Goal: Task Accomplishment & Management: Use online tool/utility

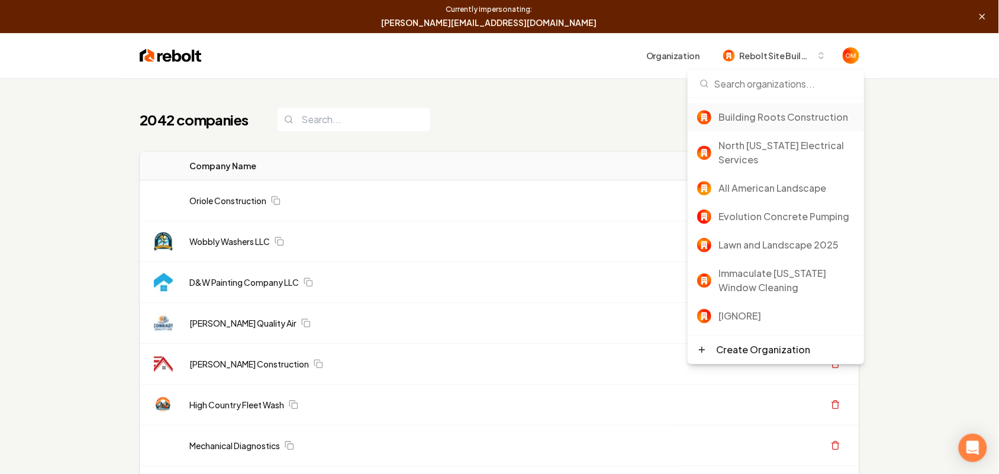
click at [768, 122] on div "Building Roots Construction" at bounding box center [786, 117] width 136 height 14
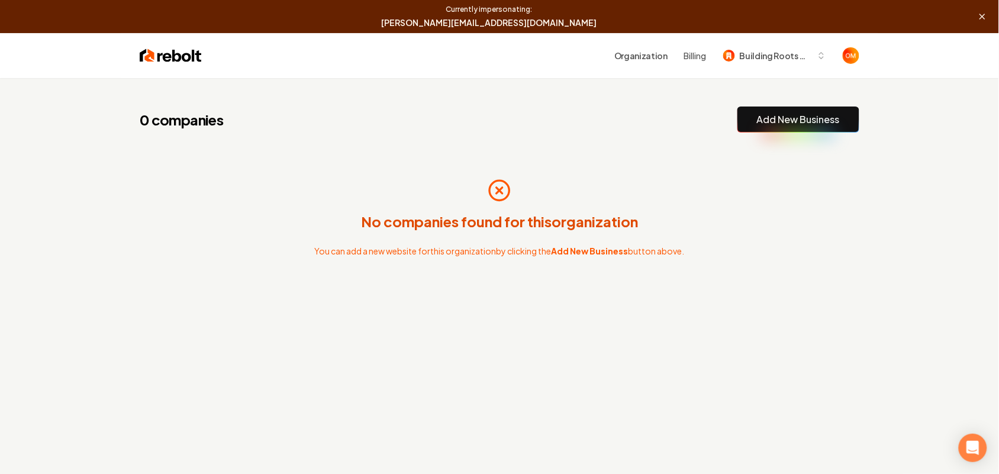
click at [784, 121] on link "Add New Business" at bounding box center [798, 119] width 83 height 14
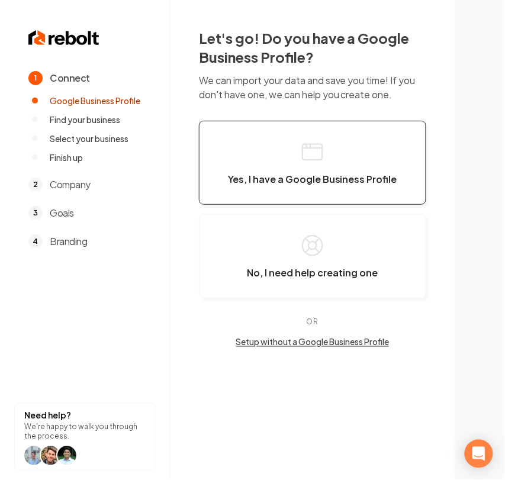
click at [310, 148] on icon "button" at bounding box center [312, 148] width 20 height 0
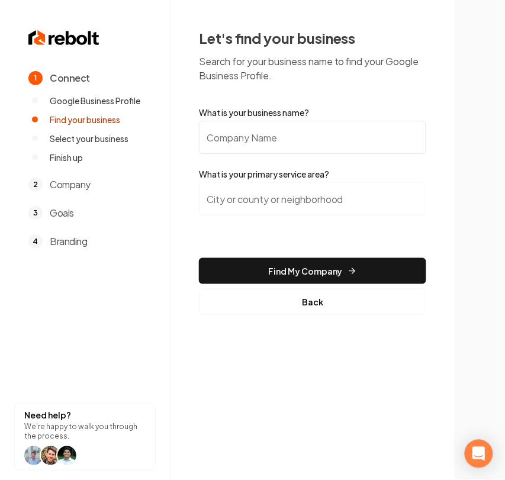
click at [315, 138] on input "What is your business name?" at bounding box center [312, 137] width 227 height 33
paste input "Building Roots Construction"
type input "Building Roots Construction"
click at [336, 208] on input "search" at bounding box center [312, 198] width 227 height 33
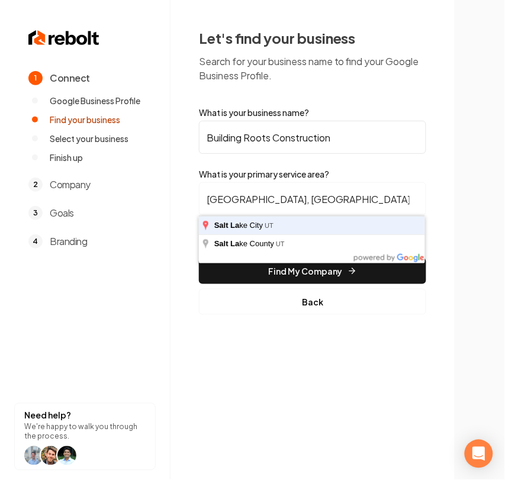
type input "[GEOGRAPHIC_DATA], [GEOGRAPHIC_DATA]"
click at [199, 258] on button "Find My Company" at bounding box center [312, 271] width 227 height 26
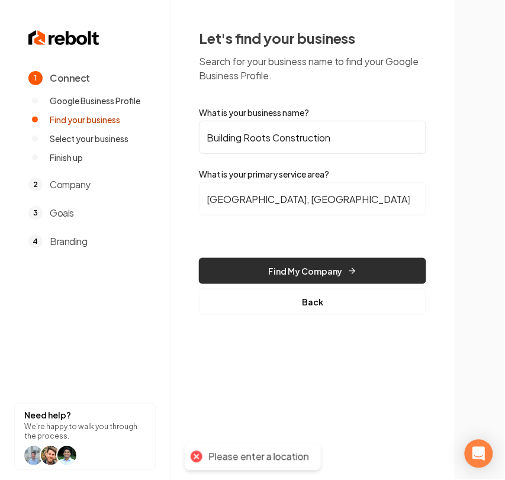
click at [300, 270] on button "Find My Company" at bounding box center [312, 271] width 227 height 26
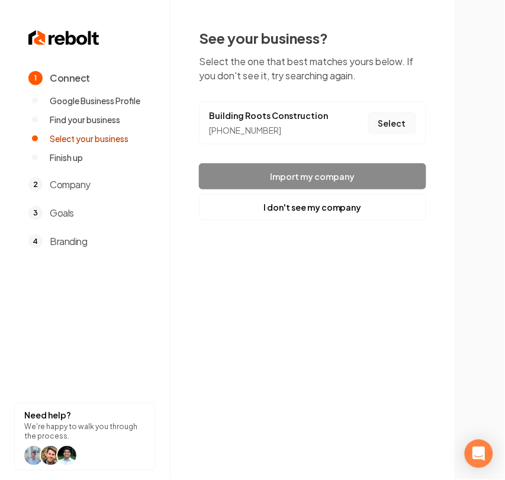
click at [380, 123] on button "Select" at bounding box center [392, 122] width 48 height 21
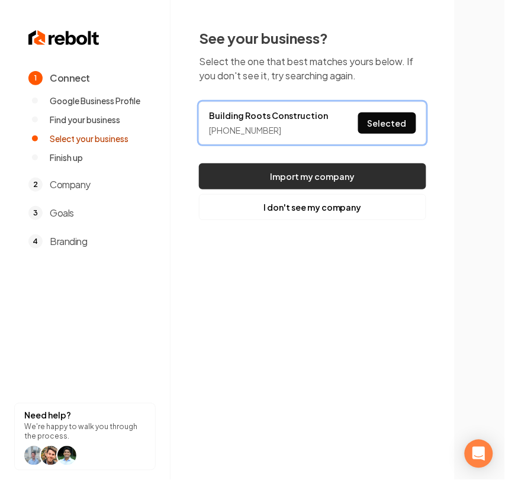
click at [367, 180] on button "Import my company" at bounding box center [312, 176] width 227 height 26
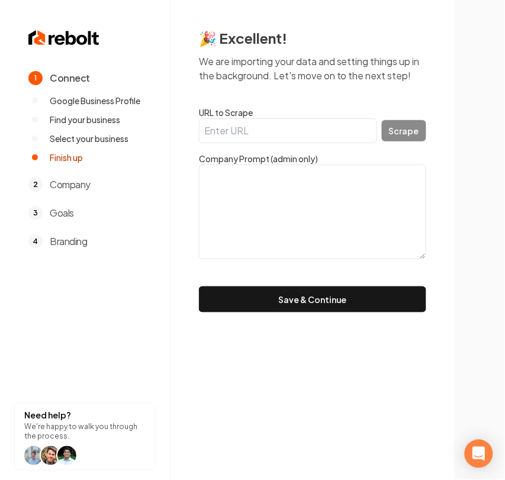
click at [297, 123] on input "URL to Scrape" at bounding box center [288, 130] width 178 height 25
paste input "https://www.buildingrootsconstruction.com/"
type input "https://www.buildingrootsconstruction.com/"
click at [416, 136] on button "Scrape" at bounding box center [404, 130] width 44 height 21
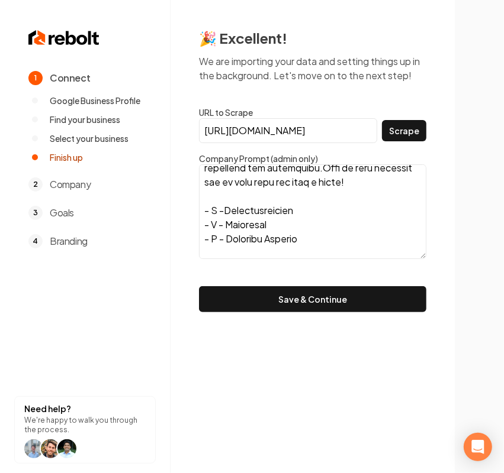
scroll to position [512, 0]
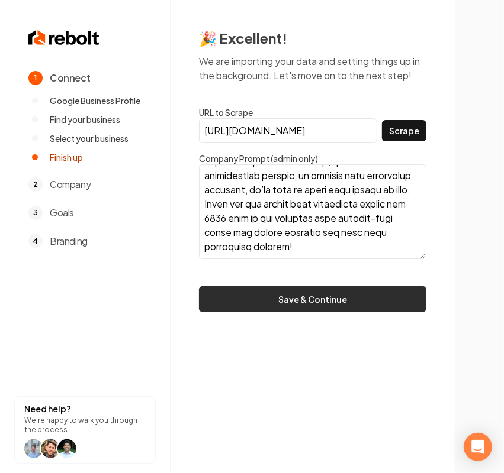
click at [363, 299] on button "Save & Continue" at bounding box center [312, 299] width 227 height 26
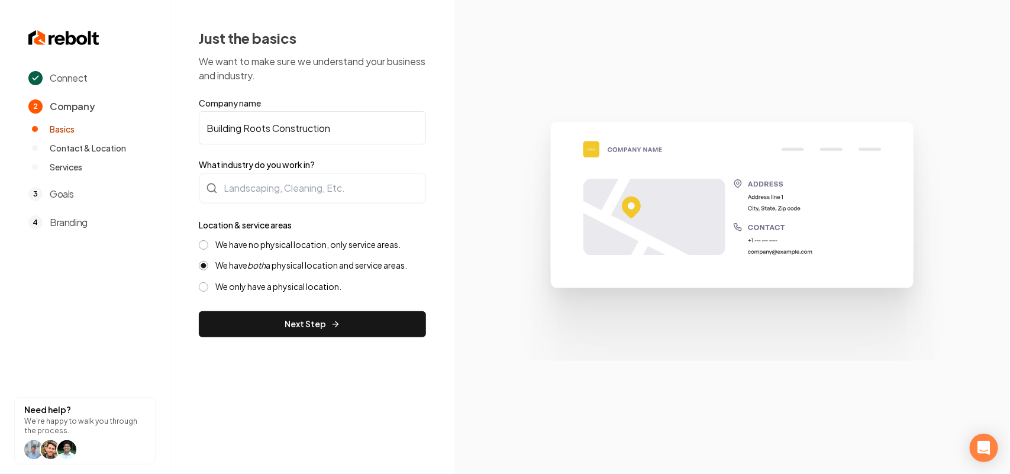
drag, startPoint x: 356, startPoint y: 126, endPoint x: 102, endPoint y: 126, distance: 254.5
click at [102, 126] on div "Connect 2 Company Basics Contact & Location Services 3 Goals 4 Branding Need he…" at bounding box center [505, 237] width 1010 height 474
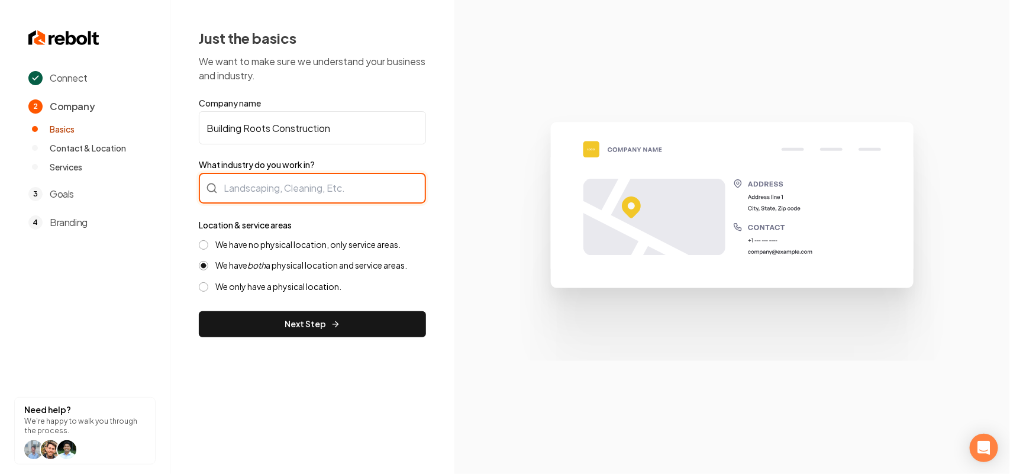
click at [300, 184] on div at bounding box center [312, 188] width 227 height 31
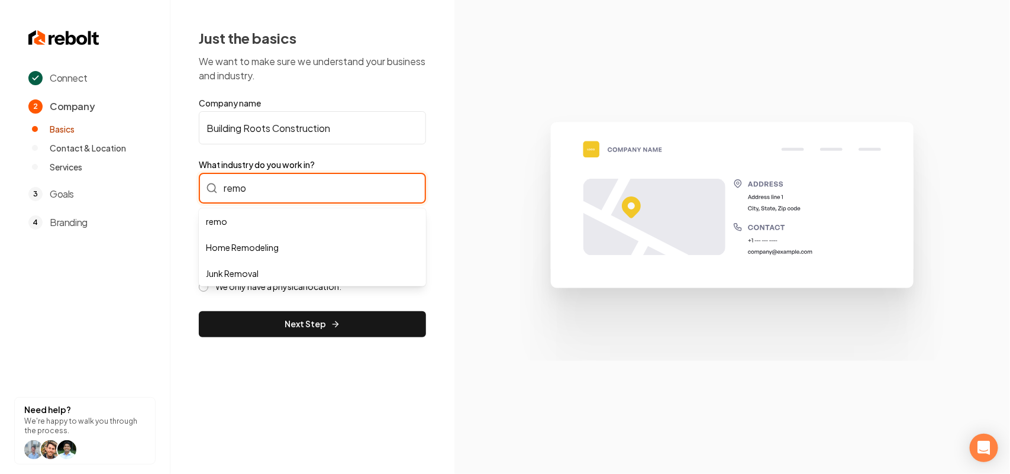
type input "remo"
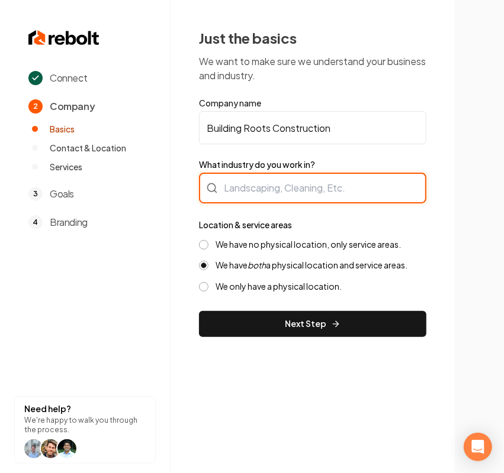
click at [291, 179] on input "What industry do you work in?" at bounding box center [312, 188] width 227 height 31
type input "Home Remodeling"
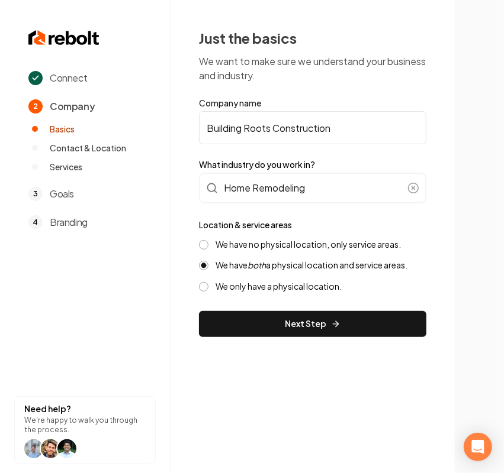
click at [295, 307] on form "Company name Building Roots Construction What industry do you work in? Home Rem…" at bounding box center [312, 217] width 227 height 240
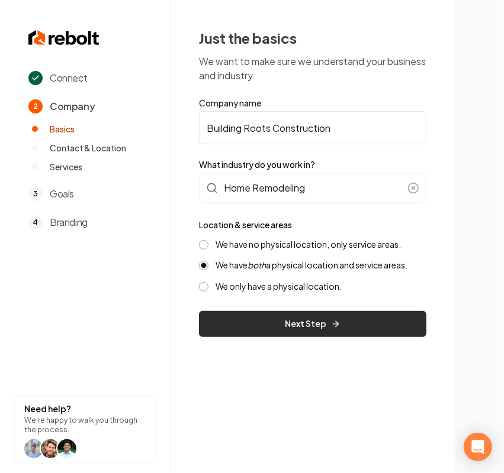
click at [297, 317] on button "Next Step" at bounding box center [312, 324] width 227 height 26
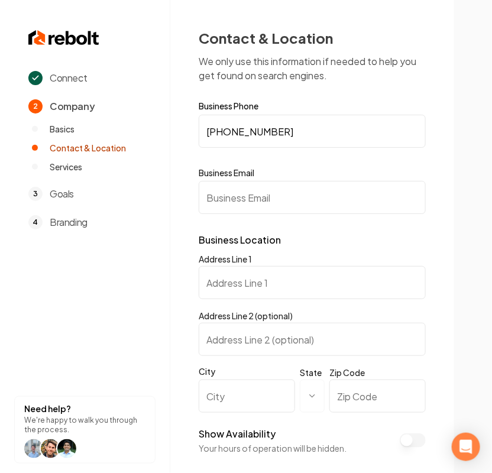
click at [244, 282] on input "Address Line 1" at bounding box center [312, 282] width 227 height 33
paste input "10669 S Jacob Astor Way"
type input "10669 S Jacob Astor Way"
click at [246, 395] on input "City" at bounding box center [247, 396] width 96 height 33
paste input "South Jordan"
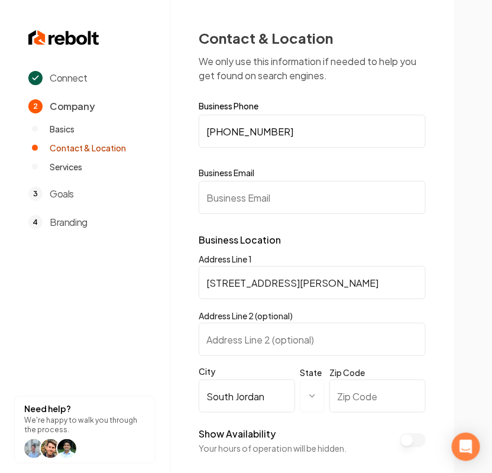
type input "South Jordan"
click at [318, 398] on html "**********" at bounding box center [246, 236] width 492 height 473
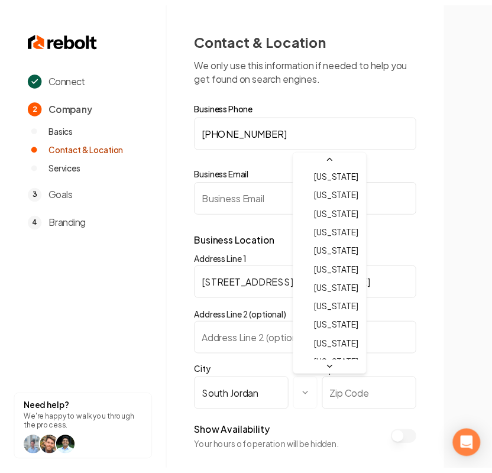
scroll to position [740, 0]
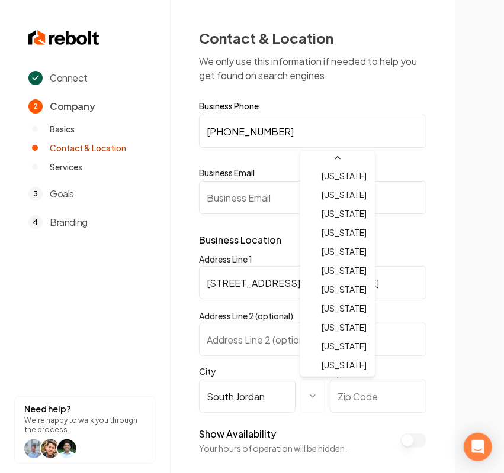
select select "**"
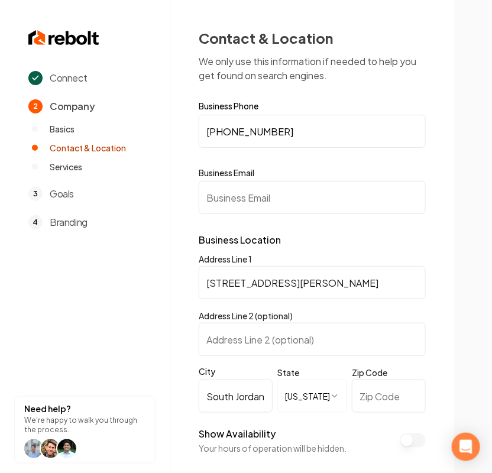
click at [389, 395] on input "Zip Code" at bounding box center [389, 396] width 74 height 33
paste input "84095"
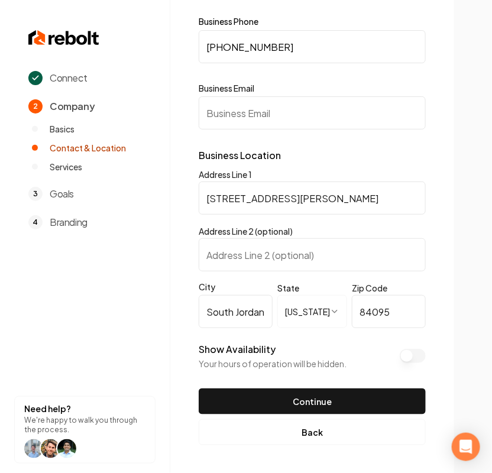
type input "84095"
click at [421, 353] on button "Show Availability" at bounding box center [413, 356] width 26 height 14
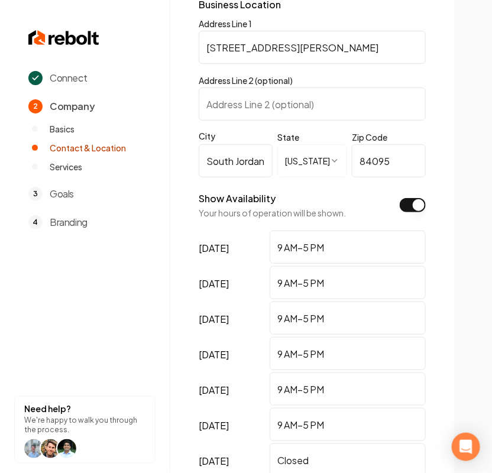
scroll to position [123, 0]
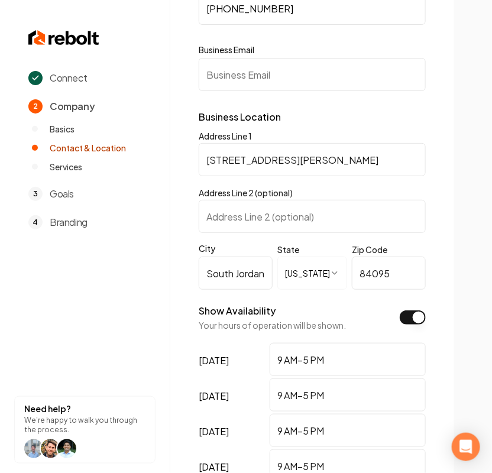
click at [267, 223] on input "Address Line 2 (optional)" at bounding box center [312, 216] width 227 height 33
paste input "Jeremy@brcutah.com"
type input "Jeremy@brcutah.com"
click at [258, 78] on input "Business Email" at bounding box center [312, 74] width 227 height 33
paste input "Jeremy@brcutah.com"
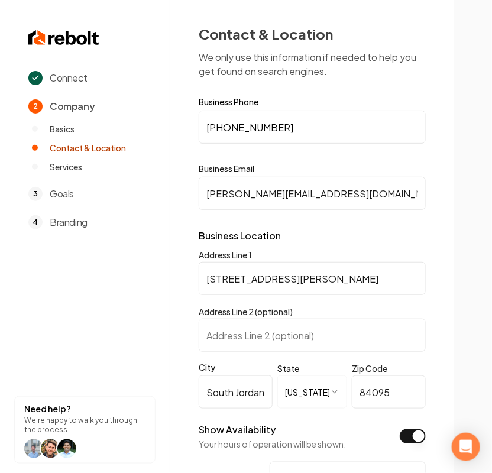
scroll to position [0, 0]
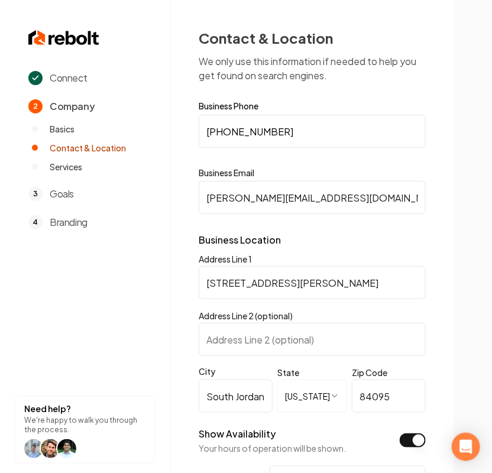
drag, startPoint x: 206, startPoint y: 199, endPoint x: 197, endPoint y: 199, distance: 8.9
click at [197, 199] on div "**********" at bounding box center [312, 409] width 284 height 819
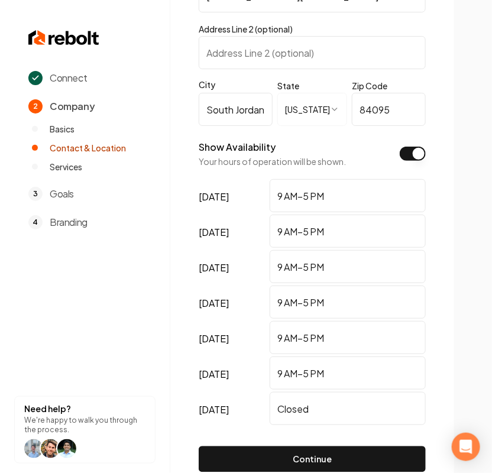
scroll to position [345, 0]
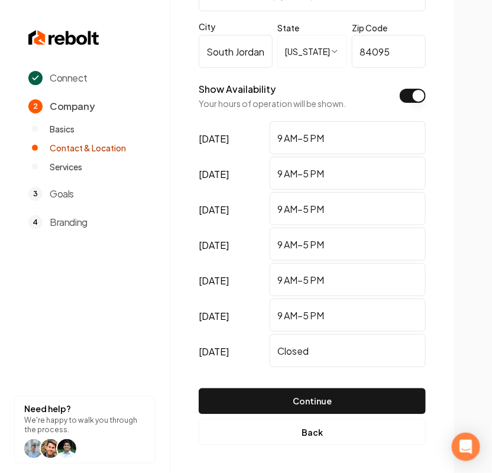
type input "Jeremy@brcutah.com"
drag, startPoint x: 307, startPoint y: 341, endPoint x: 223, endPoint y: 340, distance: 84.0
click at [236, 340] on div "sunday Closed" at bounding box center [312, 352] width 227 height 36
paste input "Appointment Only"
type input "Appointment Only"
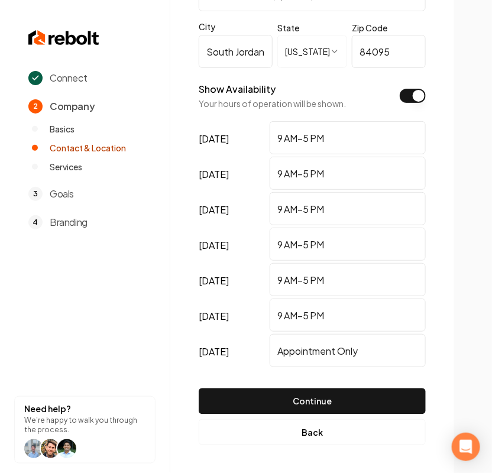
drag, startPoint x: 336, startPoint y: 310, endPoint x: 135, endPoint y: 307, distance: 201.2
paste input "Appointment Only"
type input "Appointment Only"
click at [306, 276] on input "9 AM–5 PM" at bounding box center [348, 279] width 156 height 33
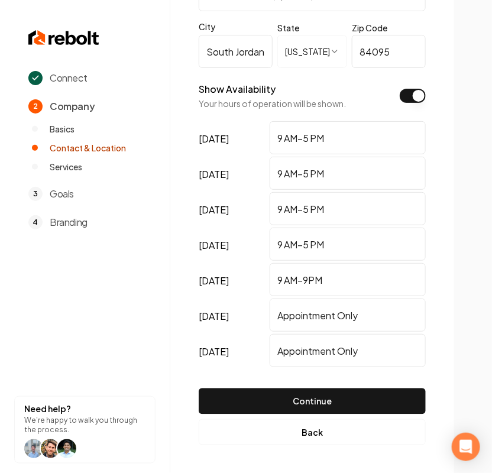
drag, startPoint x: 348, startPoint y: 279, endPoint x: 149, endPoint y: 279, distance: 199.4
type input "9 AM–9PM"
drag, startPoint x: 379, startPoint y: 210, endPoint x: 198, endPoint y: 257, distance: 186.6
click at [202, 257] on div "monday 9 AM–5 PM tuesday 9 AM–5 PM wednesday 9 AM–5 PM thursday 9 AM–5 PM frida…" at bounding box center [312, 245] width 227 height 249
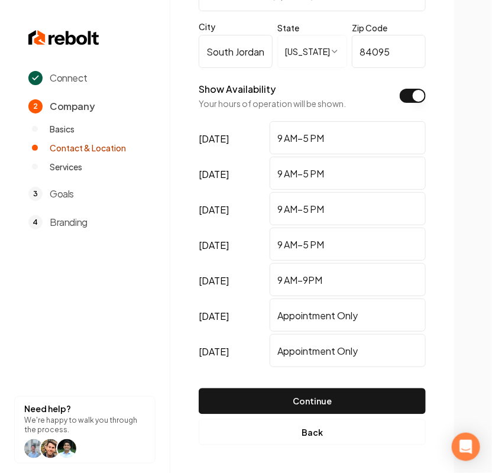
paste input "9"
type input "9 AM–9PM"
click at [219, 255] on div "thursday 9 AM–5 PM" at bounding box center [312, 246] width 227 height 36
paste input "9"
type input "9 AM–9PM"
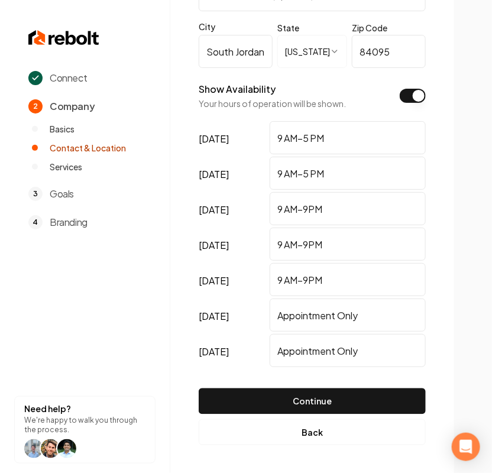
drag, startPoint x: 346, startPoint y: 173, endPoint x: 159, endPoint y: 169, distance: 187.6
paste input "9"
type input "9 AM–9PM"
drag, startPoint x: 341, startPoint y: 138, endPoint x: 140, endPoint y: 139, distance: 201.2
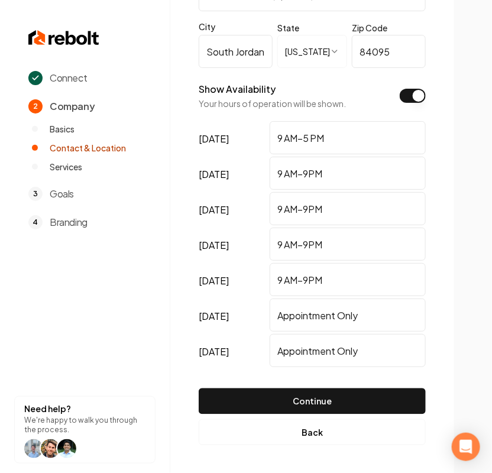
paste input "9"
type input "9 AM–9PM"
click at [345, 412] on button "Continue" at bounding box center [312, 402] width 227 height 26
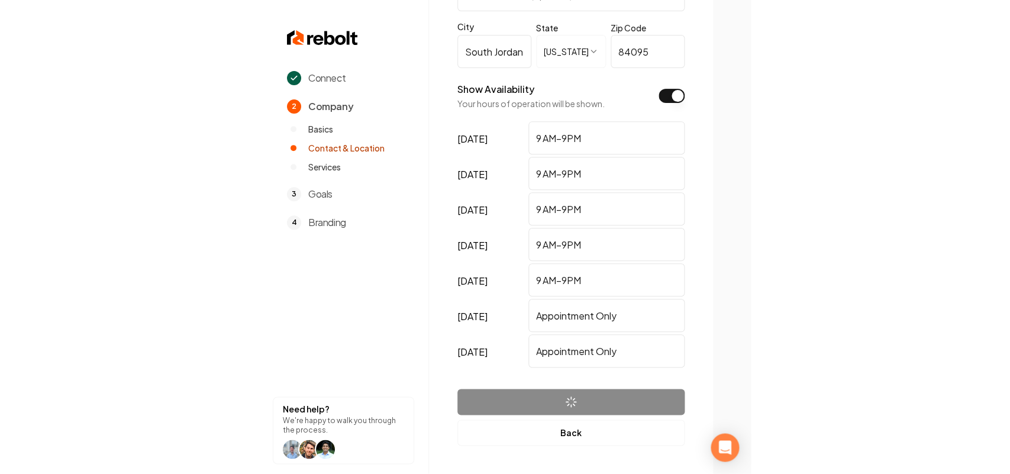
scroll to position [0, 0]
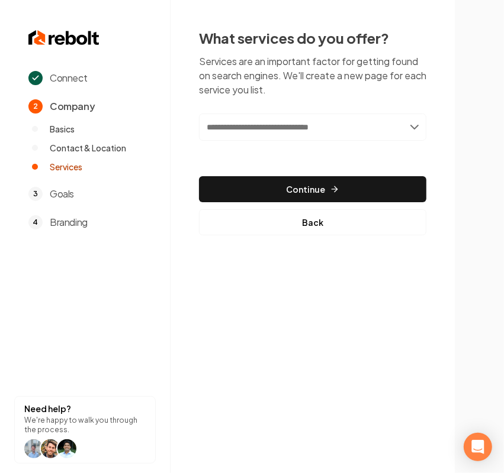
click at [262, 135] on input "text" at bounding box center [312, 127] width 227 height 27
paste input "**********"
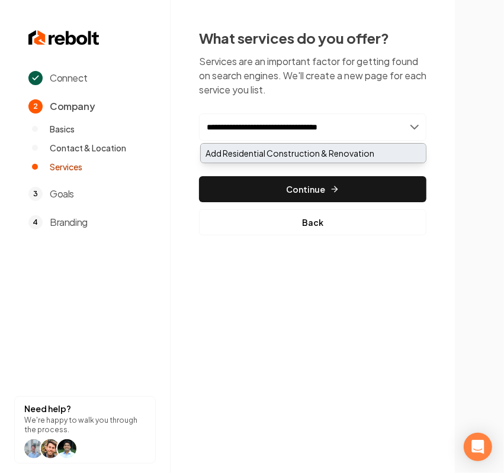
type input "**********"
click at [265, 151] on div "Add Residential Construction & Renovation" at bounding box center [313, 153] width 225 height 19
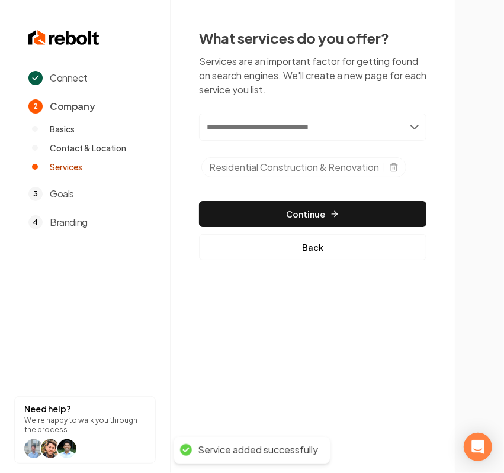
click at [288, 136] on input "text" at bounding box center [312, 127] width 227 height 27
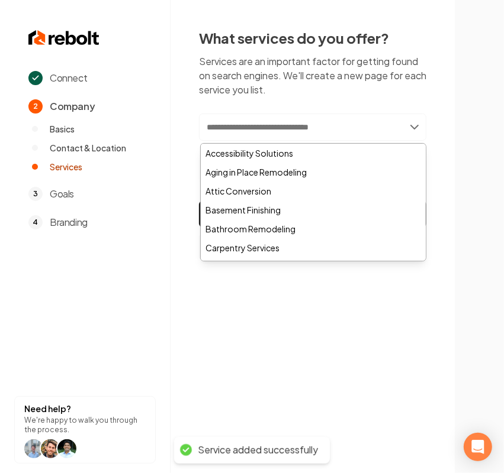
paste input "**********"
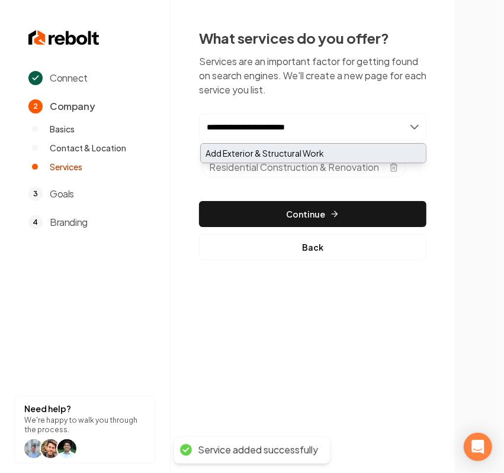
type input "**********"
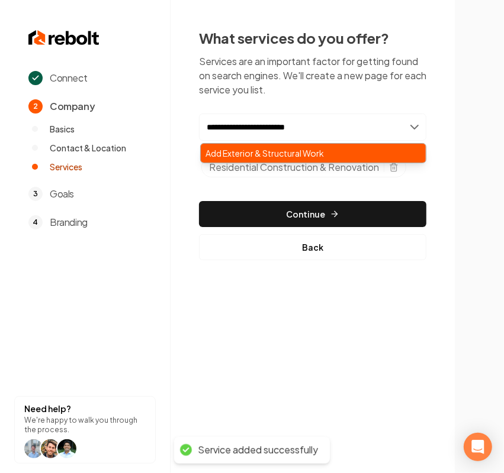
click at [271, 149] on div "Add Exterior & Structural Work" at bounding box center [313, 153] width 225 height 19
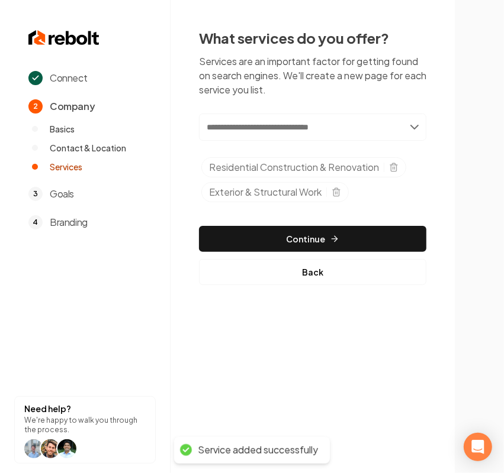
click at [296, 123] on input "text" at bounding box center [312, 127] width 227 height 27
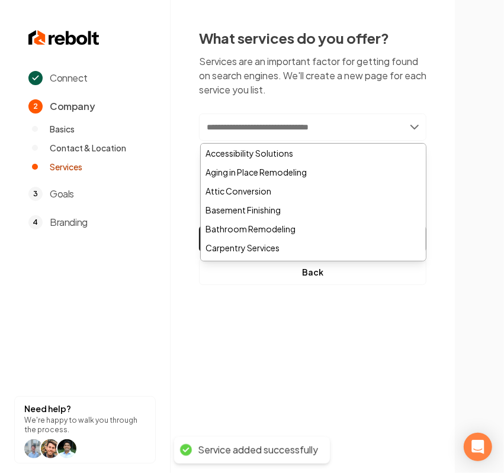
paste input "**********"
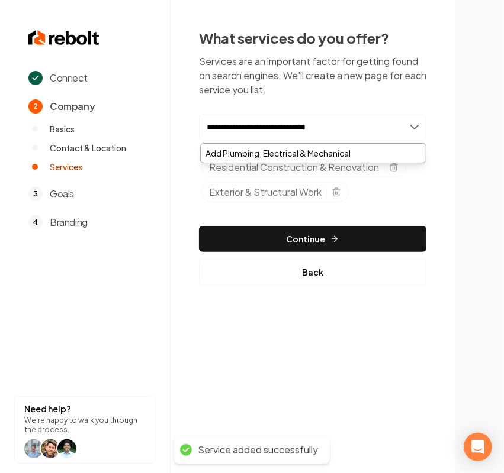
type input "**********"
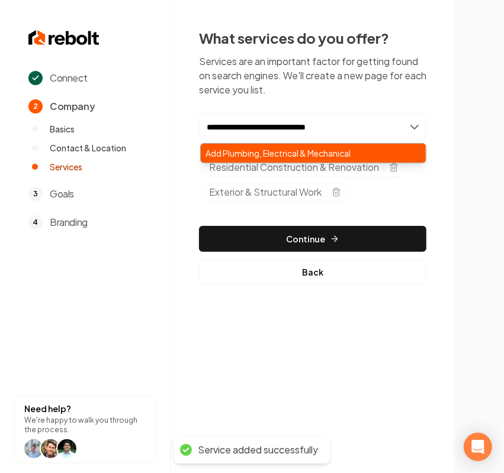
click at [265, 150] on div "Add Plumbing, Electrical & Mechanical" at bounding box center [313, 153] width 225 height 19
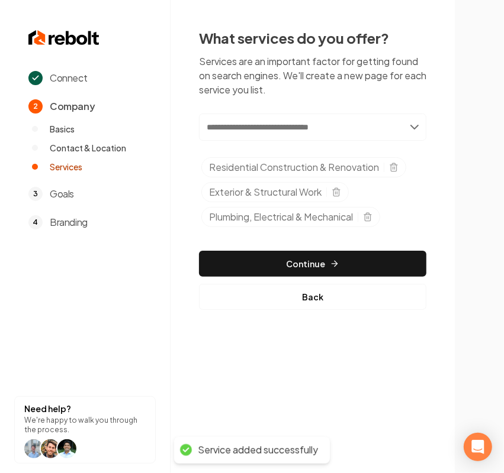
click at [300, 128] on input "text" at bounding box center [312, 127] width 227 height 27
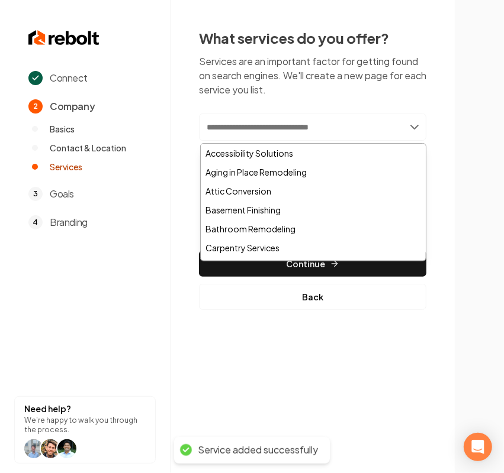
paste input "**********"
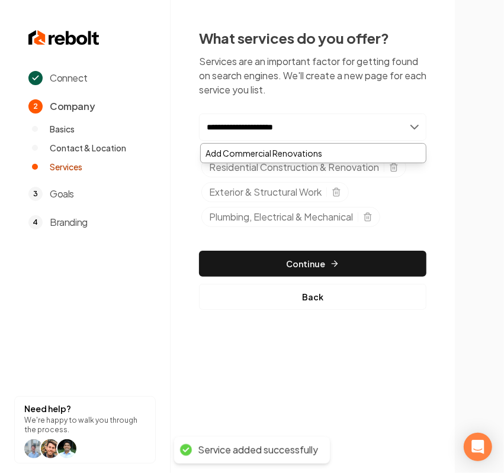
type input "**********"
click at [285, 149] on div "Add Commercial Renovations" at bounding box center [313, 153] width 225 height 19
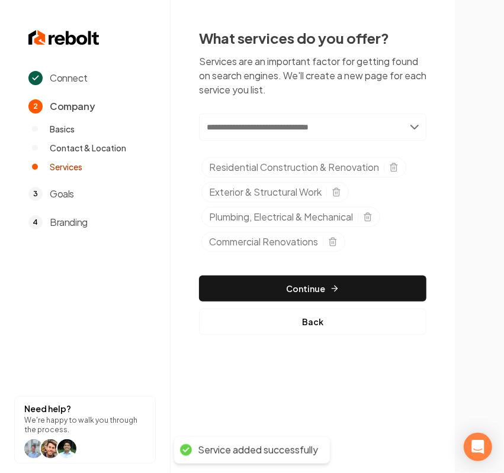
click at [265, 130] on input "text" at bounding box center [312, 127] width 227 height 27
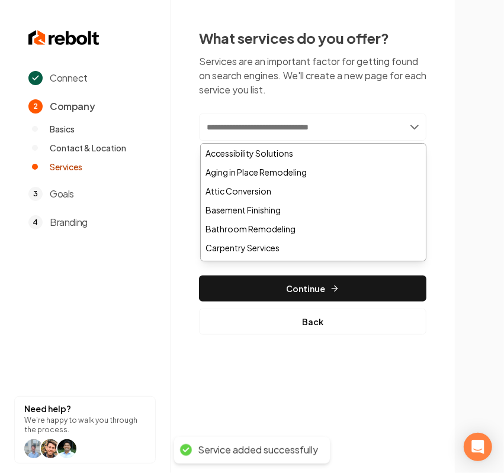
paste input "**********"
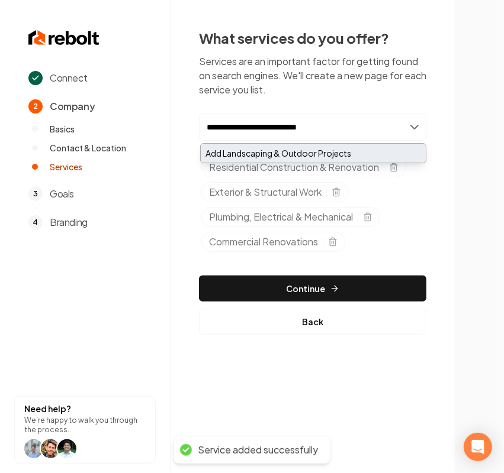
type input "**********"
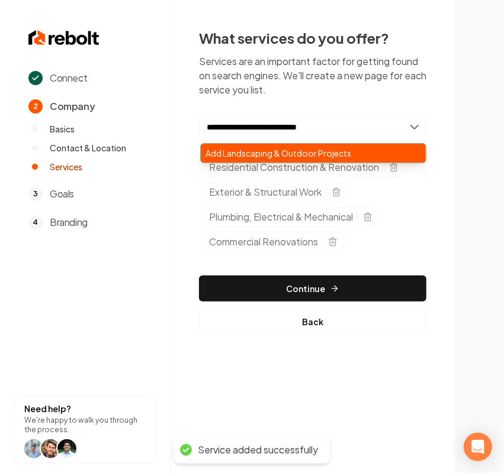
click at [255, 151] on div "Add Landscaping & Outdoor Projects" at bounding box center [313, 153] width 225 height 19
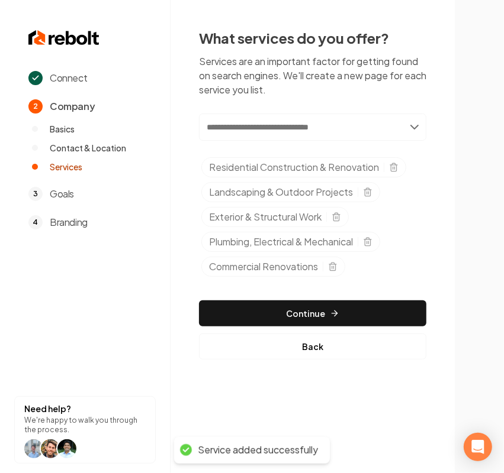
click at [279, 128] on input "text" at bounding box center [312, 127] width 227 height 27
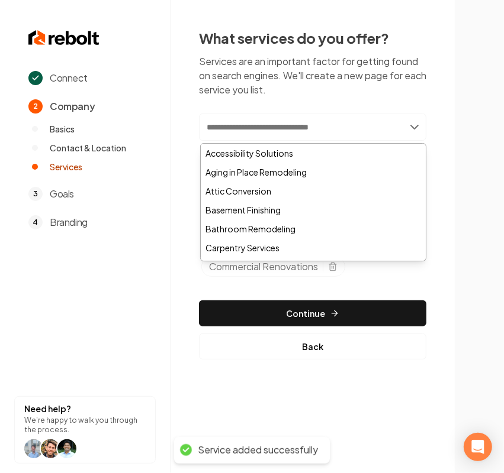
paste input "**********"
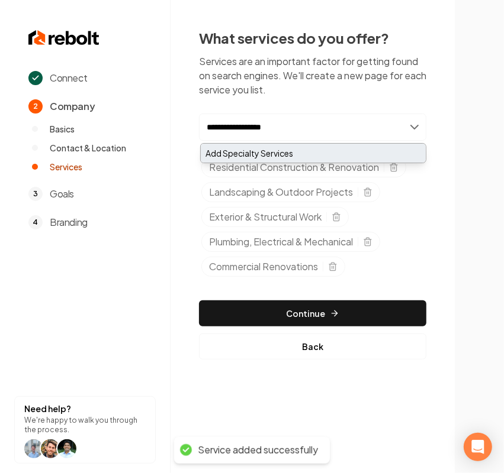
type input "**********"
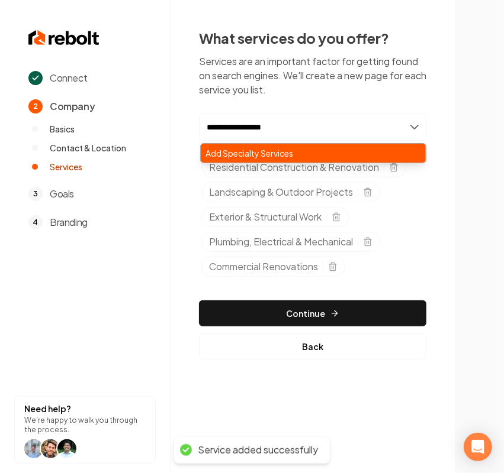
click at [259, 151] on div "Add Specialty Services" at bounding box center [313, 153] width 225 height 19
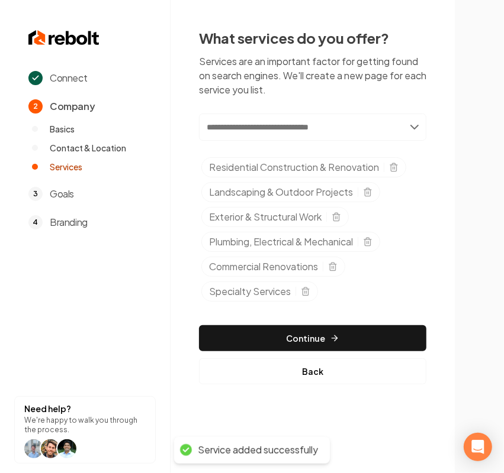
click at [277, 125] on input "text" at bounding box center [312, 127] width 227 height 27
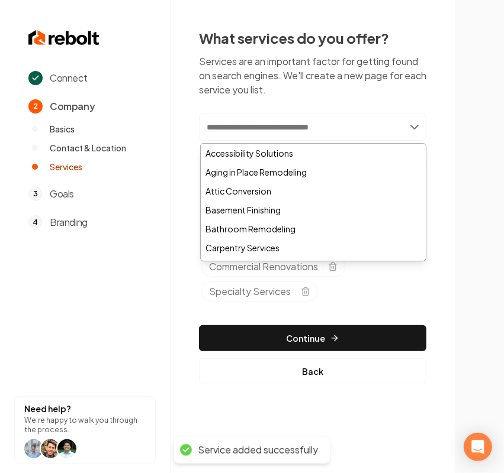
paste input "**********"
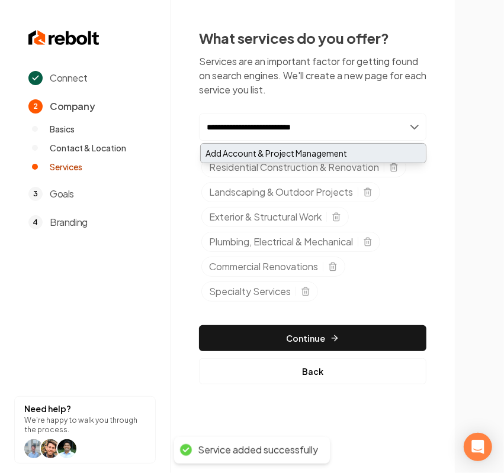
type input "**********"
click at [270, 153] on div "Add Account & Project Management" at bounding box center [313, 153] width 225 height 19
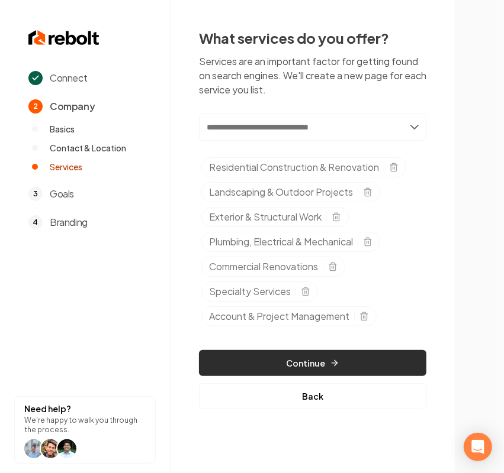
click at [346, 365] on button "Continue" at bounding box center [312, 363] width 227 height 26
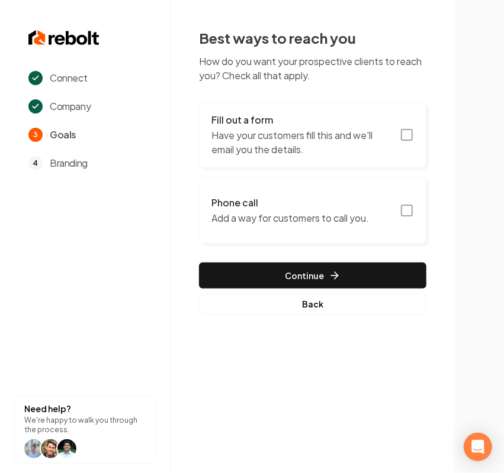
click at [374, 149] on p "Have your customers fill this and we'll email you the details." at bounding box center [301, 142] width 181 height 28
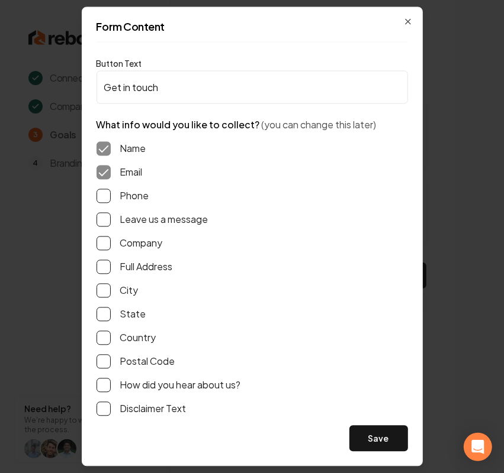
click at [116, 196] on div "Phone" at bounding box center [251, 196] width 311 height 14
click at [140, 215] on label "Leave us a message" at bounding box center [164, 220] width 88 height 14
click at [111, 215] on button "Leave us a message" at bounding box center [103, 220] width 14 height 14
click at [143, 189] on label "Phone" at bounding box center [134, 196] width 29 height 14
click at [111, 189] on button "Phone" at bounding box center [103, 196] width 14 height 14
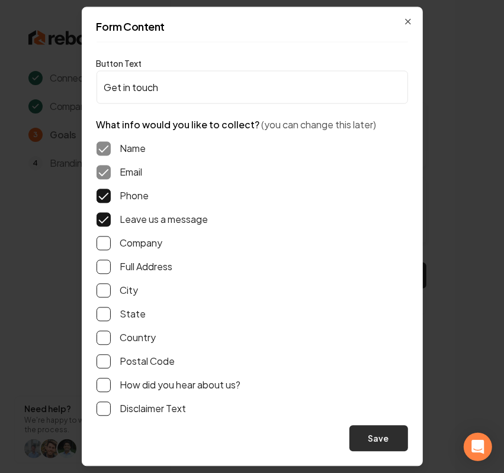
click at [375, 441] on button "Save" at bounding box center [378, 439] width 59 height 26
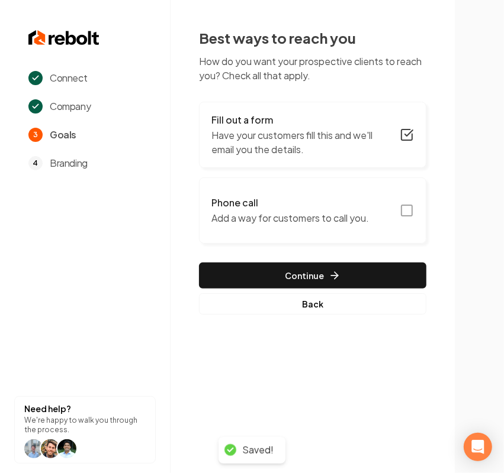
click at [353, 216] on p "Add a way for customers to call you." at bounding box center [289, 218] width 157 height 14
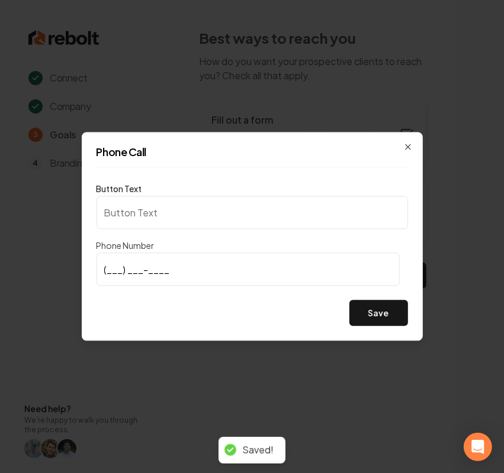
type input "Call us"
type input "(801) 455-5471"
click at [385, 312] on button "Save" at bounding box center [378, 314] width 59 height 26
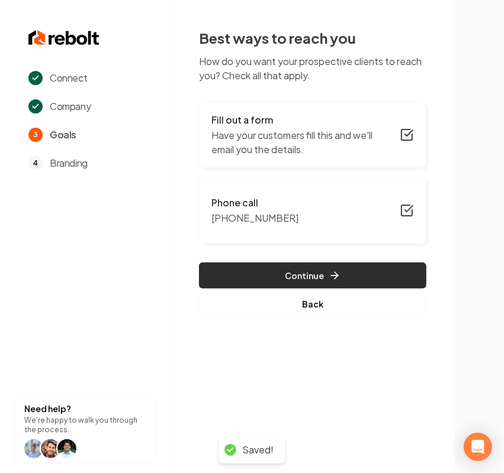
click at [383, 268] on button "Continue" at bounding box center [312, 276] width 227 height 26
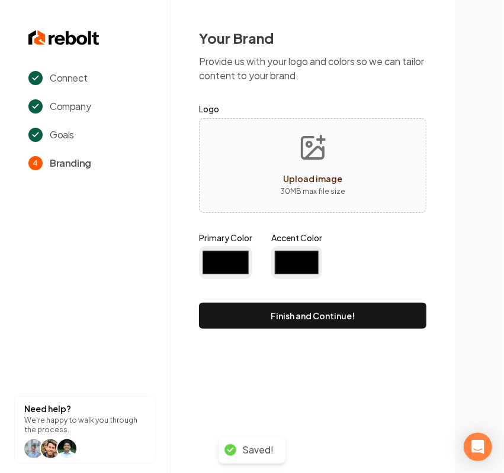
type input "#194d33"
type input "#70be00"
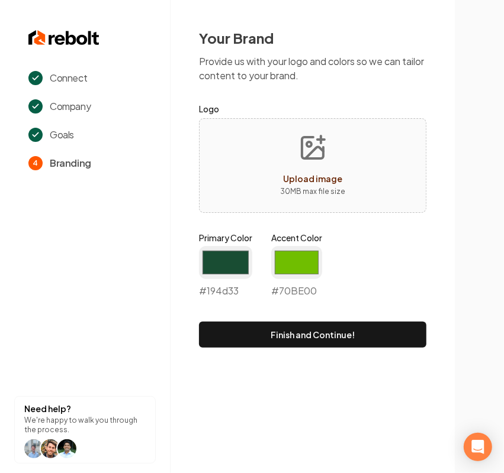
click at [297, 179] on span "Upload image" at bounding box center [312, 178] width 59 height 11
type input "**********"
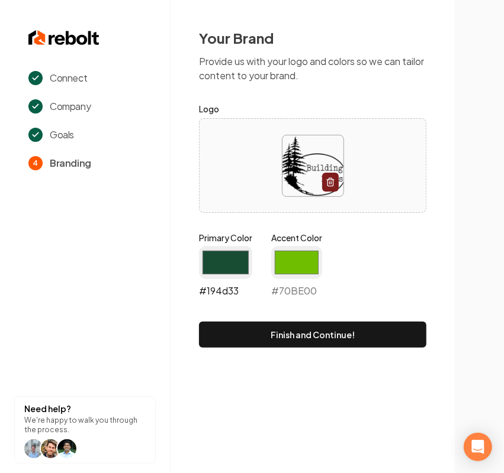
click at [224, 266] on input "#194d33" at bounding box center [225, 262] width 53 height 33
type input "#011d22"
click at [294, 267] on input "#70be00" at bounding box center [296, 262] width 51 height 33
type input "#d4af37"
click at [154, 370] on section "Connect Company Goals 4 Branding Need help? We're happy to walk you through the…" at bounding box center [85, 236] width 170 height 473
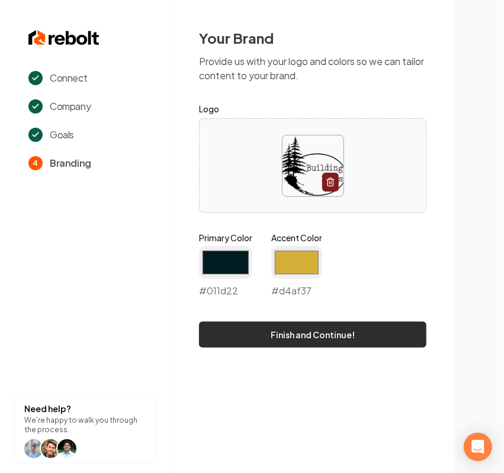
click at [296, 335] on button "Finish and Continue!" at bounding box center [312, 335] width 227 height 26
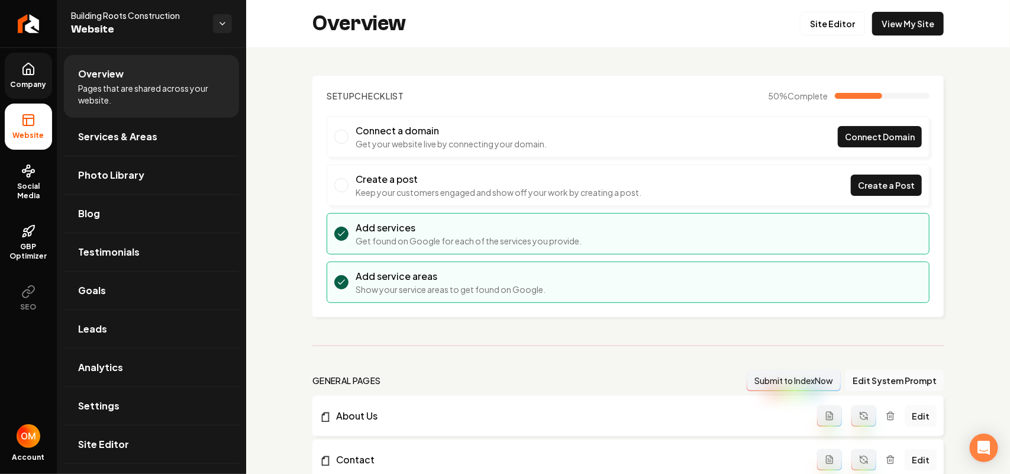
click at [27, 83] on span "Company" at bounding box center [29, 84] width 46 height 9
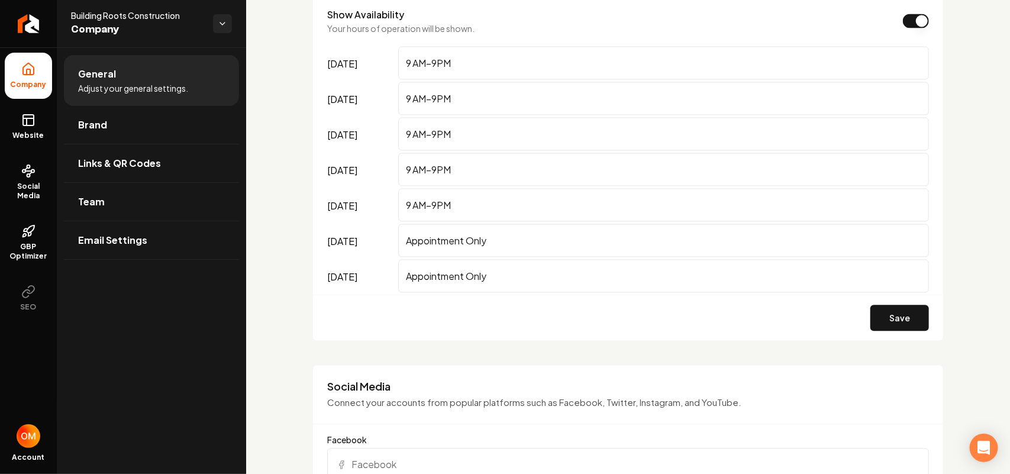
scroll to position [1184, 0]
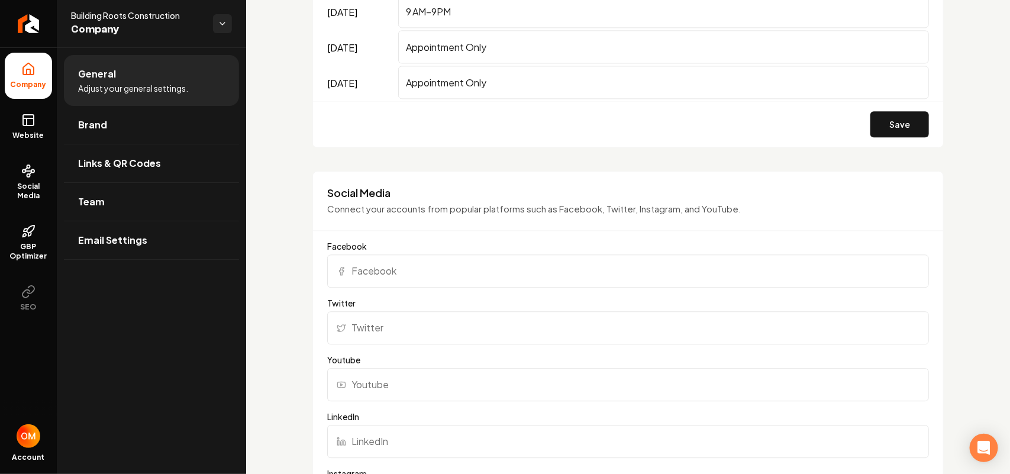
click at [399, 279] on input "Facebook" at bounding box center [628, 270] width 602 height 33
paste input "https://www.facebook.com/people/Building-Roots-Construction/61566411130602/#"
type input "https://www.facebook.com/people/Building-Roots-Construction/61566411130602/#"
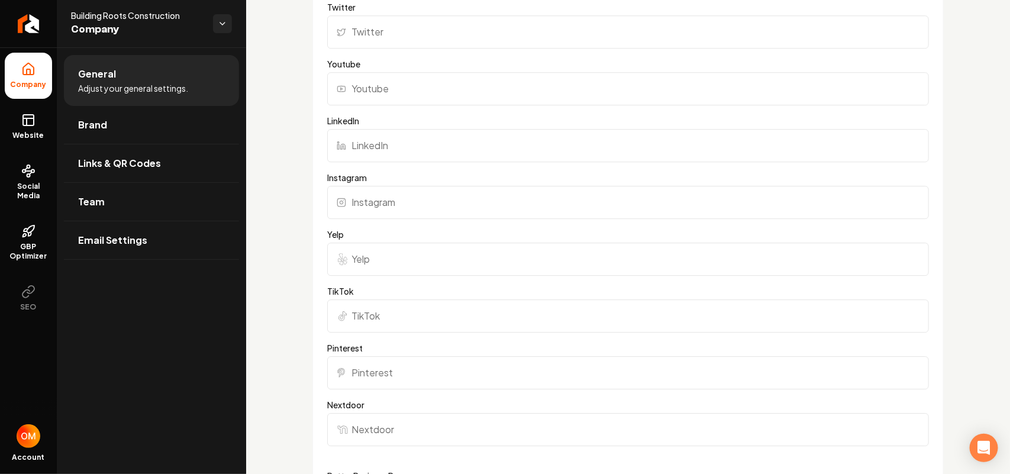
click at [410, 198] on input "Instagram" at bounding box center [628, 202] width 602 height 33
paste input "https://www.instagram.com/buildingroots14/"
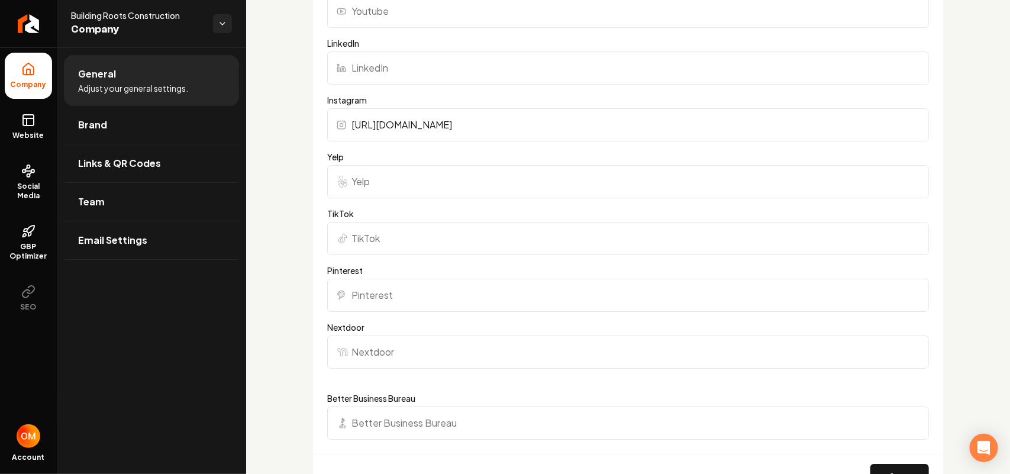
scroll to position [1775, 0]
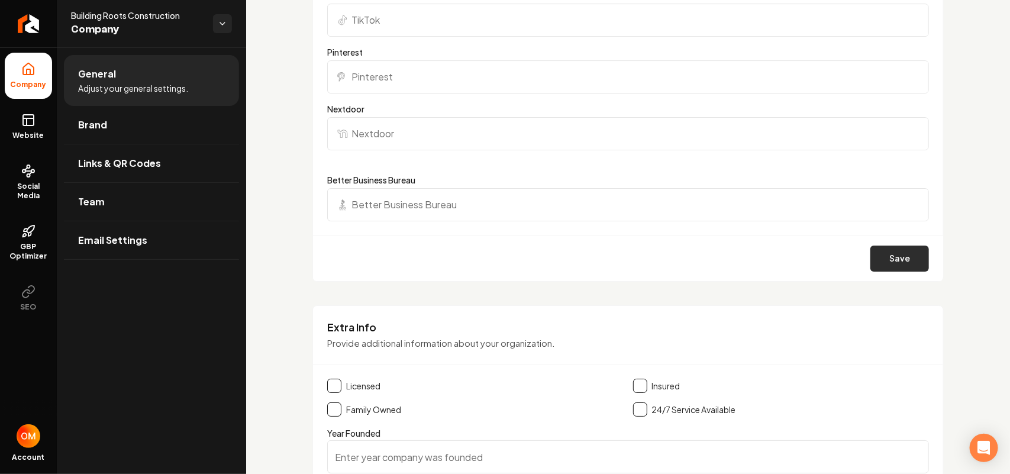
type input "https://www.instagram.com/buildingroots14/"
click at [879, 249] on button "Save" at bounding box center [900, 259] width 59 height 26
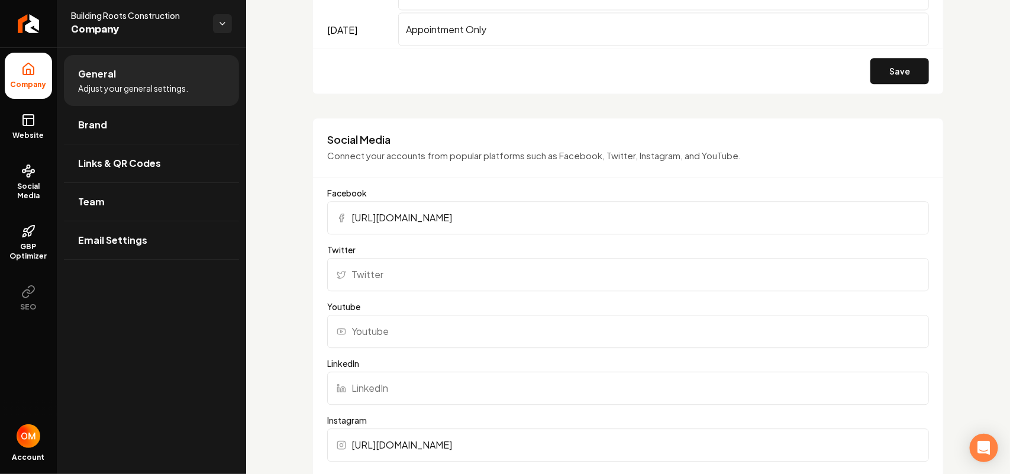
scroll to position [962, 0]
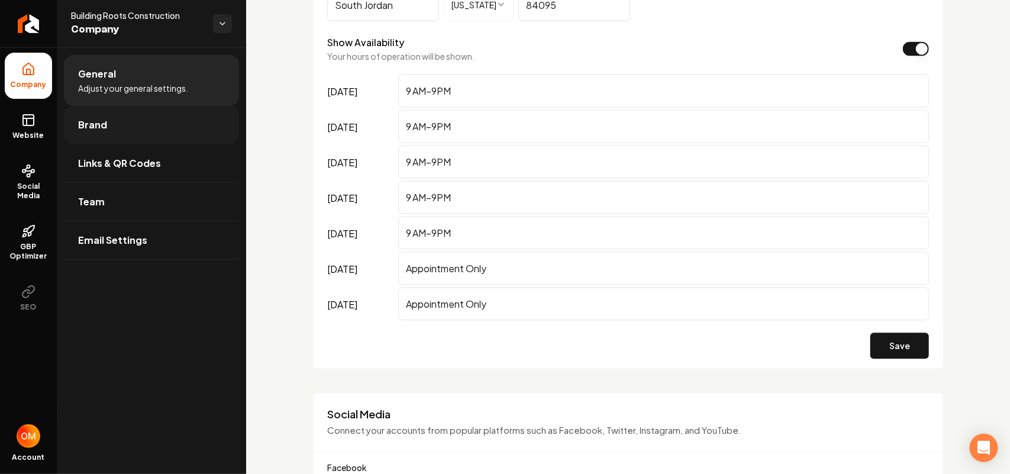
click at [123, 119] on link "Brand" at bounding box center [151, 125] width 175 height 38
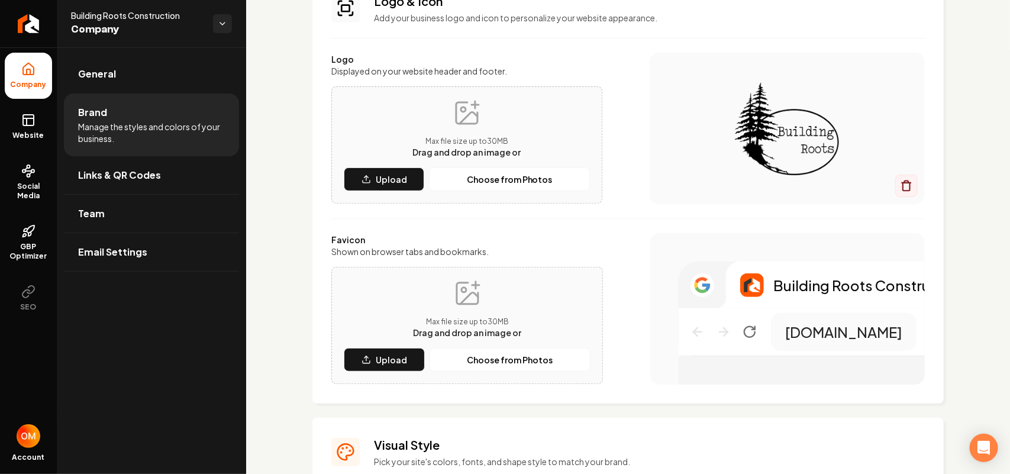
scroll to position [222, 0]
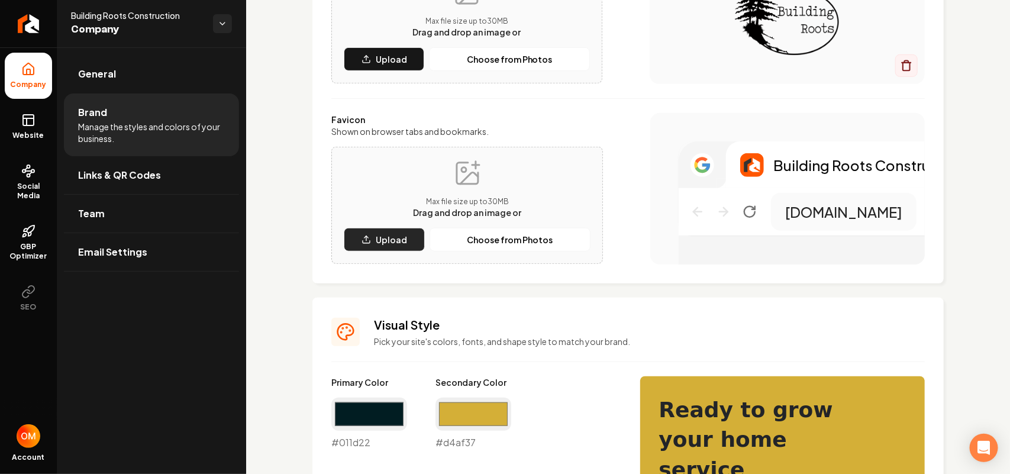
click at [382, 236] on p "Upload" at bounding box center [391, 240] width 31 height 12
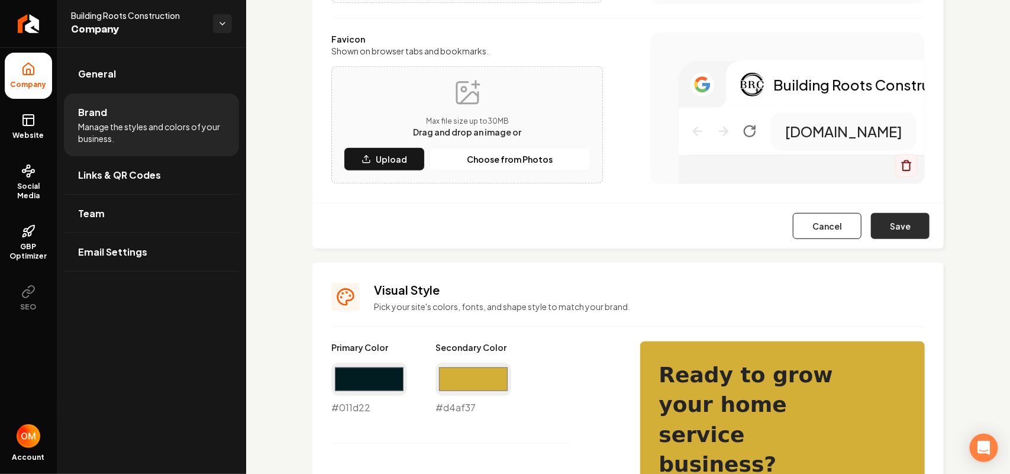
click at [898, 231] on button "Save" at bounding box center [900, 226] width 59 height 26
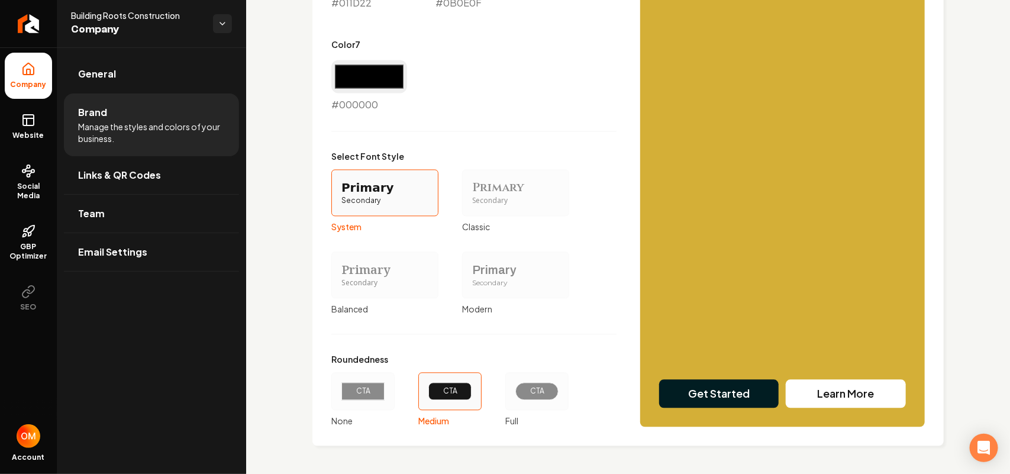
scroll to position [996, 0]
click at [537, 279] on div "Secondary" at bounding box center [515, 283] width 87 height 10
click at [471, 279] on button "Primary Secondary Modern" at bounding box center [466, 274] width 9 height 9
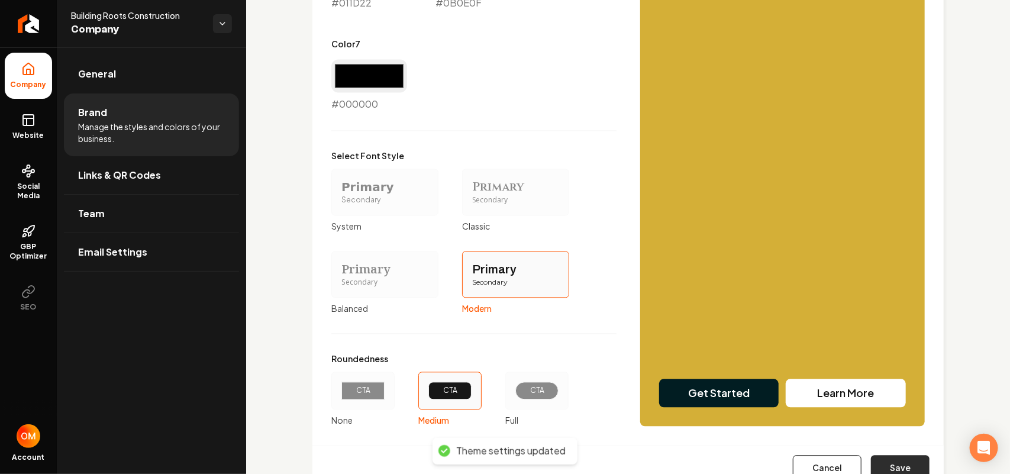
click at [880, 469] on button "Save" at bounding box center [900, 469] width 59 height 26
type input "#e4ebed"
type input "#b6c8cd"
type input "#d0dadc"
type input "#2f3d3f"
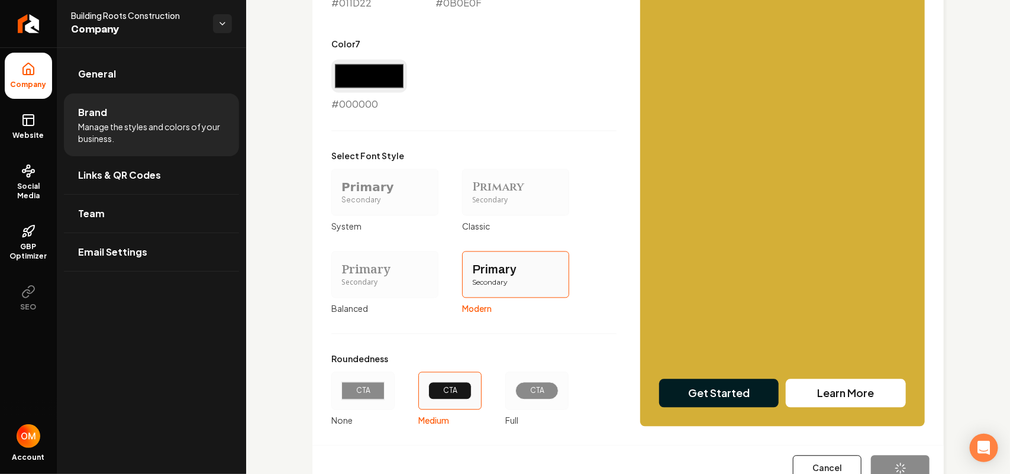
type input "#011d22"
type input "#0b0e0f"
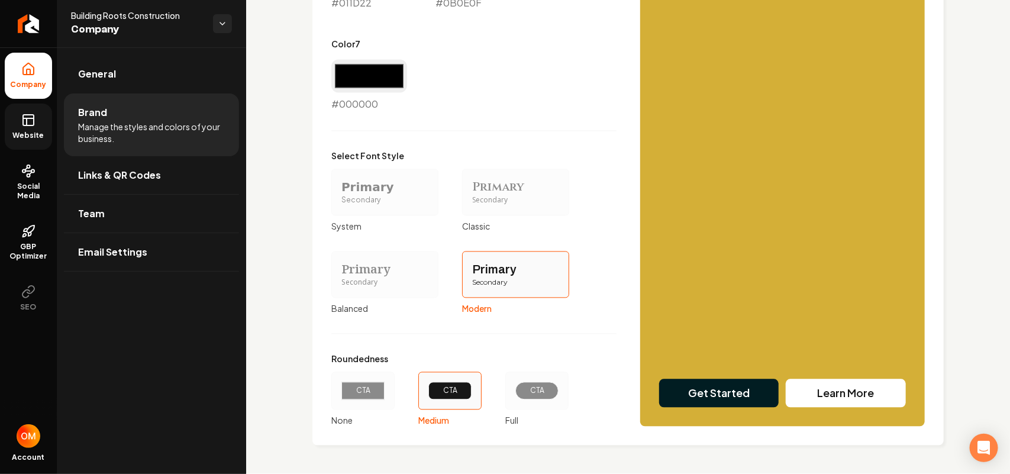
click at [25, 131] on span "Website" at bounding box center [28, 135] width 41 height 9
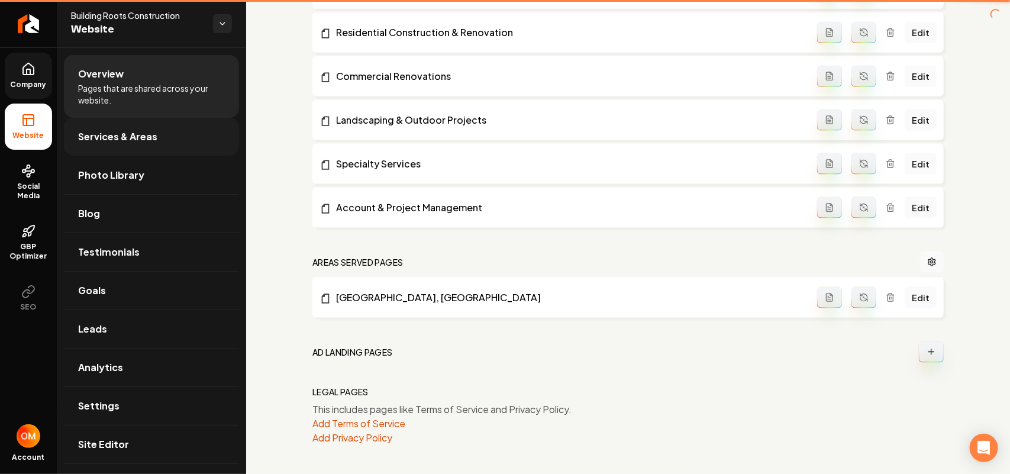
scroll to position [649, 0]
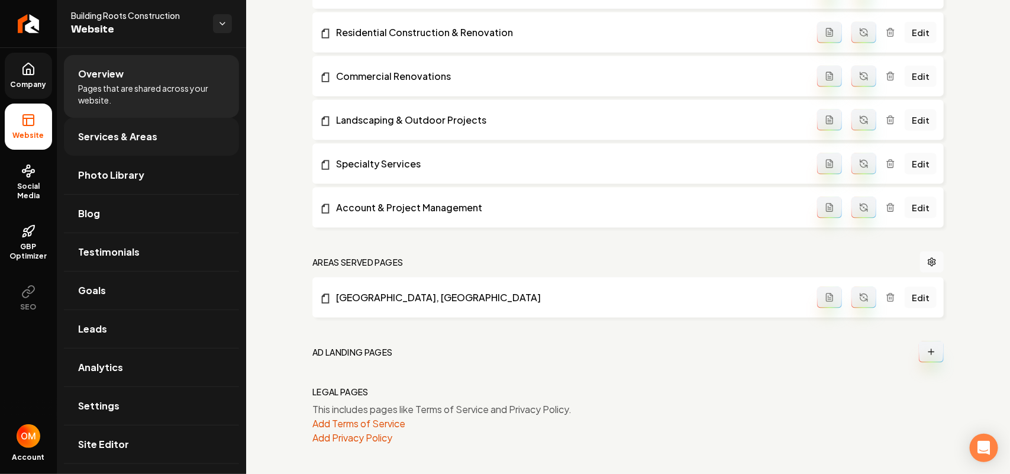
click at [147, 124] on link "Services & Areas" at bounding box center [151, 137] width 175 height 38
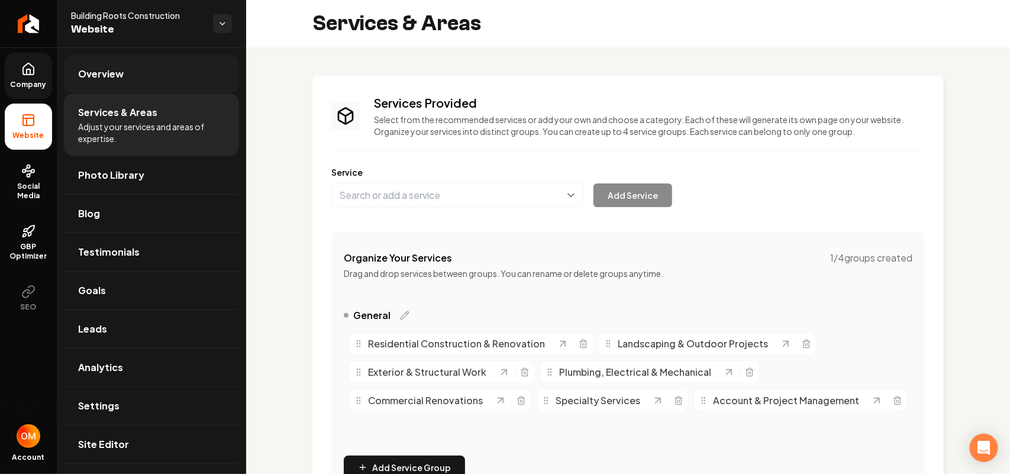
click at [150, 63] on link "Overview" at bounding box center [151, 74] width 175 height 38
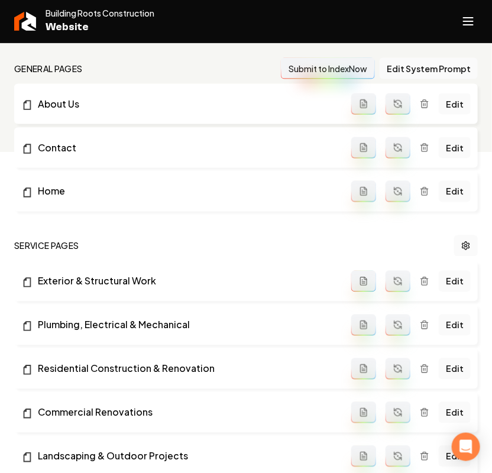
scroll to position [296, 0]
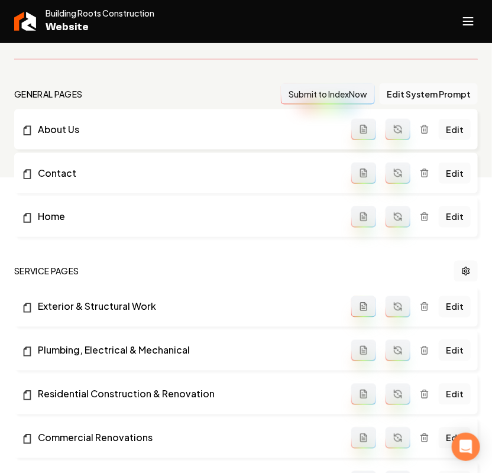
click at [371, 310] on button "Main content area" at bounding box center [364, 306] width 25 height 21
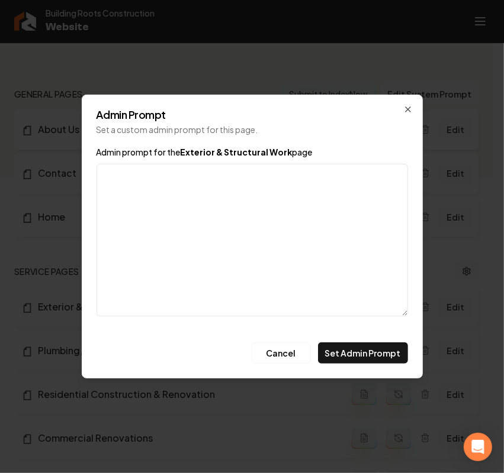
click at [167, 205] on textarea "Admin prompt for the Exterior & Structural Work page" at bounding box center [251, 240] width 311 height 153
type textarea "O"
paste textarea "Roofing installation, replacement & repairs Siding installation & repair Window…"
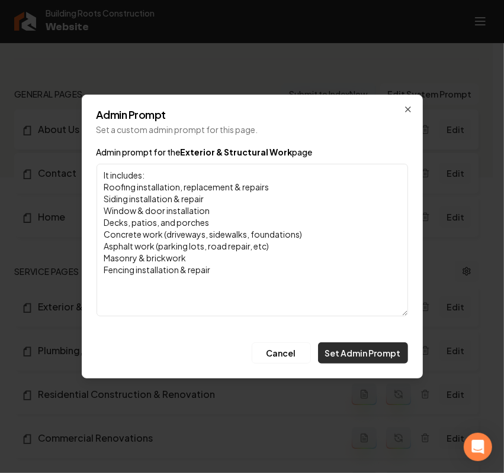
type textarea "It includes: Roofing installation, replacement & repairs Siding installation & …"
click at [385, 351] on button "Set Admin Prompt" at bounding box center [363, 353] width 90 height 21
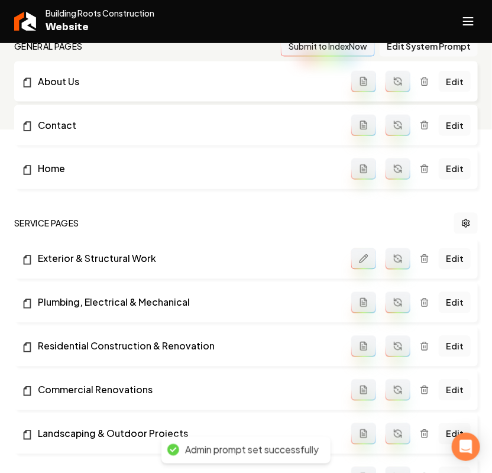
scroll to position [370, 0]
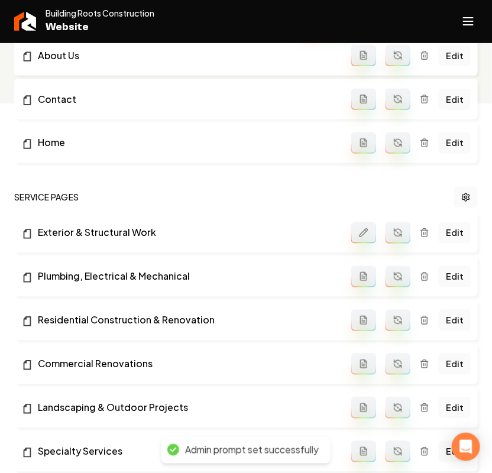
click at [370, 280] on button "Main content area" at bounding box center [364, 276] width 25 height 21
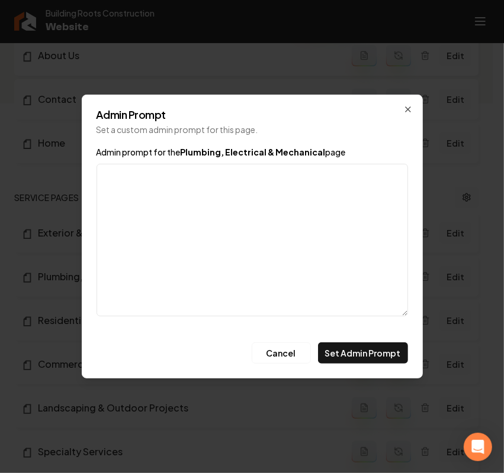
drag, startPoint x: 150, startPoint y: 234, endPoint x: 163, endPoint y: 228, distance: 14.3
click at [150, 234] on textarea "Admin prompt for the Plumbing, Electrical & Mechanical page" at bounding box center [251, 240] width 311 height 153
paste textarea "Plumbing installation & repairs Sewer clean-out & repairs/replacements Electric…"
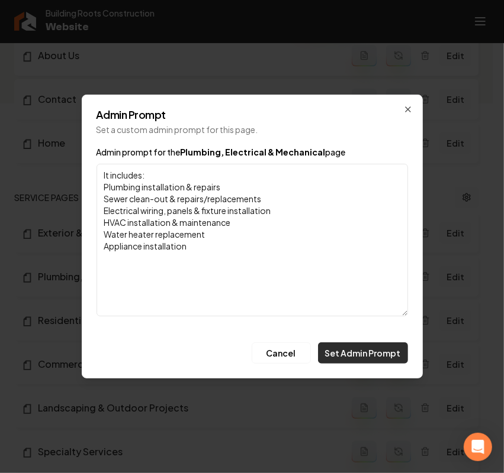
type textarea "It includes: Plumbing installation & repairs Sewer clean-out & repairs/replacem…"
click at [388, 356] on button "Set Admin Prompt" at bounding box center [363, 353] width 90 height 21
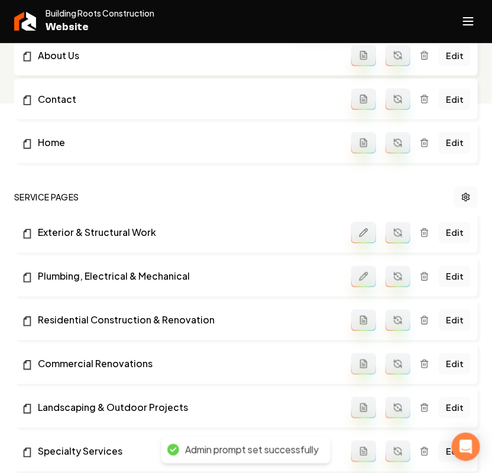
click at [369, 324] on icon "Main content area" at bounding box center [363, 320] width 9 height 9
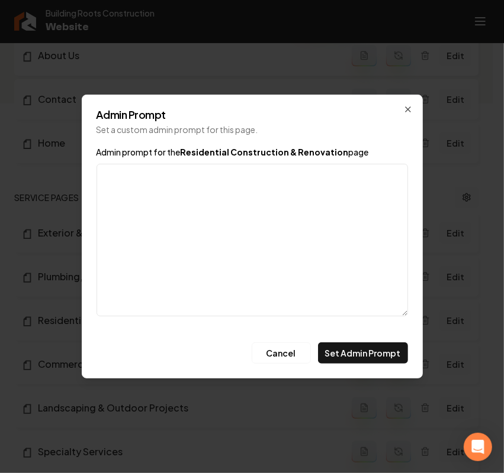
click at [185, 210] on textarea "Admin prompt for the Residential Construction & Renovation page" at bounding box center [251, 240] width 311 height 153
paste textarea "New home construction Room additions & expansions Kitchen & bathroom remodeling…"
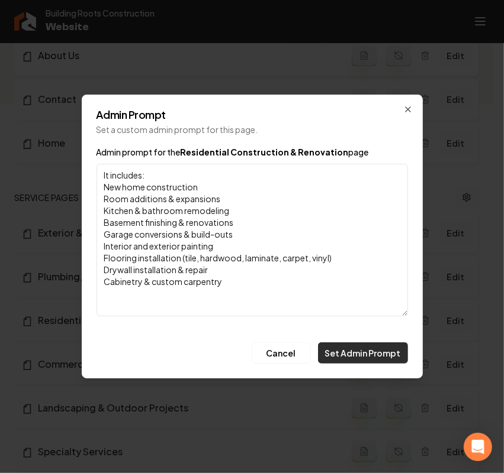
type textarea "It includes: New home construction Room additions & expansions Kitchen & bathro…"
click at [356, 353] on button "Set Admin Prompt" at bounding box center [363, 353] width 90 height 21
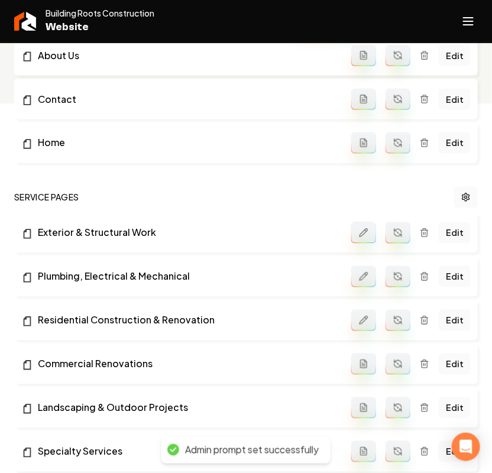
click at [371, 367] on button "Main content area" at bounding box center [364, 364] width 25 height 21
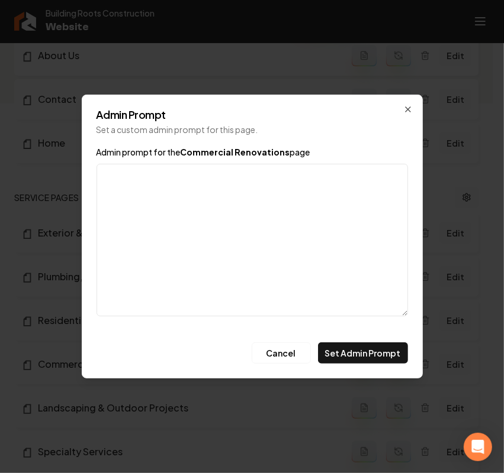
click at [216, 257] on textarea "Admin prompt for the Commercial Renovations page" at bounding box center [251, 240] width 311 height 153
paste textarea "Office build-outs & tenant improvements Retail space renovations Restaurant and…"
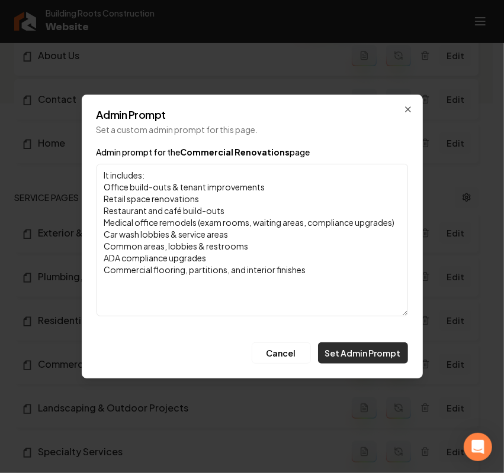
type textarea "It includes: Office build-outs & tenant improvements Retail space renovations R…"
click at [361, 347] on button "Set Admin Prompt" at bounding box center [363, 353] width 90 height 21
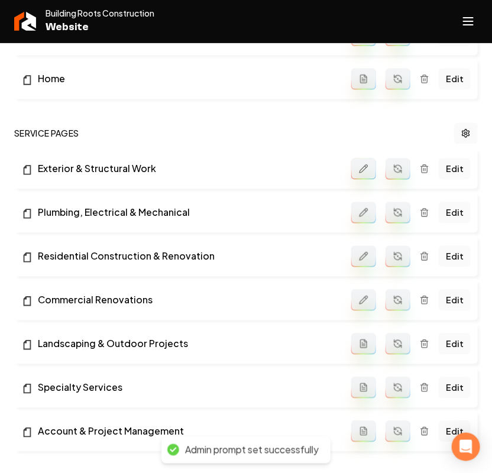
scroll to position [518, 0]
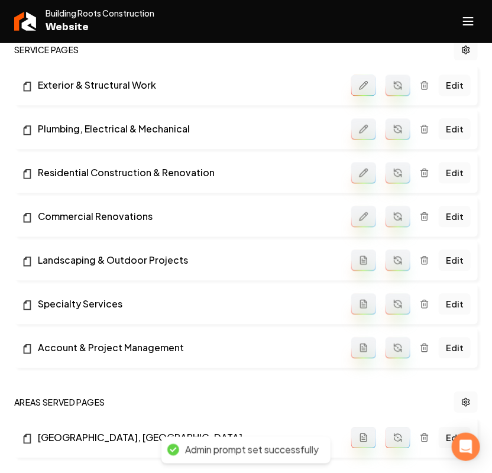
click at [365, 267] on button "Main content area" at bounding box center [364, 260] width 25 height 21
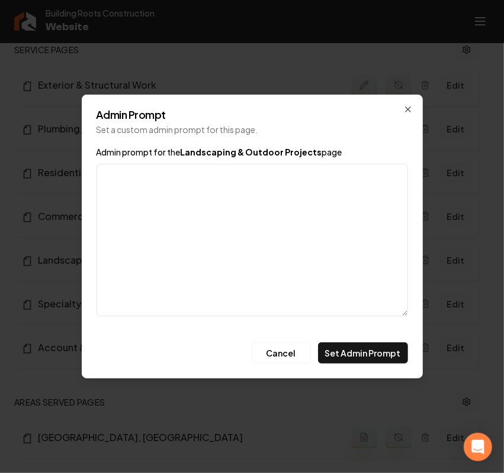
click at [253, 235] on textarea "Admin prompt for the Landscaping & Outdoor Projects page" at bounding box center [251, 240] width 311 height 153
paste textarea "Hardscaping (retaining walls, pavers, stonework) Irrigation systems Grading & d…"
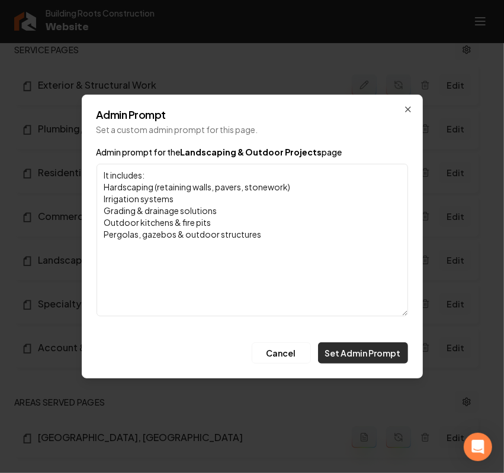
type textarea "It includes: Hardscaping (retaining walls, pavers, stonework) Irrigation system…"
click at [346, 352] on button "Set Admin Prompt" at bounding box center [363, 353] width 90 height 21
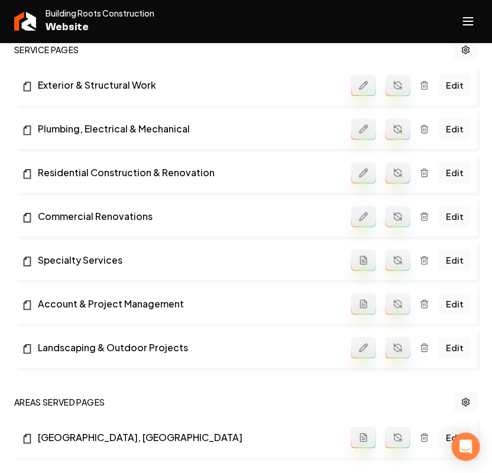
click at [366, 265] on icon "Main content area" at bounding box center [363, 260] width 9 height 9
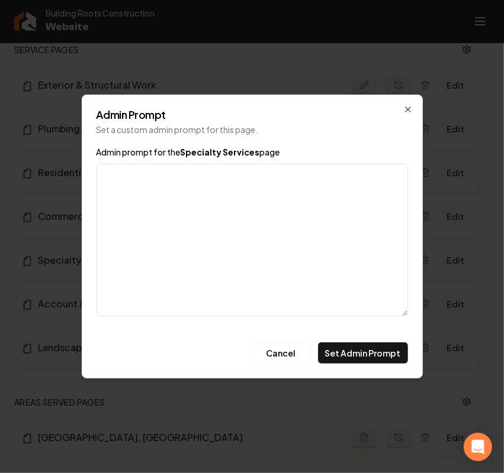
click at [244, 237] on textarea "Admin prompt for the Specialty Services page" at bounding box center [251, 240] width 311 height 153
paste textarea "Demolition & site preparation Insulation & weatherproofing Energy efficiency up…"
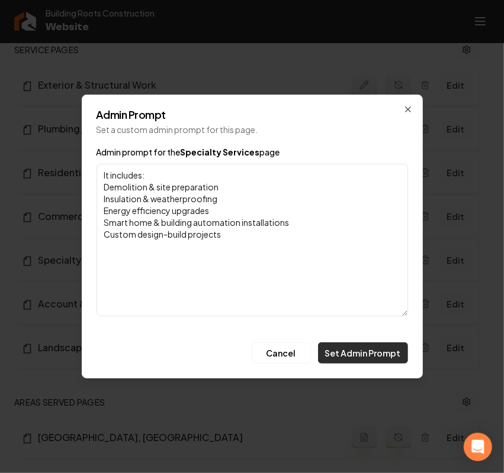
type textarea "It includes: Demolition & site preparation Insulation & weatherproofing Energy …"
click at [344, 353] on button "Set Admin Prompt" at bounding box center [363, 353] width 90 height 21
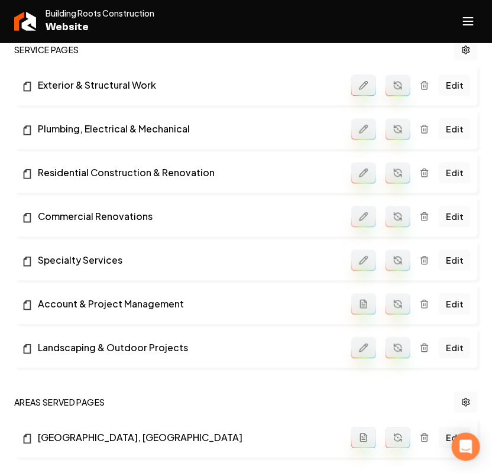
click at [359, 314] on button "Main content area" at bounding box center [364, 304] width 25 height 21
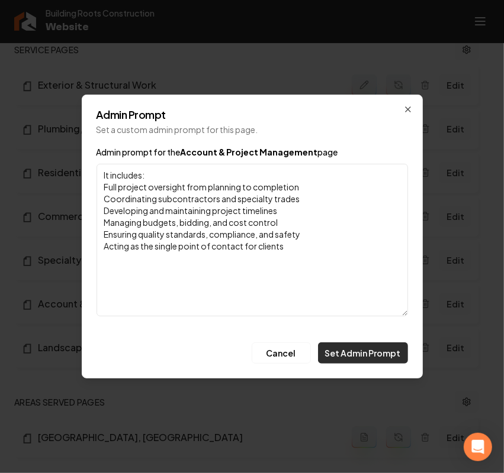
type textarea "It includes: Full project oversight from planning to completion Coordinating su…"
click at [345, 349] on button "Set Admin Prompt" at bounding box center [363, 353] width 90 height 21
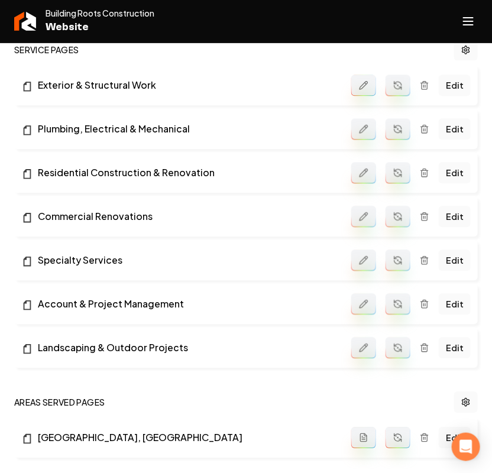
click at [405, 89] on button "Main content area" at bounding box center [398, 85] width 25 height 21
click at [395, 131] on icon "Main content area" at bounding box center [398, 128] width 9 height 9
click at [398, 176] on icon "Main content area" at bounding box center [398, 175] width 7 height 4
click at [391, 219] on button "Main content area" at bounding box center [398, 216] width 25 height 21
click at [403, 262] on icon "Main content area" at bounding box center [398, 260] width 9 height 9
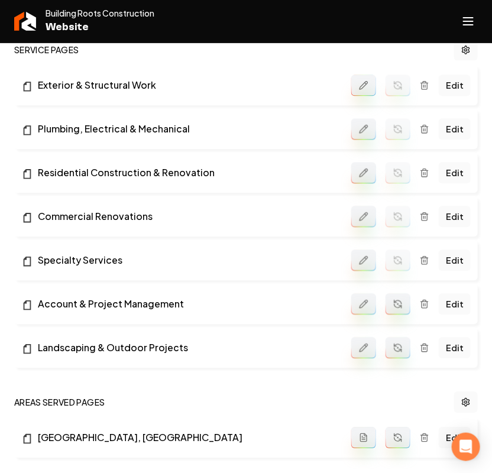
click at [407, 305] on button "Main content area" at bounding box center [398, 304] width 25 height 21
click at [404, 343] on button "Main content area" at bounding box center [398, 347] width 25 height 21
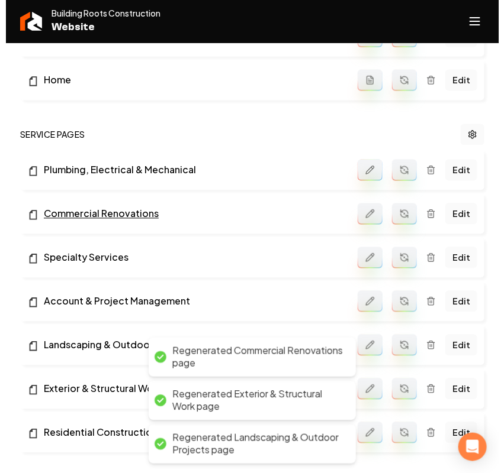
scroll to position [507, 0]
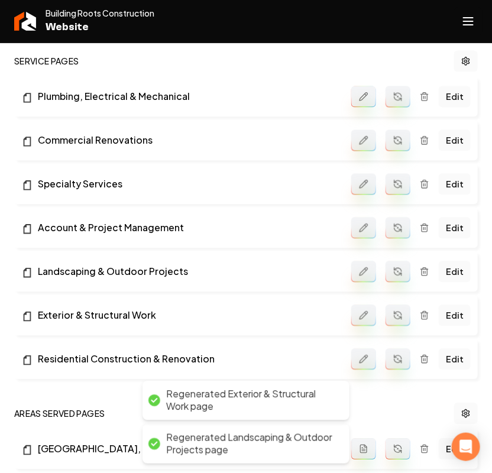
click at [460, 19] on button "Open navigation menu" at bounding box center [468, 21] width 28 height 28
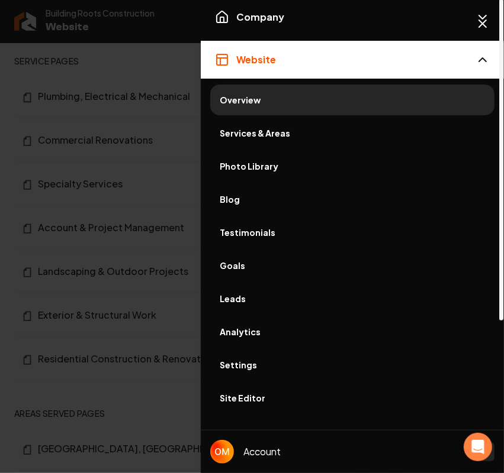
click at [278, 139] on link "Services & Areas" at bounding box center [352, 133] width 284 height 31
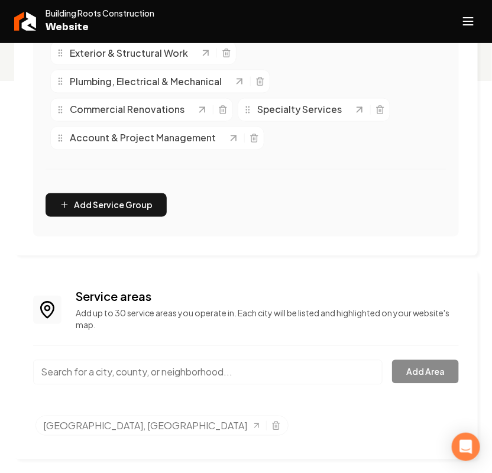
scroll to position [394, 0]
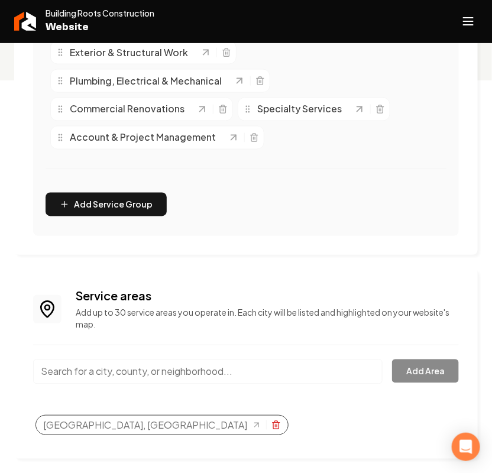
click at [277, 427] on line "Selected tags" at bounding box center [277, 426] width 0 height 2
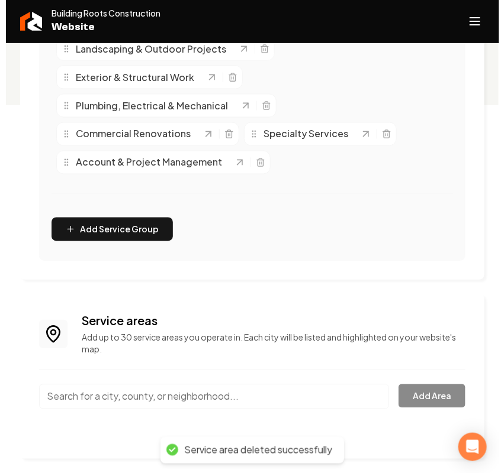
scroll to position [368, 0]
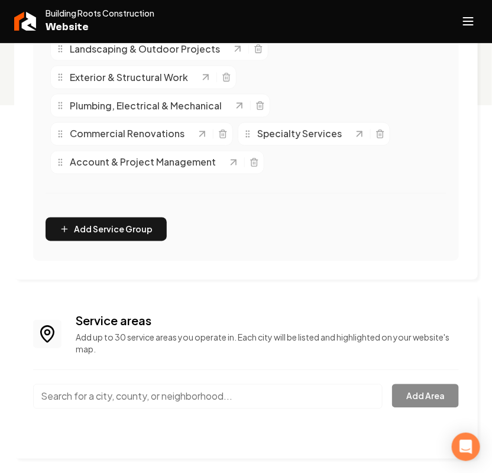
click at [72, 383] on div "Service areas Add up to 30 service areas you operate in. Each city will be list…" at bounding box center [246, 376] width 426 height 127
click at [72, 391] on input "Main content area" at bounding box center [208, 397] width 350 height 25
paste input "Bluffdale"
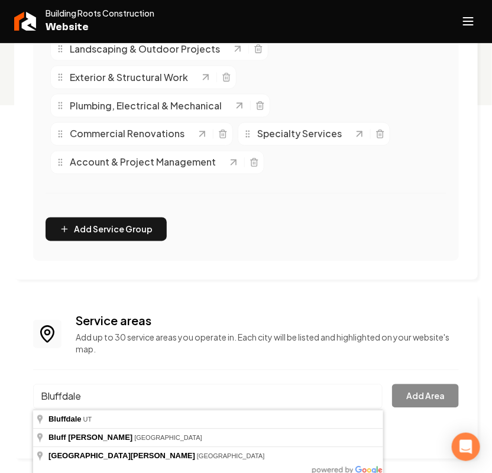
drag, startPoint x: 93, startPoint y: 391, endPoint x: 16, endPoint y: 392, distance: 76.9
click at [16, 392] on div "Service areas Add up to 30 service areas you operate in. Each city will be list…" at bounding box center [246, 376] width 464 height 165
type input "Bluffdale, UT"
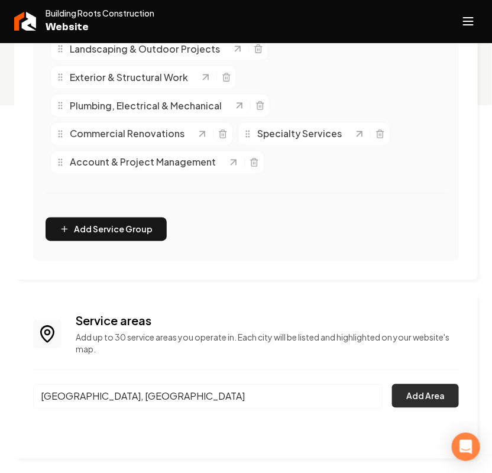
click at [441, 395] on button "Add Area" at bounding box center [425, 397] width 67 height 24
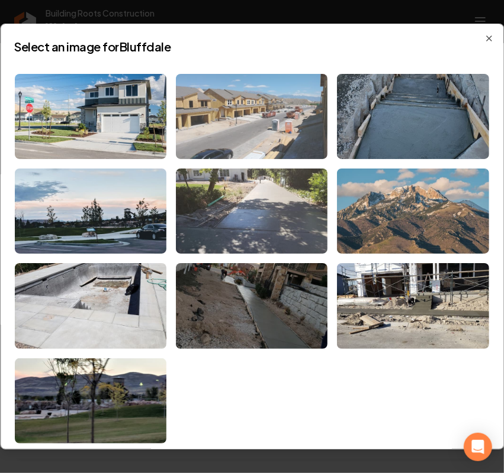
click at [294, 128] on img at bounding box center [251, 116] width 151 height 85
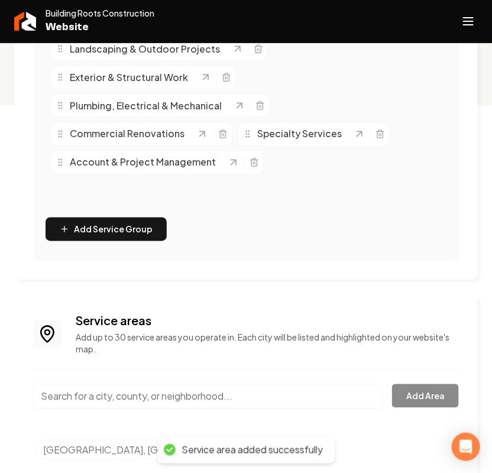
click at [111, 401] on input "Main content area" at bounding box center [208, 397] width 350 height 25
paste input "Cottonwood Heights"
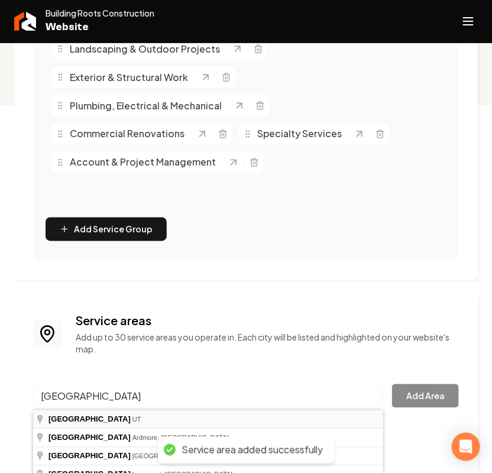
type input "Cottonwood Heights, UT"
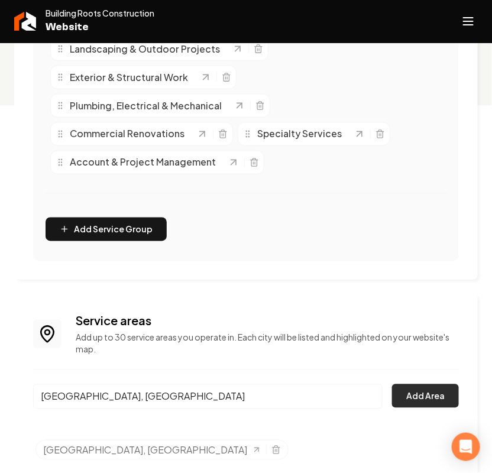
click at [435, 395] on button "Add Area" at bounding box center [425, 397] width 67 height 24
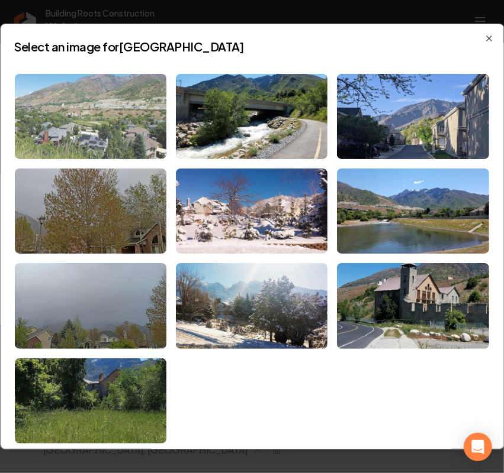
click at [83, 114] on img at bounding box center [90, 116] width 151 height 85
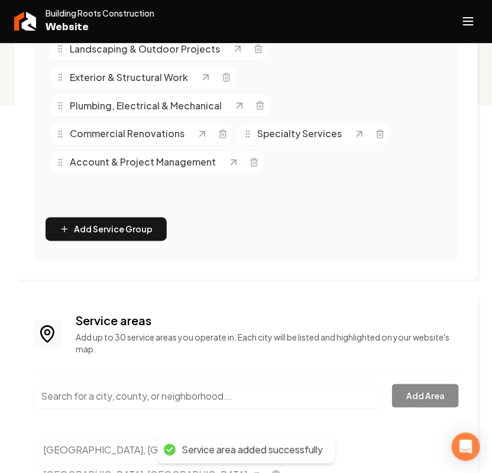
click at [178, 396] on input "Main content area" at bounding box center [208, 397] width 350 height 25
paste input "Draper"
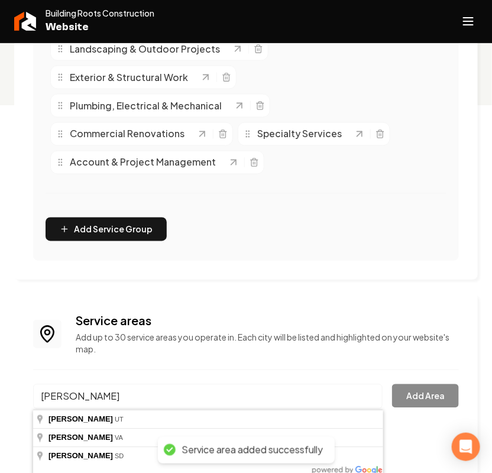
type input "Draper, UT"
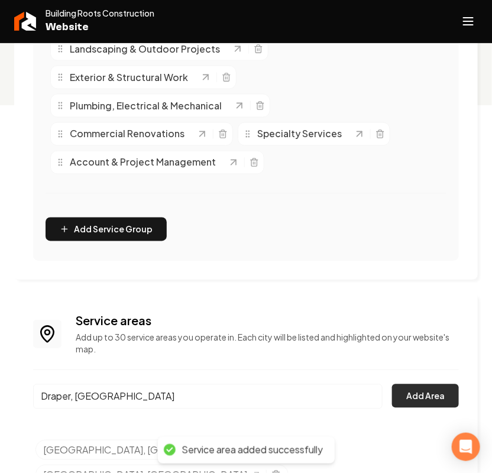
click at [419, 398] on button "Add Area" at bounding box center [425, 397] width 67 height 24
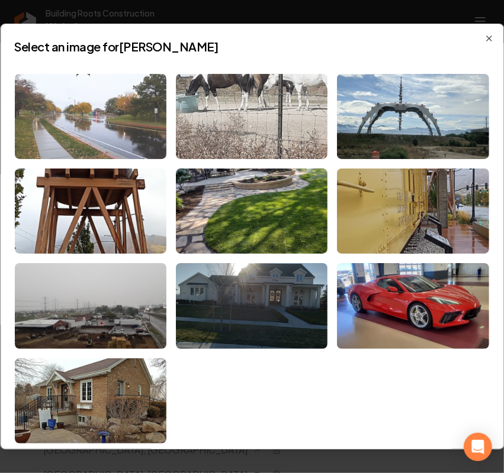
click at [86, 99] on img at bounding box center [90, 116] width 151 height 85
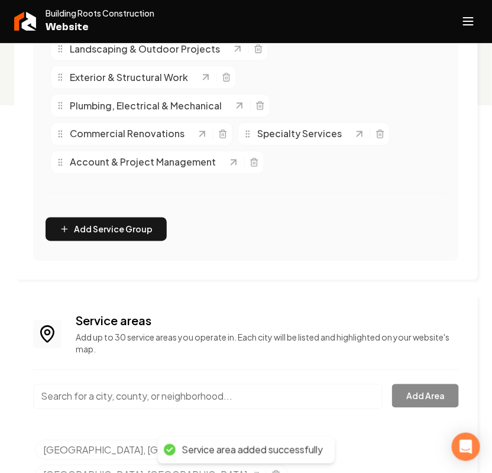
click at [99, 398] on input "Main content area" at bounding box center [208, 397] width 350 height 25
paste input "Herriman"
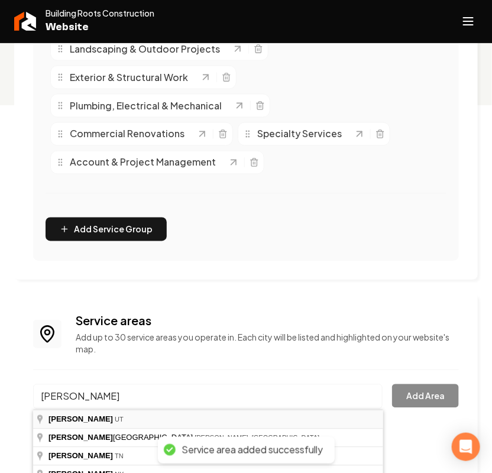
type input "Herriman, UT"
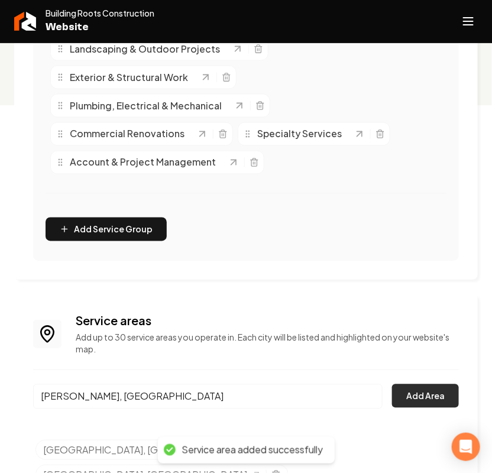
click at [396, 398] on button "Add Area" at bounding box center [425, 397] width 67 height 24
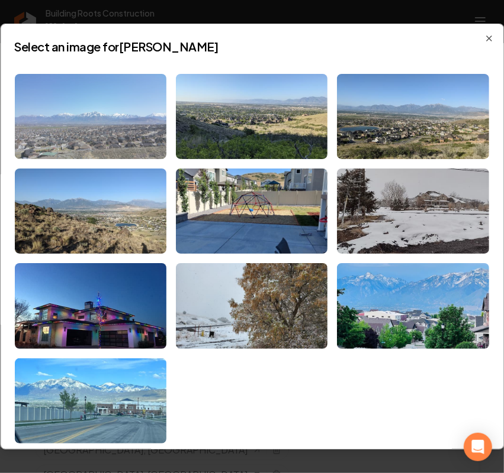
click at [105, 125] on img at bounding box center [90, 116] width 151 height 85
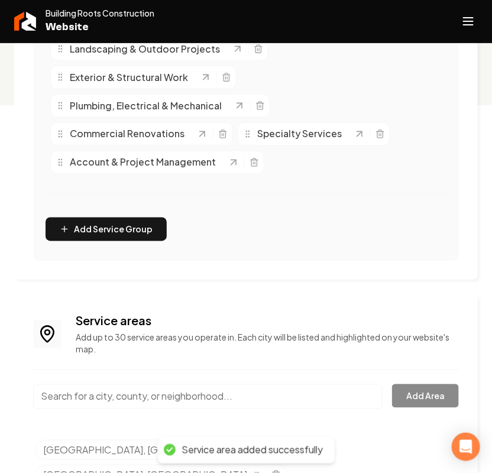
click at [120, 392] on input "Main content area" at bounding box center [208, 397] width 350 height 25
paste input "Holladay"
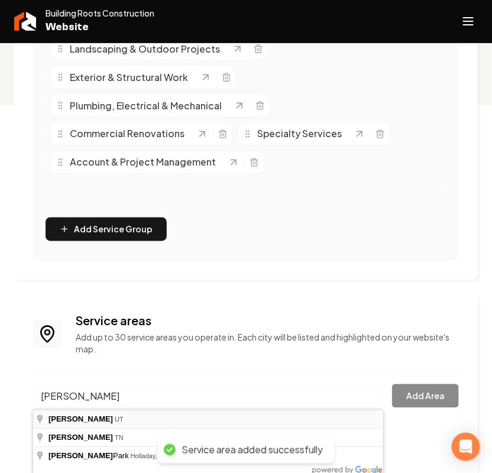
type input "Holladay, UT"
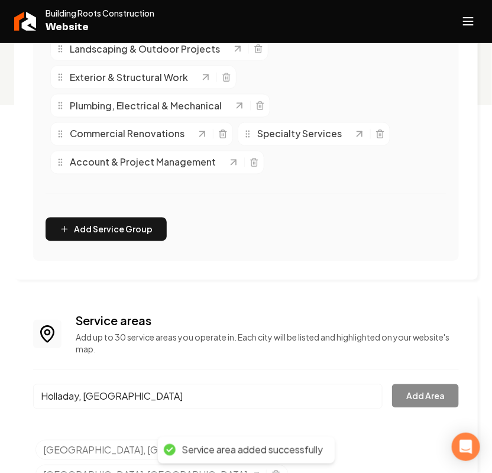
drag, startPoint x: 85, startPoint y: 415, endPoint x: 404, endPoint y: 412, distance: 319.0
click at [441, 400] on button "Add Area" at bounding box center [425, 397] width 67 height 24
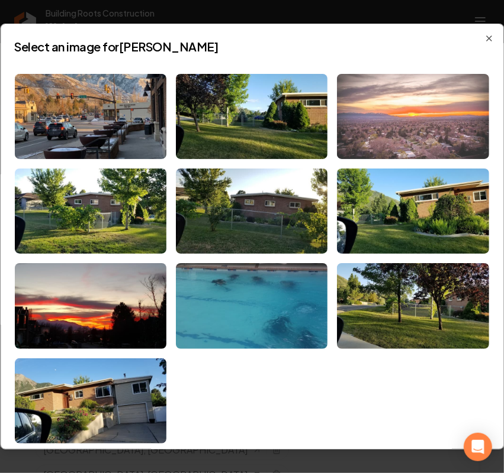
click at [367, 120] on img at bounding box center [412, 116] width 151 height 85
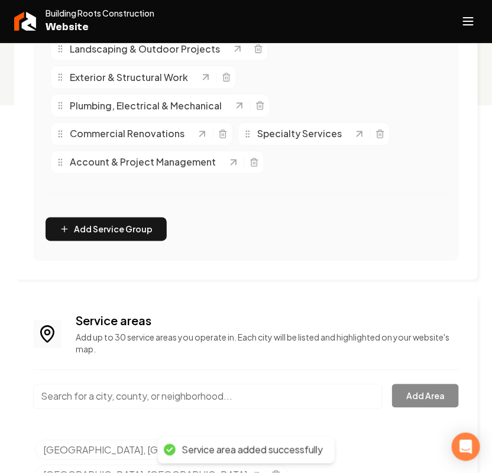
click at [128, 395] on input "Main content area" at bounding box center [208, 397] width 350 height 25
paste input "Midvale"
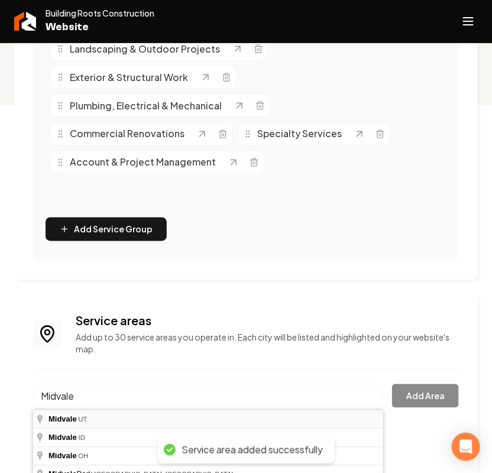
type input "Midvale, UT"
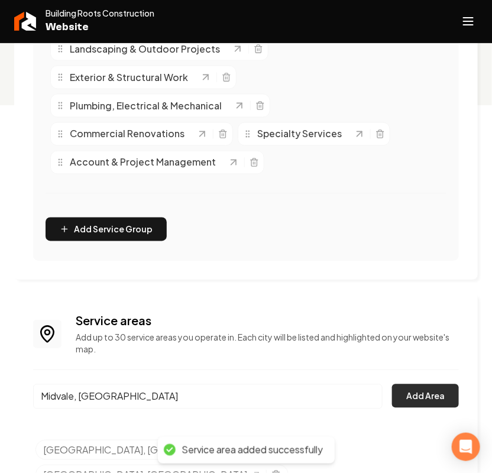
click at [430, 389] on button "Add Area" at bounding box center [425, 397] width 67 height 24
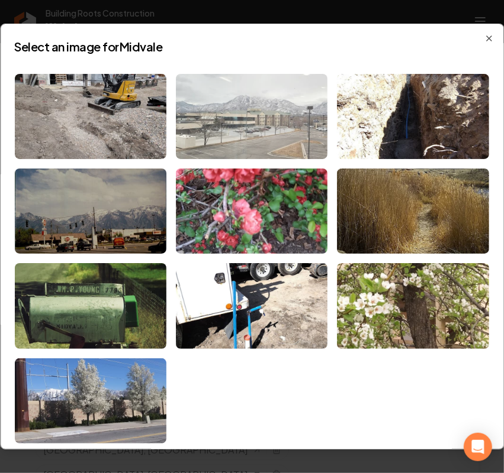
click at [215, 117] on img at bounding box center [251, 116] width 151 height 85
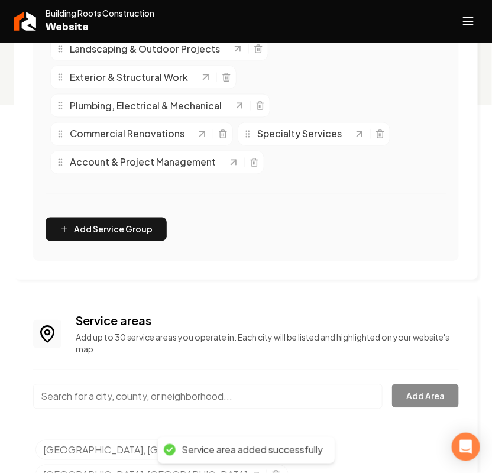
click at [136, 398] on input "Main content area" at bounding box center [208, 397] width 350 height 25
paste input "Millcreek"
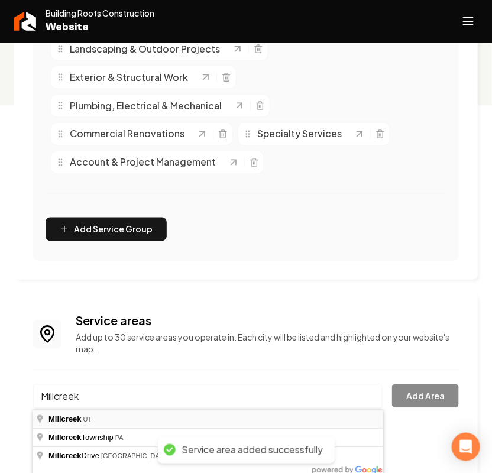
type input "Millcreek, UT"
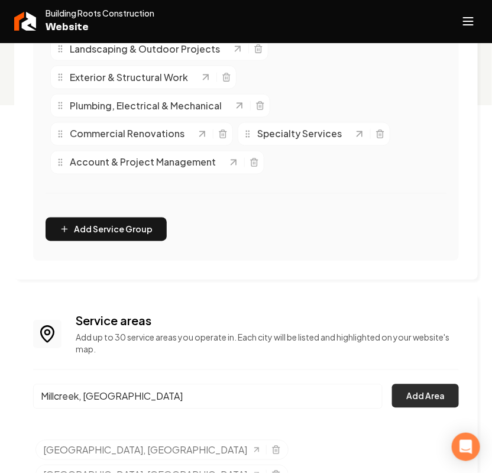
click at [420, 396] on button "Add Area" at bounding box center [425, 397] width 67 height 24
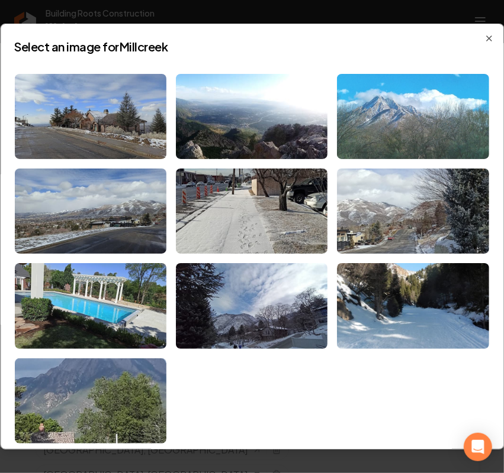
click at [380, 114] on img at bounding box center [412, 116] width 151 height 85
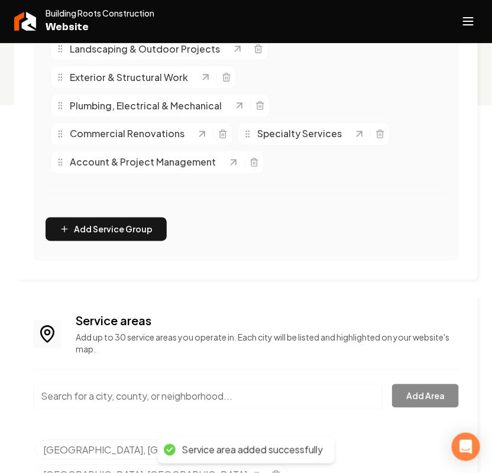
click at [109, 395] on input "Main content area" at bounding box center [208, 397] width 350 height 25
paste input "Murray"
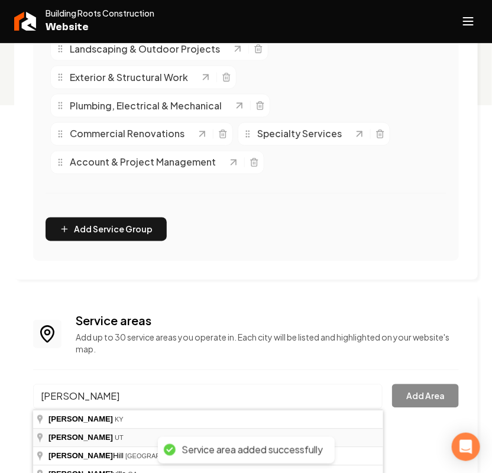
type input "Murray, UT"
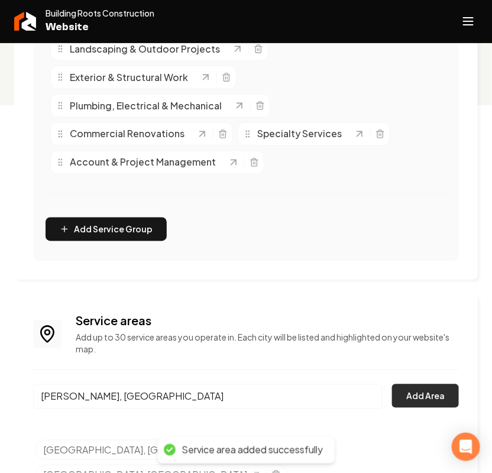
click at [422, 397] on button "Add Area" at bounding box center [425, 397] width 67 height 24
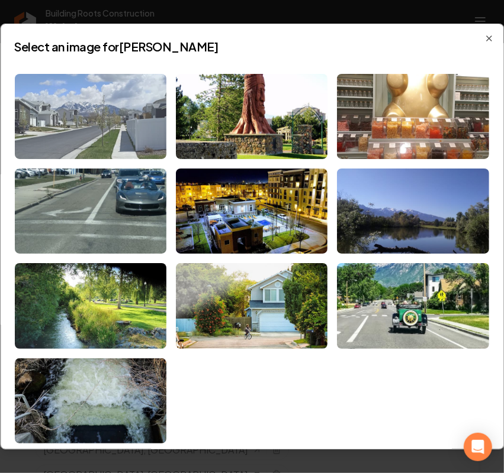
click at [83, 131] on img at bounding box center [90, 116] width 151 height 85
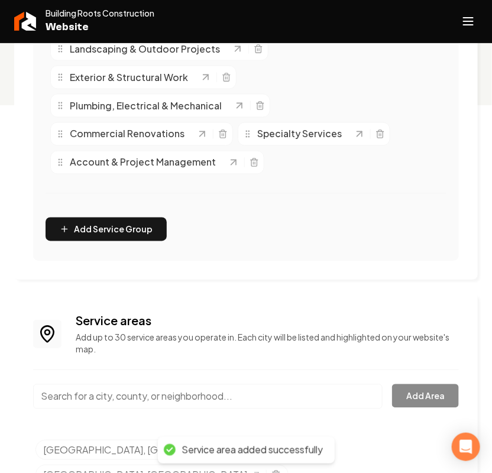
click at [109, 398] on input "Main content area" at bounding box center [208, 397] width 350 height 25
paste input "Riverton"
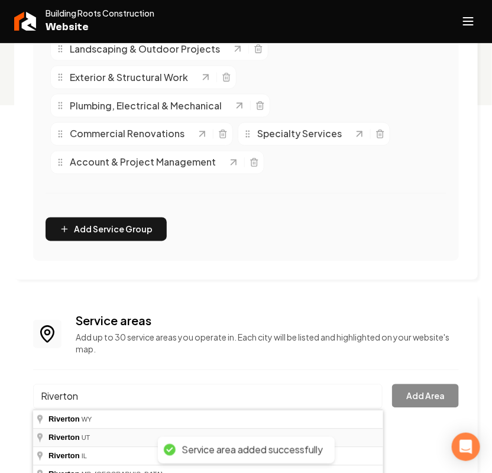
type input "Riverton, UT"
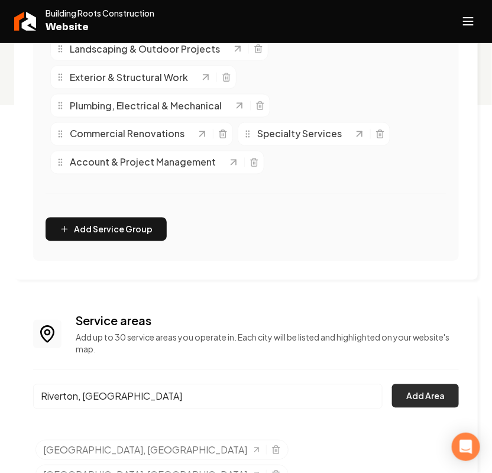
click at [439, 392] on button "Add Area" at bounding box center [425, 397] width 67 height 24
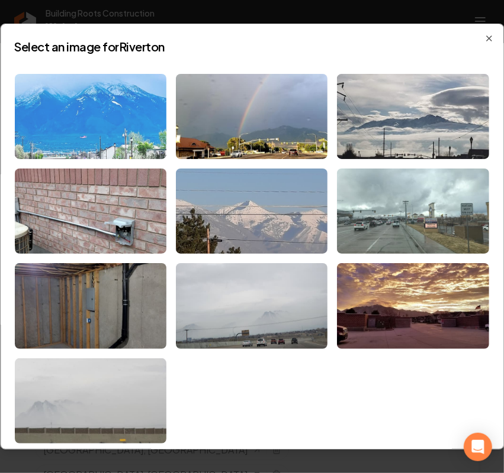
click at [108, 118] on img at bounding box center [90, 116] width 151 height 85
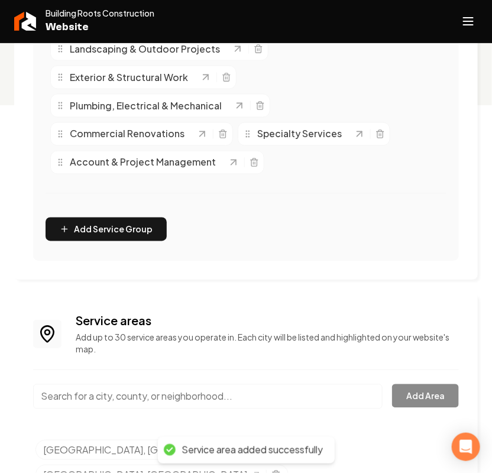
click at [104, 398] on input "Main content area" at bounding box center [208, 397] width 350 height 25
paste input "Salt Lake City"
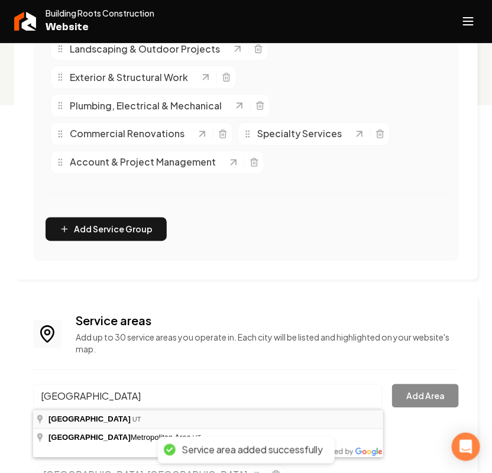
type input "Salt Lake City, UT"
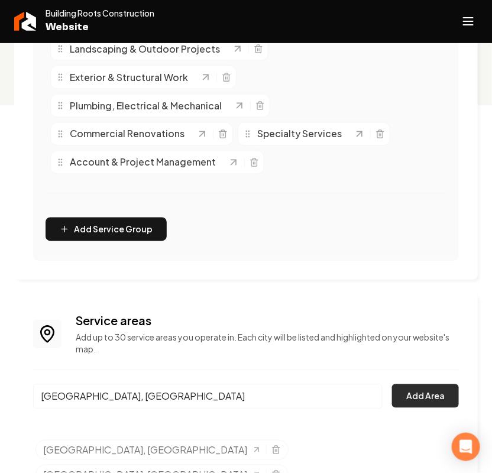
click at [419, 403] on button "Add Area" at bounding box center [425, 397] width 67 height 24
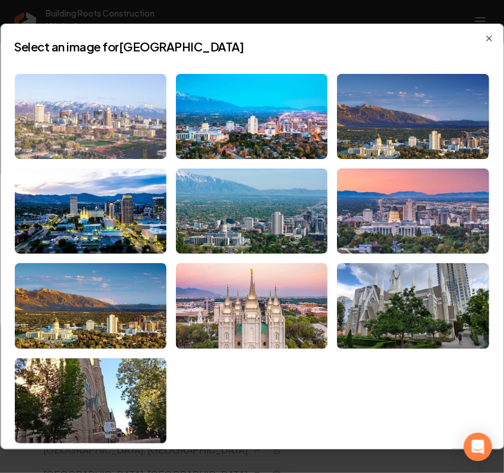
click at [112, 131] on img at bounding box center [90, 116] width 151 height 85
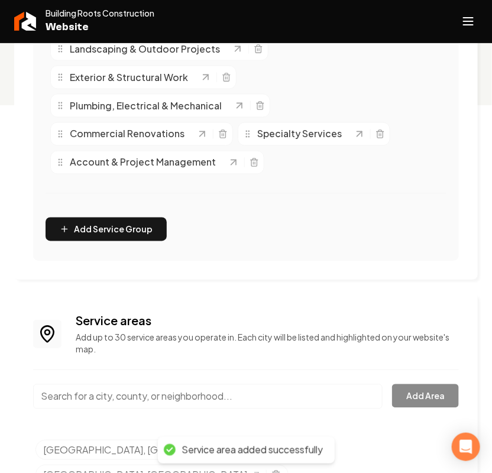
click at [139, 395] on input "Main content area" at bounding box center [208, 397] width 350 height 25
paste input "Sandy"
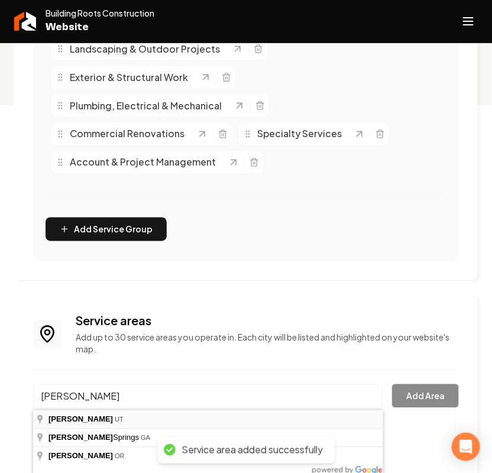
type input "Sandy, UT"
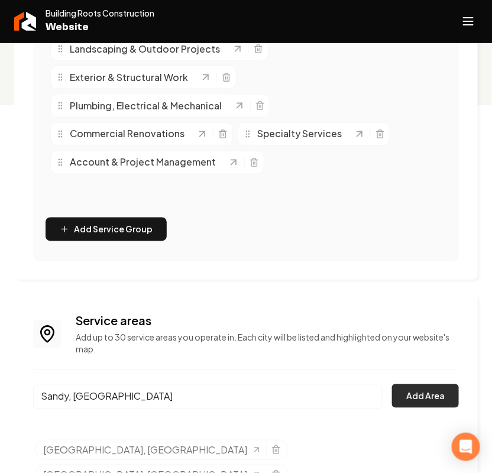
click at [412, 395] on button "Add Area" at bounding box center [425, 397] width 67 height 24
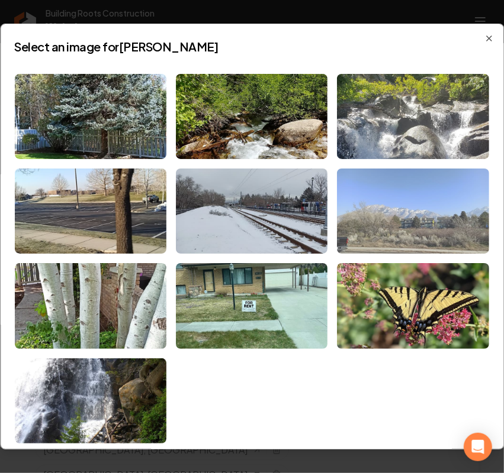
click at [429, 225] on img at bounding box center [412, 211] width 151 height 85
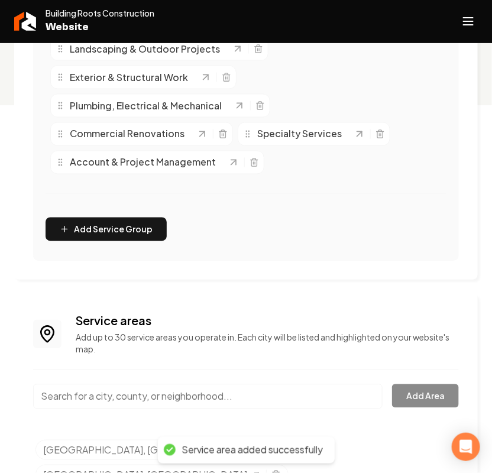
click at [92, 399] on input "Main content area" at bounding box center [208, 397] width 350 height 25
paste input "South Jordan"
type input "South Jordan, UT"
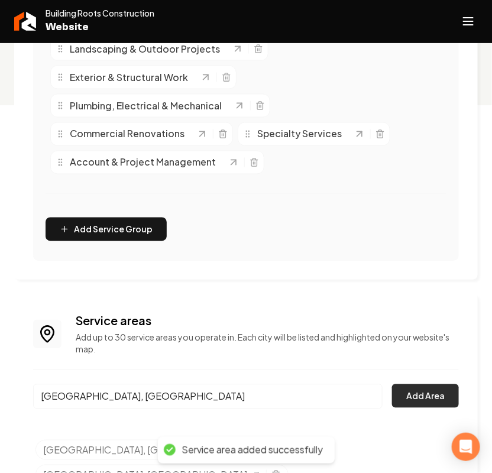
click at [419, 391] on button "Add Area" at bounding box center [425, 397] width 67 height 24
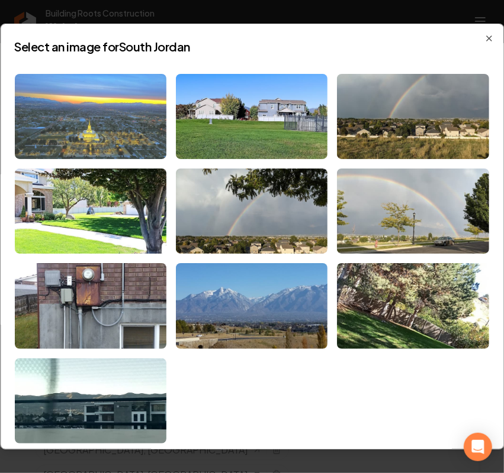
click at [85, 123] on img at bounding box center [90, 116] width 151 height 85
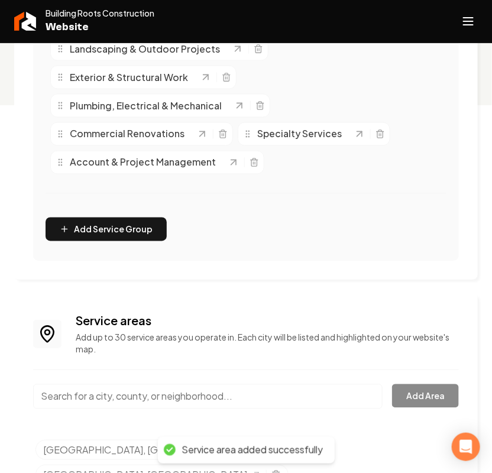
click at [147, 399] on input "Main content area" at bounding box center [208, 397] width 350 height 25
paste input "South Salt Lake"
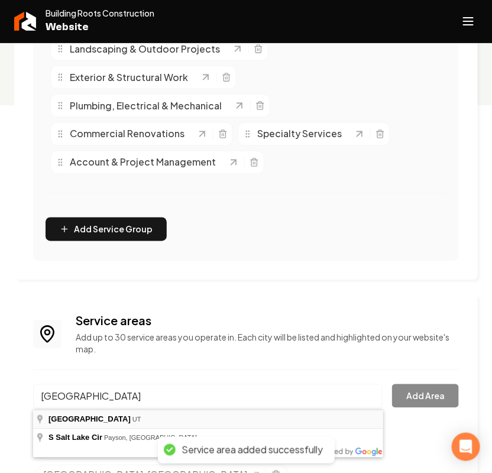
type input "South Salt Lake, UT"
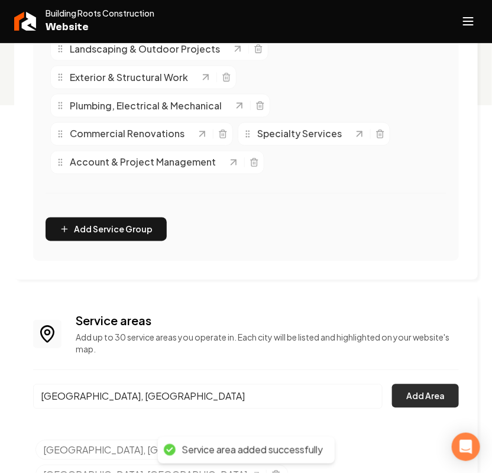
click at [424, 392] on button "Add Area" at bounding box center [425, 397] width 67 height 24
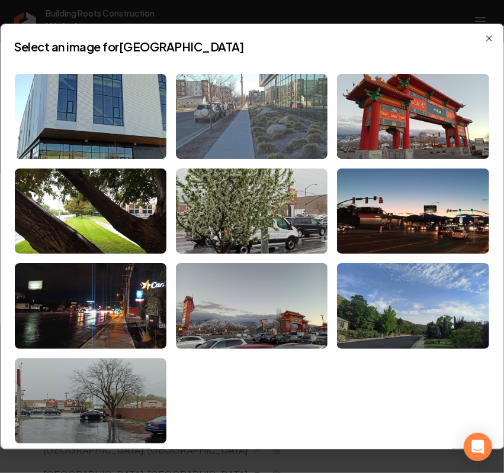
click at [266, 117] on img at bounding box center [251, 116] width 151 height 85
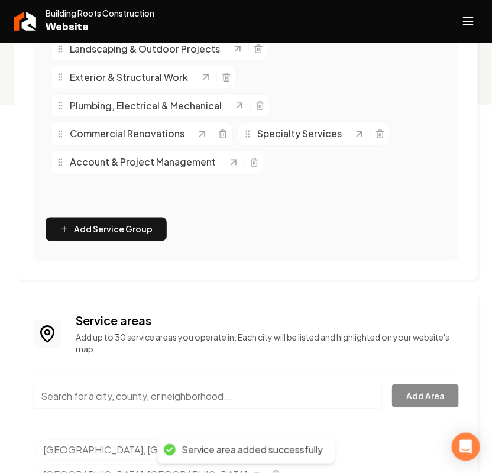
click at [151, 389] on input "Main content area" at bounding box center [208, 397] width 350 height 25
paste input "Taylorsville"
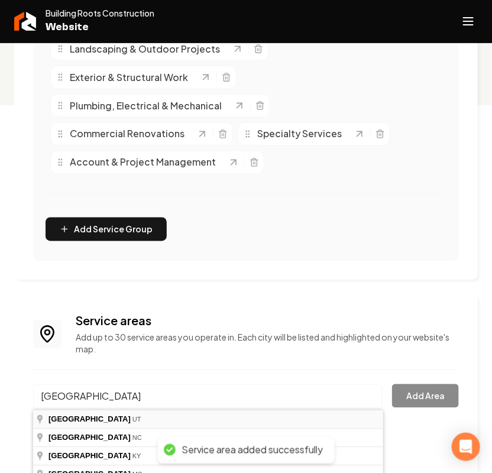
type input "Taylorsville, UT"
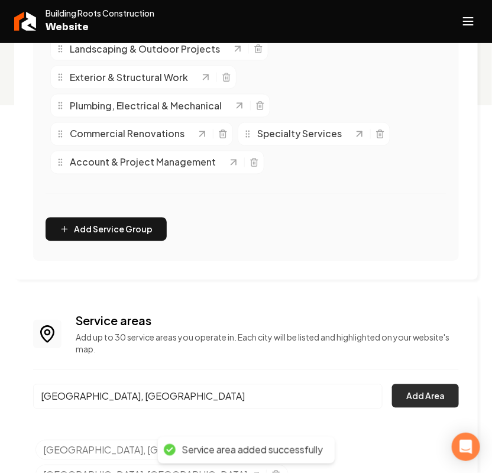
click at [433, 398] on button "Add Area" at bounding box center [425, 397] width 67 height 24
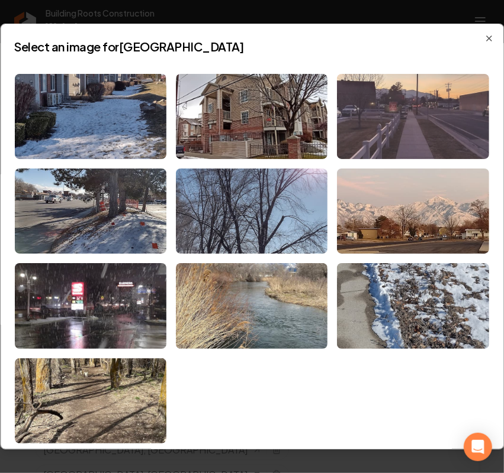
click at [409, 108] on img at bounding box center [412, 116] width 151 height 85
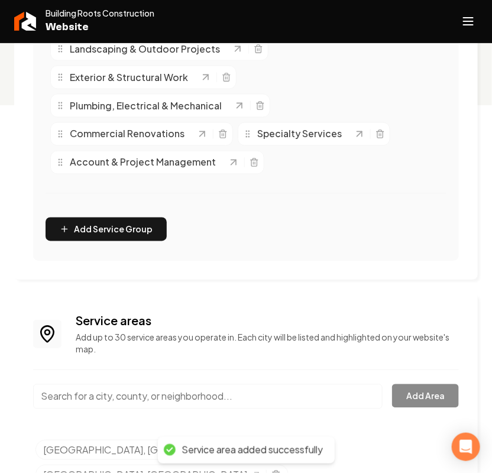
click at [120, 401] on input "Main content area" at bounding box center [208, 397] width 350 height 25
paste input "West Jordan"
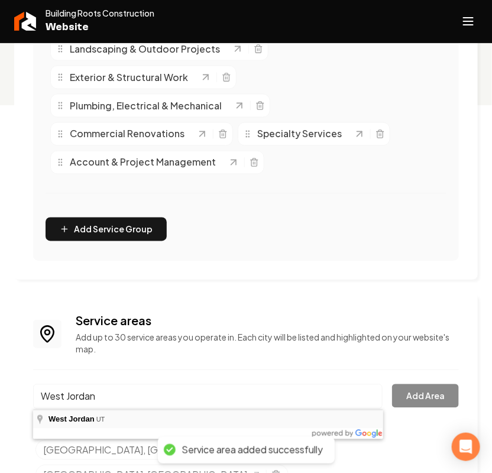
type input "West Jordan, UT"
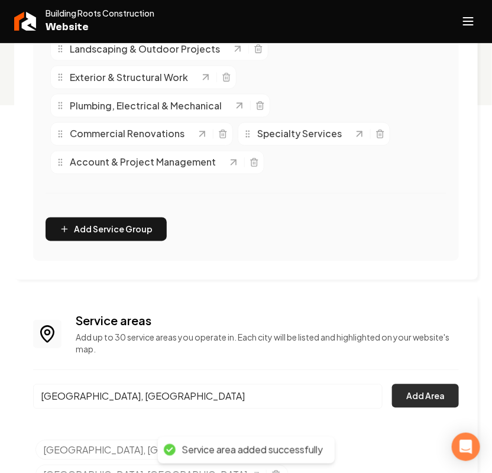
click at [416, 396] on button "Add Area" at bounding box center [425, 397] width 67 height 24
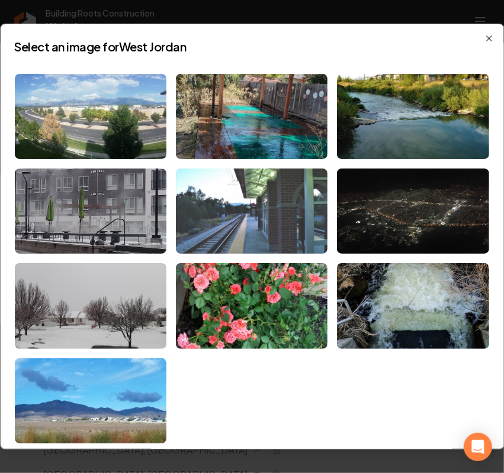
click at [262, 191] on img at bounding box center [251, 211] width 151 height 85
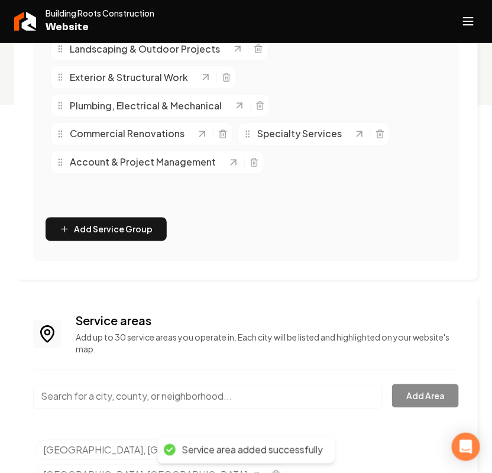
click at [127, 399] on input "Main content area" at bounding box center [208, 397] width 350 height 25
paste input "West Valley City"
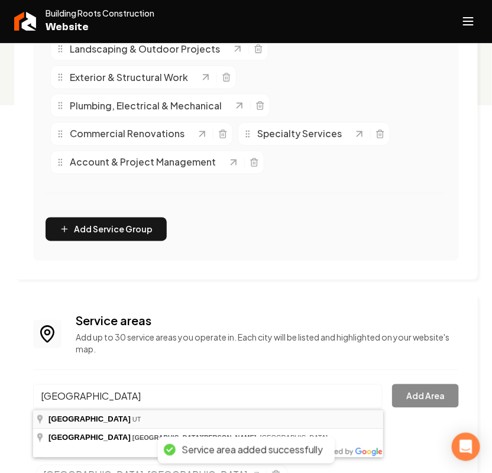
type input "West Valley City, UT"
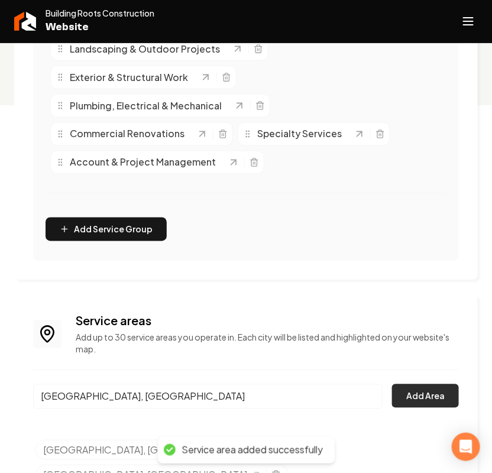
click at [403, 386] on button "Add Area" at bounding box center [425, 397] width 67 height 24
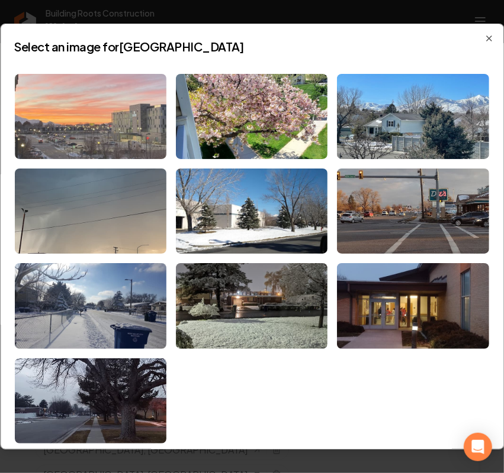
click at [75, 84] on img at bounding box center [90, 116] width 151 height 85
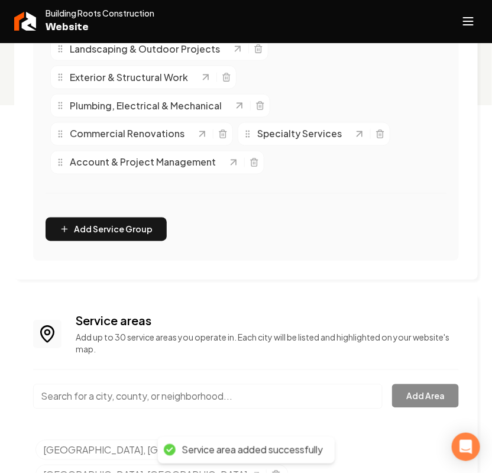
click at [142, 401] on input "Main content area" at bounding box center [208, 397] width 350 height 25
paste input "Alpine"
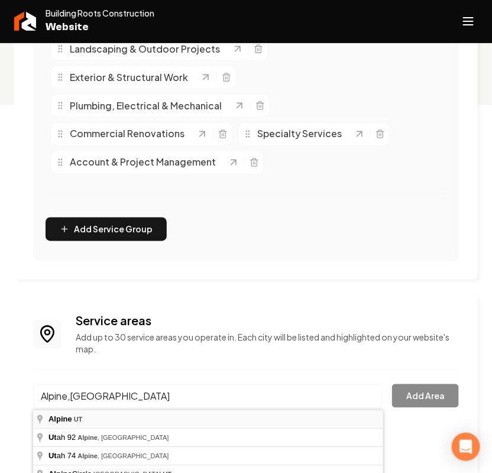
type input "Alpine, UT"
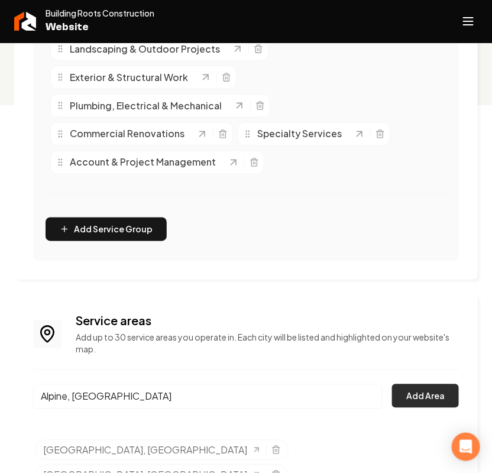
click at [424, 397] on button "Add Area" at bounding box center [425, 397] width 67 height 24
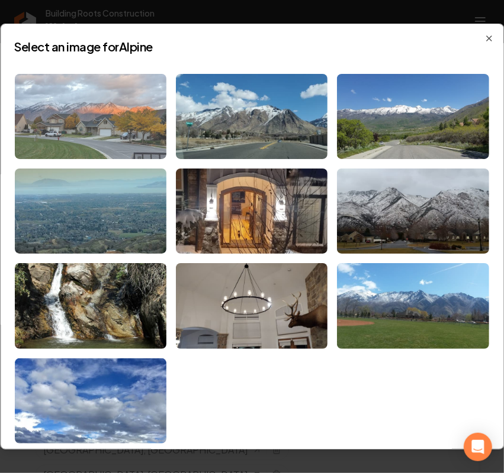
click at [111, 124] on img at bounding box center [90, 116] width 151 height 85
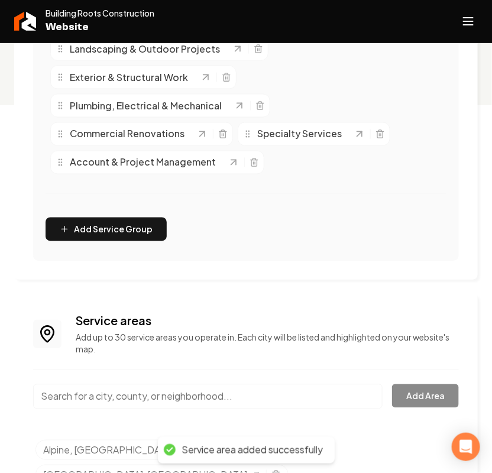
click at [110, 395] on input "Main content area" at bounding box center [208, 397] width 350 height 25
paste input "American Fork"
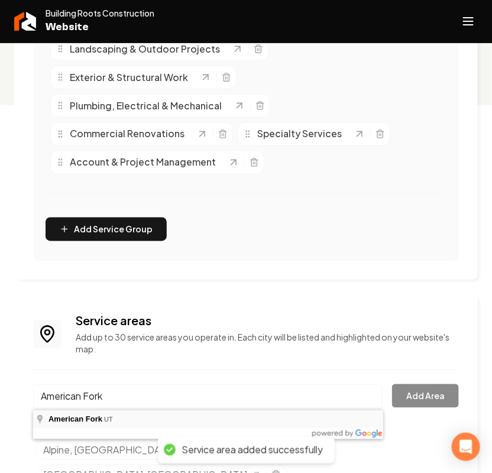
type input "American Fork, UT"
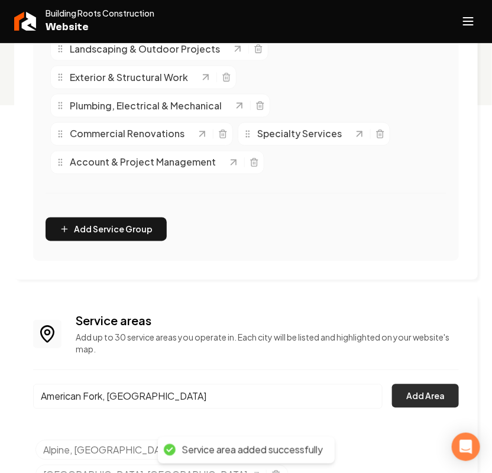
click at [418, 397] on button "Add Area" at bounding box center [425, 397] width 67 height 24
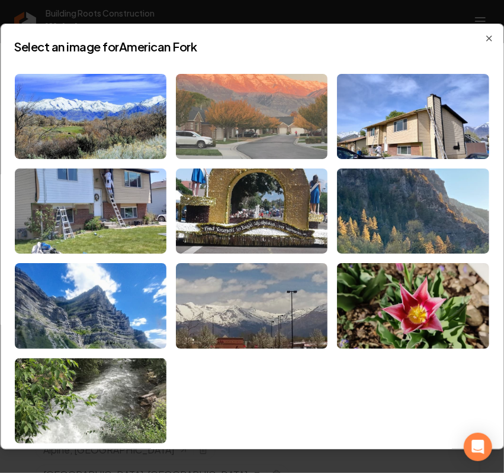
click at [256, 123] on img at bounding box center [251, 116] width 151 height 85
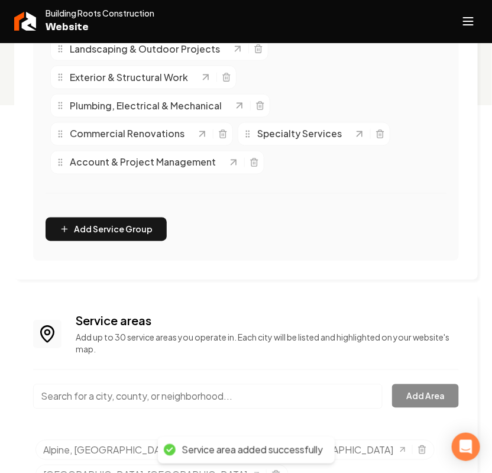
click at [122, 396] on input "Main content area" at bounding box center [208, 397] width 350 height 25
paste input "Cedar Hills"
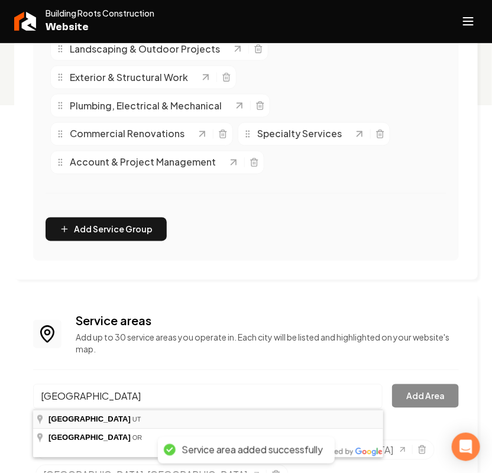
type input "Cedar Hills, UT"
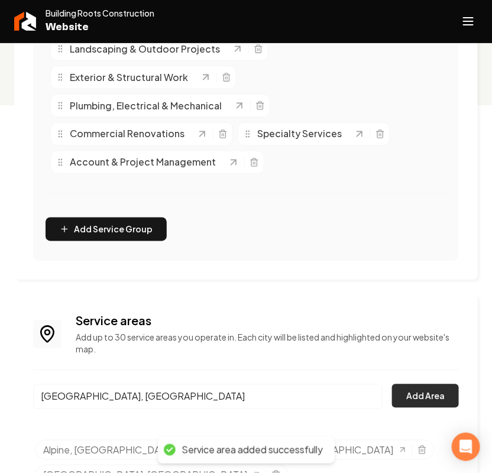
click at [424, 402] on button "Add Area" at bounding box center [425, 397] width 67 height 24
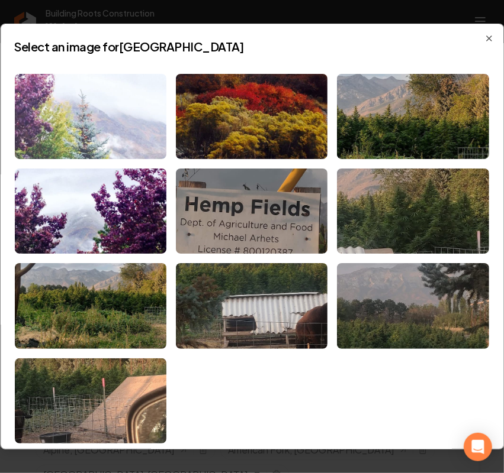
click at [121, 115] on img at bounding box center [90, 116] width 151 height 85
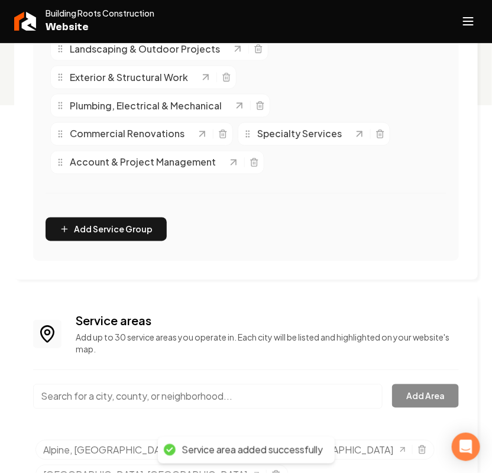
click at [117, 394] on input "Main content area" at bounding box center [208, 397] width 350 height 25
paste input "Eagle Mountain"
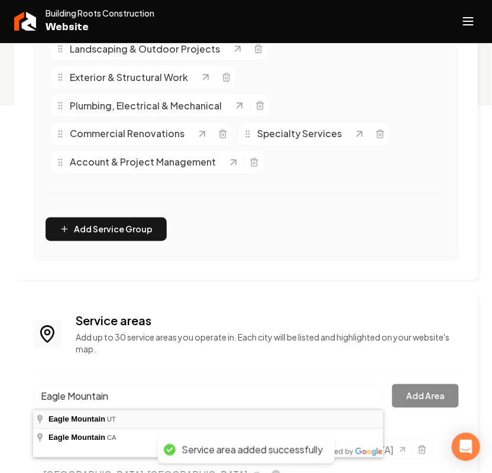
type input "Eagle Mountain, UT"
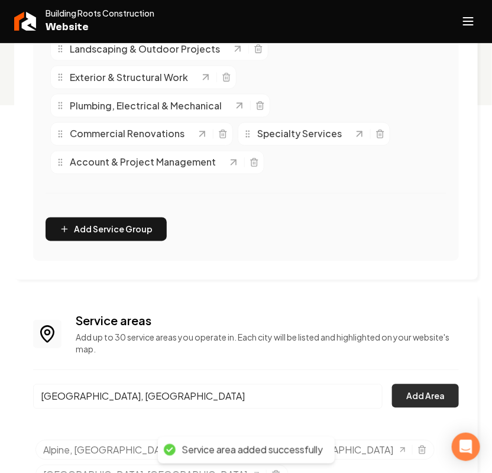
click at [407, 397] on button "Add Area" at bounding box center [425, 397] width 67 height 24
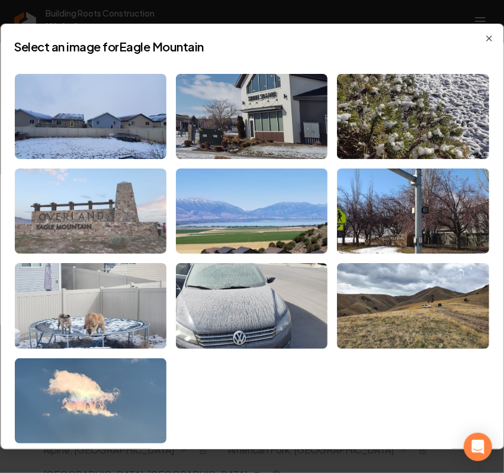
click at [102, 217] on img at bounding box center [90, 211] width 151 height 85
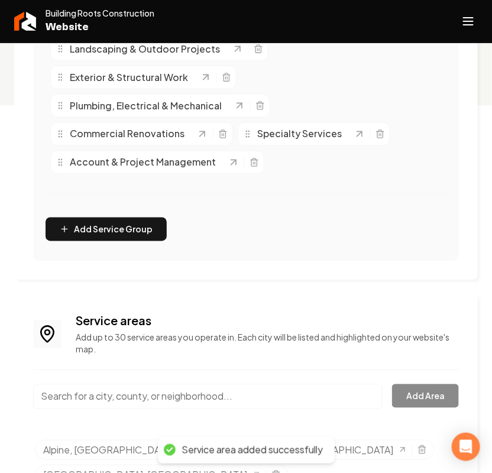
click at [152, 400] on input "Main content area" at bounding box center [208, 397] width 350 height 25
paste input "Elk Ridge"
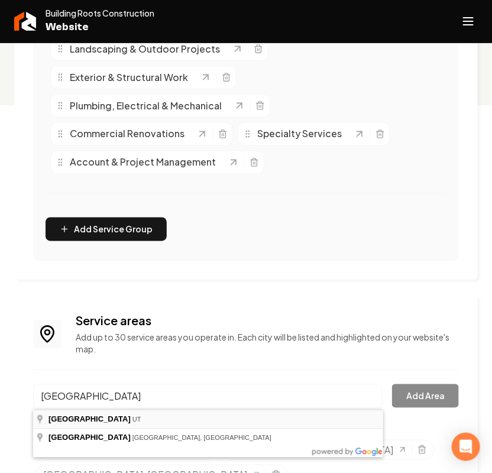
type input "Elk Ridge, UT"
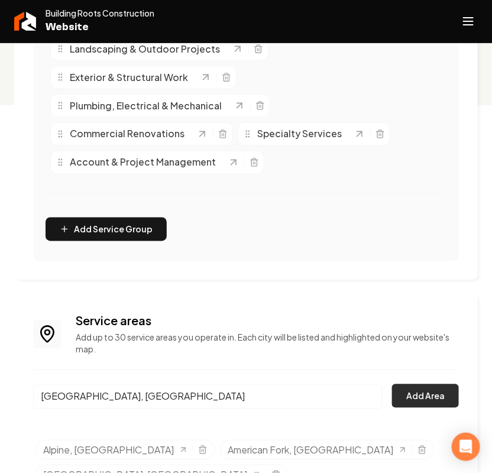
click at [412, 406] on button "Add Area" at bounding box center [425, 397] width 67 height 24
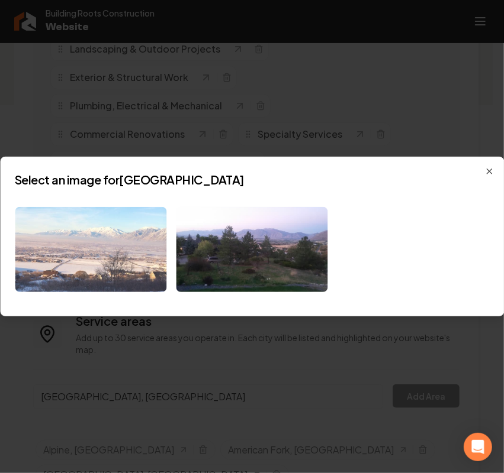
click at [65, 241] on img at bounding box center [90, 249] width 151 height 85
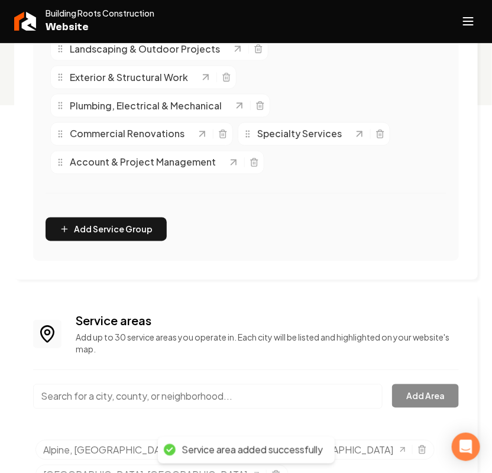
click at [115, 398] on input "Main content area" at bounding box center [208, 397] width 350 height 25
paste input "Fairfield"
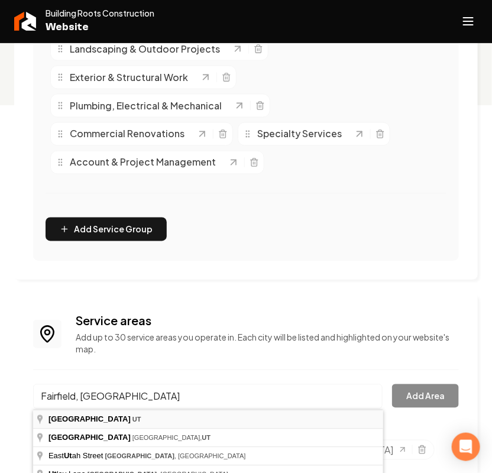
type input "Fairfield, UT"
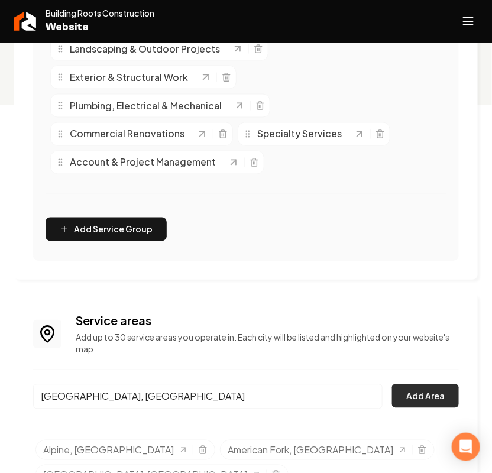
click at [431, 395] on button "Add Area" at bounding box center [425, 397] width 67 height 24
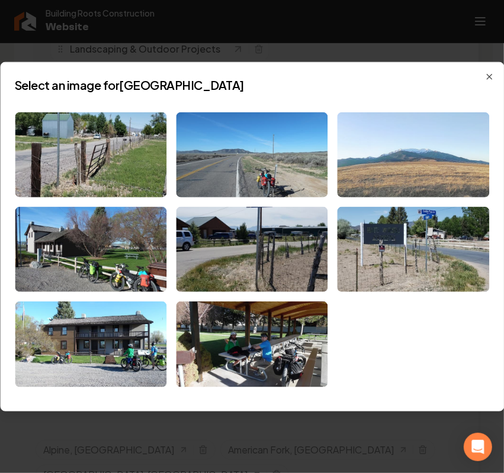
click at [381, 146] on img at bounding box center [412, 154] width 151 height 85
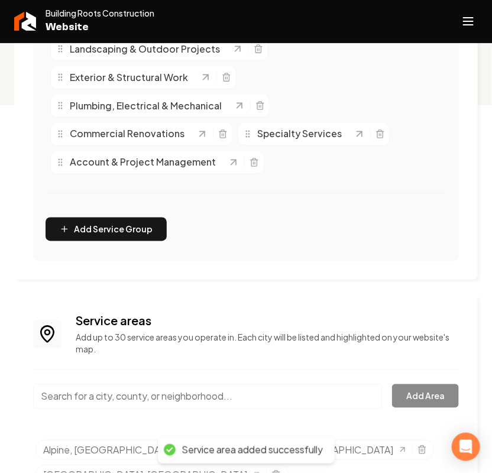
click at [115, 394] on input "Main content area" at bounding box center [208, 397] width 350 height 25
paste input "Genola"
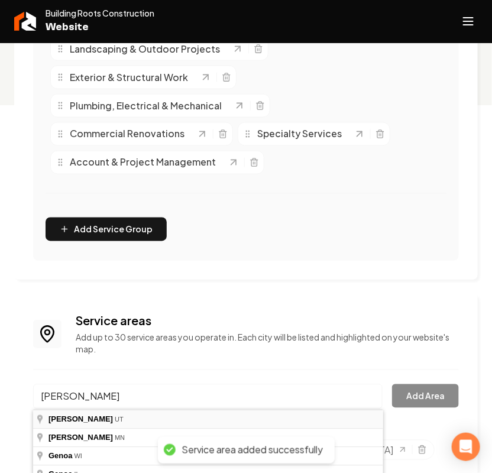
type input "Genola, UT"
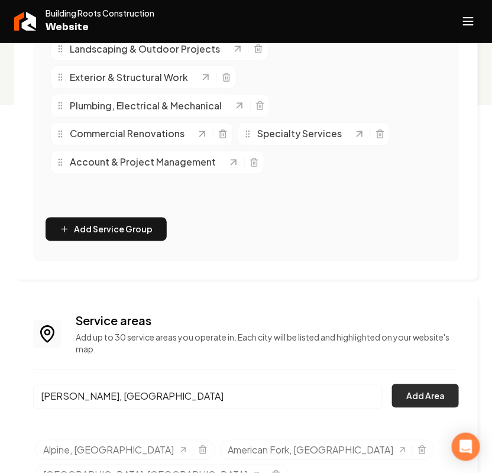
click at [421, 394] on button "Add Area" at bounding box center [425, 397] width 67 height 24
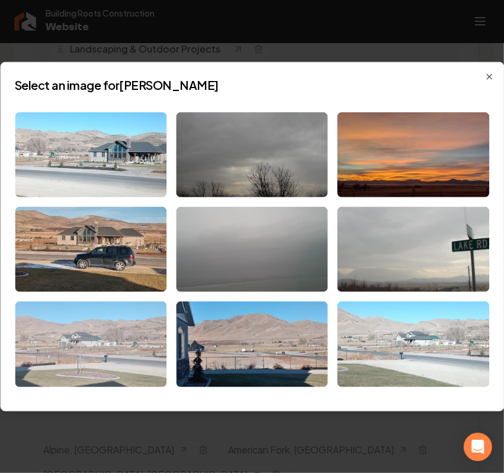
click at [117, 335] on img at bounding box center [90, 344] width 151 height 85
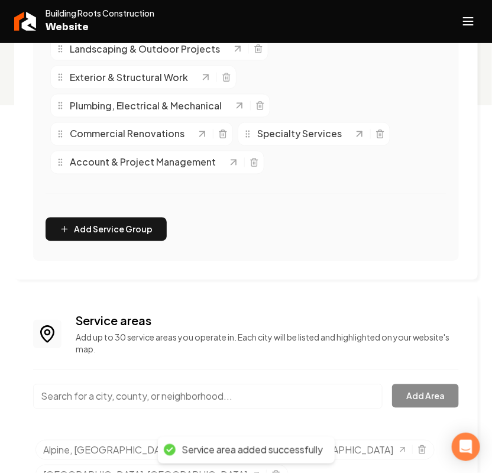
click at [117, 396] on input "Main content area" at bounding box center [208, 397] width 350 height 25
paste input "Goshen"
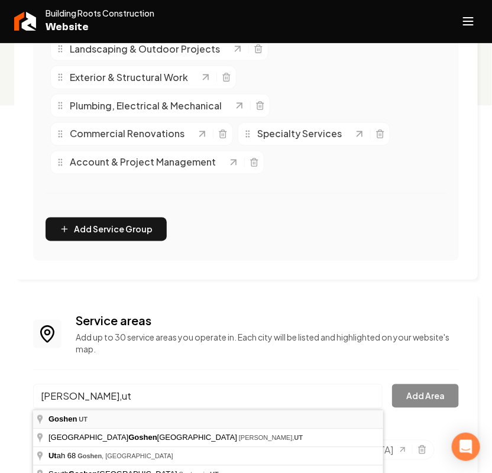
type input "Goshen, UT"
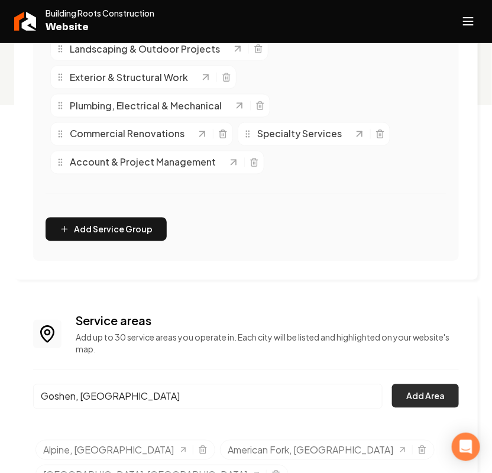
click at [415, 405] on button "Add Area" at bounding box center [425, 397] width 67 height 24
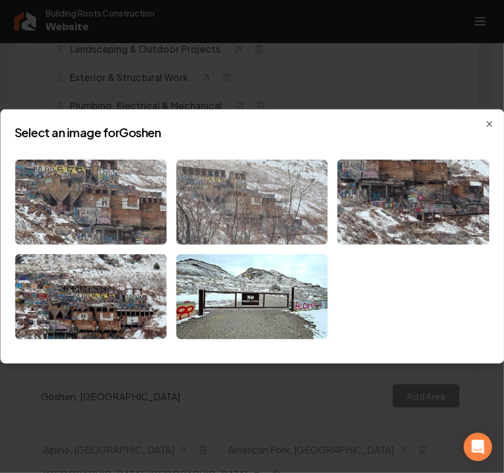
click at [275, 202] on img at bounding box center [251, 202] width 151 height 85
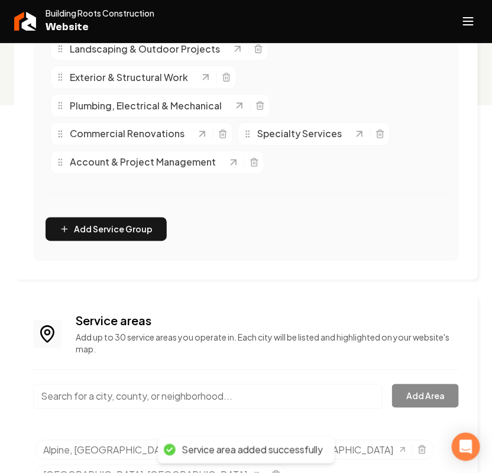
click at [134, 398] on input "Main content area" at bounding box center [208, 397] width 350 height 25
paste input "Highland"
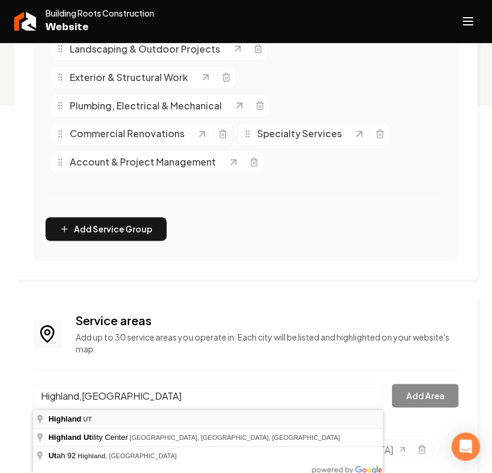
type input "Highland, UT"
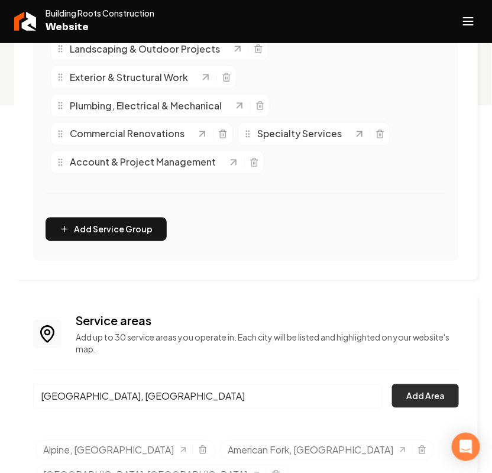
click at [417, 398] on button "Add Area" at bounding box center [425, 397] width 67 height 24
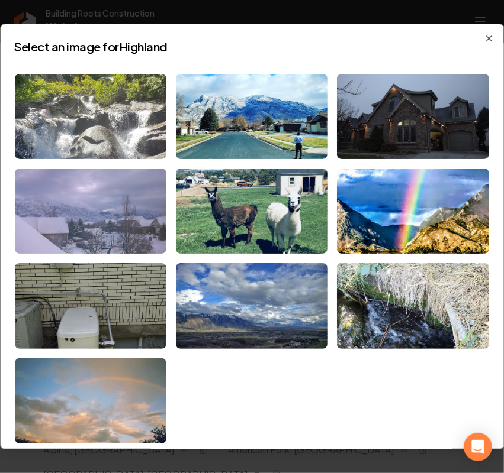
click at [104, 183] on img at bounding box center [90, 211] width 151 height 85
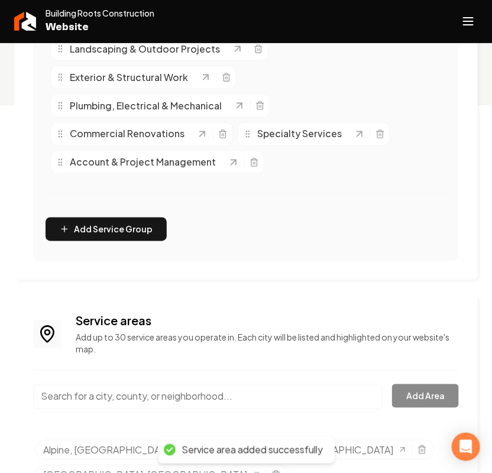
click at [124, 399] on input "Main content area" at bounding box center [208, 397] width 350 height 25
paste input "Lehi"
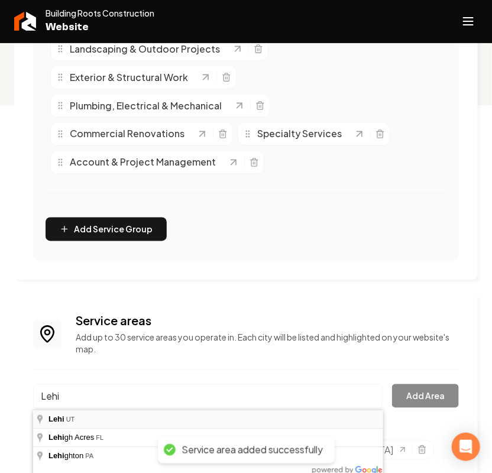
type input "Lehi, UT"
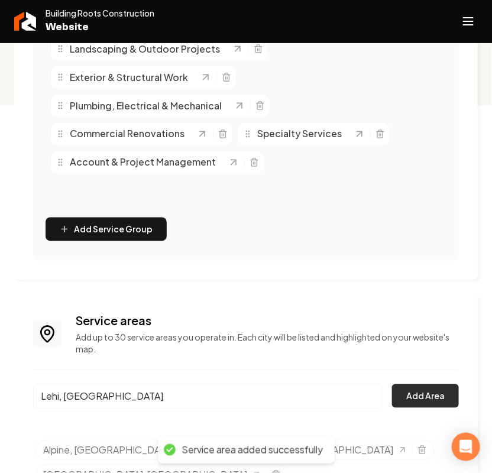
click at [414, 394] on button "Add Area" at bounding box center [425, 397] width 67 height 24
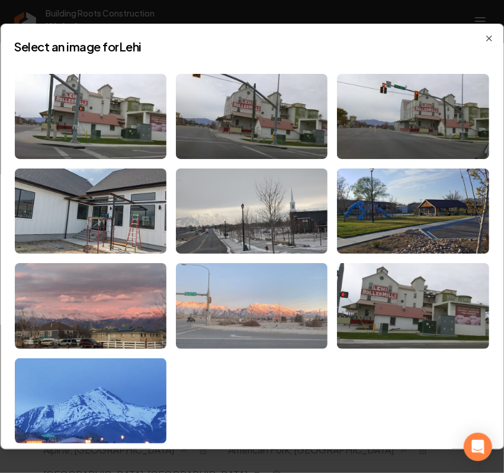
click at [281, 285] on img at bounding box center [251, 305] width 151 height 85
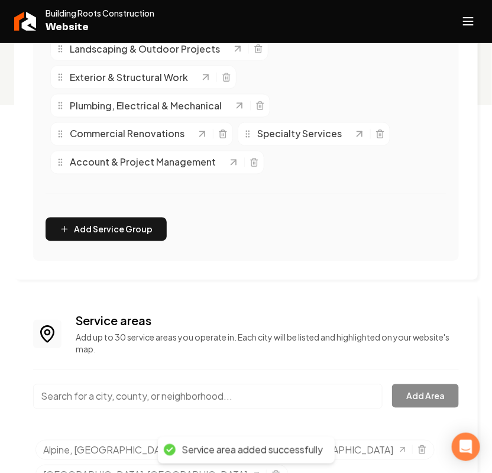
click at [91, 398] on input "Main content area" at bounding box center [208, 397] width 350 height 25
paste input "Lindon"
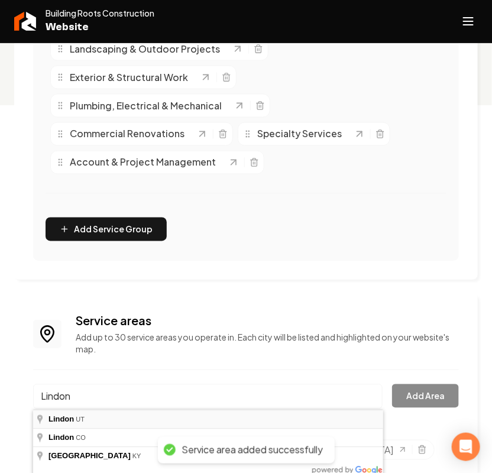
type input "Lindon, UT"
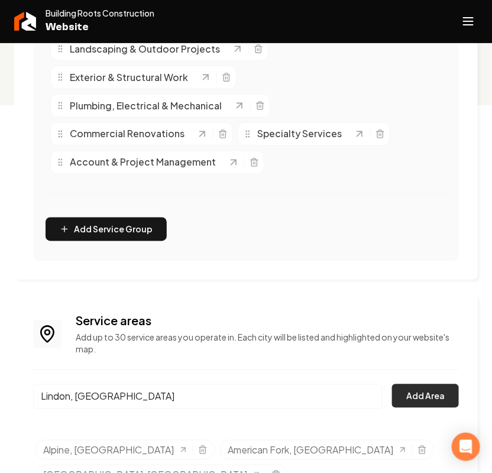
click at [440, 400] on button "Add Area" at bounding box center [425, 397] width 67 height 24
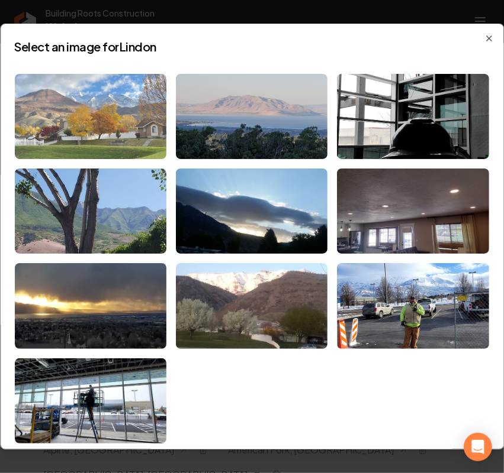
click at [119, 131] on img at bounding box center [90, 116] width 151 height 85
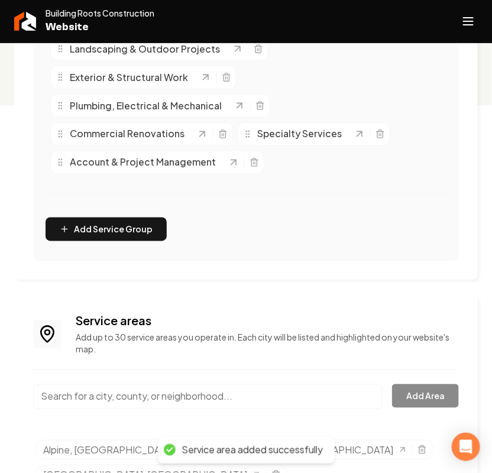
click at [98, 392] on input "Main content area" at bounding box center [208, 397] width 350 height 25
paste input "Mapleton"
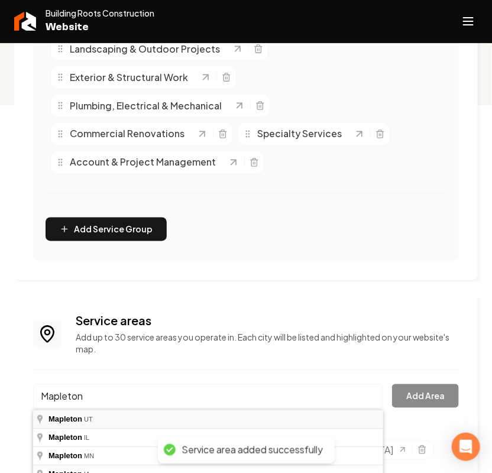
type input "Mapleton, UT"
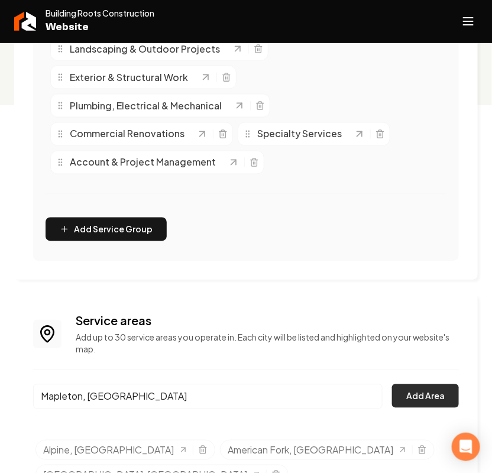
click at [398, 395] on button "Add Area" at bounding box center [425, 397] width 67 height 24
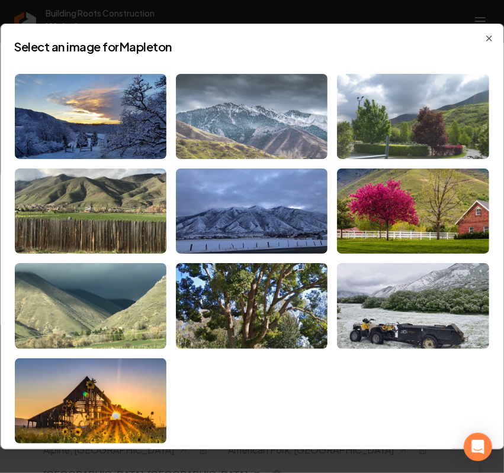
click at [267, 119] on img at bounding box center [251, 116] width 151 height 85
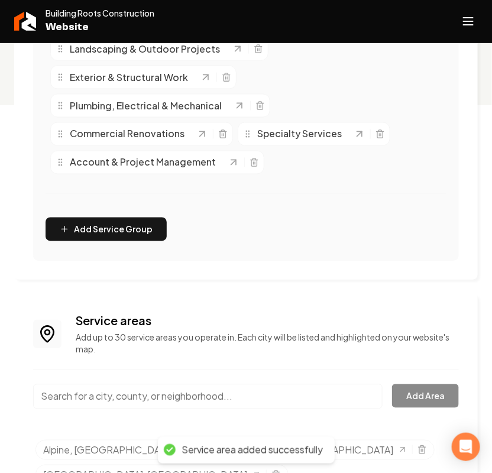
click at [102, 397] on input "Main content area" at bounding box center [208, 397] width 350 height 25
paste input "Orem"
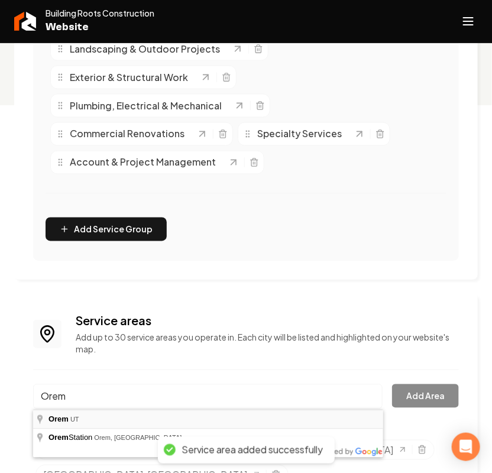
type input "Orem, UT"
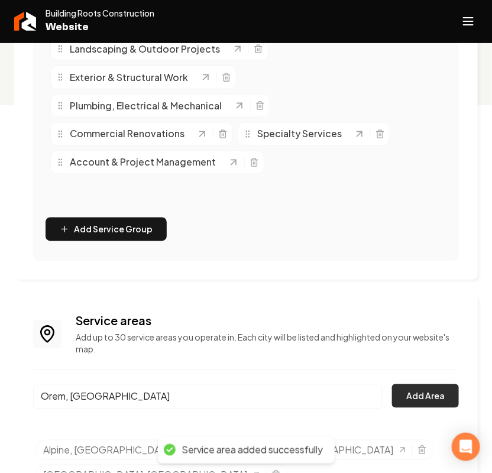
click at [433, 395] on button "Add Area" at bounding box center [425, 397] width 67 height 24
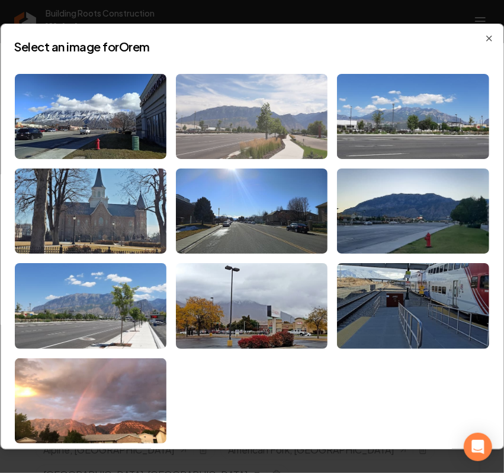
click at [241, 117] on img at bounding box center [251, 116] width 151 height 85
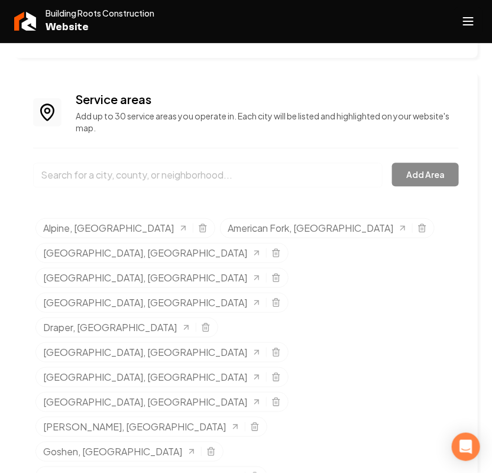
click at [480, 16] on button "Open navigation menu" at bounding box center [468, 21] width 28 height 28
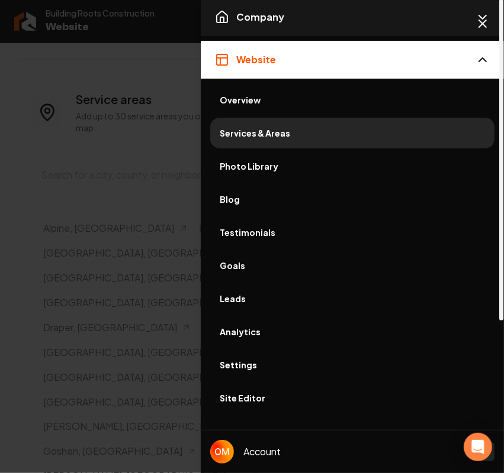
click at [315, 18] on button "Company" at bounding box center [352, 17] width 303 height 38
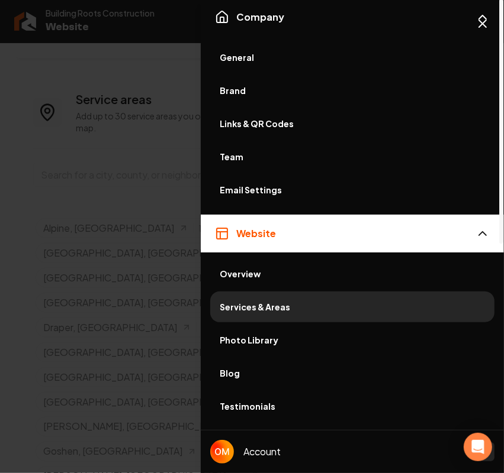
click at [270, 57] on span "General" at bounding box center [352, 57] width 265 height 12
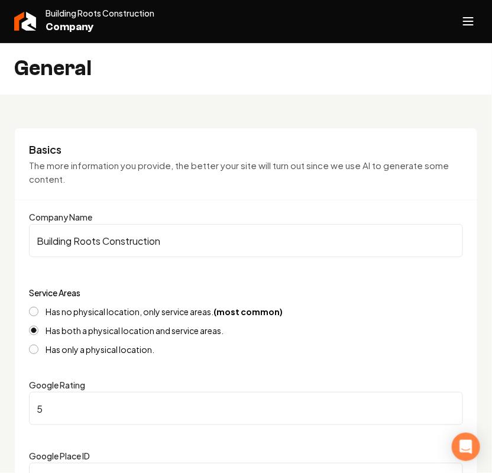
click at [463, 21] on icon "Open navigation menu" at bounding box center [469, 21] width 14 height 19
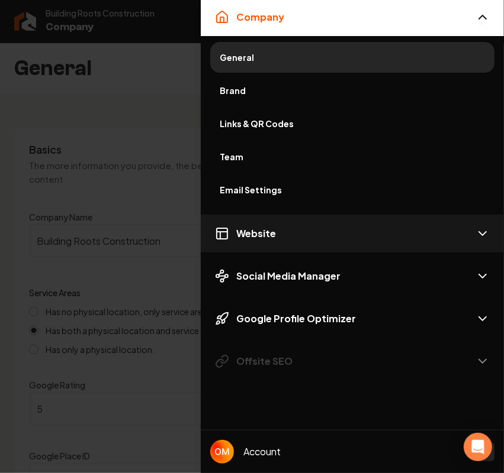
click at [264, 235] on span "Website" at bounding box center [256, 234] width 40 height 14
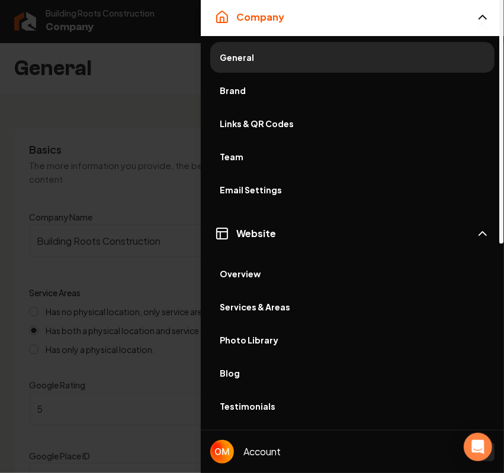
click at [264, 273] on span "Overview" at bounding box center [352, 274] width 265 height 12
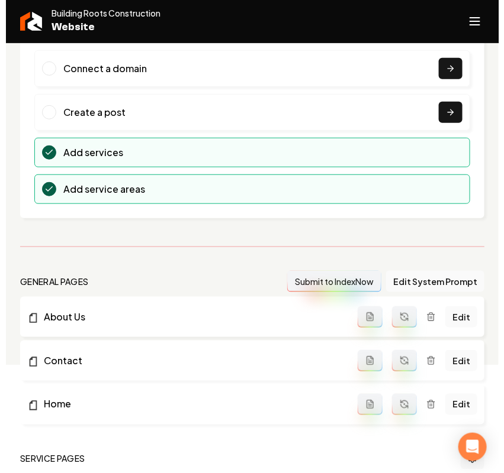
scroll to position [222, 0]
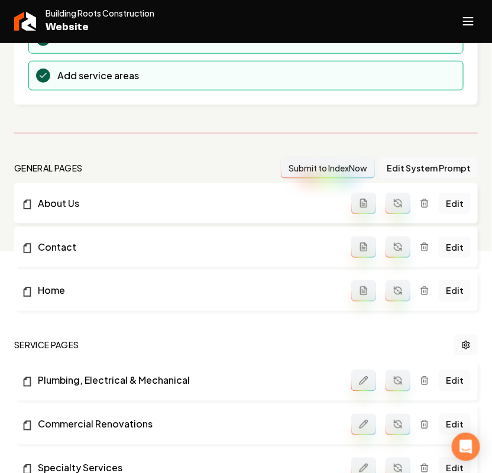
click at [444, 169] on button "Edit System Prompt" at bounding box center [429, 167] width 98 height 21
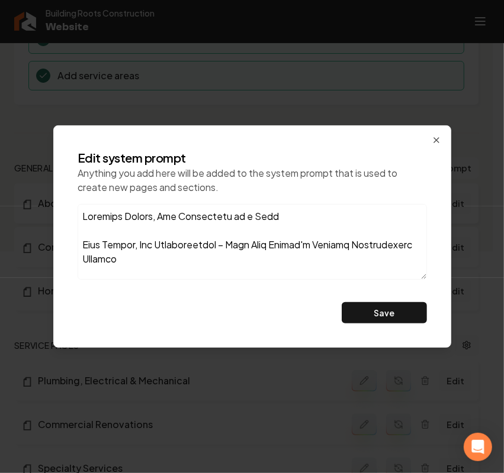
click at [165, 292] on div "Edit system prompt Anything you add here will be added to the system prompt tha…" at bounding box center [252, 236] width 368 height 193
click at [170, 269] on textarea at bounding box center [252, 242] width 349 height 76
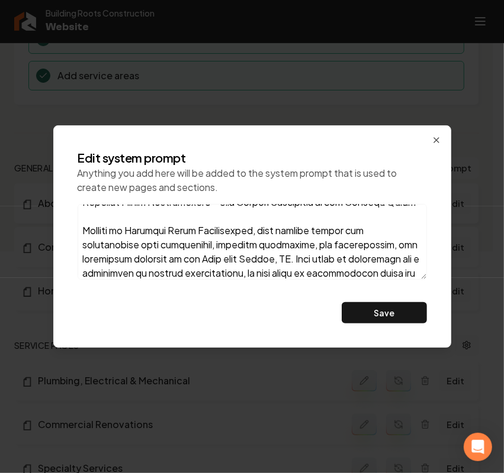
scroll to position [296, 0]
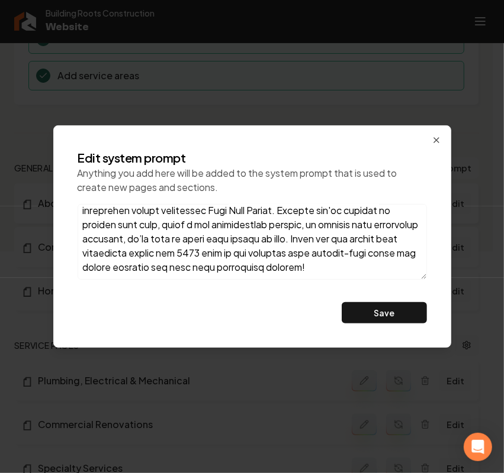
paste textarea "We’re a husband-and-wife team who’ve been building a life—and a business—togeth…"
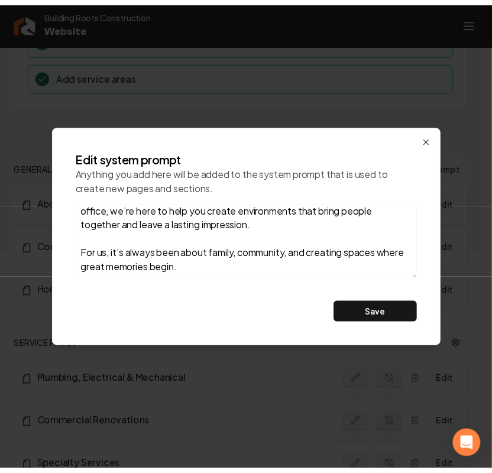
scroll to position [142, 0]
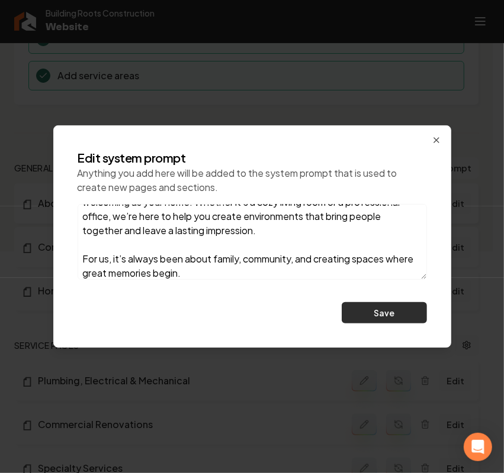
type textarea "We’re a husband-and-wife team who’ve been building a life—and a business—togeth…"
click at [356, 305] on button "Save" at bounding box center [383, 312] width 85 height 21
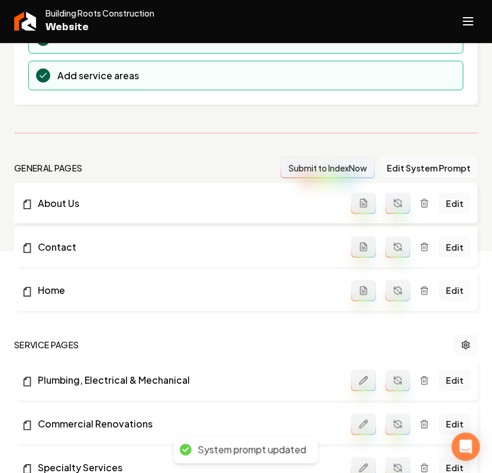
click at [401, 208] on icon "Main content area" at bounding box center [398, 203] width 9 height 9
click at [401, 243] on button "Main content area" at bounding box center [398, 247] width 25 height 21
click at [395, 290] on icon "Main content area" at bounding box center [398, 290] width 9 height 9
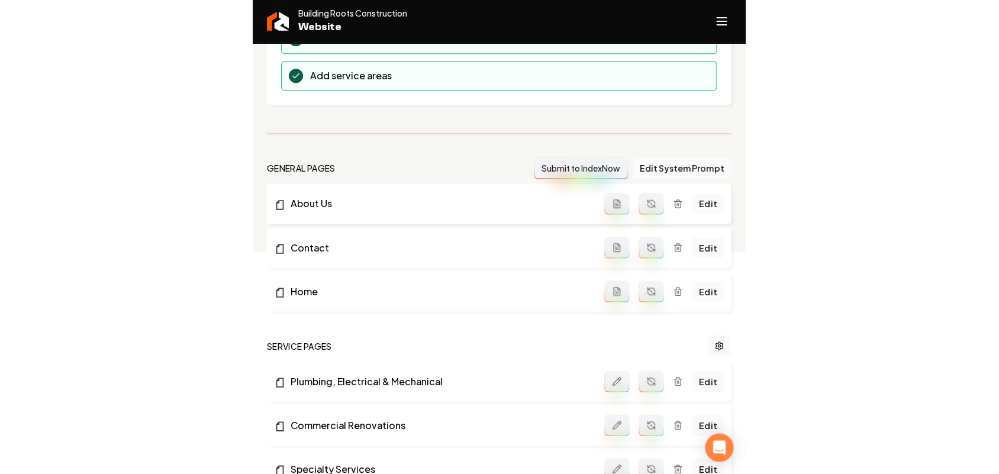
scroll to position [0, 0]
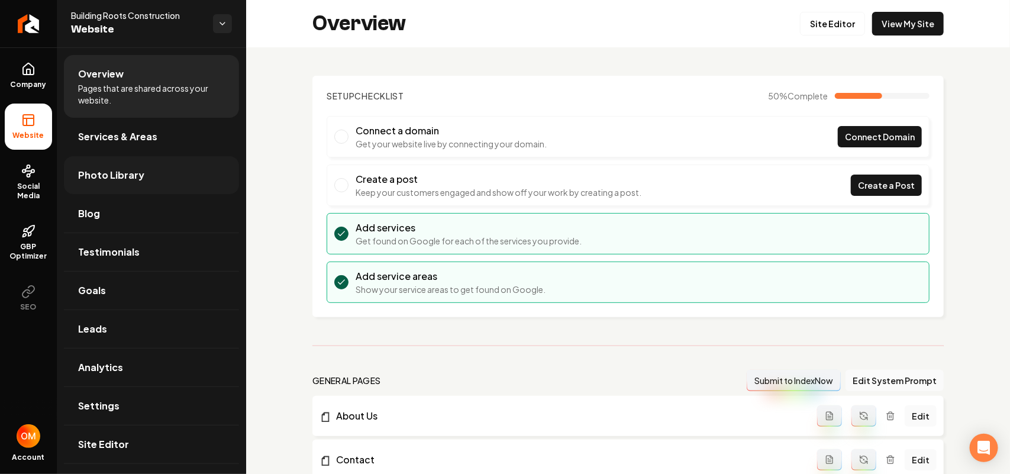
drag, startPoint x: 123, startPoint y: 175, endPoint x: 141, endPoint y: 172, distance: 18.0
click at [123, 175] on span "Photo Library" at bounding box center [111, 175] width 66 height 14
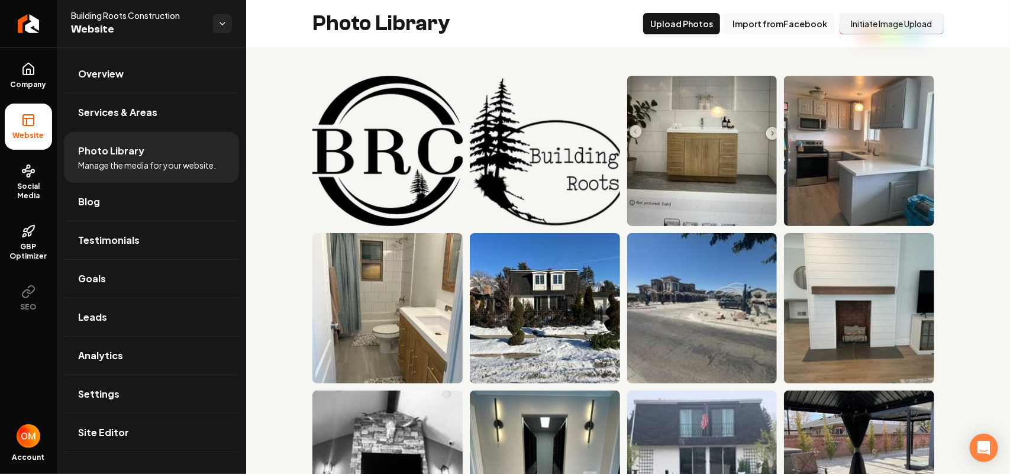
click at [492, 25] on button "Import from Facebook" at bounding box center [780, 23] width 110 height 21
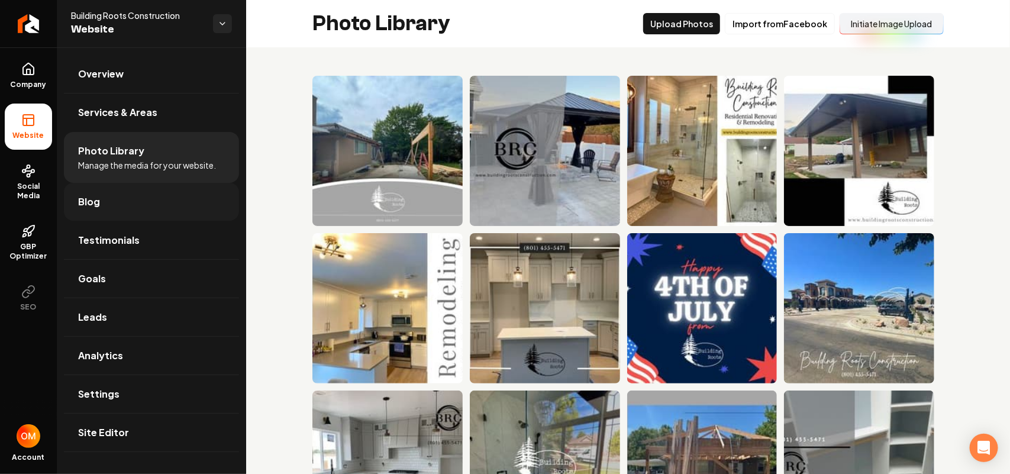
click at [107, 208] on link "Blog" at bounding box center [151, 202] width 175 height 38
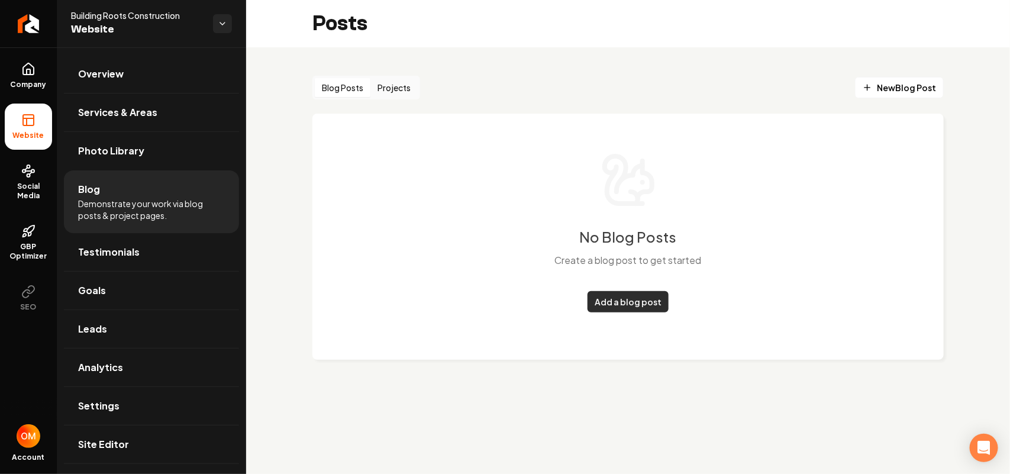
click at [492, 304] on link "Add a blog post" at bounding box center [628, 301] width 81 height 21
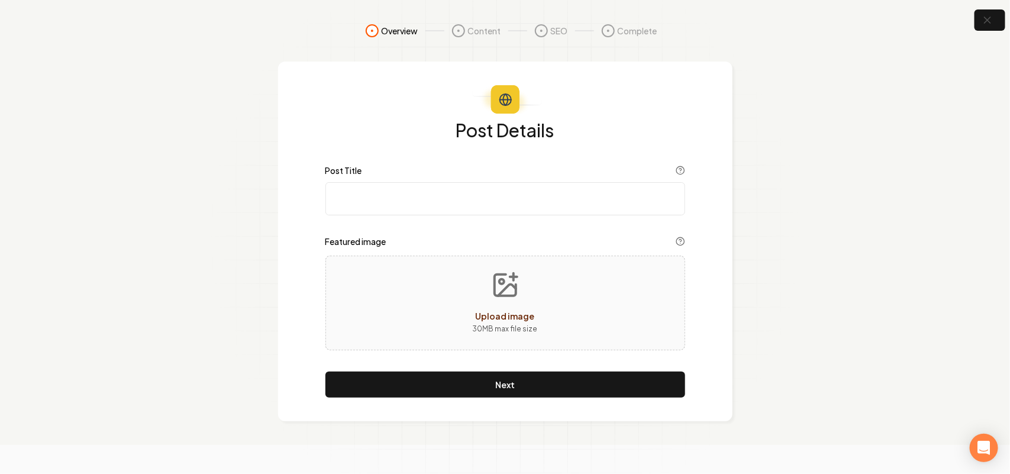
click at [483, 200] on input "Post Title" at bounding box center [505, 198] width 360 height 33
paste input "Home Remodeling Trends for 2024: What to Expect in Salt Lake Valley, UT"
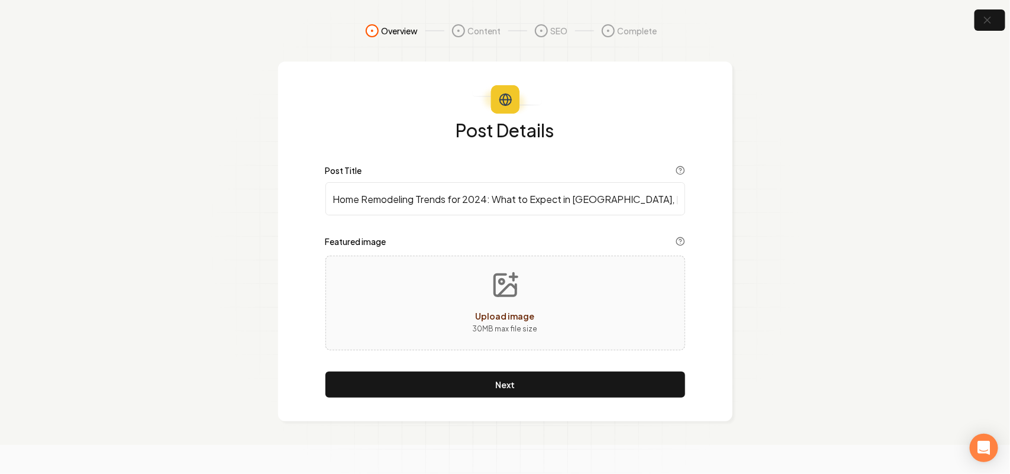
type input "Home Remodeling Trends for 2024: What to Expect in Salt Lake Valley, UT"
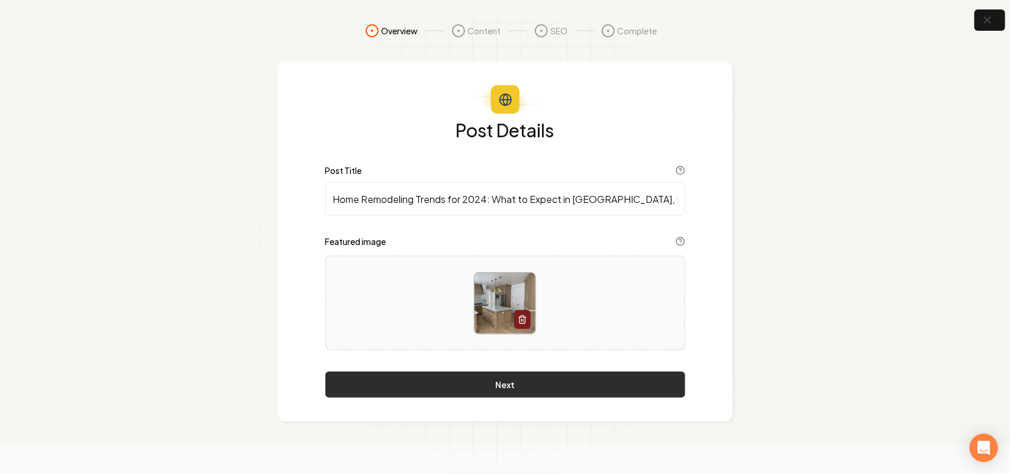
click at [491, 388] on button "Next" at bounding box center [505, 385] width 360 height 26
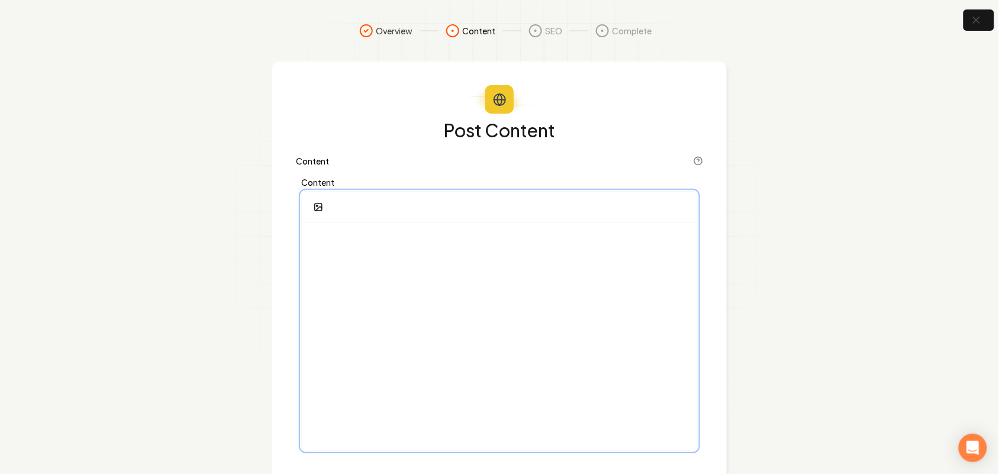
click at [459, 250] on div at bounding box center [499, 336] width 395 height 227
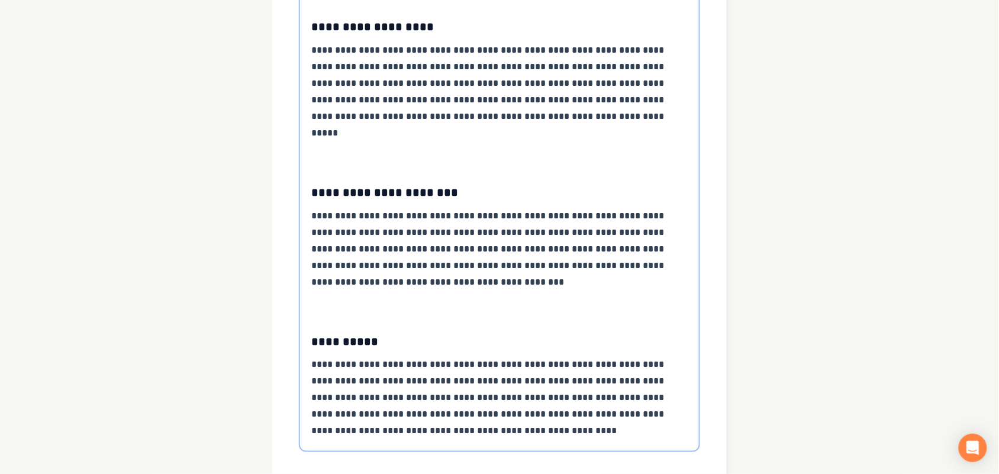
scroll to position [1649, 0]
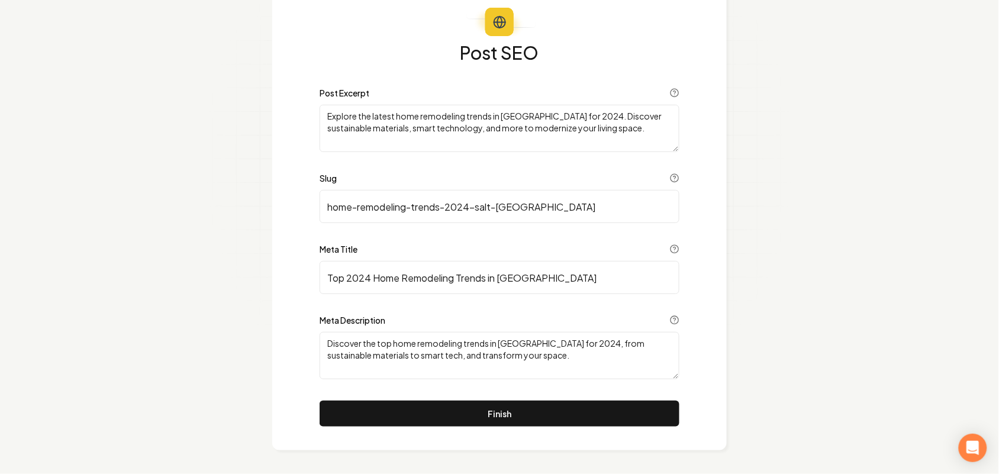
scroll to position [77, 0]
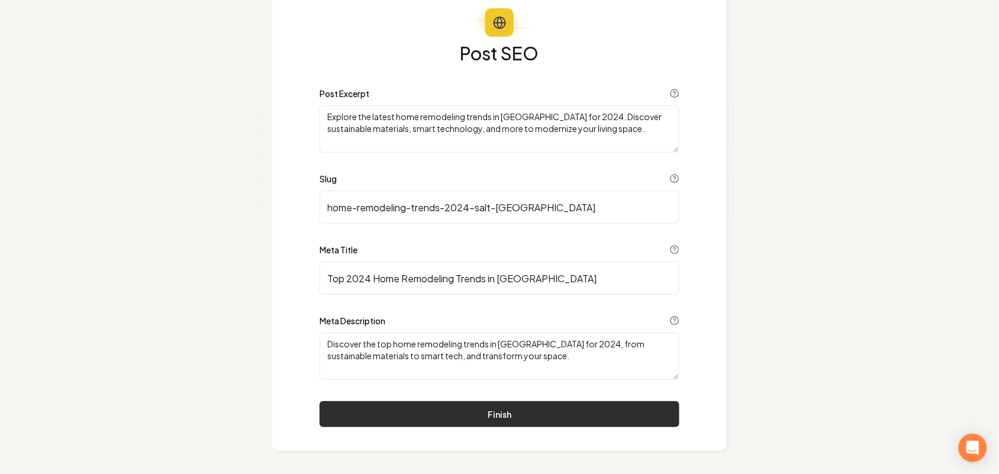
click at [492, 421] on button "Finish" at bounding box center [500, 414] width 360 height 26
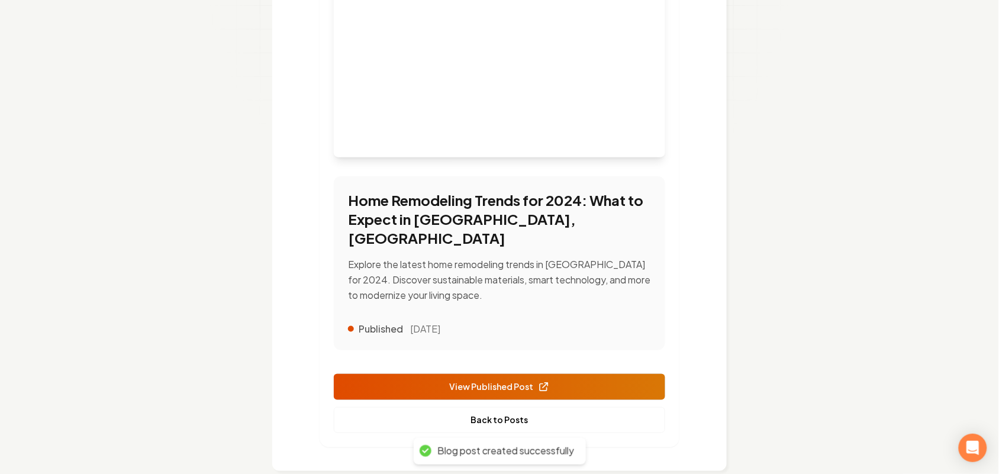
scroll to position [279, 0]
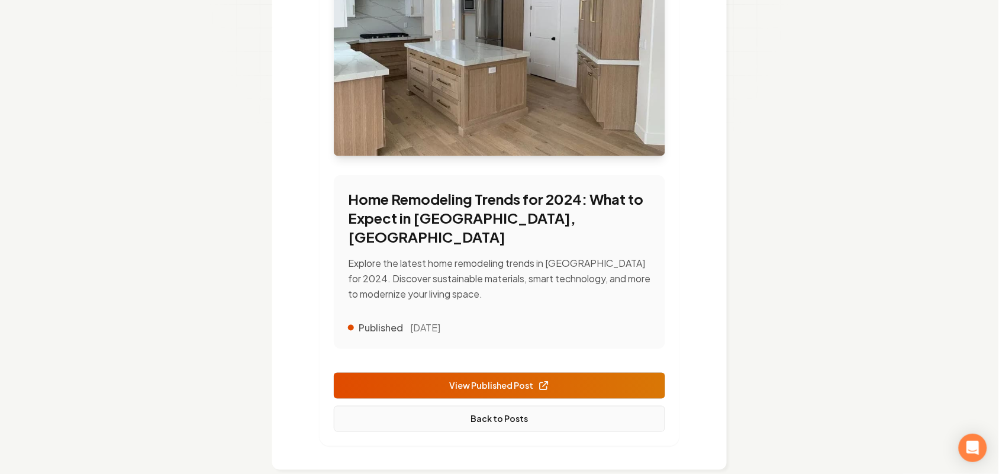
click at [492, 406] on link "Back to Posts" at bounding box center [499, 419] width 331 height 26
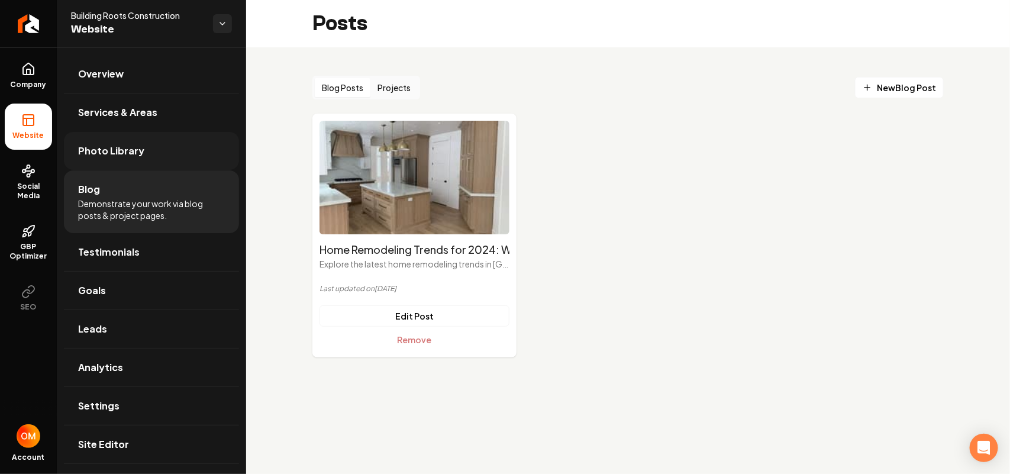
click at [120, 152] on span "Photo Library" at bounding box center [111, 151] width 66 height 14
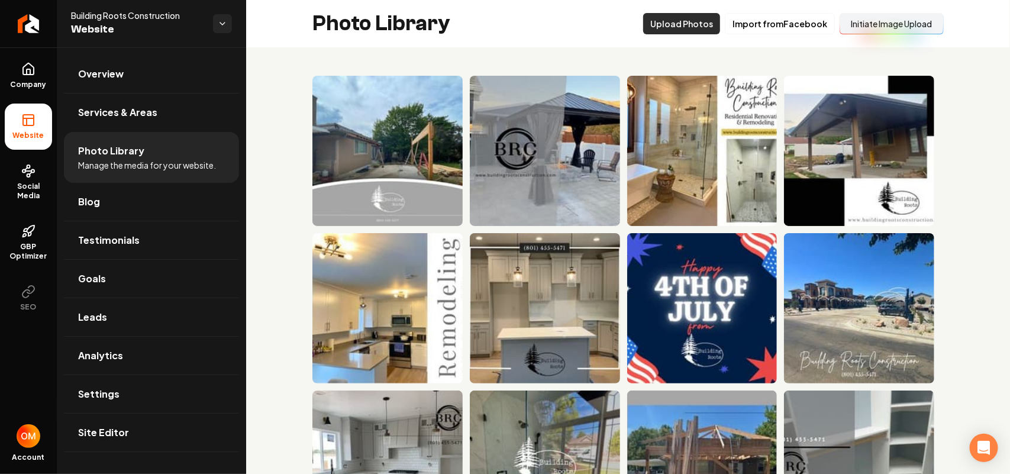
click at [492, 24] on button "Upload Photos" at bounding box center [681, 23] width 77 height 21
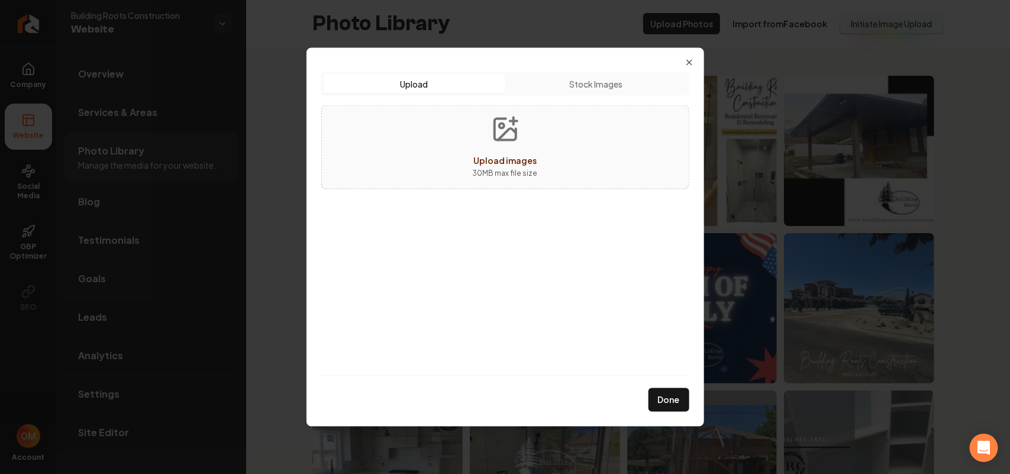
click at [492, 146] on button "Upload images 30 MB max file size" at bounding box center [505, 146] width 84 height 83
type input "**********"
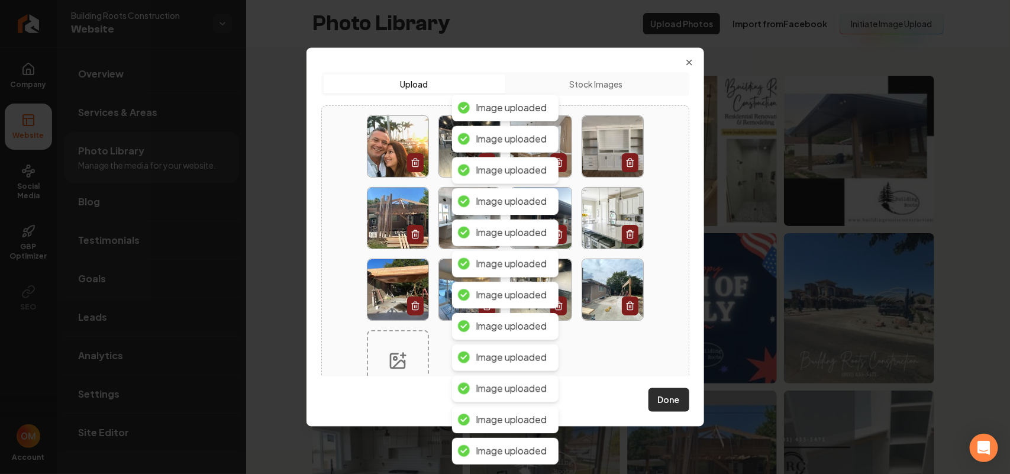
click at [492, 397] on button "Done" at bounding box center [669, 400] width 41 height 24
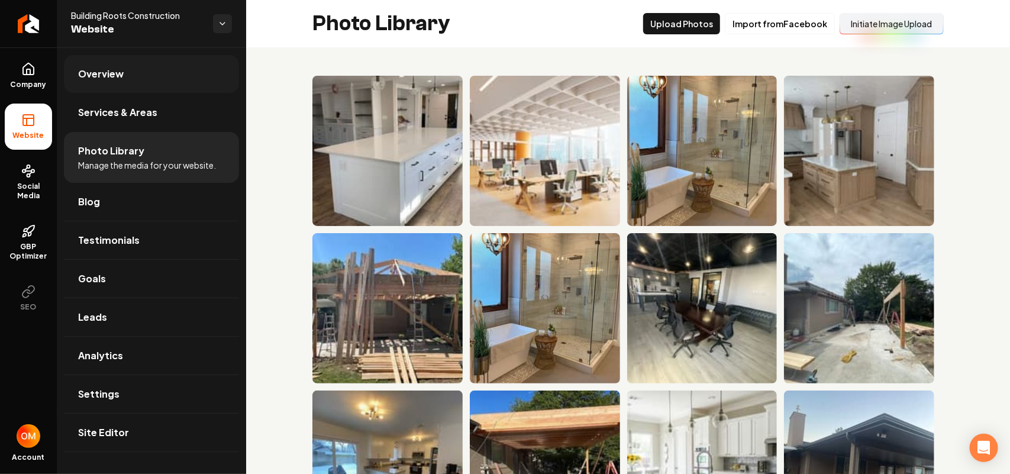
click at [95, 65] on link "Overview" at bounding box center [151, 74] width 175 height 38
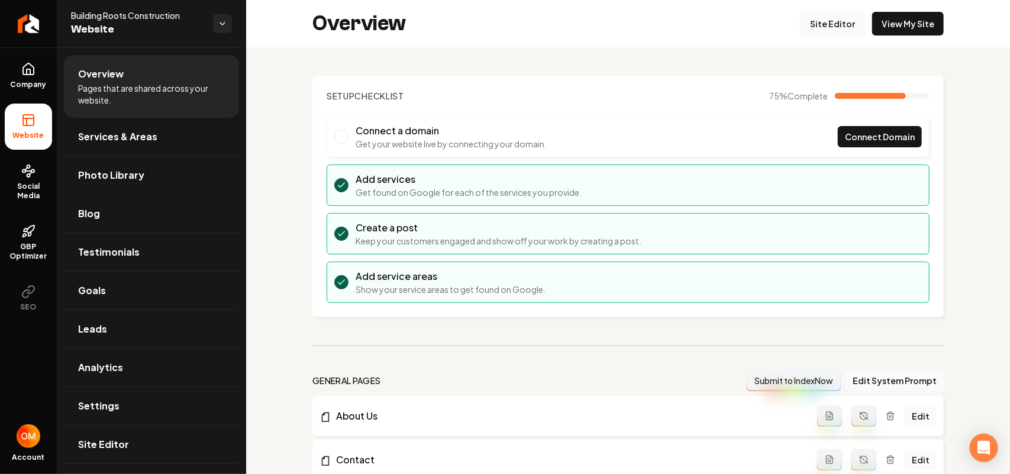
click at [492, 31] on link "Site Editor" at bounding box center [832, 24] width 65 height 24
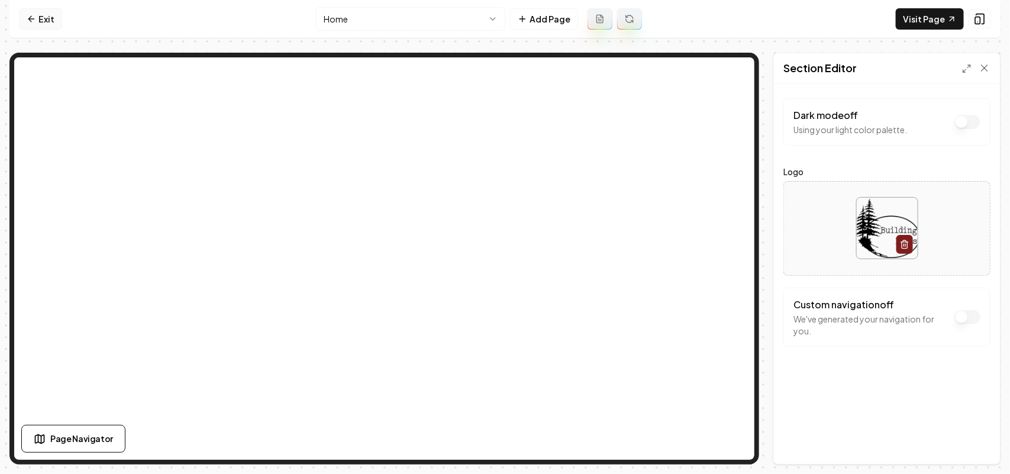
click at [25, 13] on link "Exit" at bounding box center [40, 18] width 43 height 21
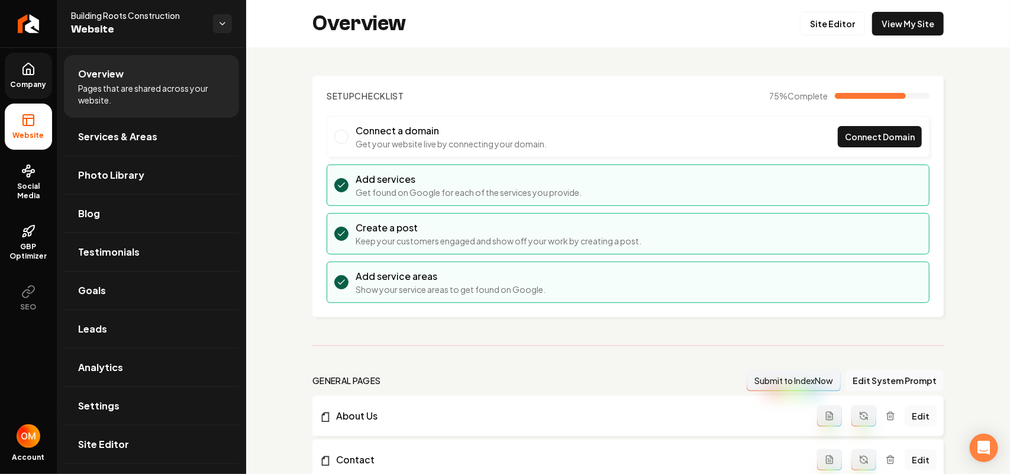
click at [27, 69] on icon at bounding box center [29, 71] width 4 height 5
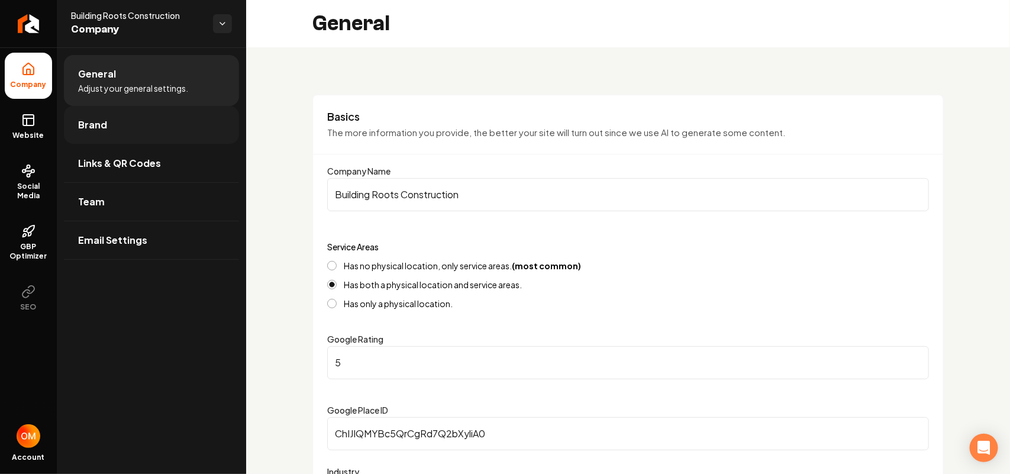
click at [128, 125] on link "Brand" at bounding box center [151, 125] width 175 height 38
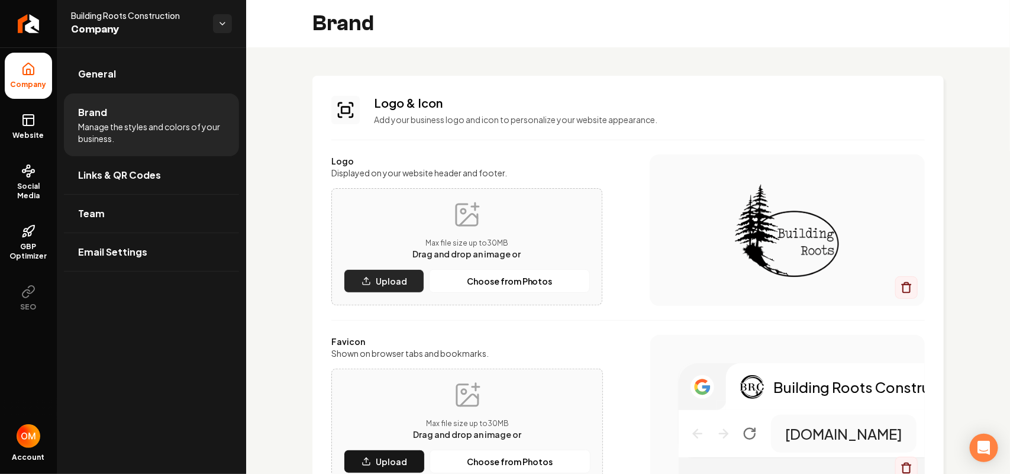
click at [377, 278] on p "Upload" at bounding box center [391, 281] width 31 height 12
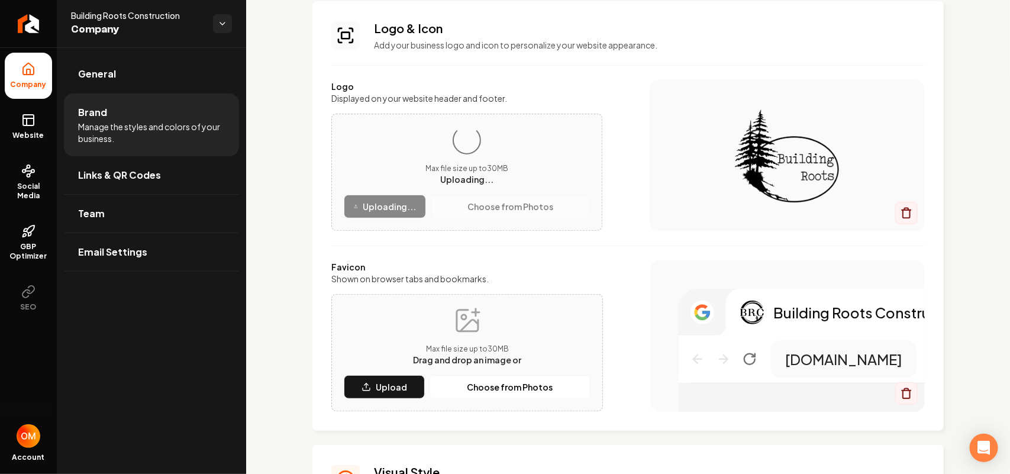
scroll to position [74, 0]
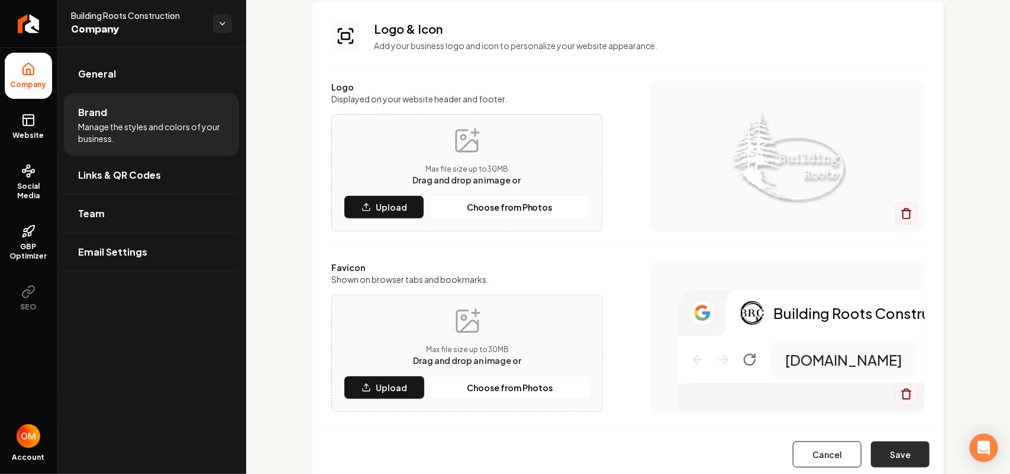
click at [492, 453] on button "Save" at bounding box center [900, 454] width 59 height 26
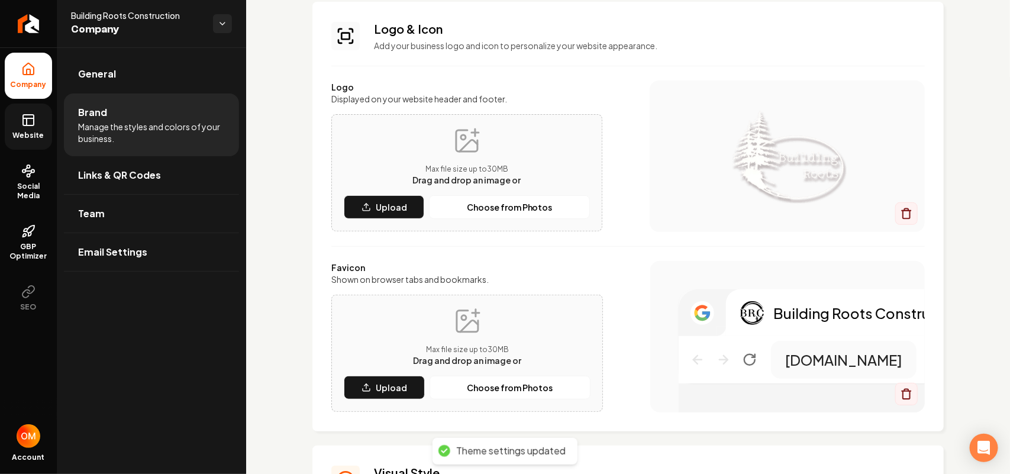
click at [24, 131] on span "Website" at bounding box center [28, 135] width 41 height 9
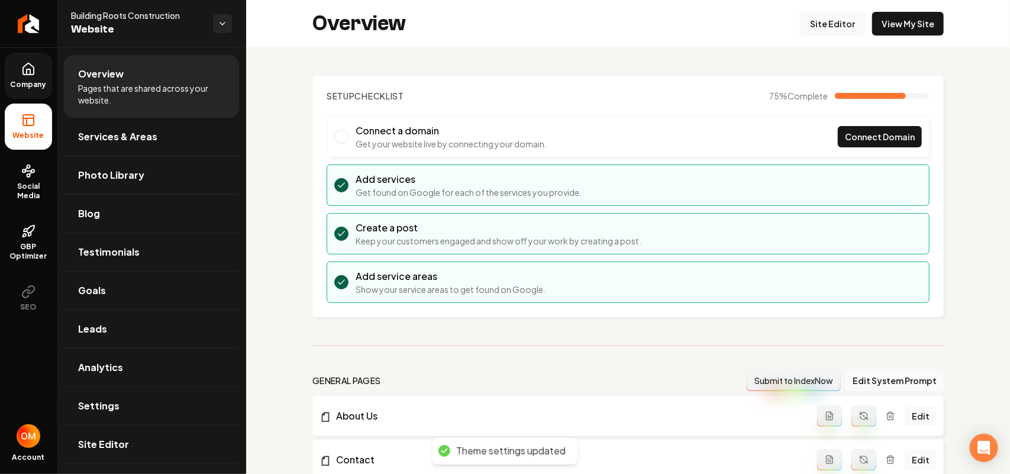
click at [492, 28] on link "Site Editor" at bounding box center [832, 24] width 65 height 24
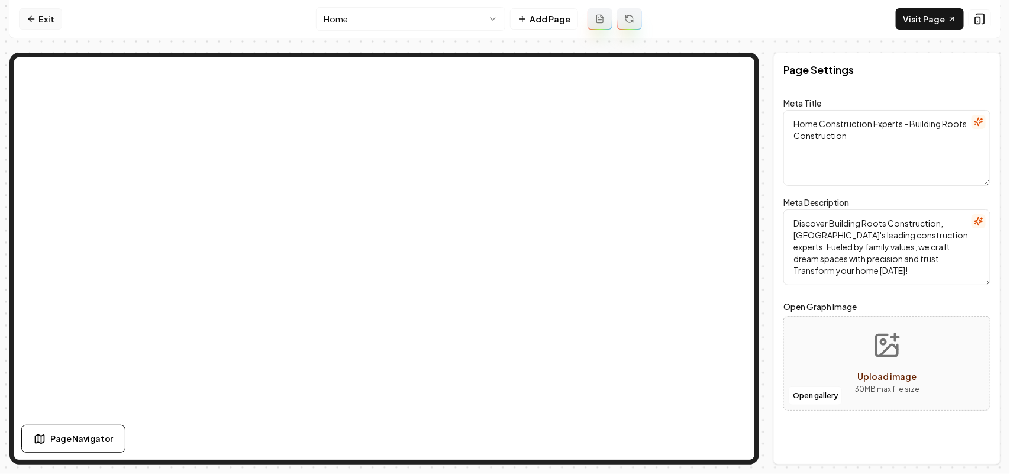
click at [28, 18] on icon at bounding box center [31, 18] width 9 height 9
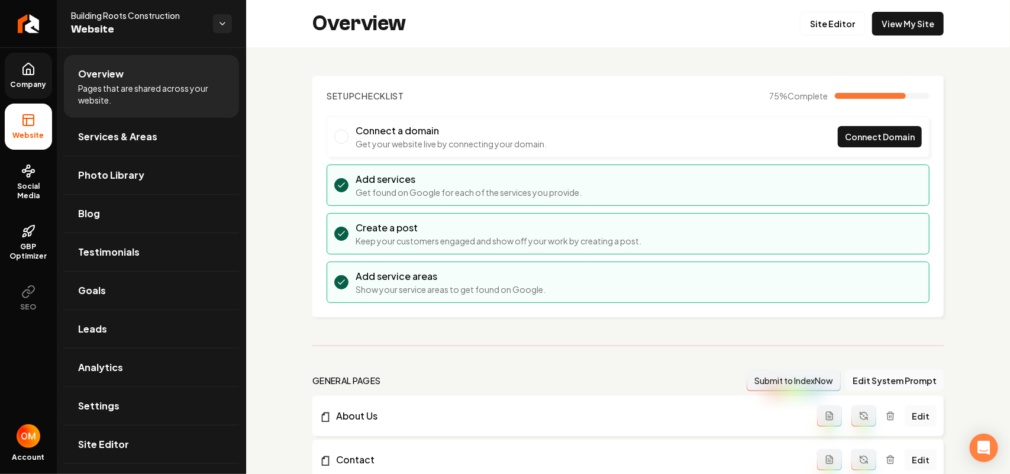
click at [33, 80] on span "Company" at bounding box center [29, 84] width 46 height 9
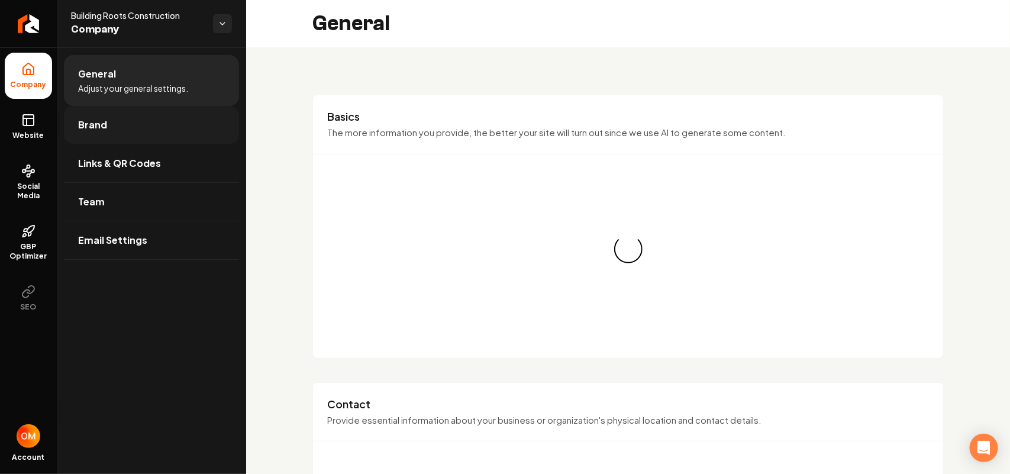
click at [99, 131] on span "Brand" at bounding box center [92, 125] width 29 height 14
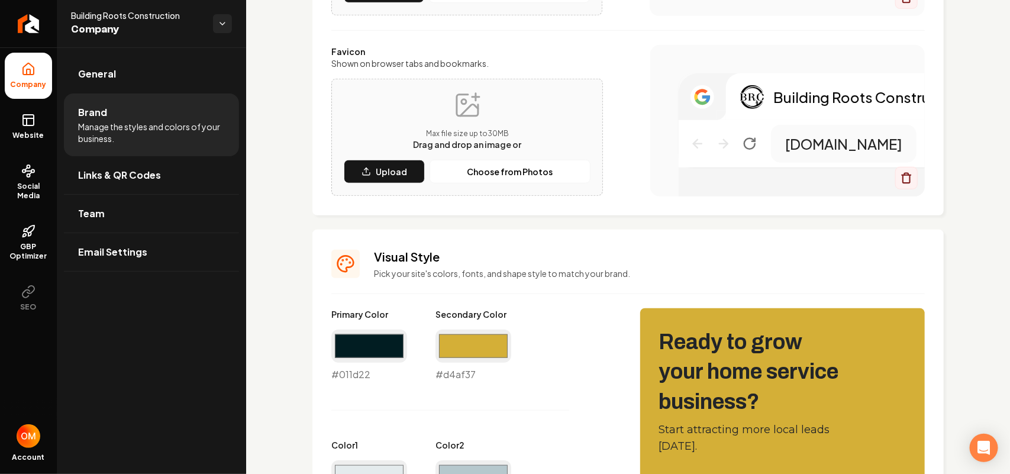
scroll to position [370, 0]
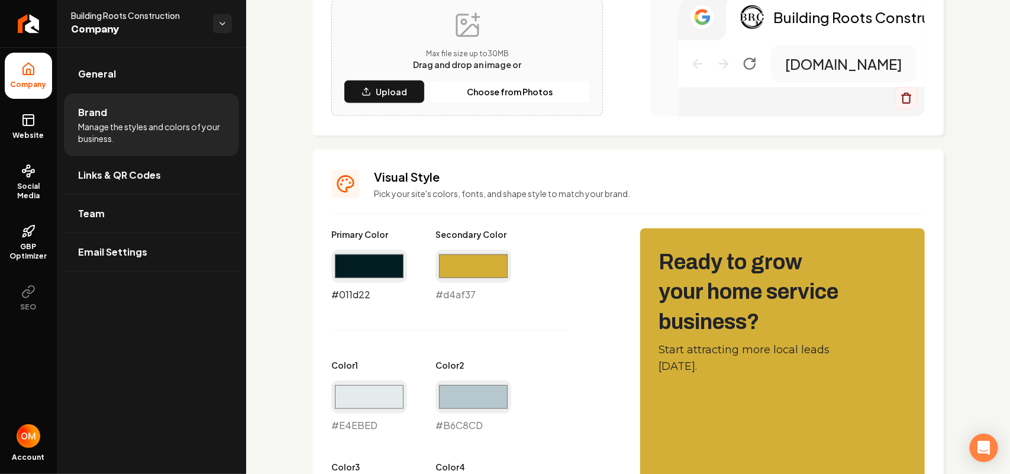
click at [376, 267] on input "#011d22" at bounding box center [369, 266] width 76 height 33
type input "#121212"
click at [492, 302] on div "Primary Color #121212 #121212 Secondary Color #d4af37 #d4af37 Color 1 #e4ebed #…" at bounding box center [473, 483] width 285 height 510
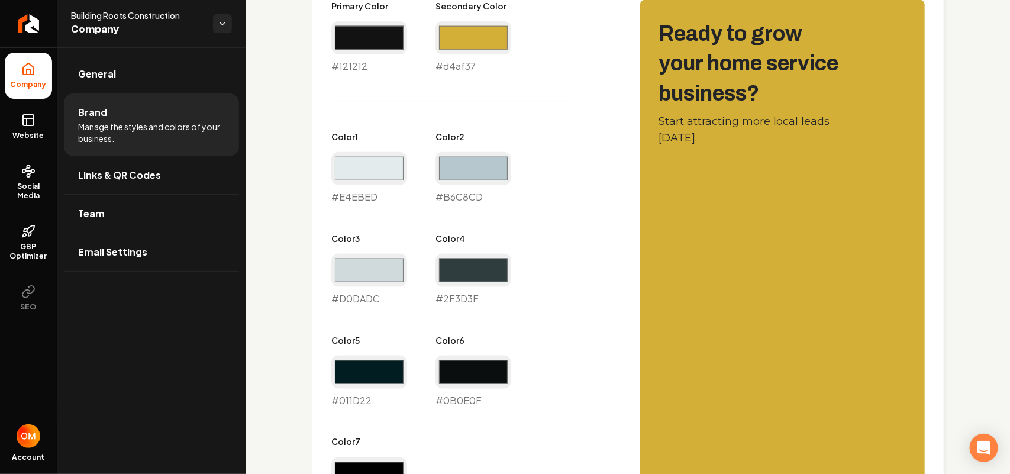
scroll to position [1042, 0]
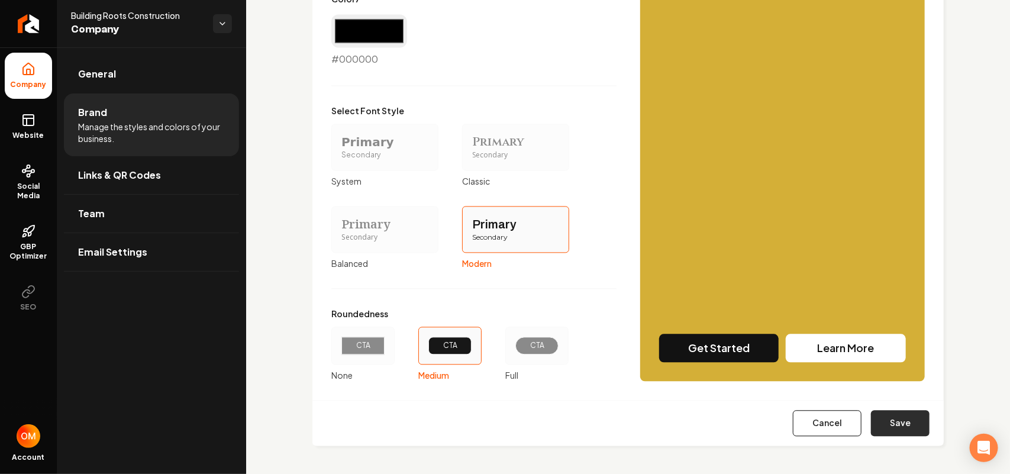
click at [492, 415] on button "Save" at bounding box center [900, 423] width 59 height 26
type input "#e4ebed"
type input "#b6c8cd"
type input "#d0dadc"
type input "#2f3d3f"
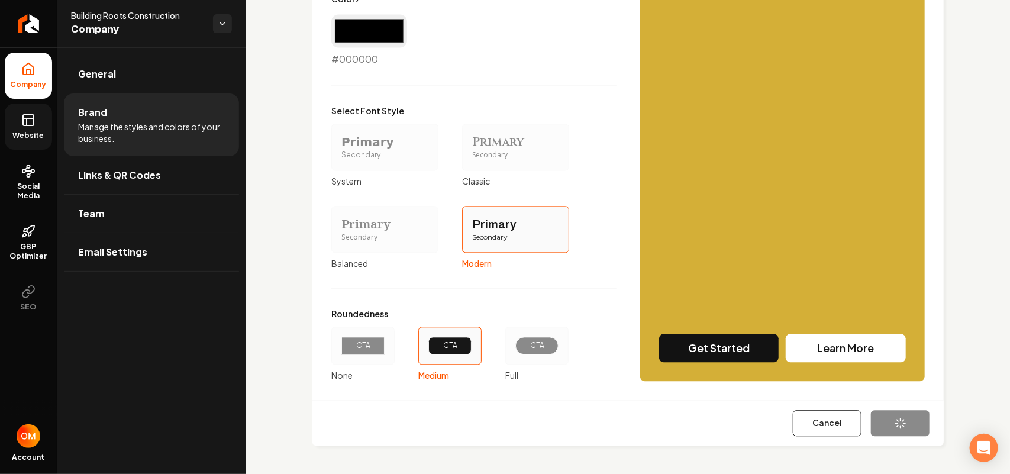
type input "#011d22"
type input "#0b0e0f"
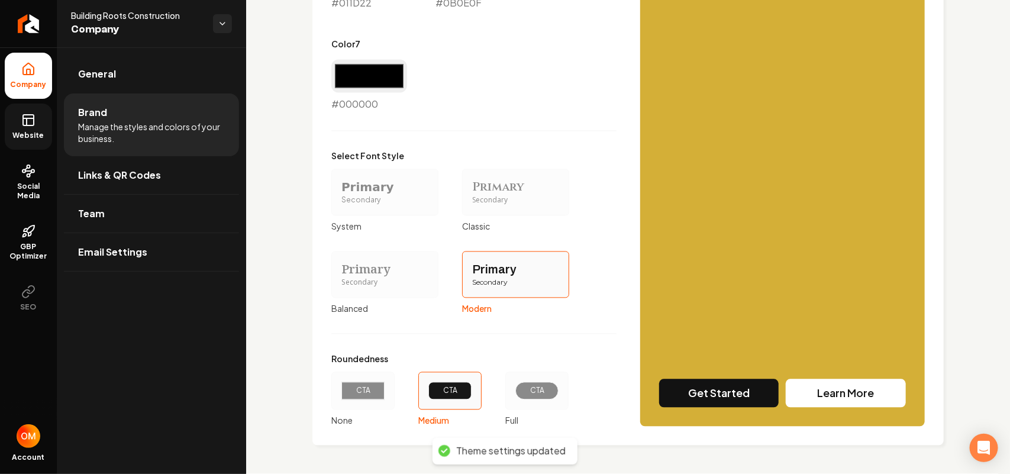
click at [27, 120] on icon at bounding box center [28, 120] width 14 height 14
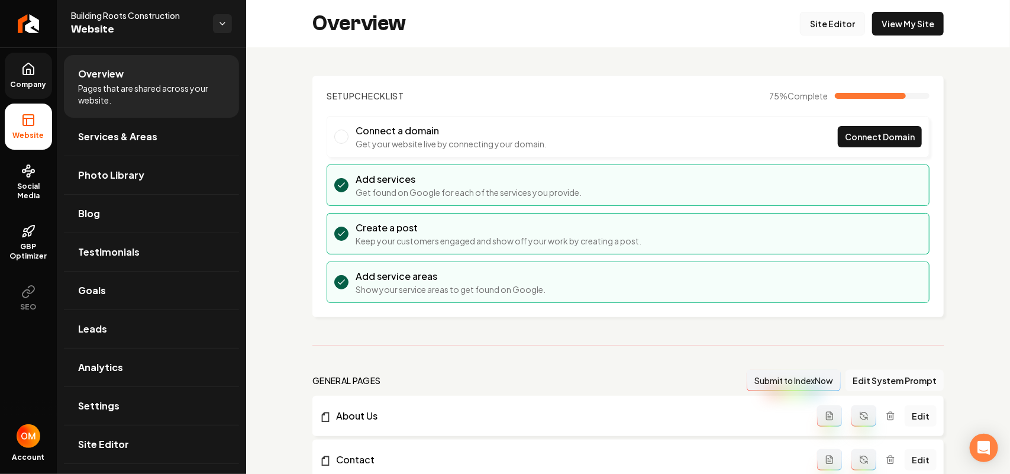
click at [492, 25] on link "Site Editor" at bounding box center [832, 24] width 65 height 24
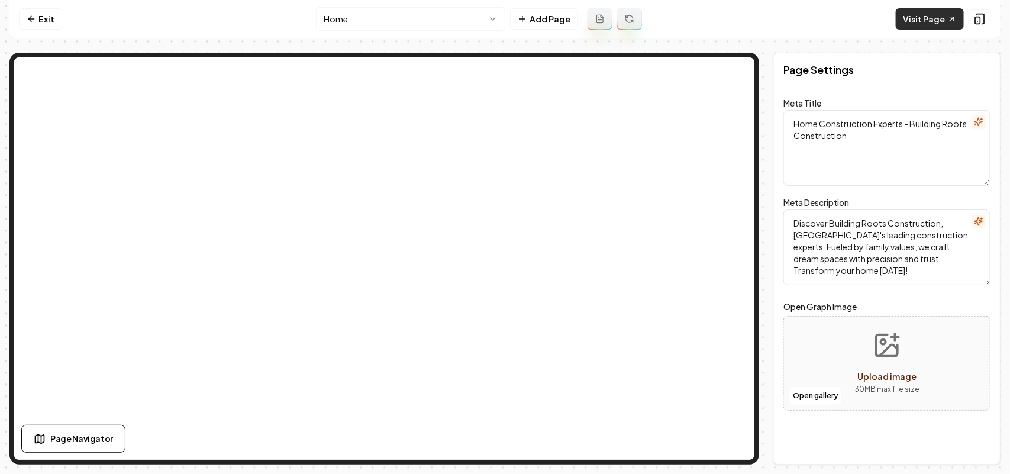
click at [492, 22] on link "Visit Page" at bounding box center [930, 18] width 68 height 21
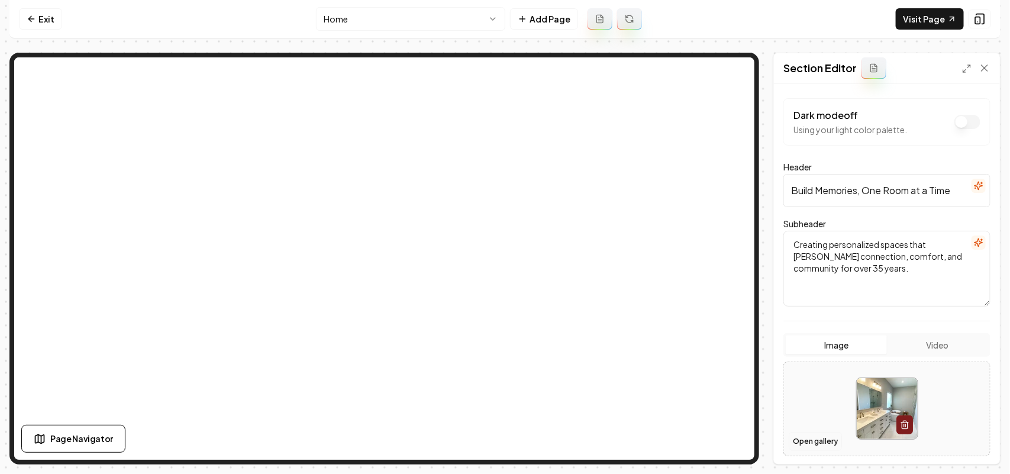
click at [492, 441] on button "Open gallery" at bounding box center [815, 441] width 53 height 19
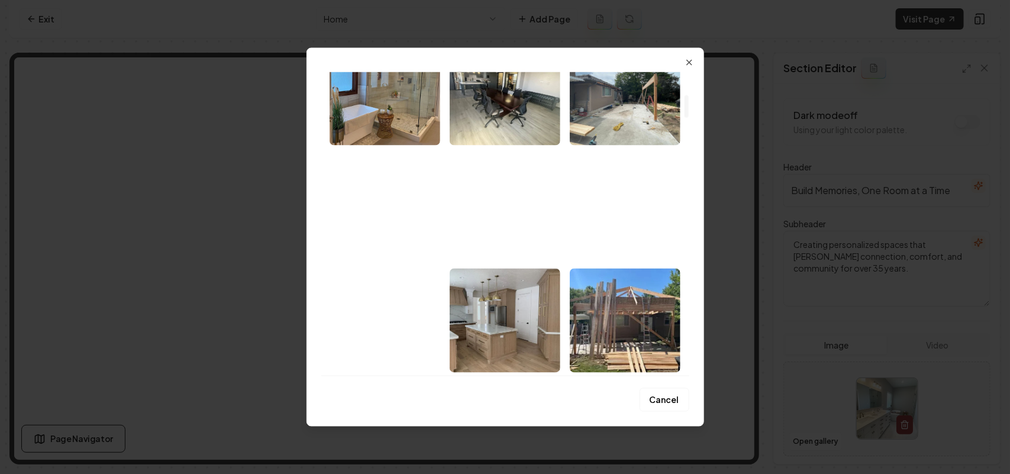
scroll to position [370, 0]
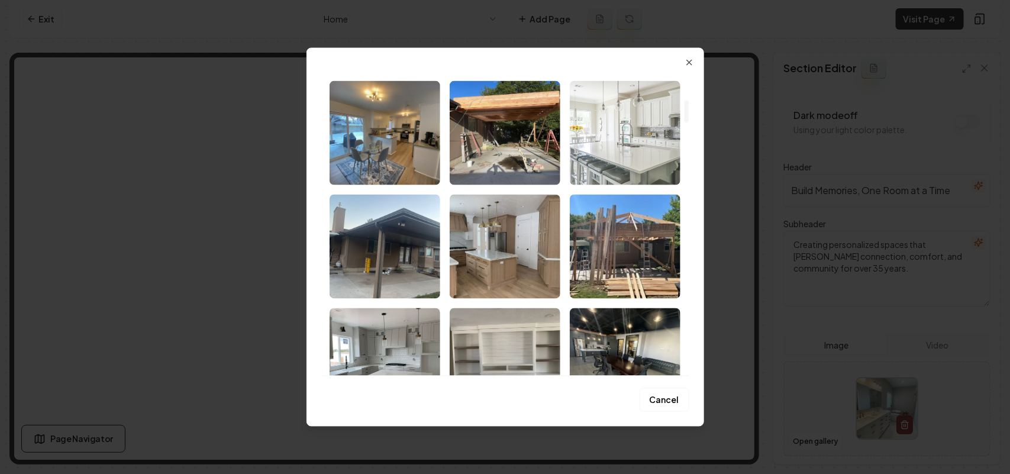
click at [492, 137] on img "Select image image_68a3cdca5c7cd75eb8ea896d.jpeg" at bounding box center [625, 132] width 111 height 104
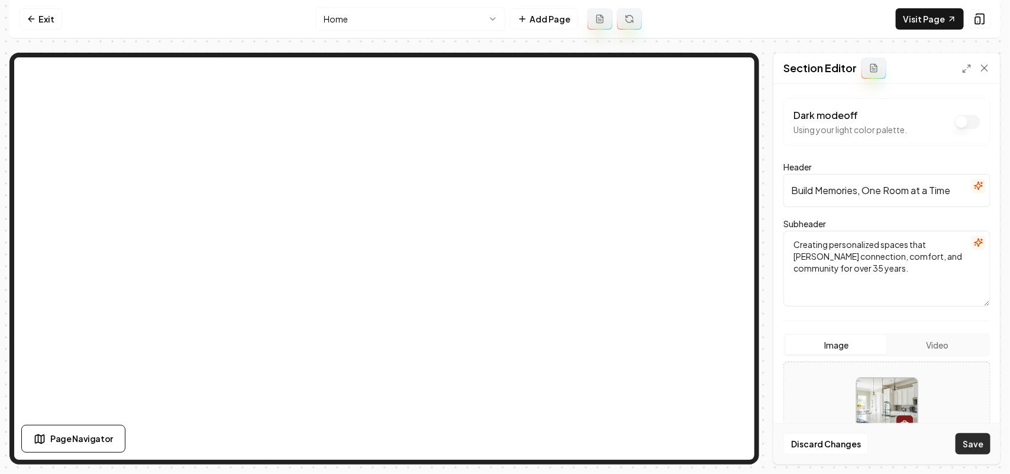
click at [492, 436] on button "Save" at bounding box center [973, 443] width 35 height 21
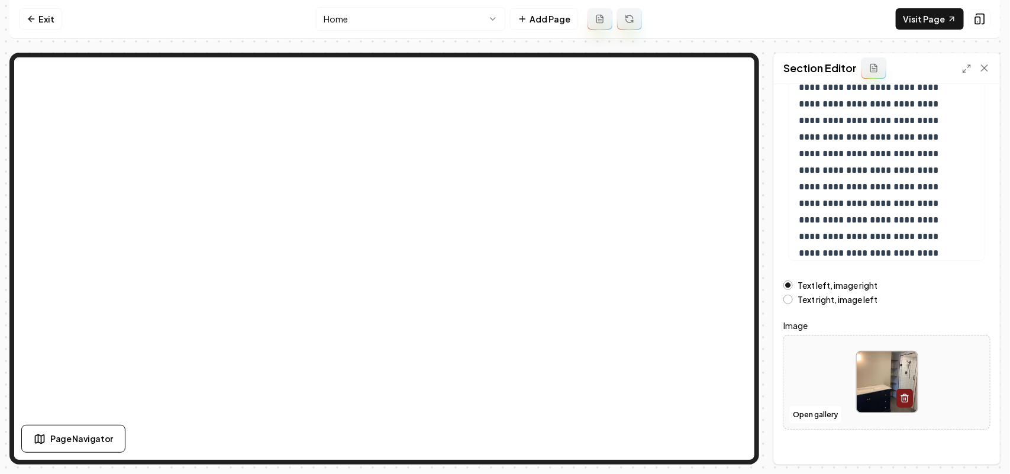
scroll to position [166, 0]
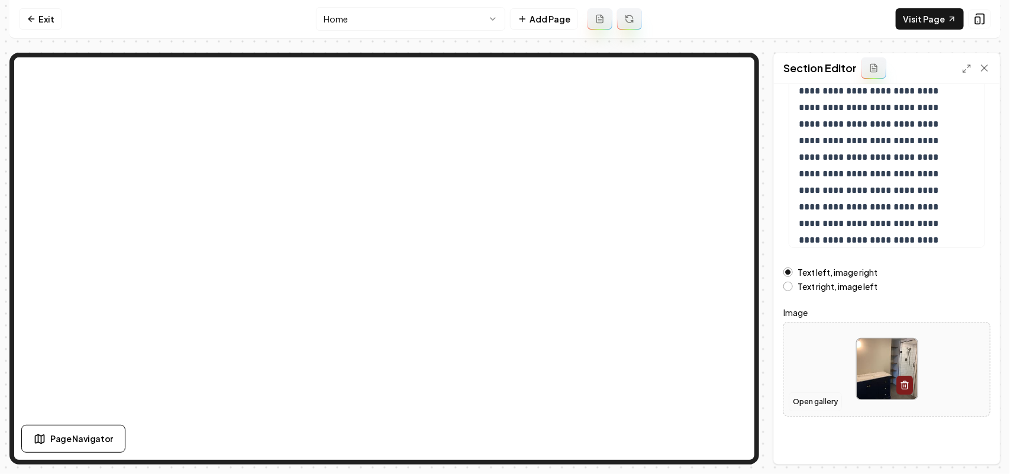
click at [492, 410] on button "Open gallery" at bounding box center [815, 401] width 53 height 19
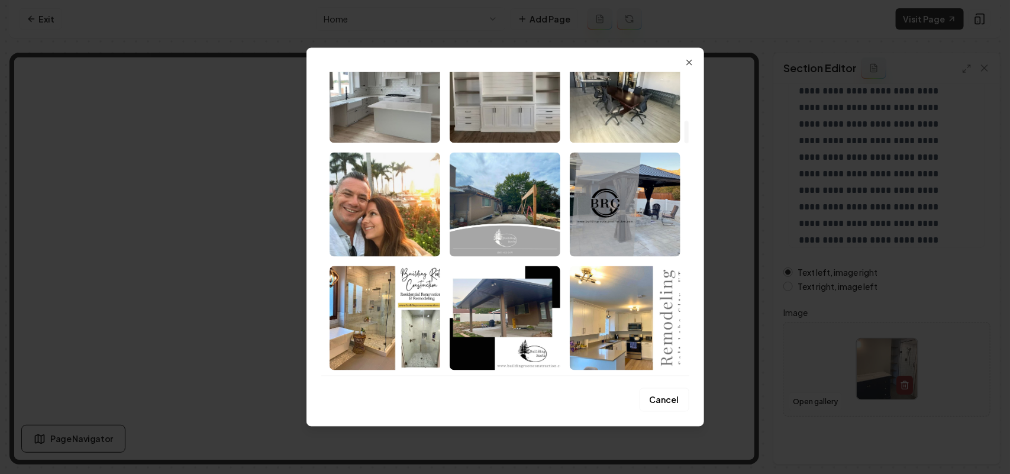
scroll to position [740, 0]
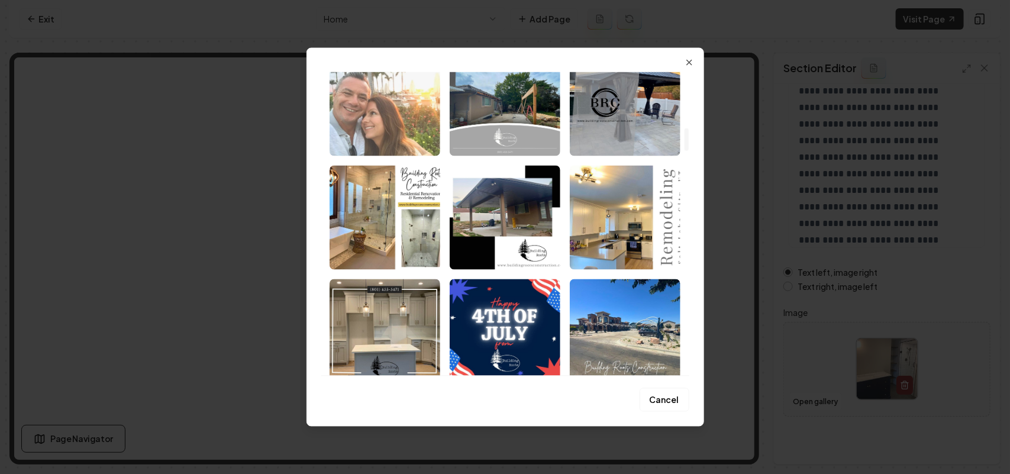
click at [410, 122] on img "Select image image_68a3cdc95c7cd75eb8ea82c9.jpeg" at bounding box center [385, 103] width 111 height 104
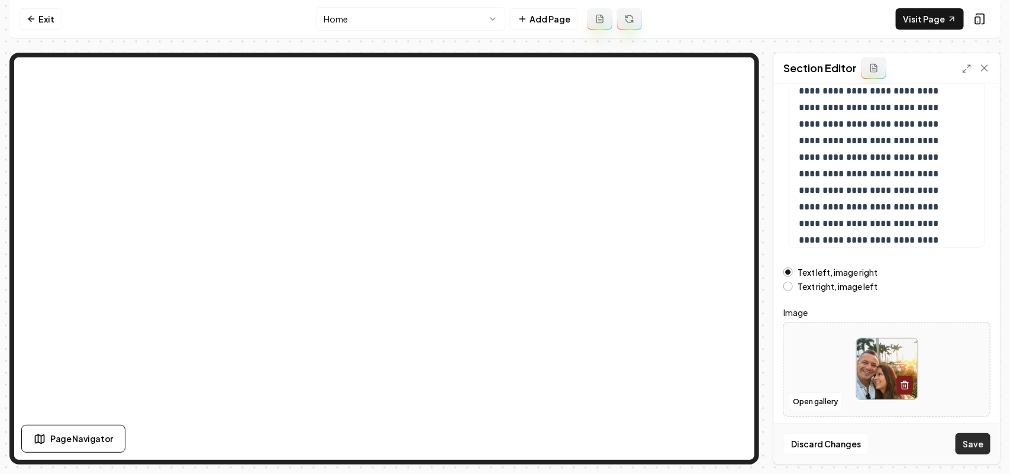
click at [492, 441] on button "Save" at bounding box center [973, 443] width 35 height 21
click at [492, 208] on p "**********" at bounding box center [875, 182] width 153 height 265
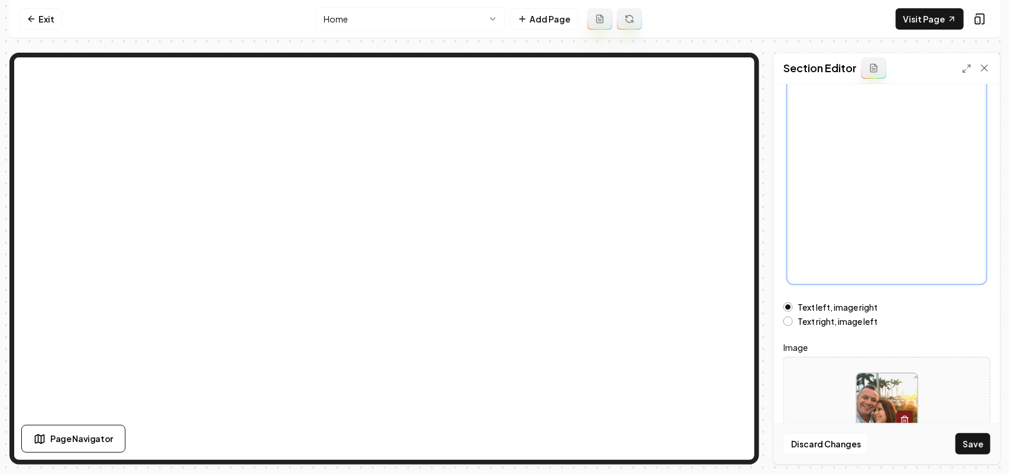
scroll to position [291, 0]
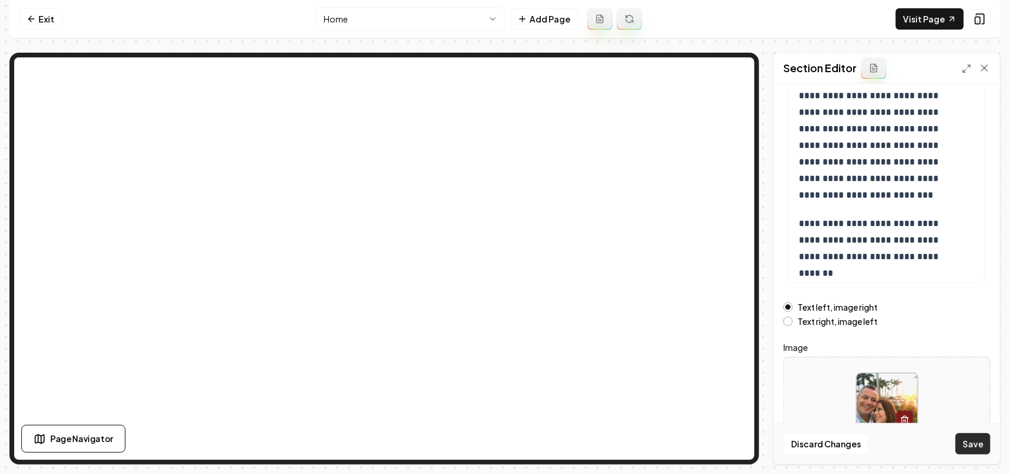
click at [492, 436] on button "Save" at bounding box center [973, 443] width 35 height 21
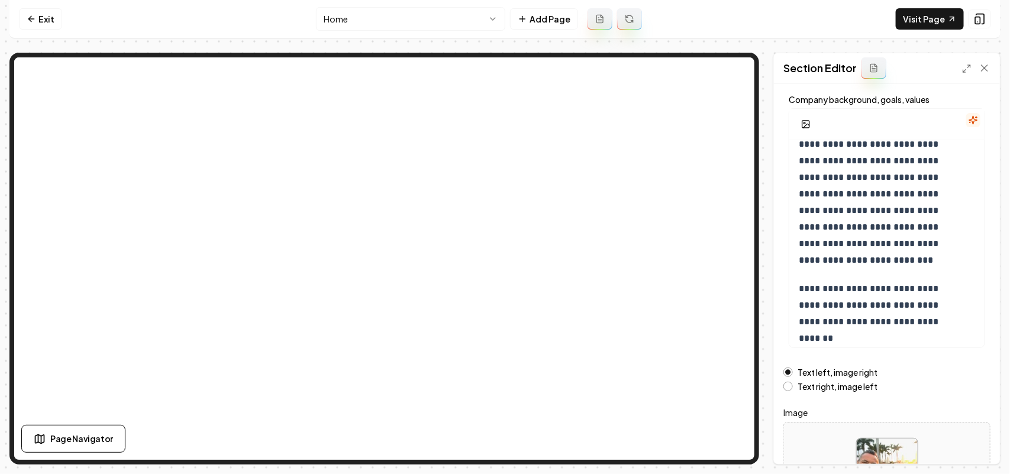
scroll to position [0, 0]
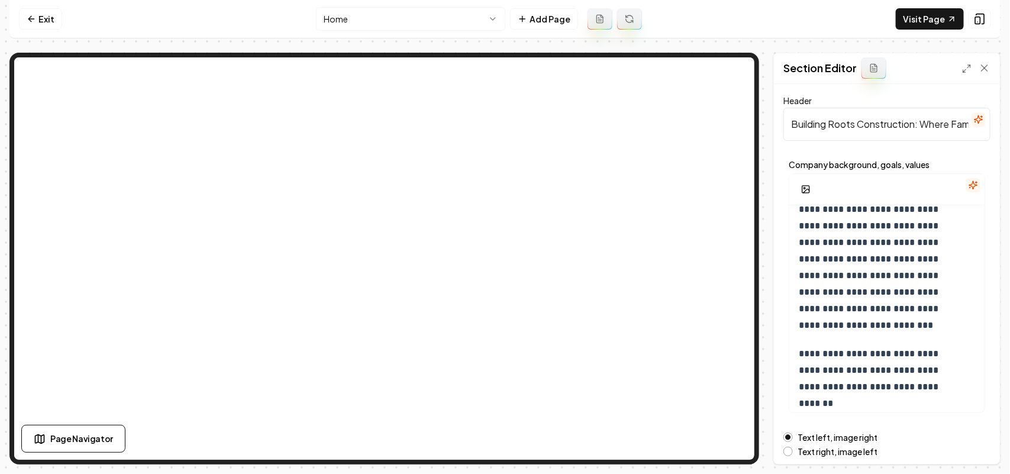
click at [492, 128] on input "Building Roots Construction: Where Families Flourish" at bounding box center [887, 124] width 207 height 33
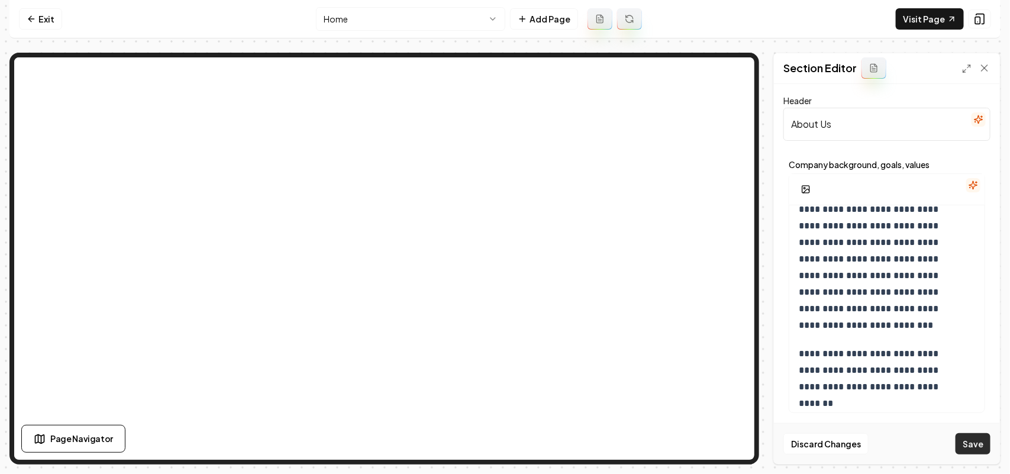
type input "About Us"
click at [492, 440] on button "Save" at bounding box center [973, 443] width 35 height 21
click at [37, 15] on link "Exit" at bounding box center [40, 18] width 43 height 21
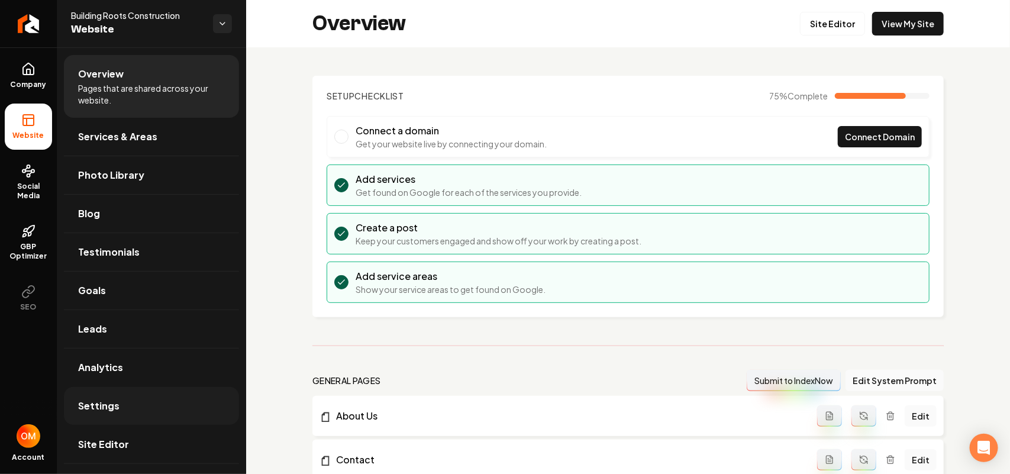
click at [137, 406] on link "Settings" at bounding box center [151, 406] width 175 height 38
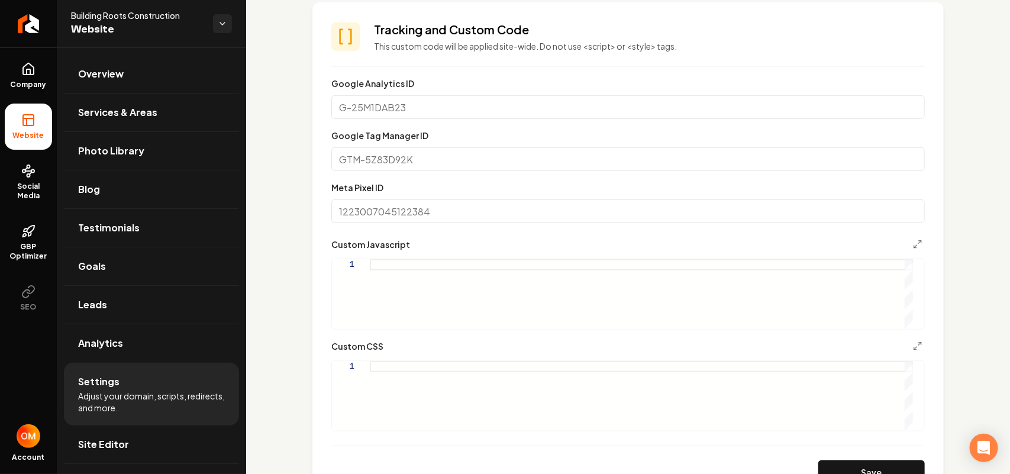
scroll to position [444, 0]
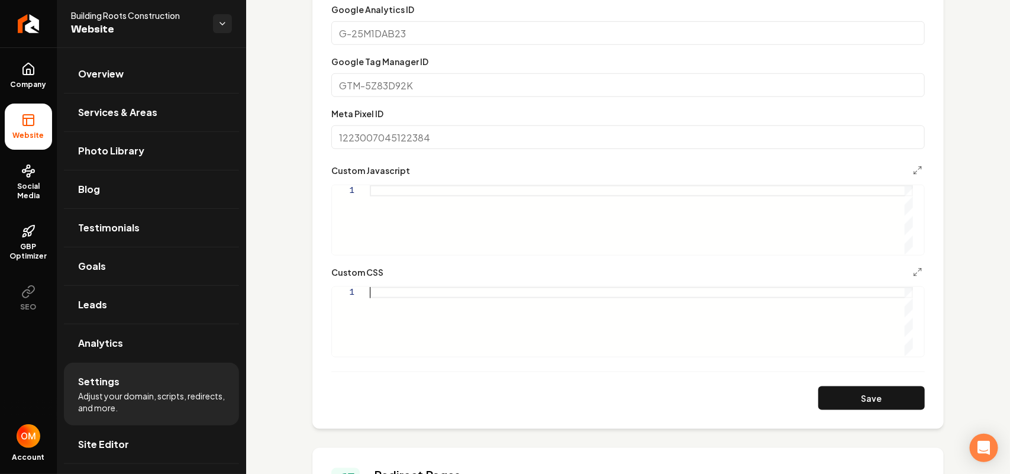
click at [433, 341] on div "Main content area" at bounding box center [641, 321] width 543 height 69
drag, startPoint x: 463, startPoint y: 293, endPoint x: 376, endPoint y: 293, distance: 86.4
click at [376, 293] on div ".grab-about-container { }" at bounding box center [641, 321] width 543 height 69
click at [389, 306] on div ".grab-about-wrapper { }" at bounding box center [641, 321] width 543 height 69
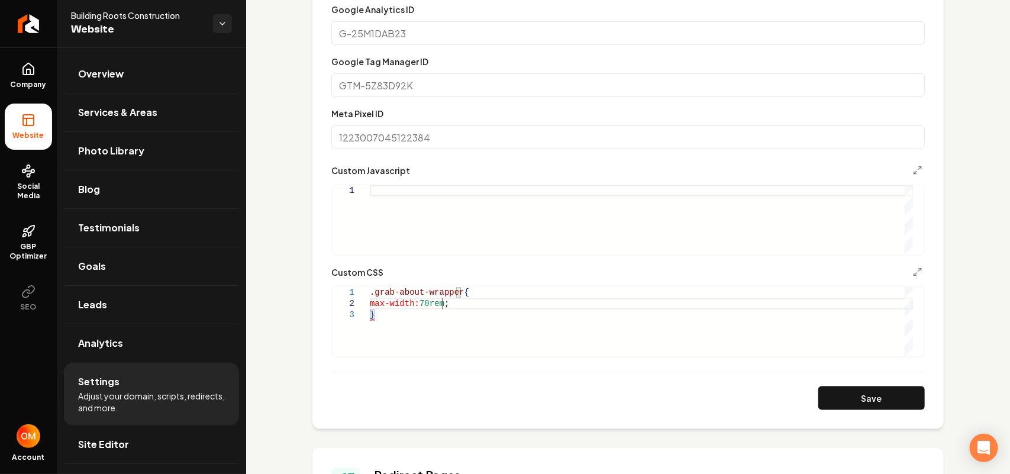
scroll to position [12, 72]
click at [424, 312] on div ".grab-about-wrapper { max-width: 70rem ; }" at bounding box center [641, 321] width 543 height 69
drag, startPoint x: 456, startPoint y: 293, endPoint x: 373, endPoint y: 292, distance: 82.9
click at [373, 292] on div "@ media ( min-width: 1024 px ) { .lg\:py-20 { padding-bottom: 5rem ; .grab-abou…" at bounding box center [641, 343] width 543 height 112
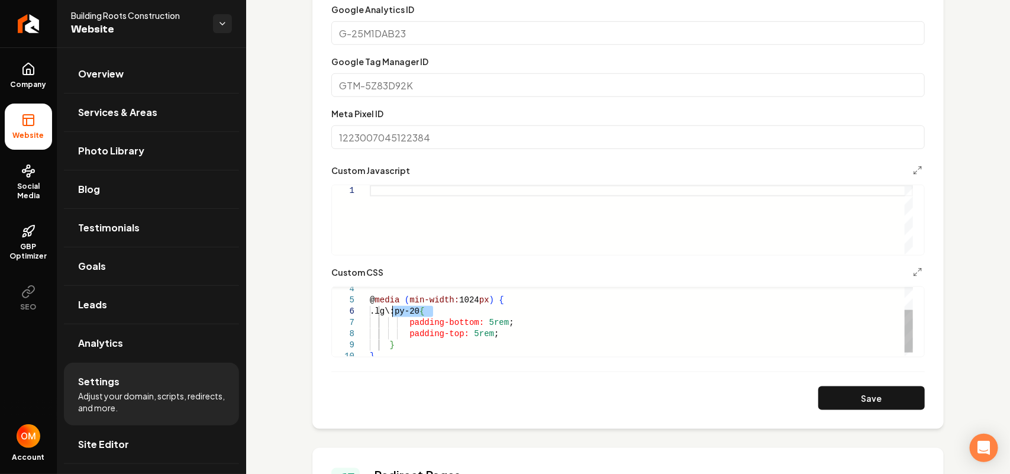
drag, startPoint x: 433, startPoint y: 312, endPoint x: 392, endPoint y: 311, distance: 40.8
click at [392, 311] on div "@ media ( min-width: 1024 px ) { .lg\:py-20 { padding-bottom: 5rem ; padding-to…" at bounding box center [641, 306] width 543 height 112
click at [456, 310] on div "@ media ( min-width: 1024 px ) { .grab-about-wrapper { padding-bottom: 5rem ; p…" at bounding box center [641, 306] width 543 height 112
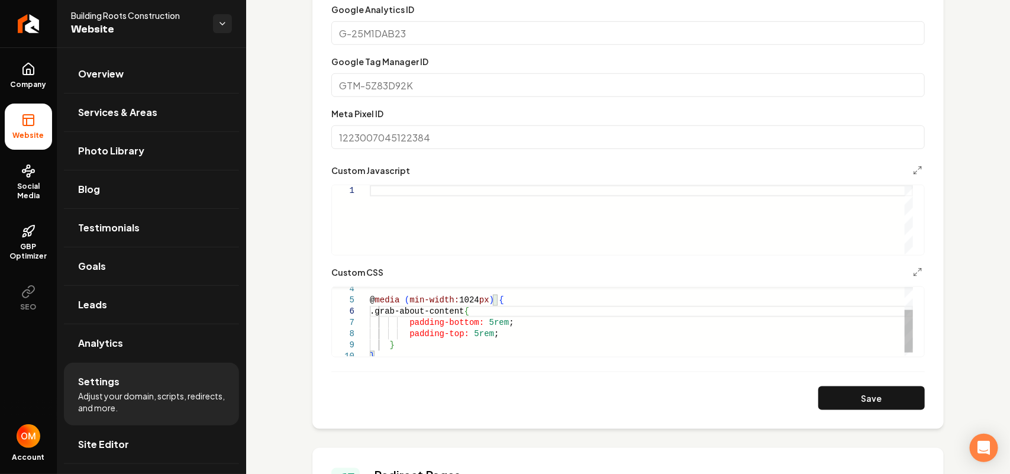
click at [489, 323] on div "@ media ( min-width: 1024 px ) { .grab-about-content { padding-bottom: 5rem ; p…" at bounding box center [641, 306] width 543 height 112
click at [473, 334] on div "@ media ( min-width: 1024 px ) { .grab-about-content { padding-bottom: 0 ; padd…" at bounding box center [641, 306] width 543 height 112
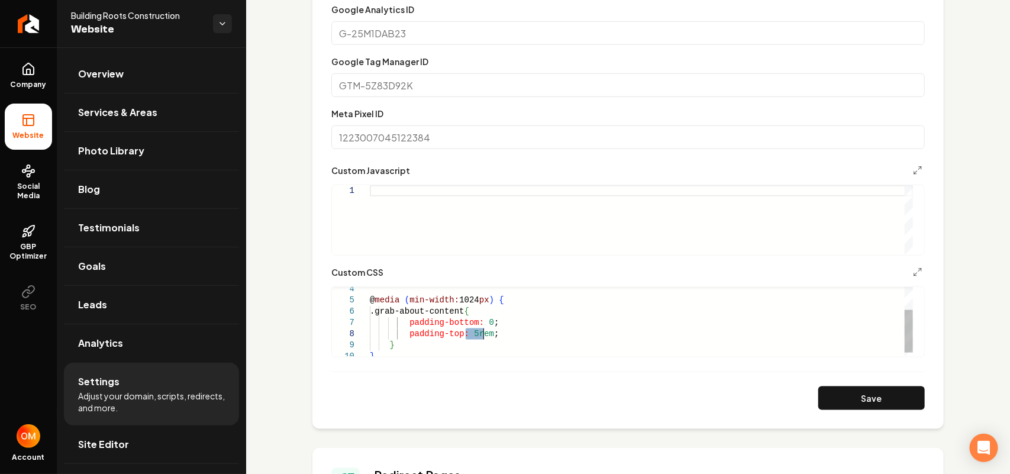
scroll to position [79, 99]
click at [492, 397] on button "Save" at bounding box center [871, 398] width 107 height 24
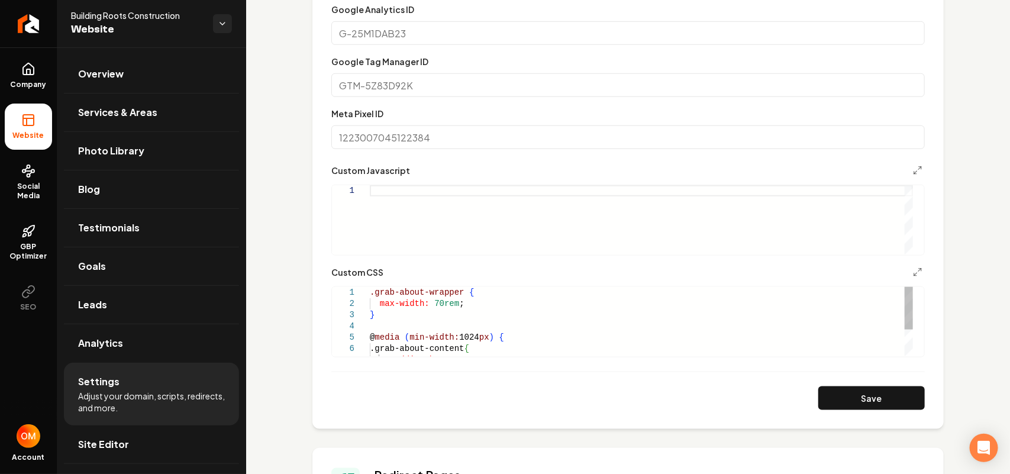
scroll to position [79, 4]
drag, startPoint x: 379, startPoint y: 312, endPoint x: 356, endPoint y: 290, distance: 32.2
click at [370, 290] on div "@ media ( min-width: 1024 px ) { .grab-about-content { padding-bottom: 0 ; .gra…" at bounding box center [641, 343] width 543 height 112
click at [413, 324] on div "@ media ( min-width: 1024 px ) { .grab-about-content { padding-bottom: 0 ; .gra…" at bounding box center [641, 343] width 543 height 112
click at [417, 320] on div "@ media ( min-width: 1024 px ) { .grab-about-content { padding-bottom: 0 ; .gra…" at bounding box center [641, 343] width 543 height 112
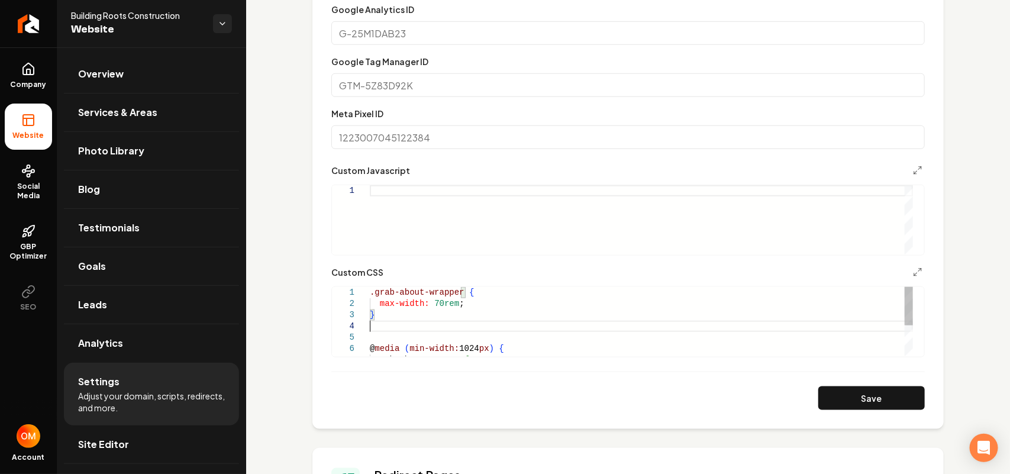
scroll to position [46, 0]
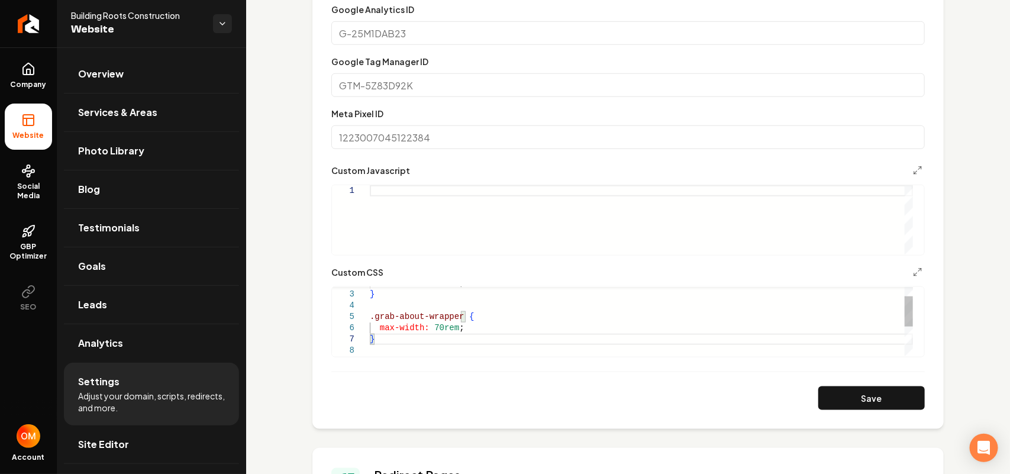
click at [431, 317] on div "max-width: 70rem ; } .grab-about-wrapper { max-width: 70rem ; }" at bounding box center [641, 344] width 543 height 157
drag, startPoint x: 391, startPoint y: 344, endPoint x: 378, endPoint y: 344, distance: 13.6
click at [378, 344] on div "max-width: 70rem ; } .grab-about-section img { border: none ; } obx-shadow: non…" at bounding box center [641, 350] width 543 height 169
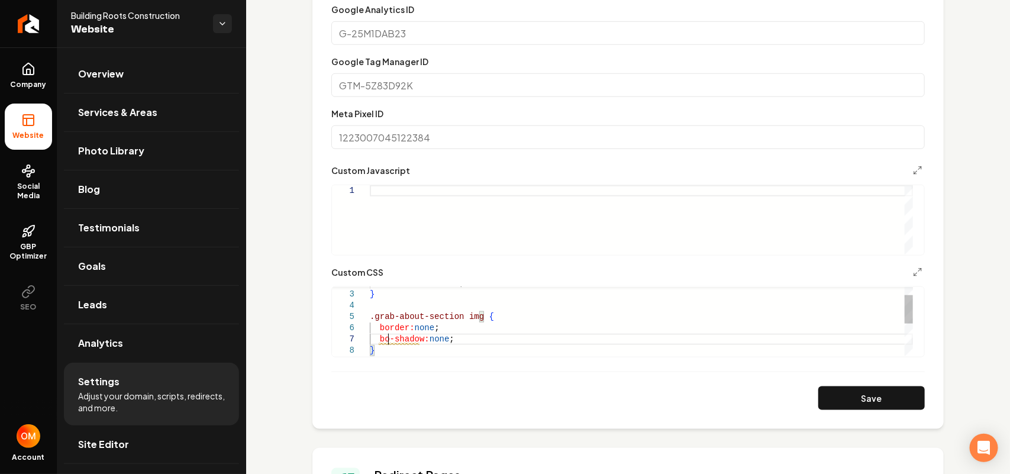
scroll to position [68, 21]
click at [492, 392] on button "Save" at bounding box center [871, 398] width 107 height 24
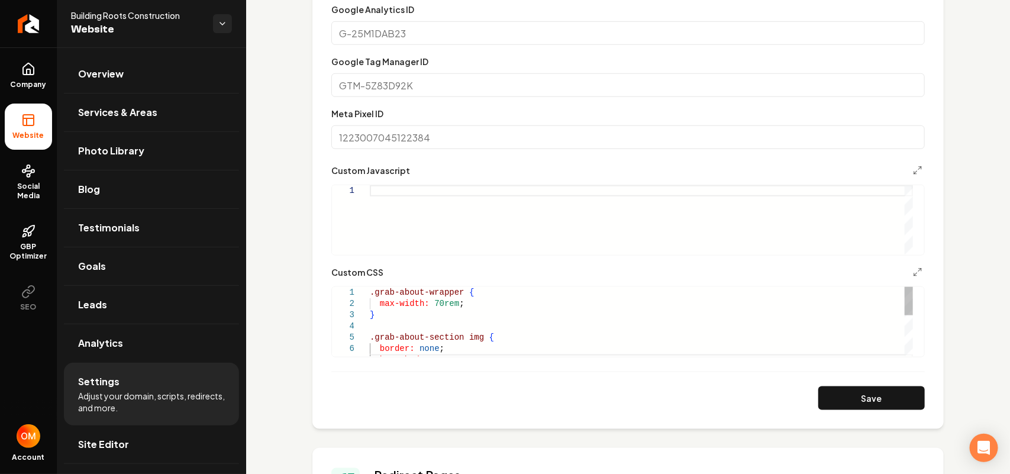
scroll to position [68, 0]
drag, startPoint x: 389, startPoint y: 305, endPoint x: 323, endPoint y: 272, distance: 73.3
click at [370, 287] on div "border: none ; box-shadow: none ; max-width: 70rem ; } .grab-about-section img …" at bounding box center [641, 371] width 543 height 169
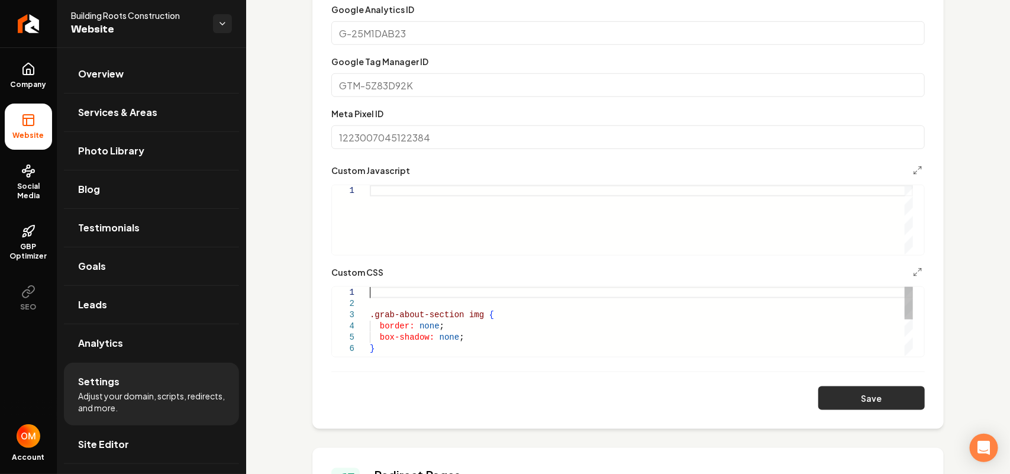
click at [492, 389] on button "Save" at bounding box center [871, 398] width 107 height 24
type textarea "**********"
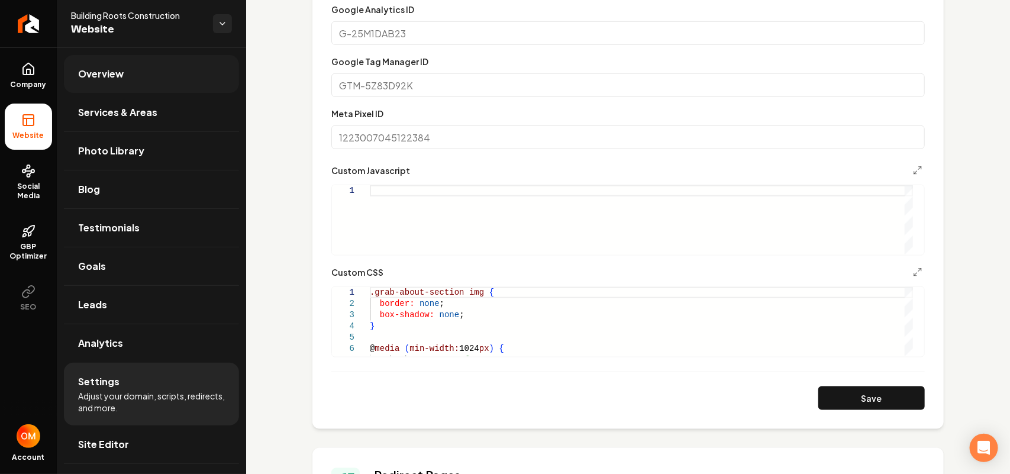
click at [110, 60] on link "Overview" at bounding box center [151, 74] width 175 height 38
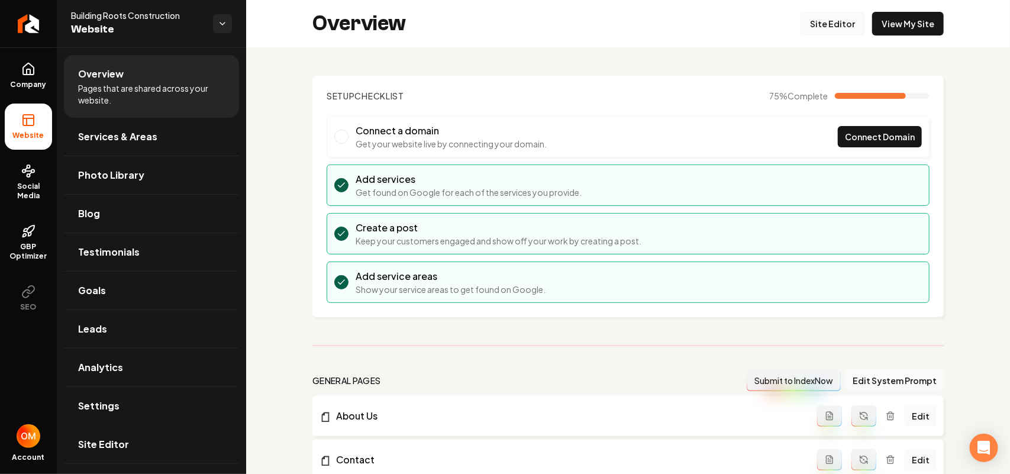
click at [492, 18] on link "Site Editor" at bounding box center [832, 24] width 65 height 24
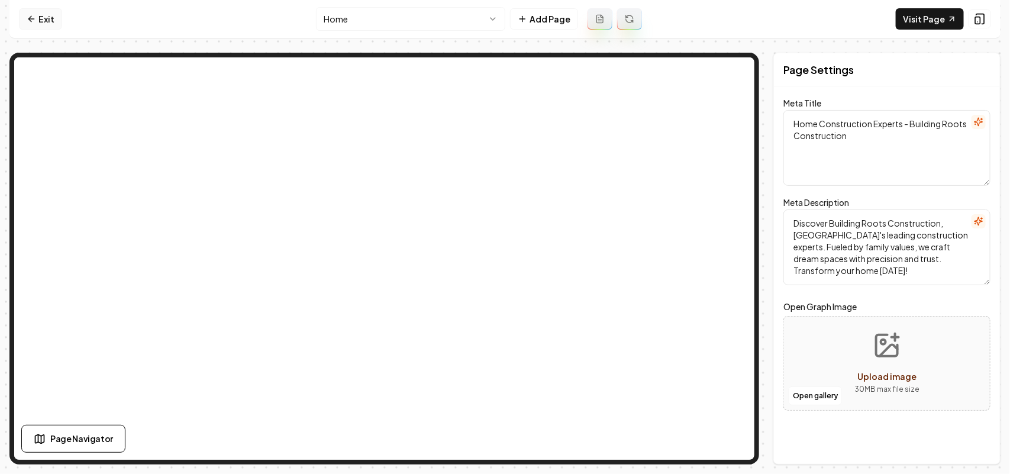
click at [48, 20] on link "Exit" at bounding box center [40, 18] width 43 height 21
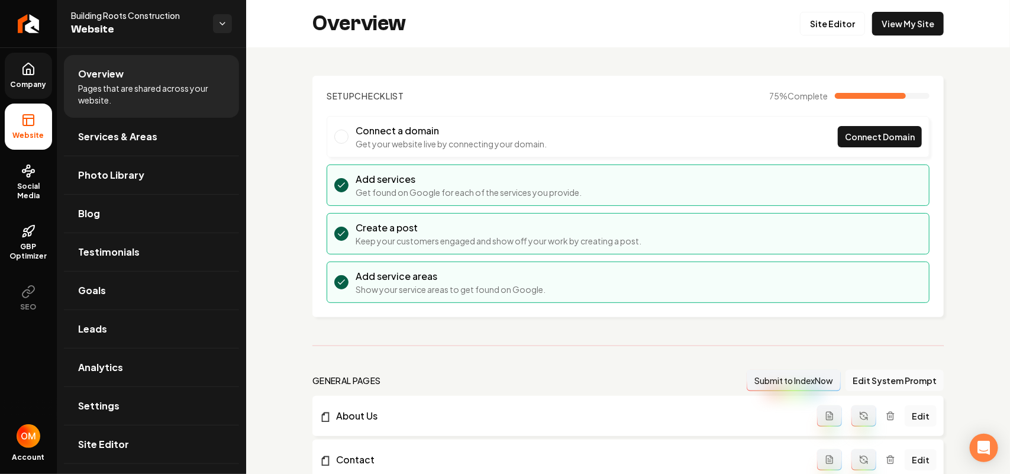
click at [18, 53] on link "Company" at bounding box center [28, 76] width 47 height 46
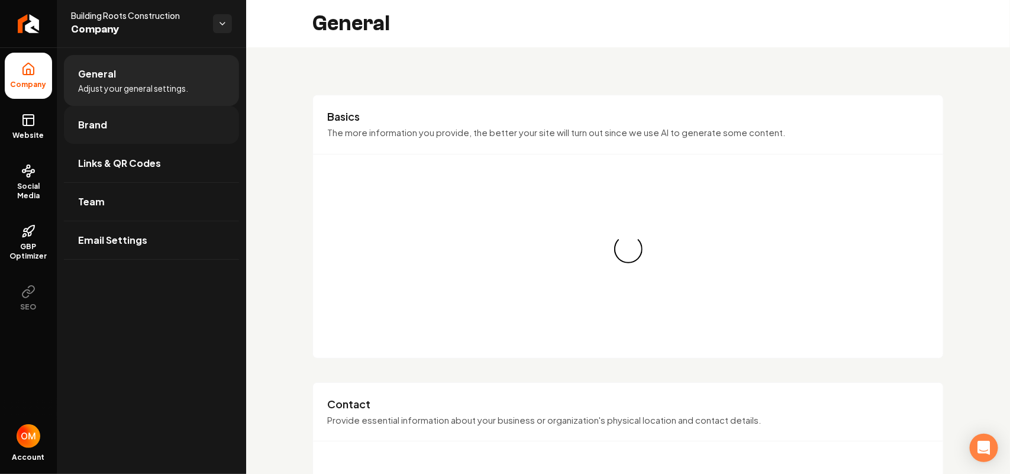
click at [118, 114] on link "Brand" at bounding box center [151, 125] width 175 height 38
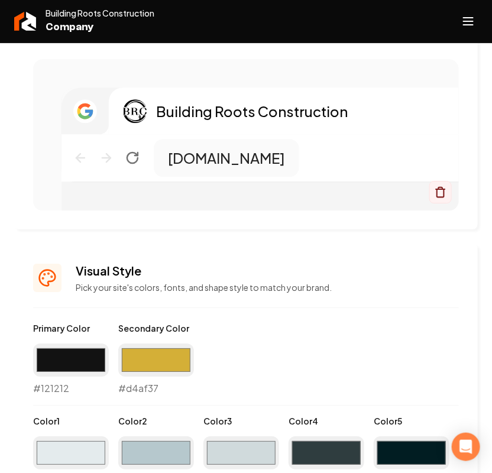
scroll to position [740, 0]
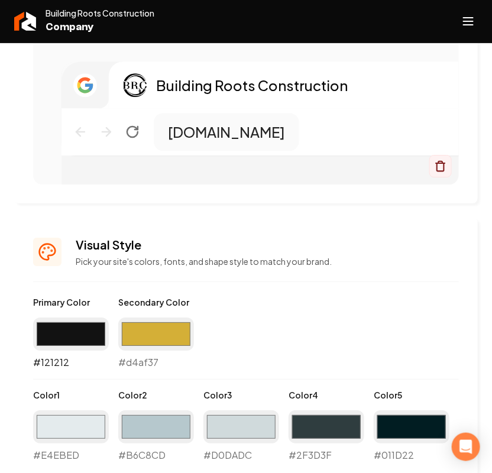
click at [82, 336] on input "#121212" at bounding box center [71, 334] width 76 height 33
type input "#03889f"
click at [140, 340] on input "#d4af37" at bounding box center [156, 334] width 76 height 33
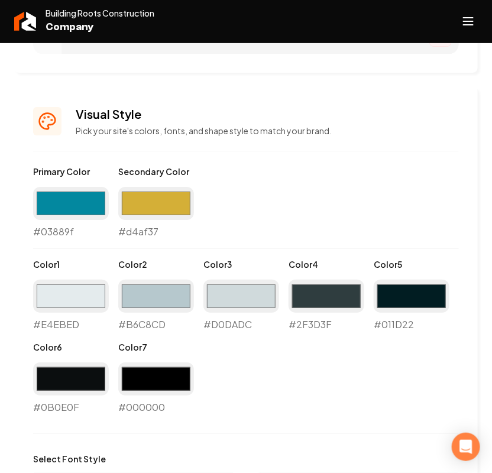
scroll to position [814, 0]
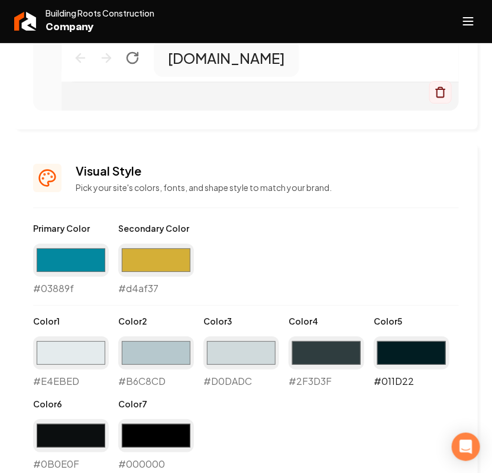
click at [418, 350] on input "#011d22" at bounding box center [412, 353] width 76 height 33
type input "#03889f"
click at [338, 356] on input "#2f3d3f" at bounding box center [327, 353] width 76 height 33
type input "#27373a"
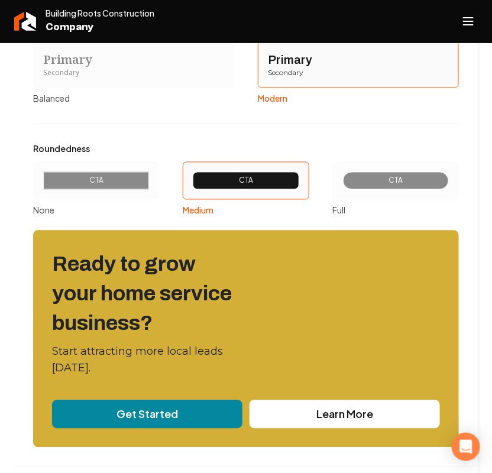
scroll to position [1438, 0]
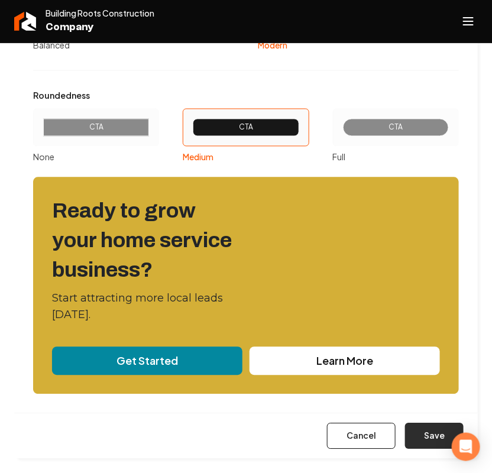
click at [434, 432] on button "Save" at bounding box center [434, 437] width 59 height 26
type input "#e4ebed"
type input "#b6c8cd"
type input "#d0dadc"
type input "#0b0e0f"
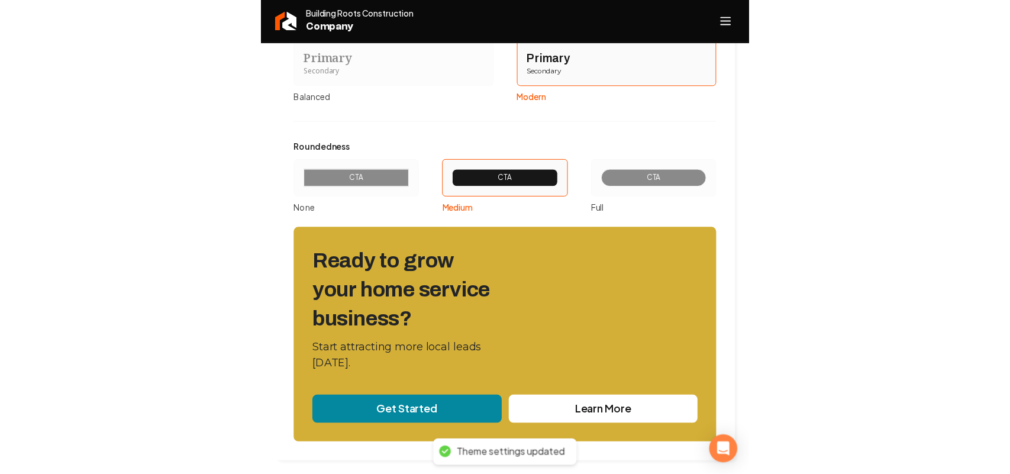
scroll to position [0, 0]
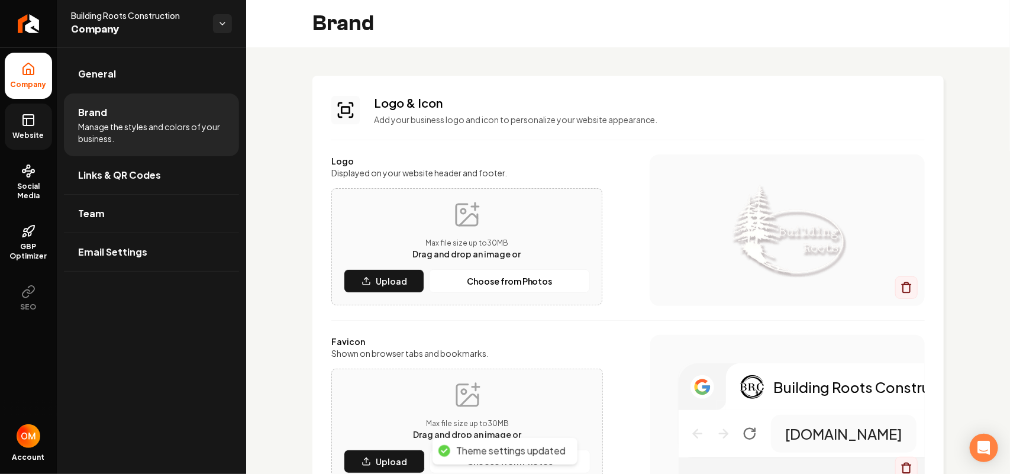
click at [39, 111] on link "Website" at bounding box center [28, 127] width 47 height 46
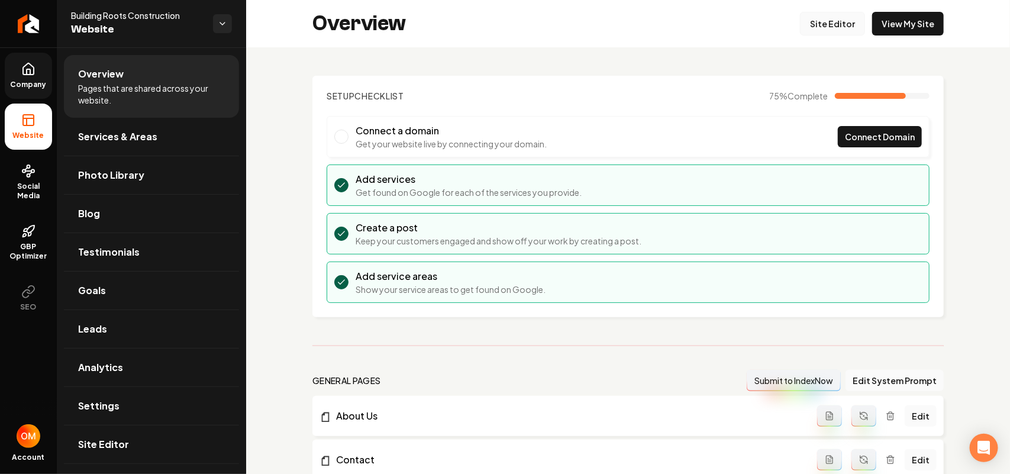
click at [492, 24] on link "Site Editor" at bounding box center [832, 24] width 65 height 24
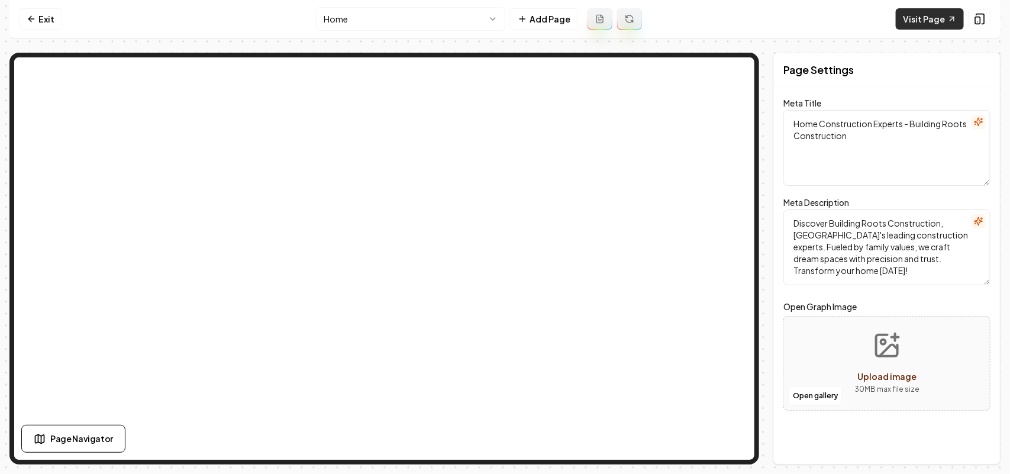
click at [492, 16] on link "Visit Page" at bounding box center [930, 18] width 68 height 21
click at [39, 14] on link "Exit" at bounding box center [40, 18] width 43 height 21
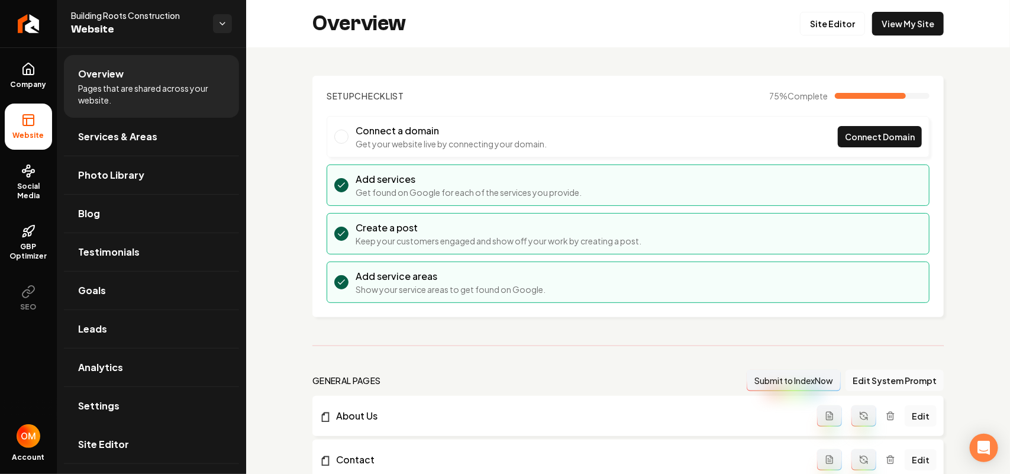
click at [121, 413] on link "Settings" at bounding box center [151, 406] width 175 height 38
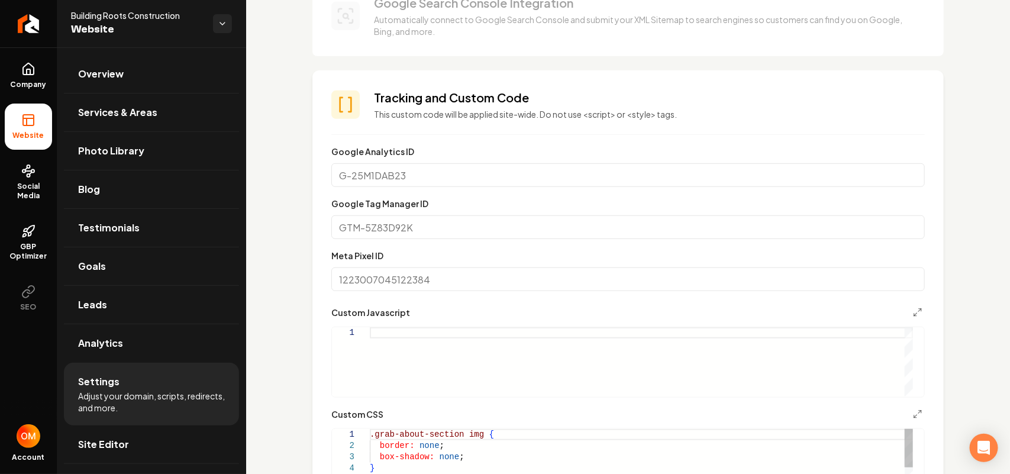
scroll to position [370, 0]
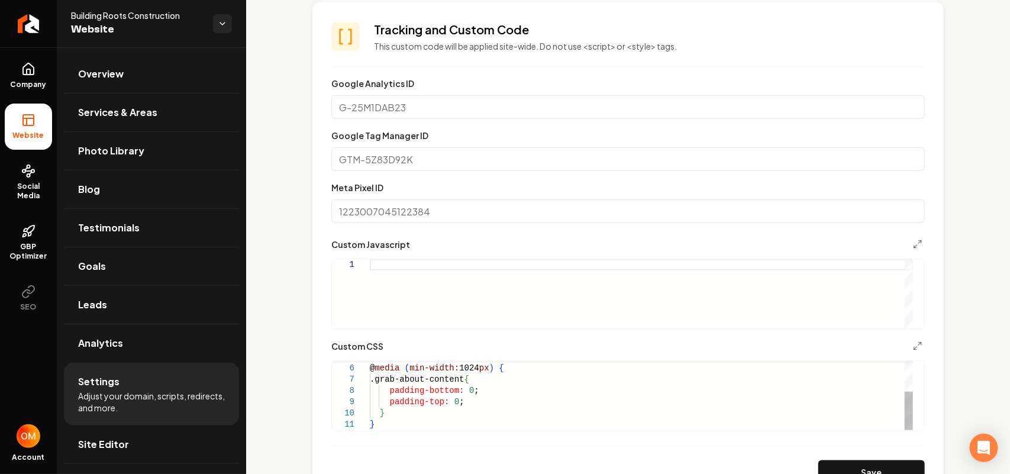
click at [396, 430] on div "**********" at bounding box center [628, 395] width 594 height 71
click at [395, 426] on div "@ media ( min-width: 1024 px ) { .grab-about-content { padding-bottom: 0 ; padd…" at bounding box center [641, 369] width 543 height 124
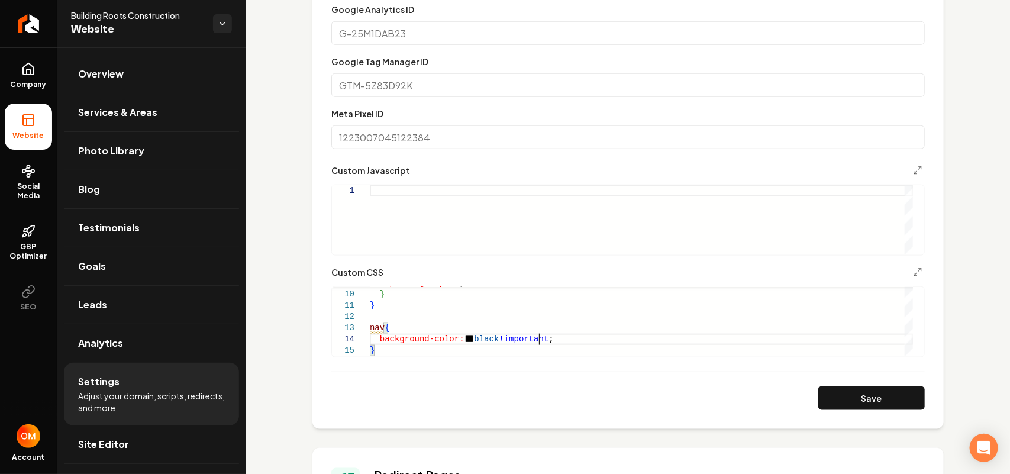
scroll to position [34, 157]
click at [492, 395] on button "Save" at bounding box center [871, 398] width 107 height 24
click at [437, 340] on div "padding-top: 0 ; } } nav { background-color: black !important ; }" at bounding box center [641, 272] width 543 height 169
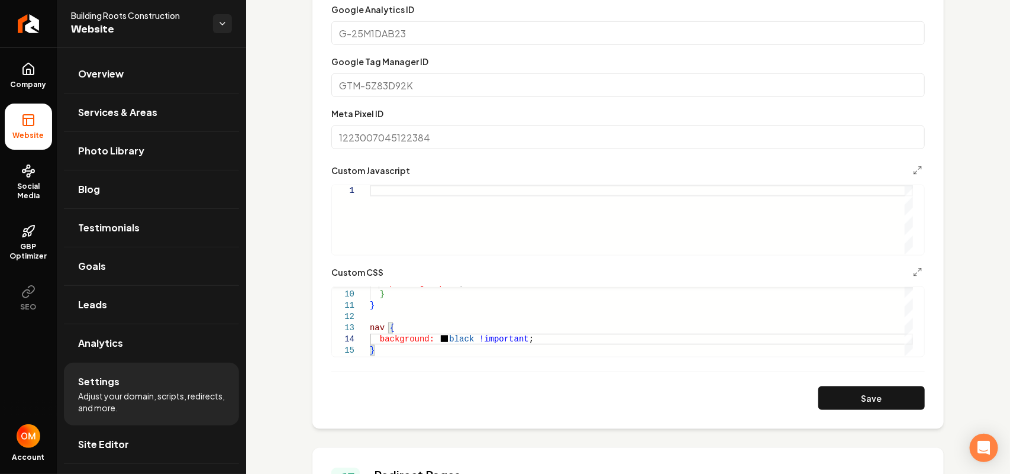
drag, startPoint x: 885, startPoint y: 394, endPoint x: 889, endPoint y: 382, distance: 12.7
click at [492, 395] on button "Save" at bounding box center [871, 398] width 107 height 24
click at [401, 354] on div "padding-top: 0 ; } } nav { background: black !important ; }" at bounding box center [641, 272] width 543 height 169
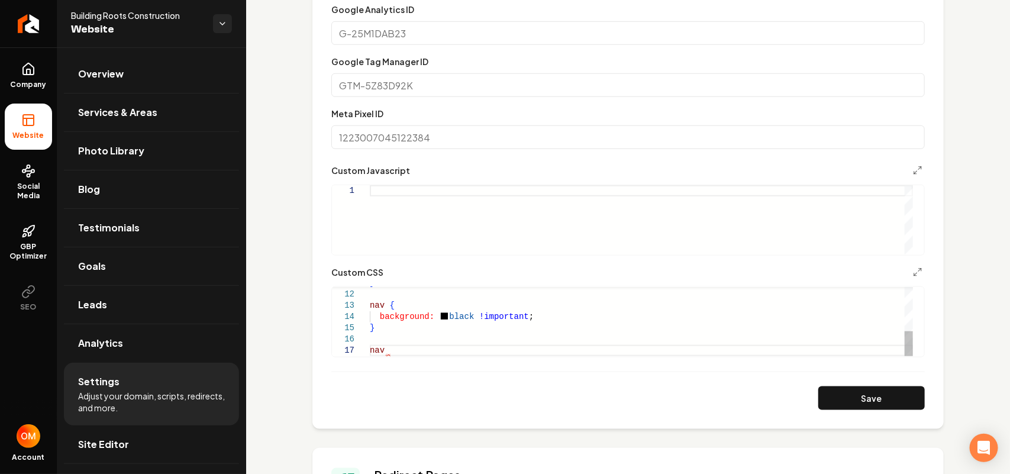
scroll to position [68, 21]
click at [426, 354] on div "} nav { background: black !important ; } nav .hidden w-full bg-primary py-4 tex…" at bounding box center [641, 260] width 543 height 191
click at [453, 346] on div "} nav { background: black !important ; } nav .hidden.w-full bg-primary py-4 tex…" at bounding box center [641, 260] width 543 height 191
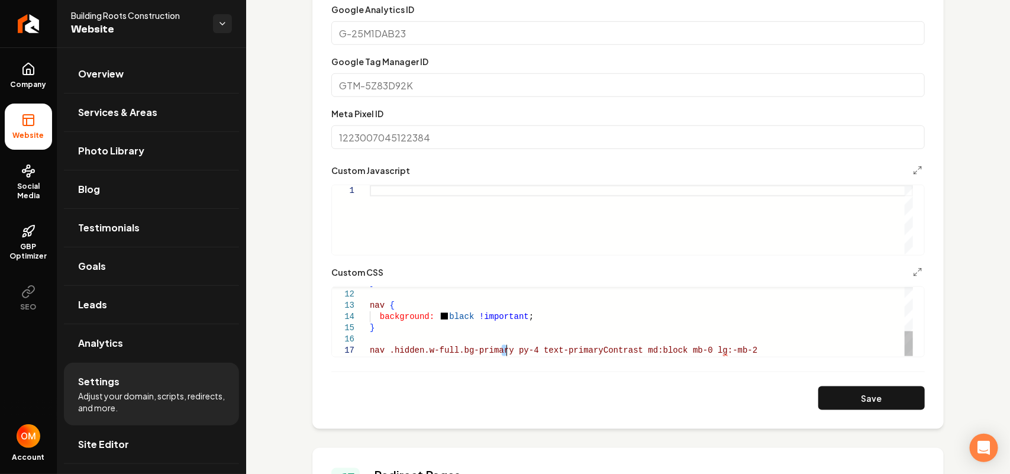
click at [492, 352] on div "} nav { background: black !important ; } nav .hidden.w-full.bg-primary py-4 tex…" at bounding box center [641, 260] width 543 height 191
click at [492, 349] on div "} nav { background: black !important ; } nav .hidden.w-full.bg-primary.py-4 tex…" at bounding box center [641, 260] width 543 height 191
click at [492, 351] on div "} nav { background: black !important ; } nav .hidden.w-full.bg-primary.py-4.tex…" at bounding box center [641, 260] width 543 height 191
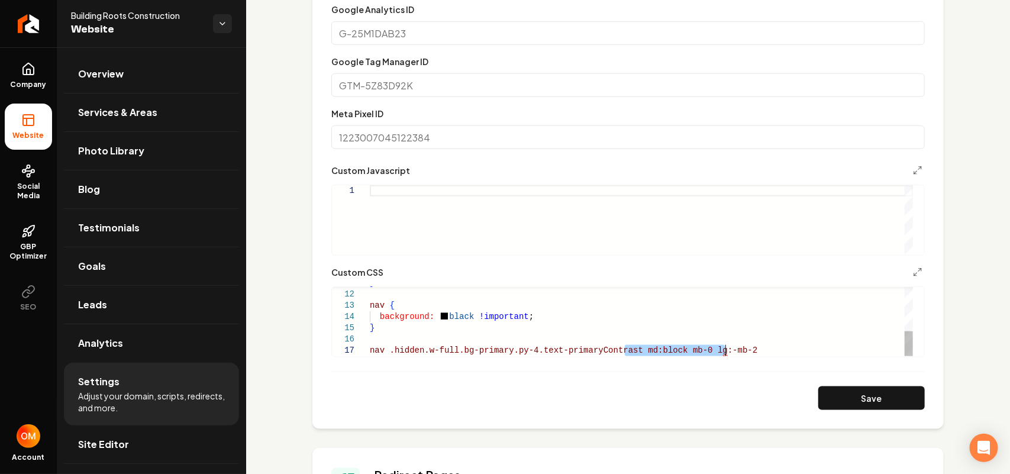
drag, startPoint x: 624, startPoint y: 351, endPoint x: 750, endPoint y: 365, distance: 126.3
click at [492, 356] on div "} nav { background: black !important ; } nav .hidden.w-full.bg-primary.py-4.tex…" at bounding box center [641, 260] width 543 height 191
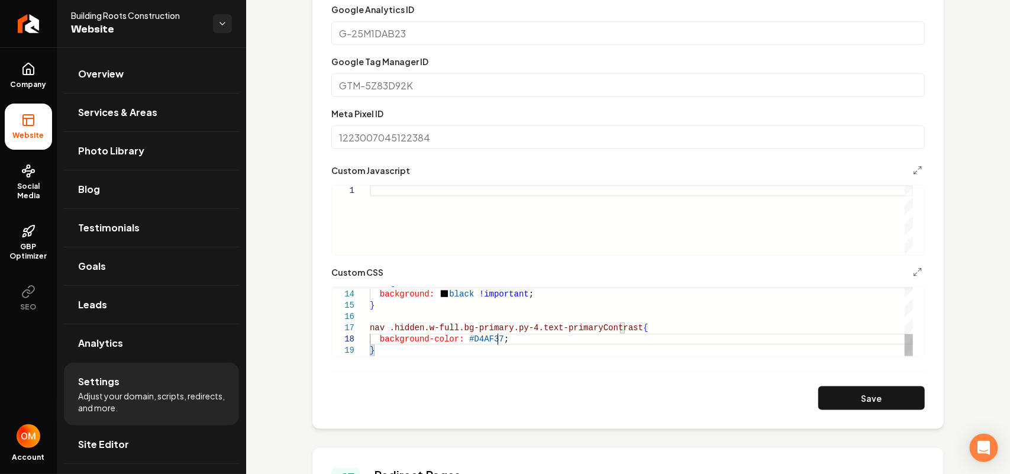
scroll to position [79, 125]
click at [492, 403] on button "Save" at bounding box center [871, 398] width 107 height 24
type textarea "**********"
click at [109, 67] on span "Overview" at bounding box center [101, 74] width 46 height 14
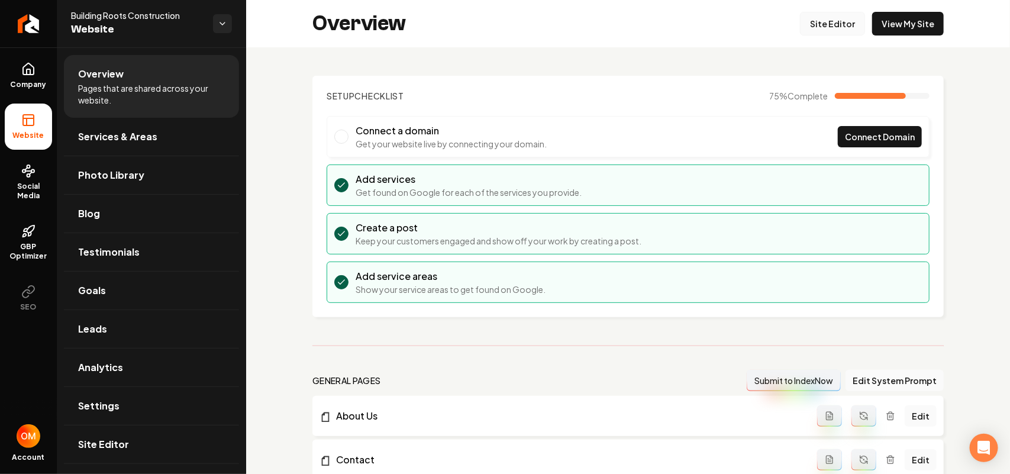
click at [492, 20] on link "Site Editor" at bounding box center [832, 24] width 65 height 24
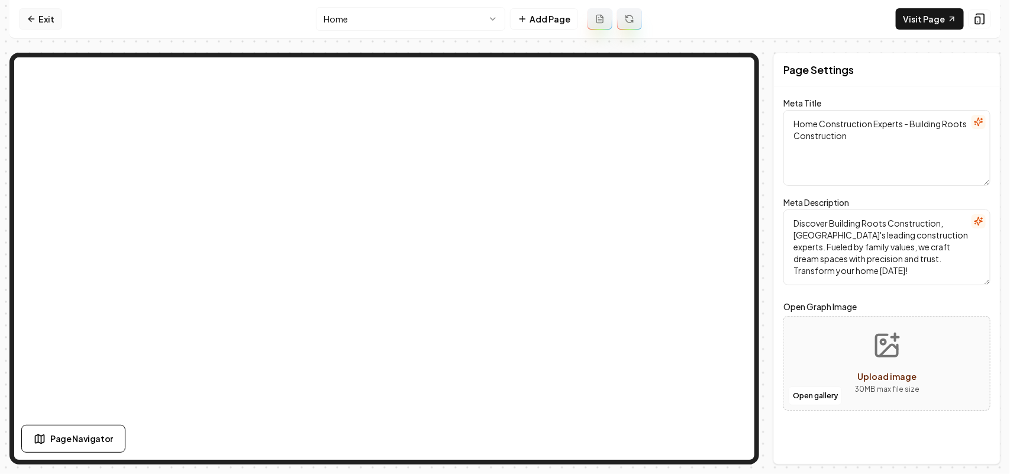
click at [34, 14] on icon at bounding box center [31, 18] width 9 height 9
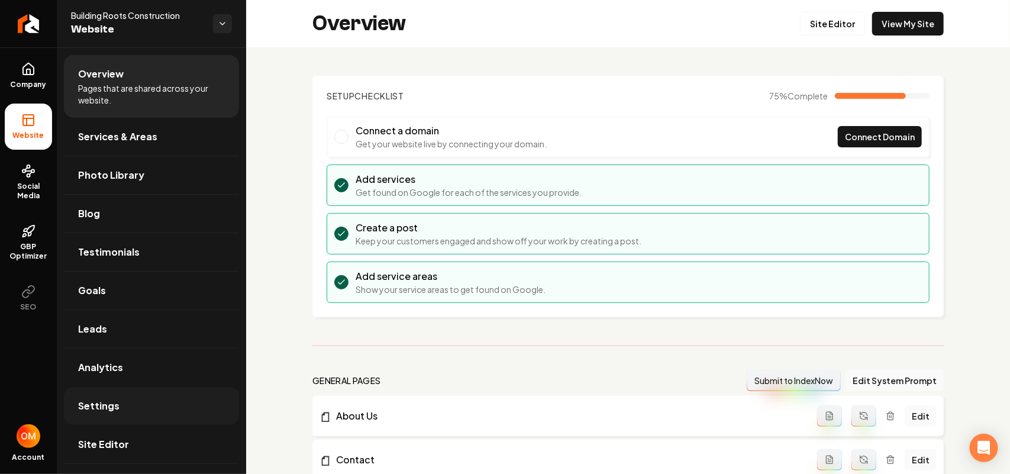
click at [116, 408] on span "Settings" at bounding box center [98, 406] width 41 height 14
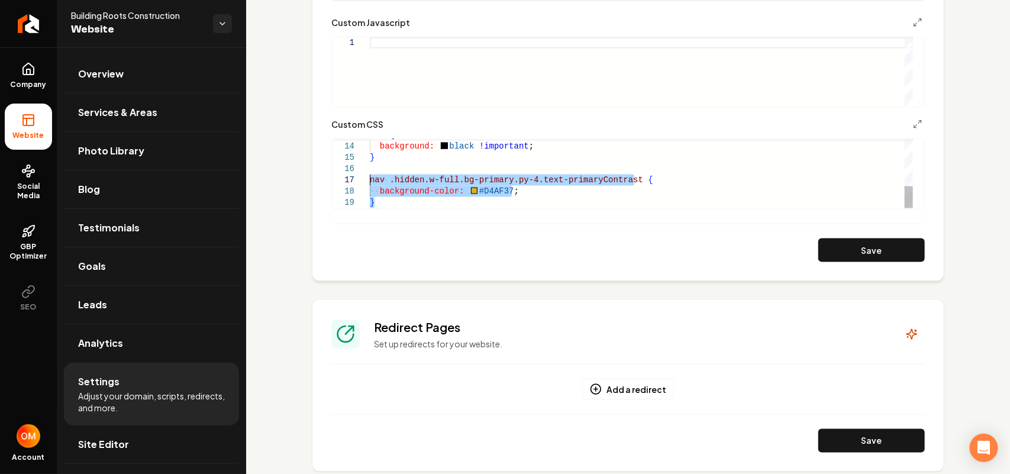
drag, startPoint x: 450, startPoint y: 205, endPoint x: 359, endPoint y: 182, distance: 94.0
click at [370, 182] on div "nav { background: black !important ; } nav .hidden.w-full.bg-primary.py-4.text-…" at bounding box center [641, 102] width 543 height 214
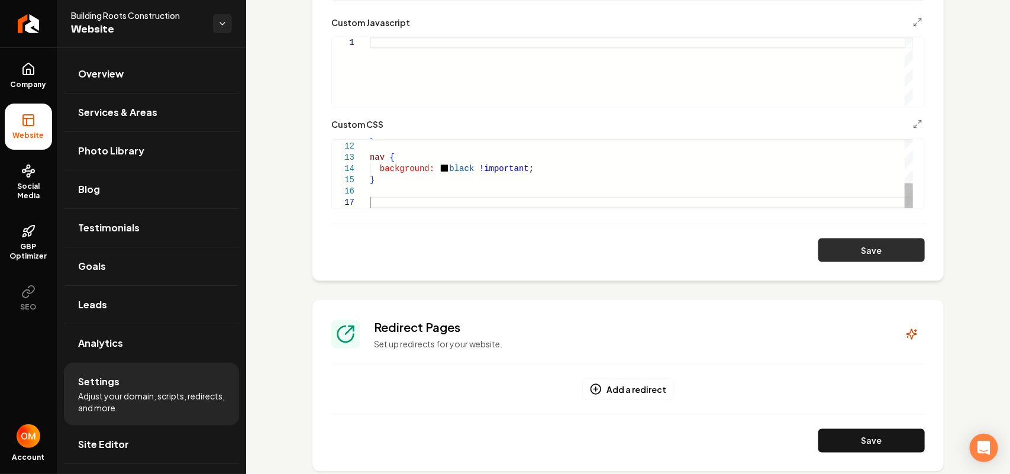
click at [492, 250] on button "Save" at bounding box center [871, 250] width 107 height 24
type textarea "**********"
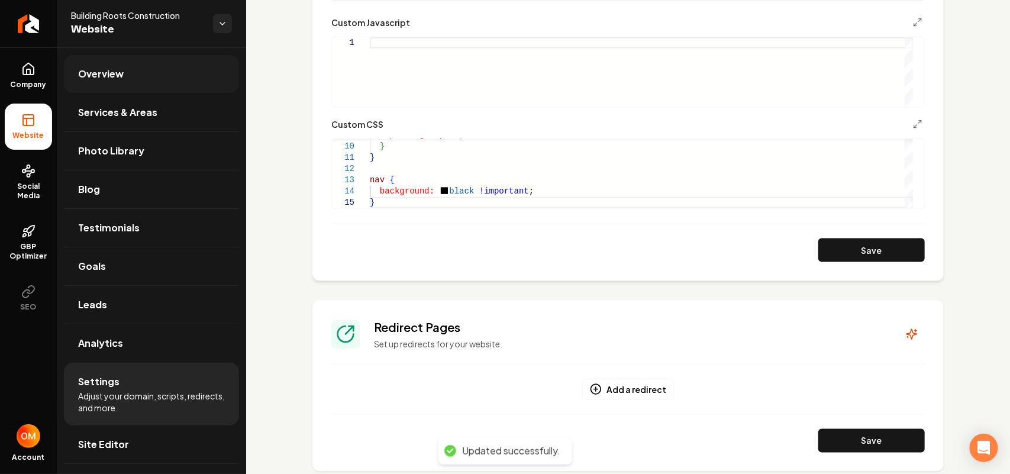
click at [166, 74] on link "Overview" at bounding box center [151, 74] width 175 height 38
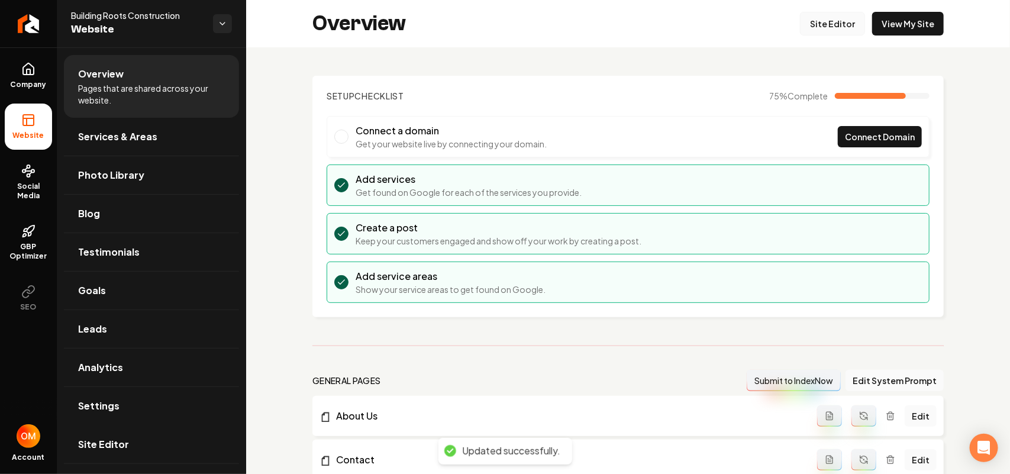
click at [492, 27] on link "Site Editor" at bounding box center [832, 24] width 65 height 24
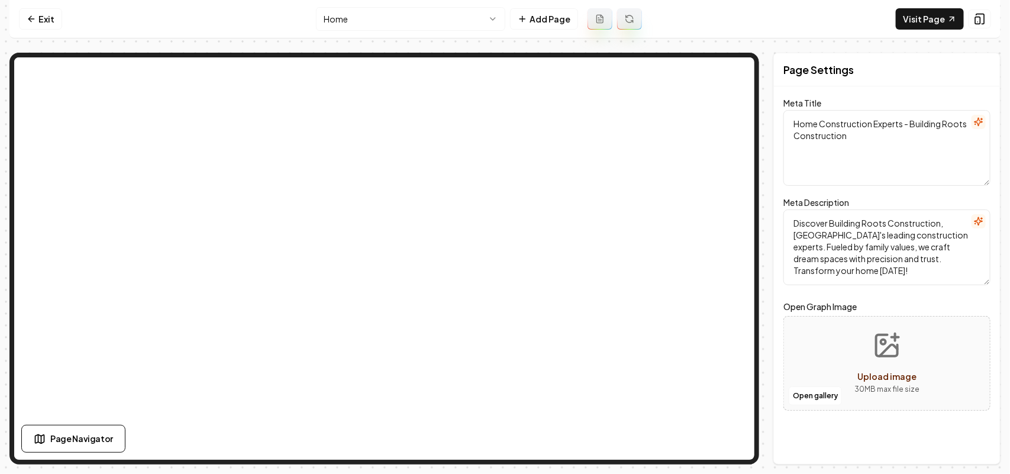
click at [365, 18] on html "Computer Required This feature is only available on a computer. Please switch t…" at bounding box center [505, 237] width 1010 height 474
click at [492, 21] on button "Add Page" at bounding box center [544, 18] width 68 height 21
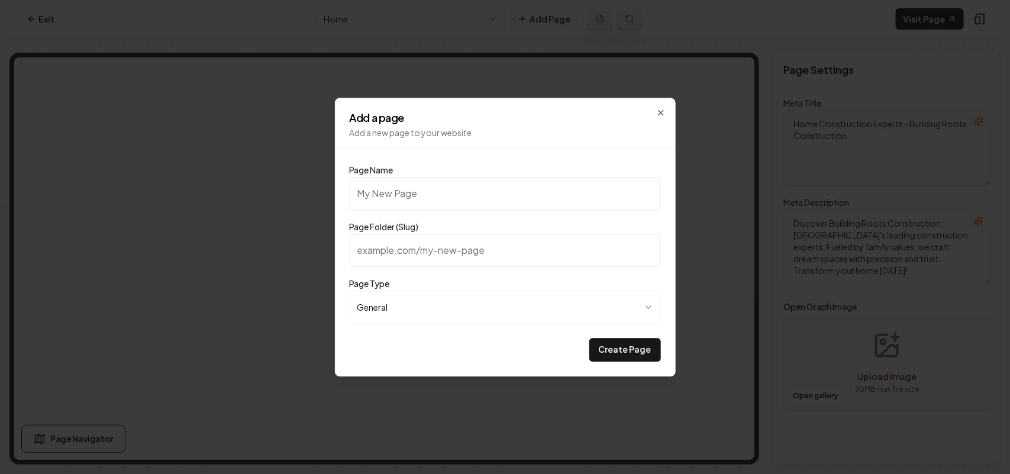
type input "G"
type input "g"
type input "Ga"
type input "ga"
type input "Gal"
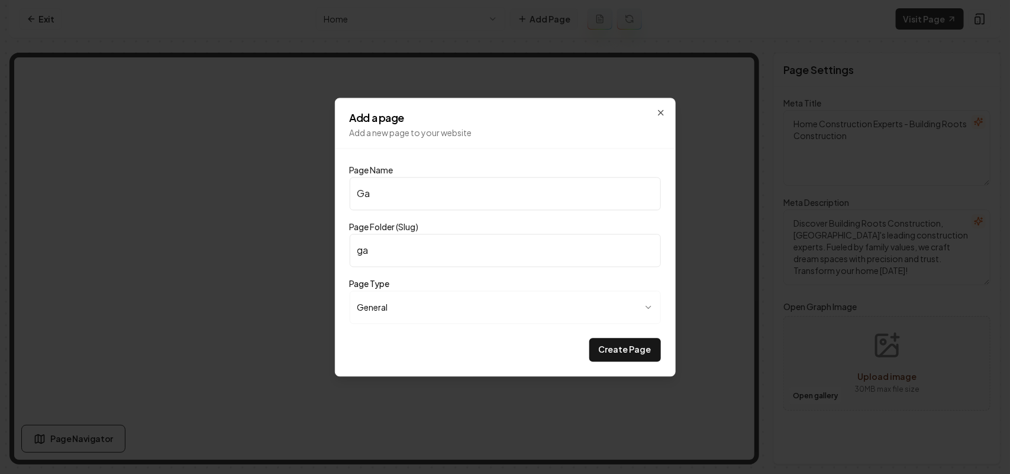
type input "gal"
type input "Gall"
type input "gall"
type input "Galle"
type input "galle"
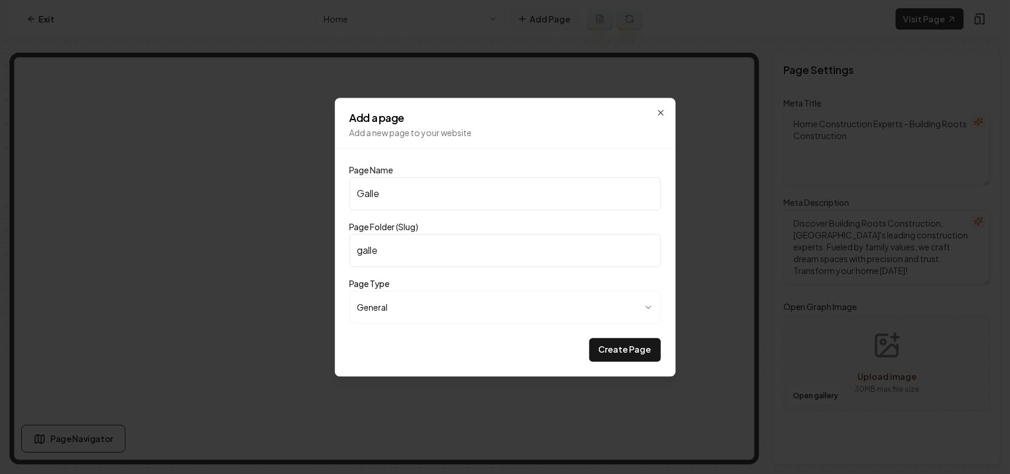
type input "Galler"
type input "galler"
type input "Gallery"
type input "gallery"
type input "Gallery"
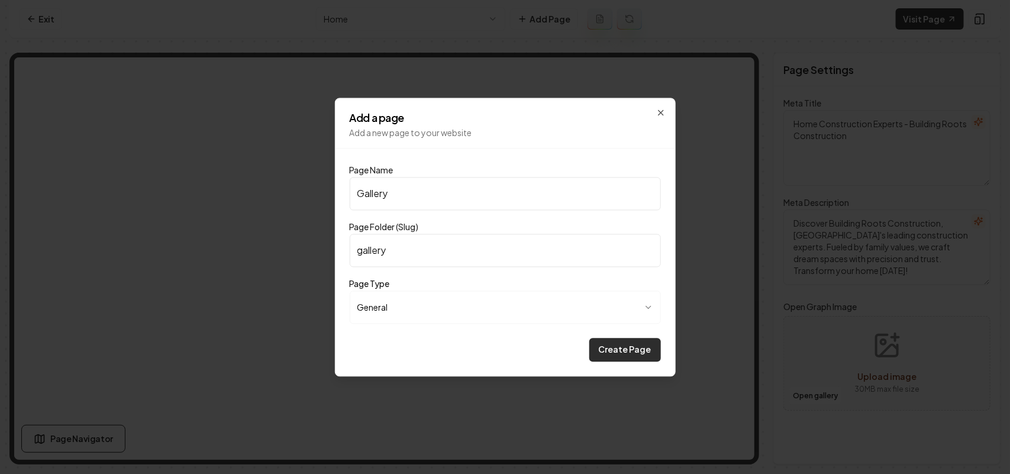
click at [492, 339] on button "Create Page" at bounding box center [625, 350] width 72 height 24
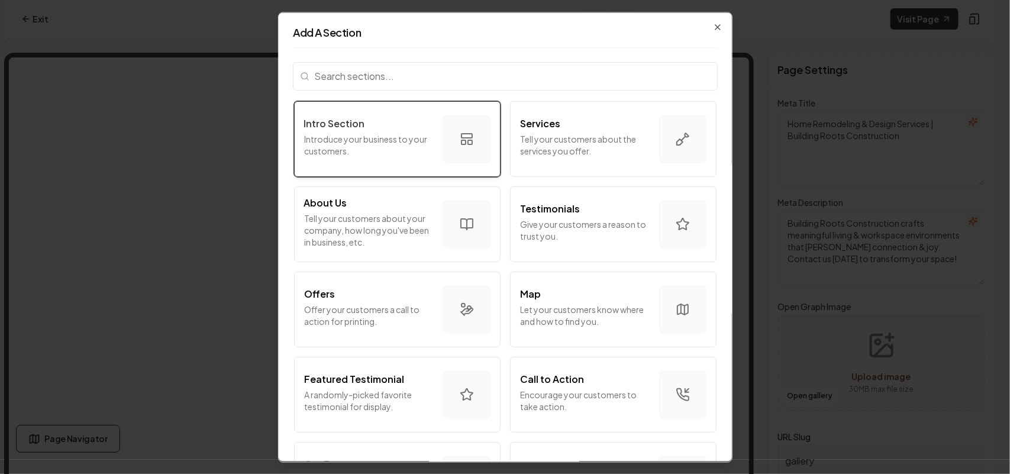
click at [388, 145] on p "Introduce your business to your customers." at bounding box center [369, 145] width 130 height 24
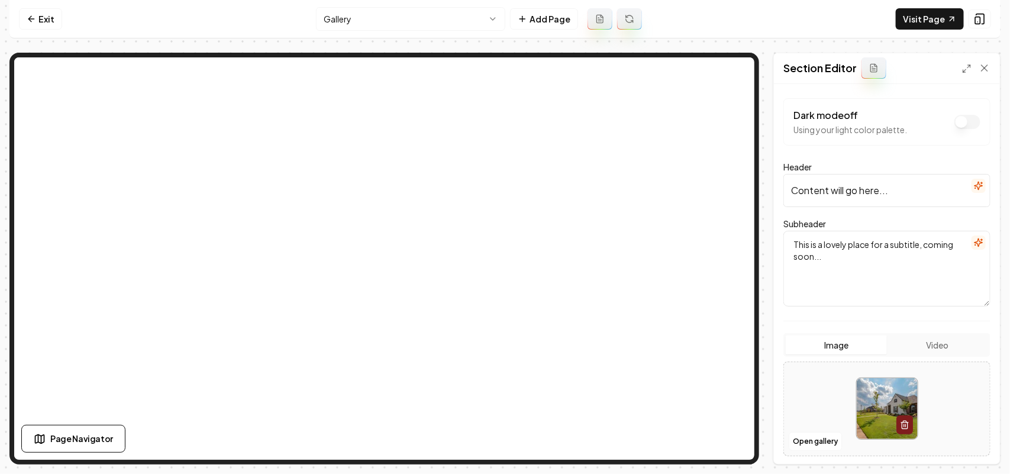
drag, startPoint x: 918, startPoint y: 196, endPoint x: 736, endPoint y: 196, distance: 182.9
click at [492, 139] on div "Page Settings Section Editor Dark mode off Using your light color palette. Head…" at bounding box center [504, 259] width 991 height 412
paste input "OUR GALLERY"
drag, startPoint x: 870, startPoint y: 194, endPoint x: 753, endPoint y: 194, distance: 117.2
click at [492, 137] on div "Page Settings Section Editor Dark mode off Using your light color palette. Head…" at bounding box center [504, 259] width 991 height 412
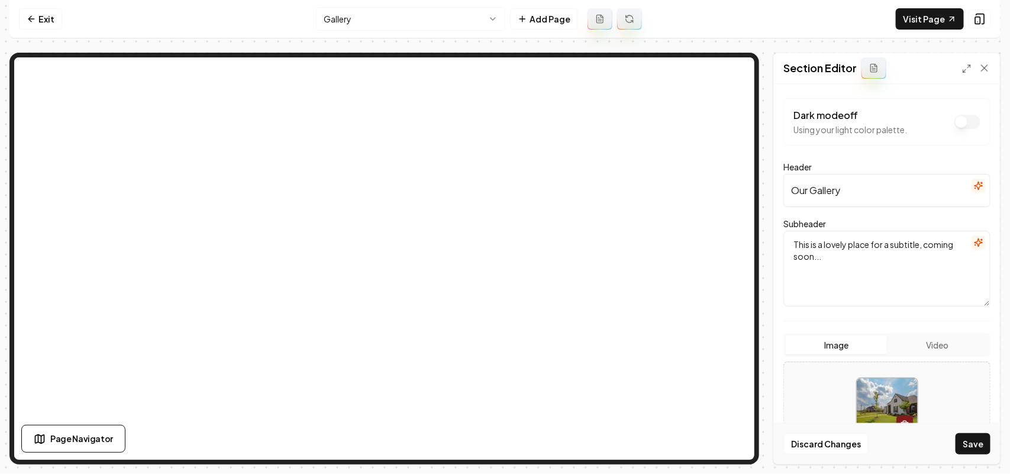
type input "Our Gallery"
click at [492, 243] on button "button" at bounding box center [979, 243] width 14 height 14
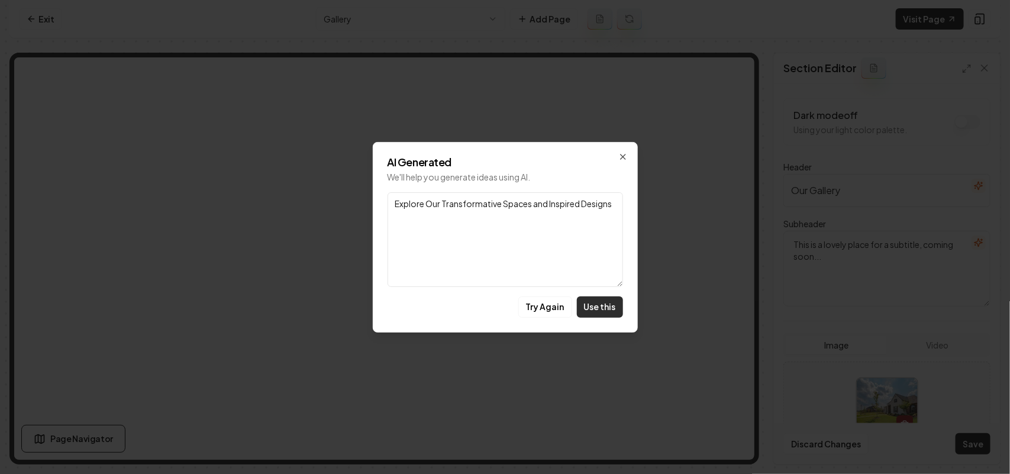
click at [492, 299] on button "Use this" at bounding box center [600, 306] width 46 height 21
type textarea "Explore Our Transformative Spaces and Inspired Designs"
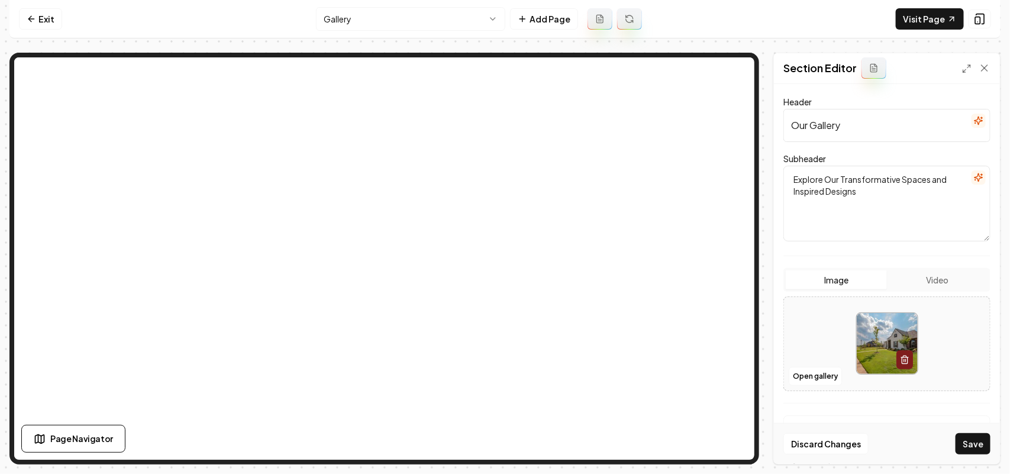
scroll to position [137, 0]
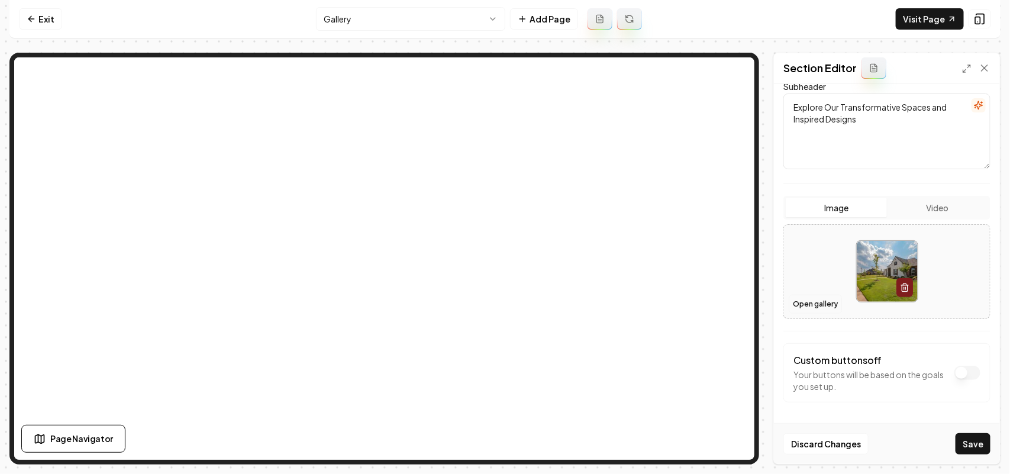
click at [492, 310] on button "Open gallery" at bounding box center [815, 304] width 53 height 19
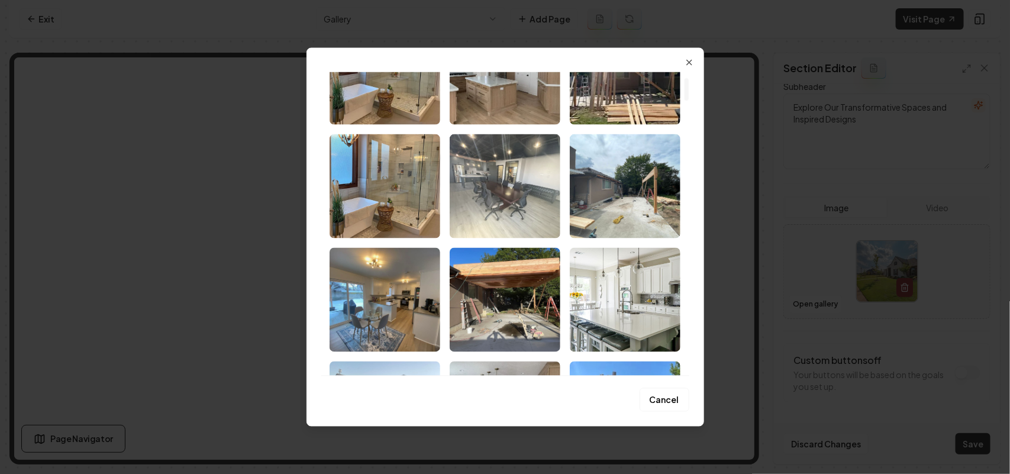
scroll to position [74, 0]
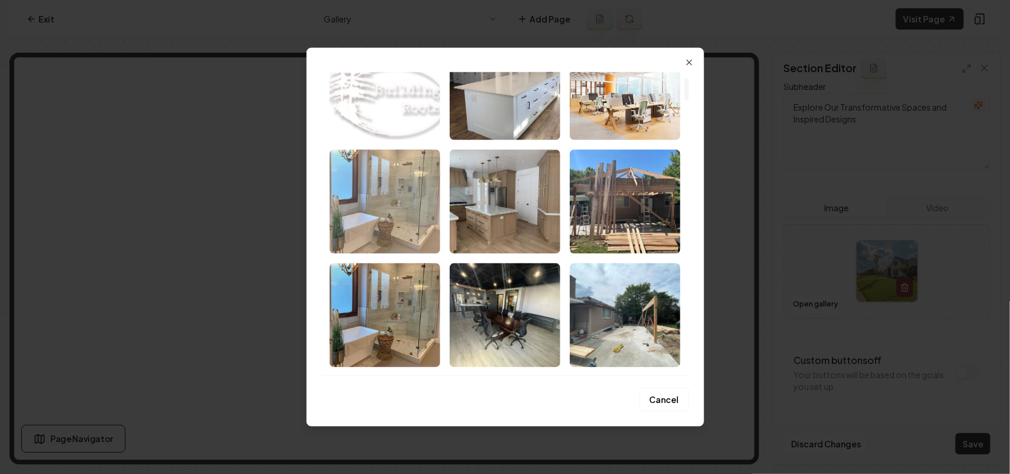
click at [383, 241] on img "Select image image_68a3cdce5c7cd75eb8eaaa5e.webp" at bounding box center [385, 201] width 111 height 104
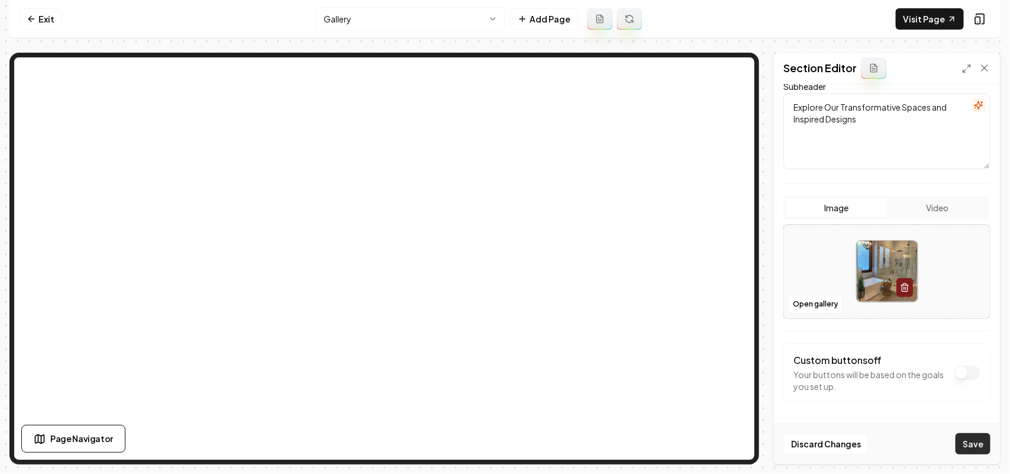
click at [492, 444] on button "Save" at bounding box center [973, 443] width 35 height 21
click at [492, 309] on button "Open gallery" at bounding box center [815, 304] width 53 height 19
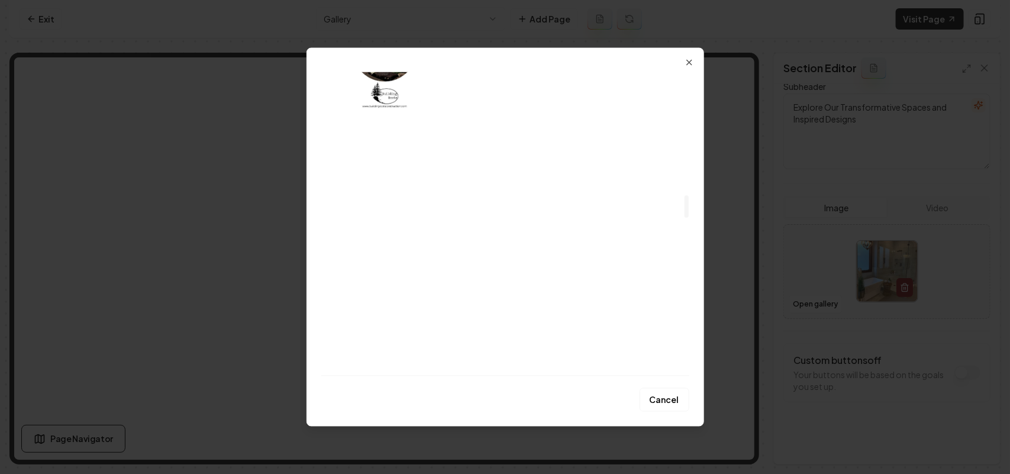
scroll to position [1627, 0]
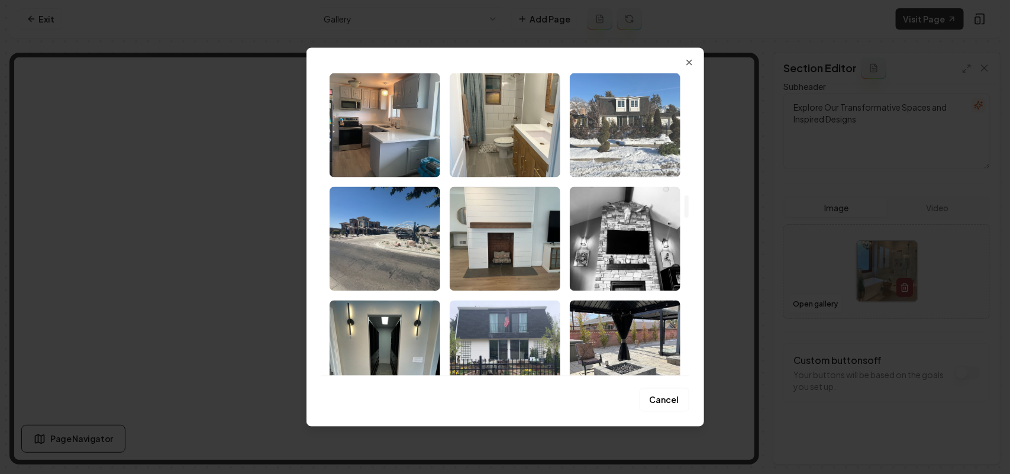
click at [492, 162] on img "Select image image_68a3c9a45c7cd75eb8d41a60.jpeg" at bounding box center [625, 125] width 111 height 104
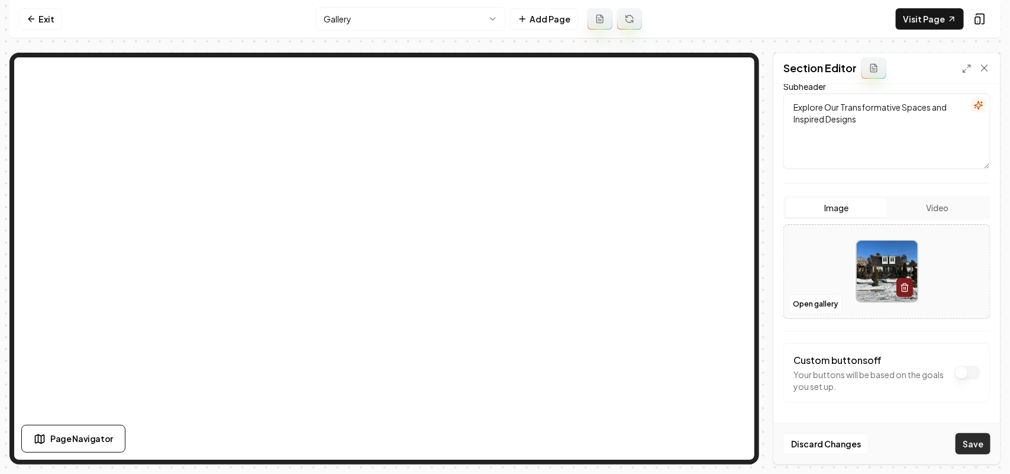
click at [492, 443] on button "Save" at bounding box center [973, 443] width 35 height 21
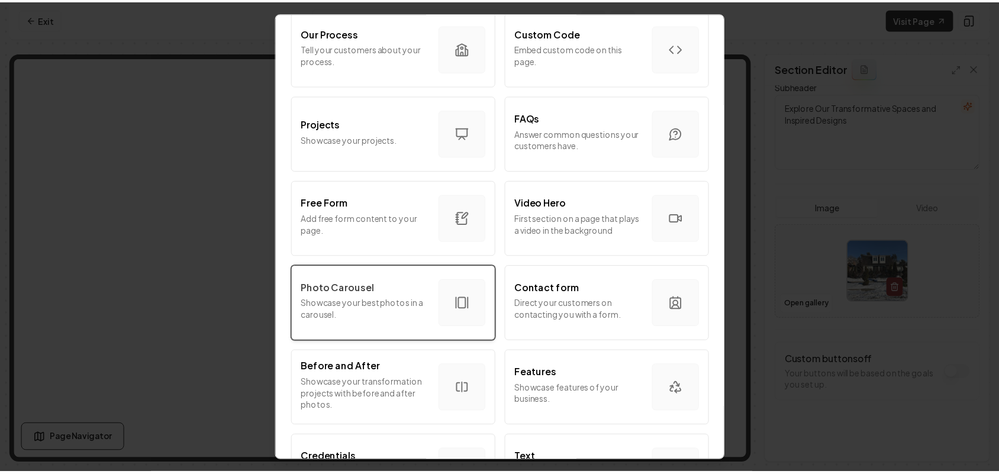
scroll to position [518, 0]
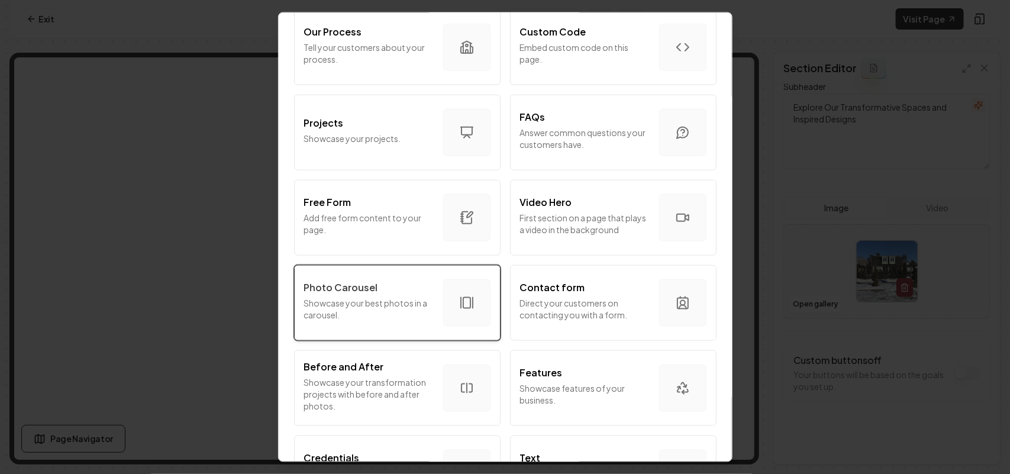
click at [389, 311] on p "Showcase your best photos in a carousel." at bounding box center [369, 308] width 130 height 24
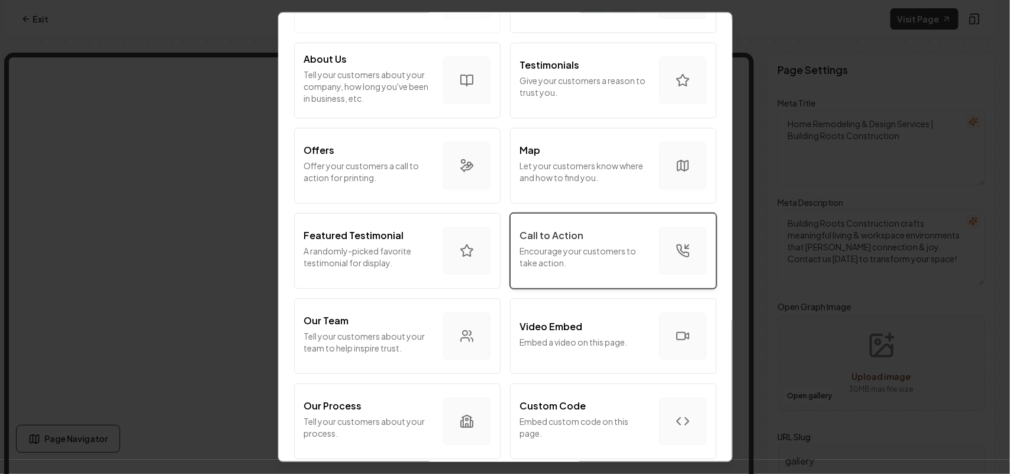
scroll to position [148, 0]
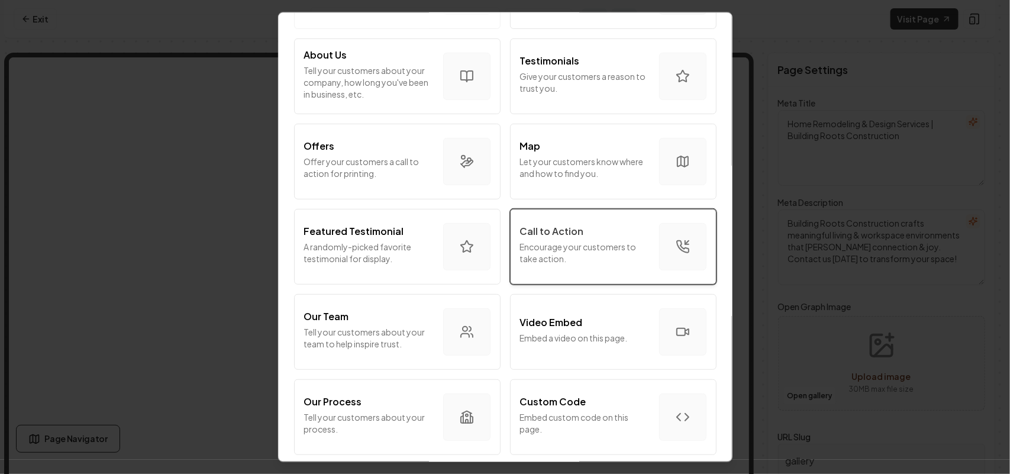
click at [492, 249] on p "Encourage your customers to take action." at bounding box center [585, 252] width 130 height 24
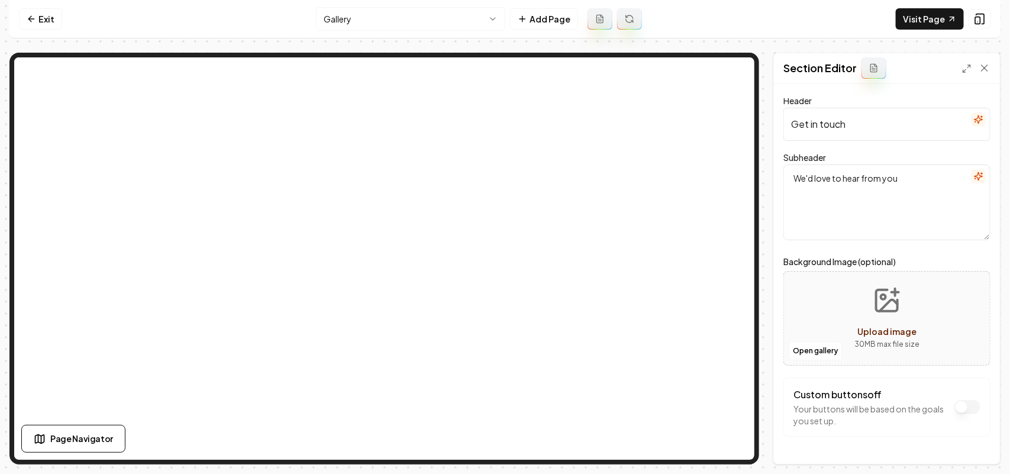
click at [492, 181] on button "button" at bounding box center [979, 176] width 14 height 14
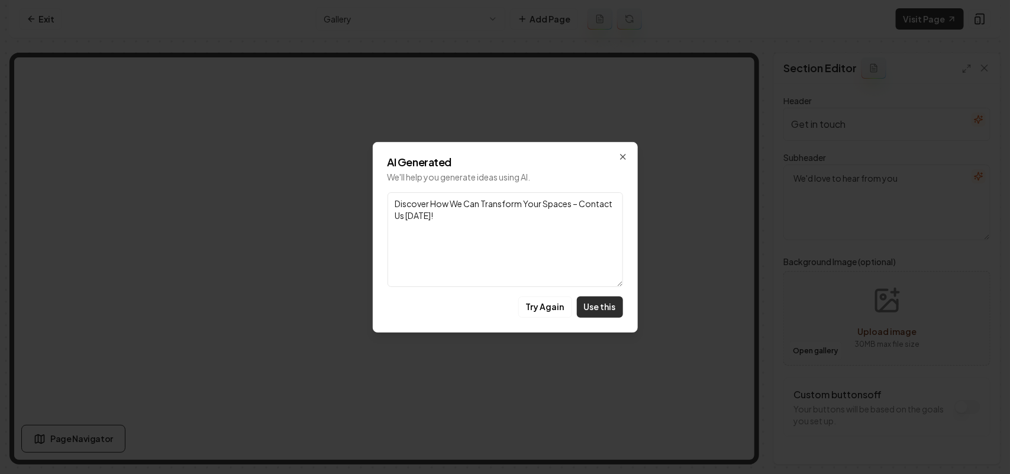
click at [492, 310] on button "Use this" at bounding box center [600, 306] width 46 height 21
type textarea "Discover How We Can Transform Your Spaces – Contact Us Today!"
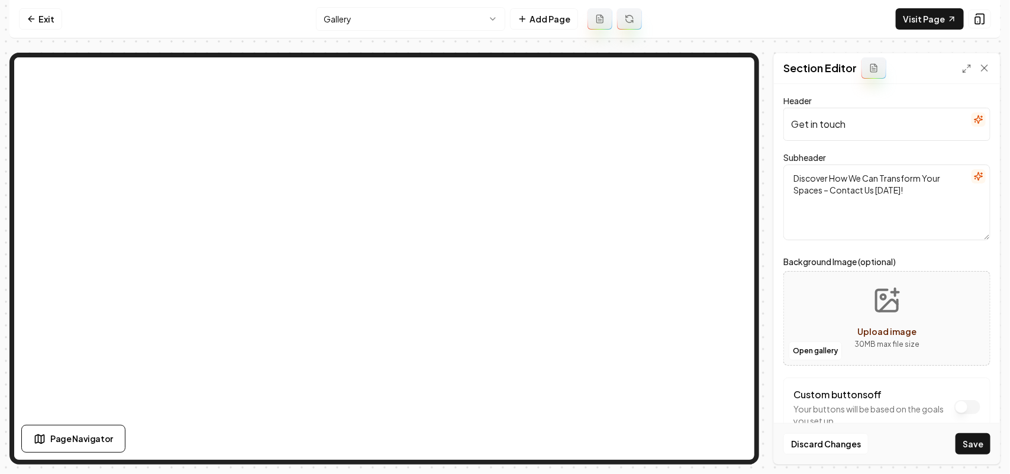
click at [492, 122] on icon "button" at bounding box center [978, 119] width 9 height 9
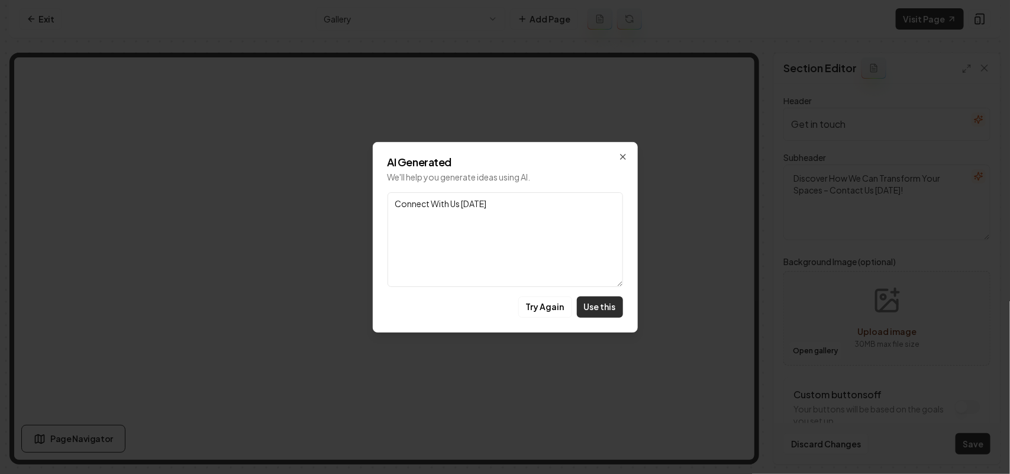
click at [492, 303] on button "Use this" at bounding box center [600, 306] width 46 height 21
type input "Connect With Us Today"
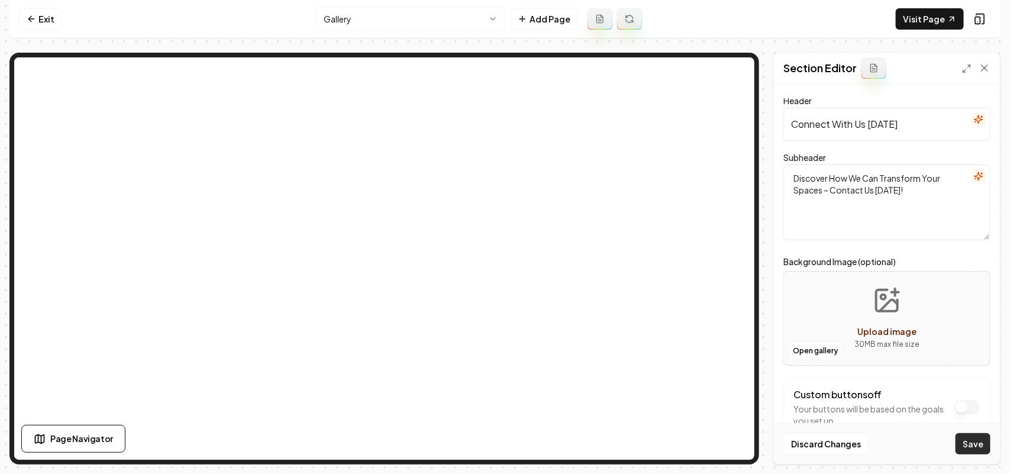
click at [492, 436] on button "Save" at bounding box center [973, 443] width 35 height 21
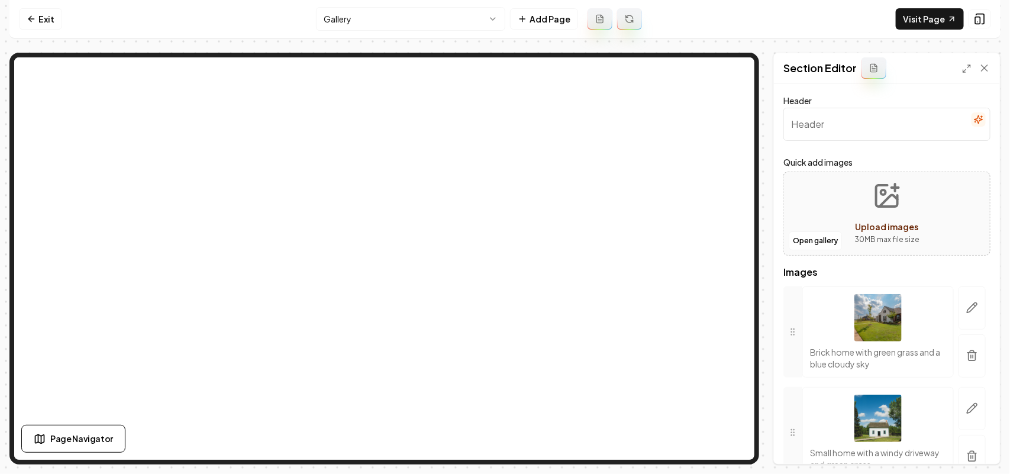
click at [492, 126] on input "Header" at bounding box center [887, 124] width 207 height 33
paste input "KITCHENS"
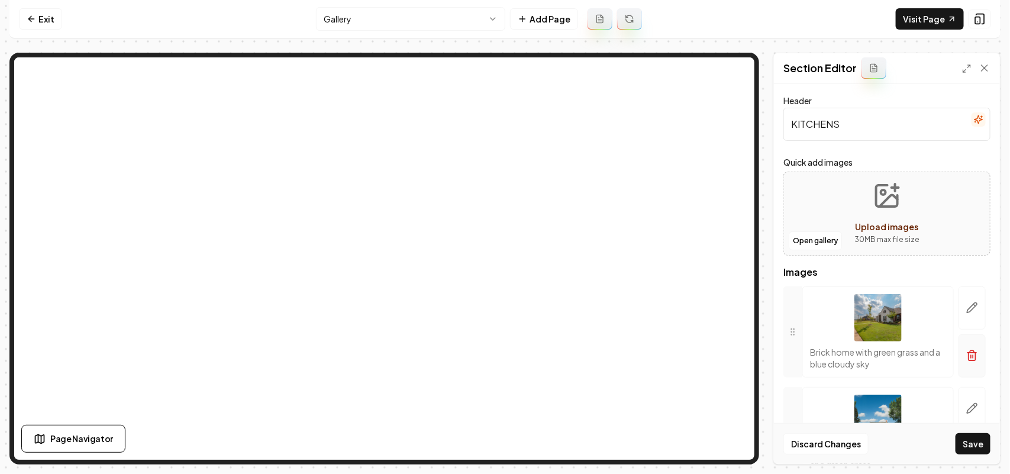
type input "KITCHENS"
click at [492, 354] on button "button" at bounding box center [972, 355] width 27 height 43
click at [492, 357] on button "button" at bounding box center [972, 355] width 27 height 43
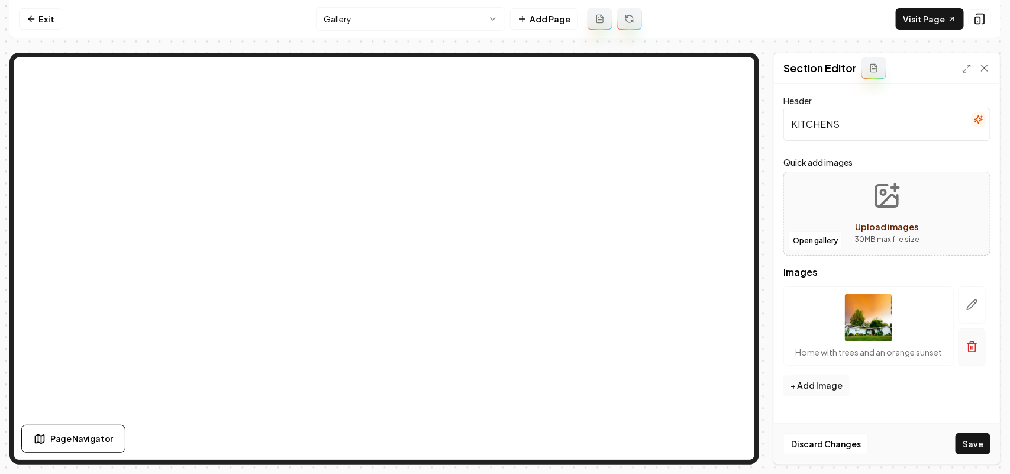
click at [492, 347] on icon "button" at bounding box center [972, 347] width 12 height 12
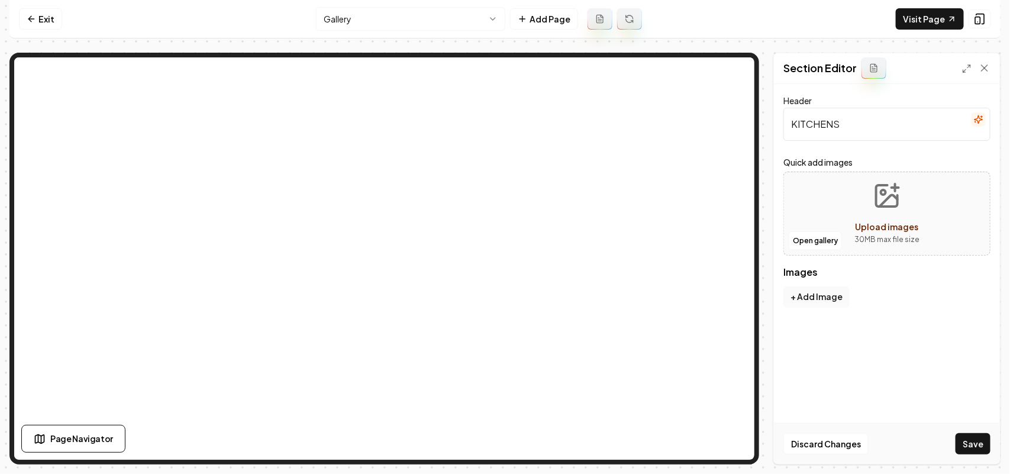
click at [492, 217] on button "Upload images 30 MB max file size" at bounding box center [887, 213] width 84 height 83
click at [492, 227] on span "Upload images" at bounding box center [887, 226] width 63 height 11
type input "**********"
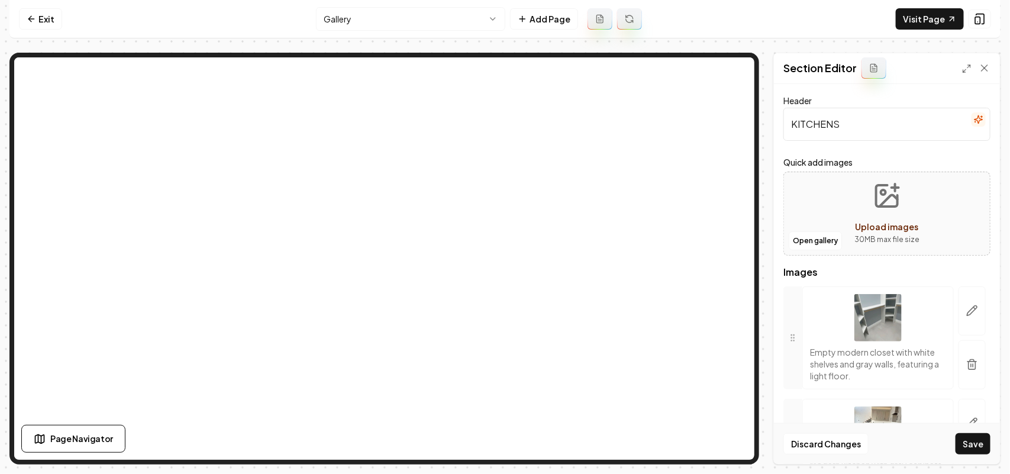
click at [492, 432] on div "Discard Changes Save" at bounding box center [887, 443] width 226 height 41
drag, startPoint x: 972, startPoint y: 434, endPoint x: 963, endPoint y: 425, distance: 12.1
click at [492, 436] on button "Save" at bounding box center [973, 443] width 35 height 21
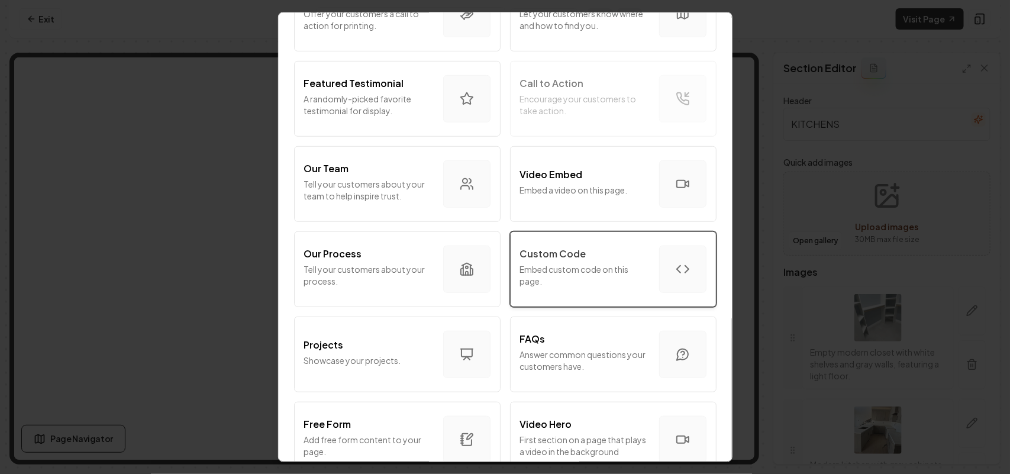
scroll to position [444, 0]
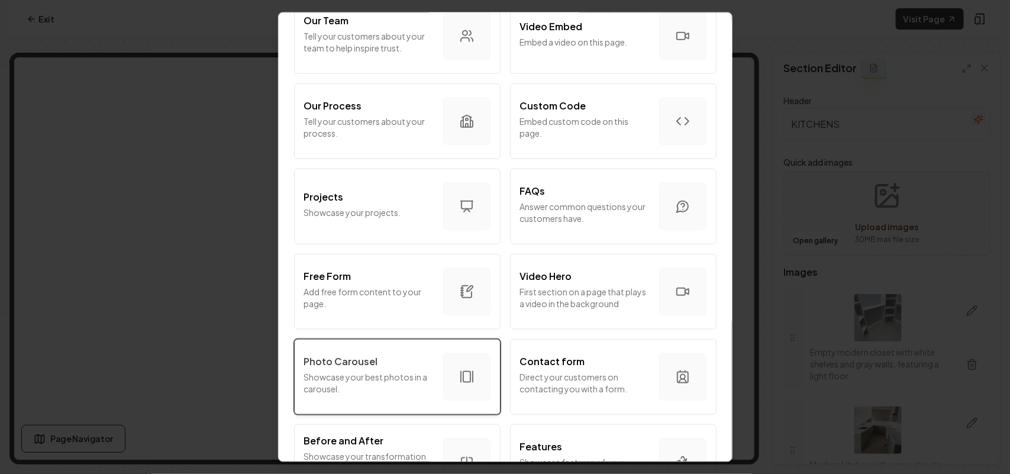
click at [318, 382] on p "Showcase your best photos in a carousel." at bounding box center [369, 382] width 130 height 24
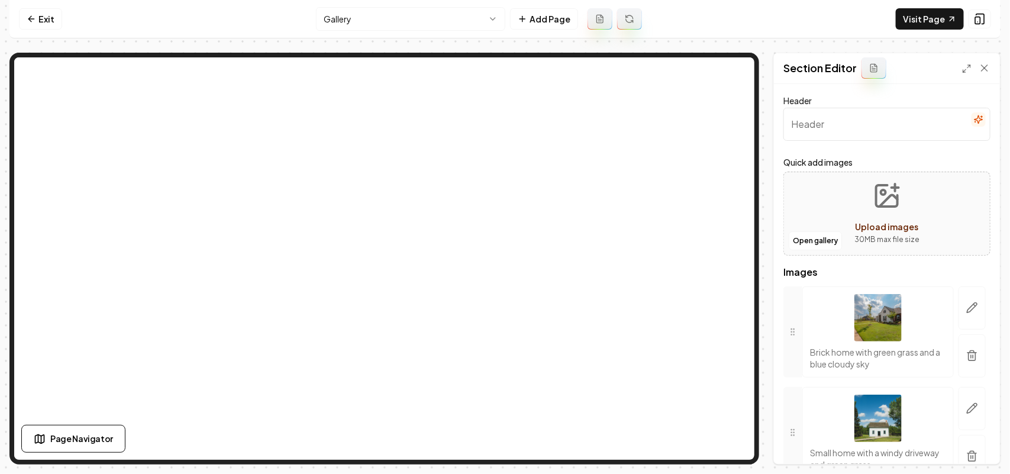
click at [492, 116] on input "Header" at bounding box center [887, 124] width 207 height 33
paste input "BATHROOMS"
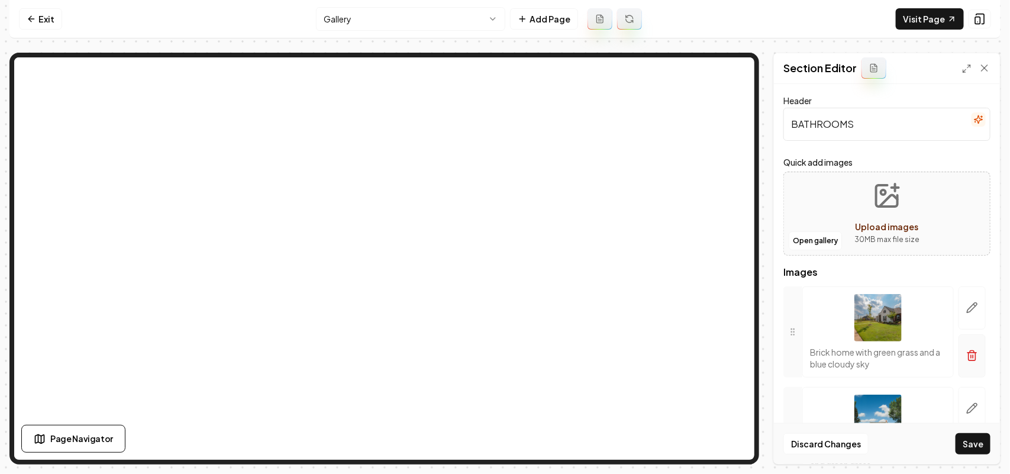
type input "BATHROOMS"
click at [492, 373] on button "button" at bounding box center [972, 355] width 27 height 43
click at [492, 365] on button "button" at bounding box center [972, 355] width 27 height 43
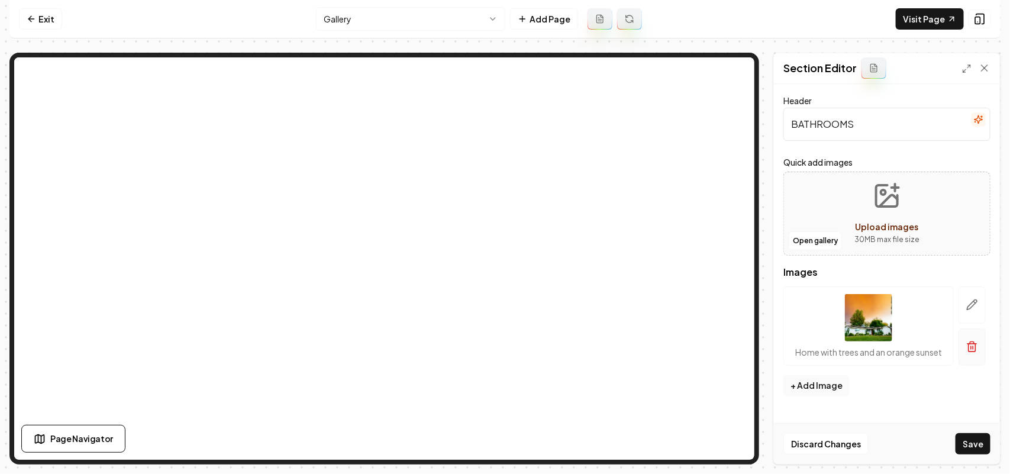
click at [492, 356] on button "button" at bounding box center [972, 346] width 27 height 37
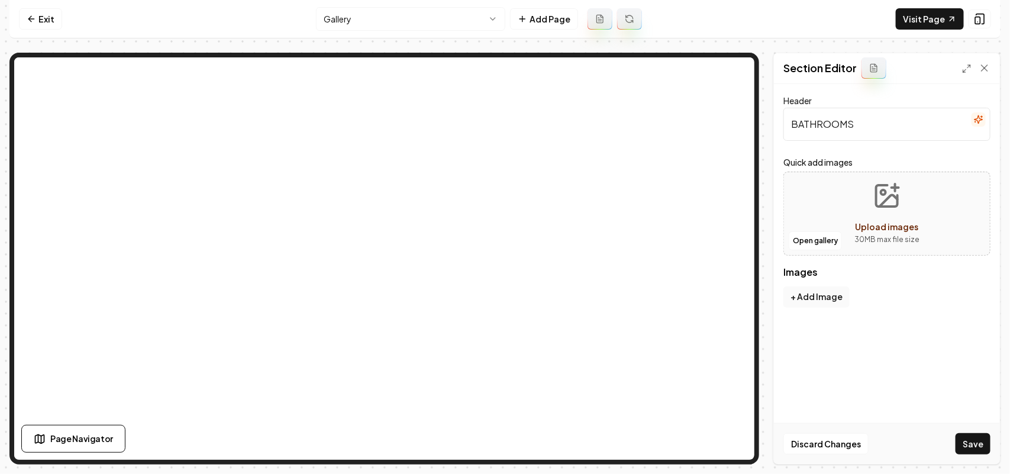
click at [492, 220] on div "Upload images" at bounding box center [887, 227] width 63 height 14
type input "**********"
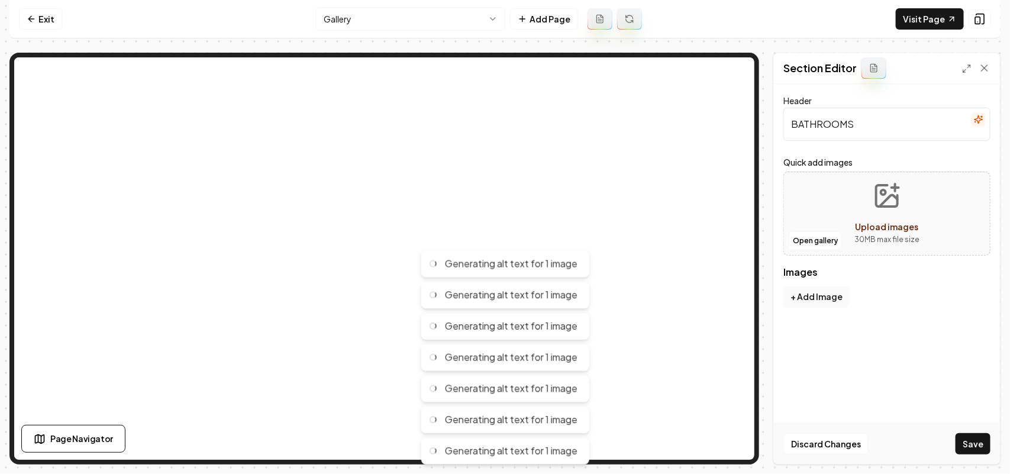
drag, startPoint x: 868, startPoint y: 126, endPoint x: 799, endPoint y: 123, distance: 69.3
click at [492, 123] on input "BATHROOMS" at bounding box center [887, 124] width 207 height 33
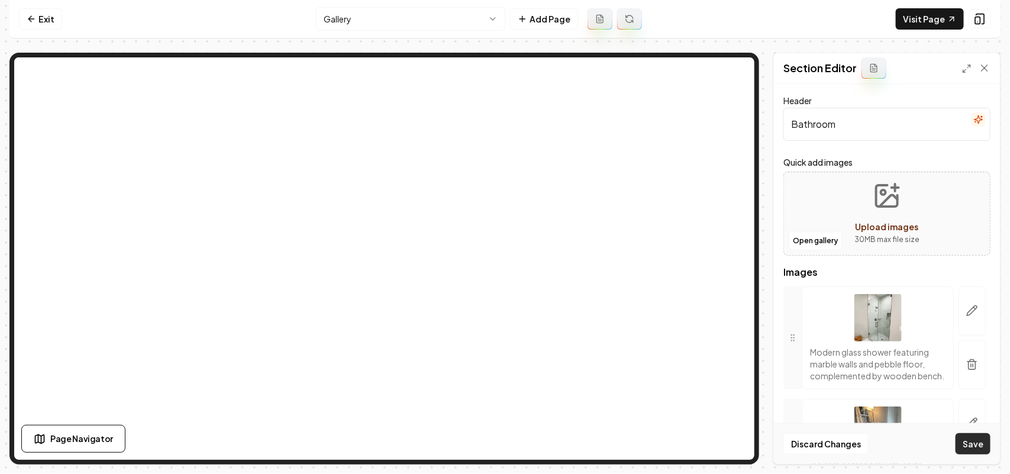
type input "Bathroom"
click at [492, 437] on button "Save" at bounding box center [973, 443] width 35 height 21
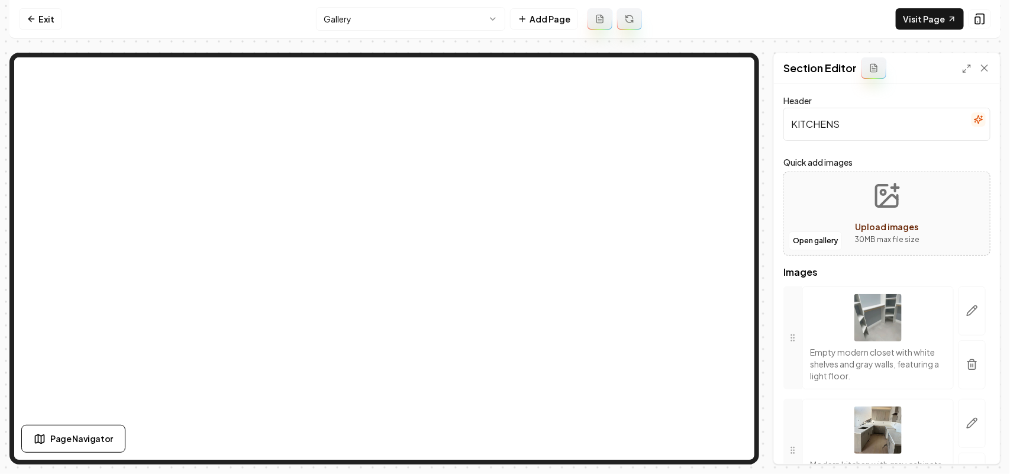
drag, startPoint x: 871, startPoint y: 120, endPoint x: 799, endPoint y: 123, distance: 71.1
click at [492, 123] on input "KITCHENS" at bounding box center [887, 124] width 207 height 33
type input "Kitchens"
click at [492, 443] on button "Save" at bounding box center [973, 443] width 35 height 21
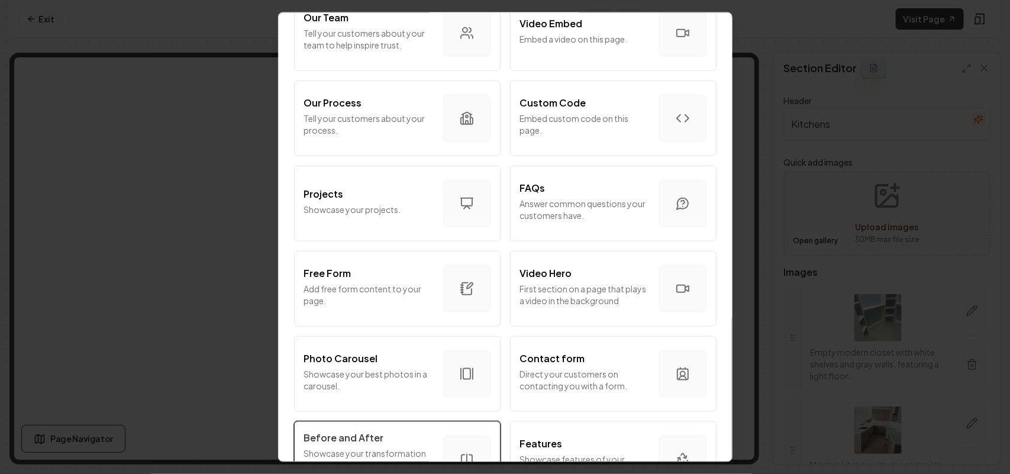
scroll to position [518, 0]
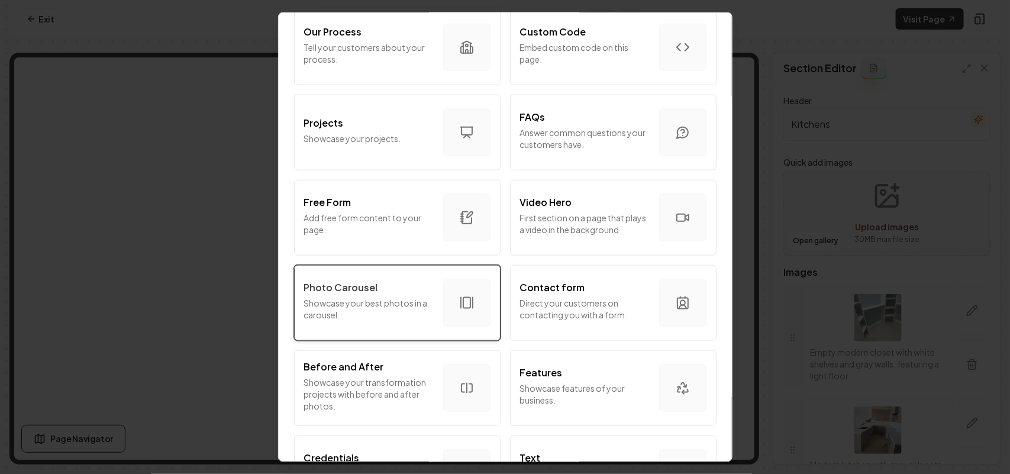
click at [398, 308] on p "Showcase your best photos in a carousel." at bounding box center [369, 308] width 130 height 24
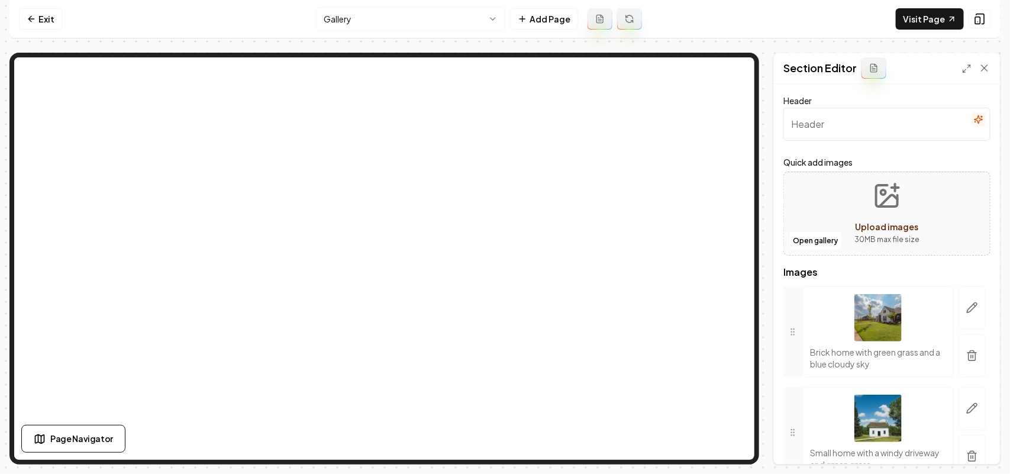
click at [492, 111] on input "Header" at bounding box center [887, 124] width 207 height 33
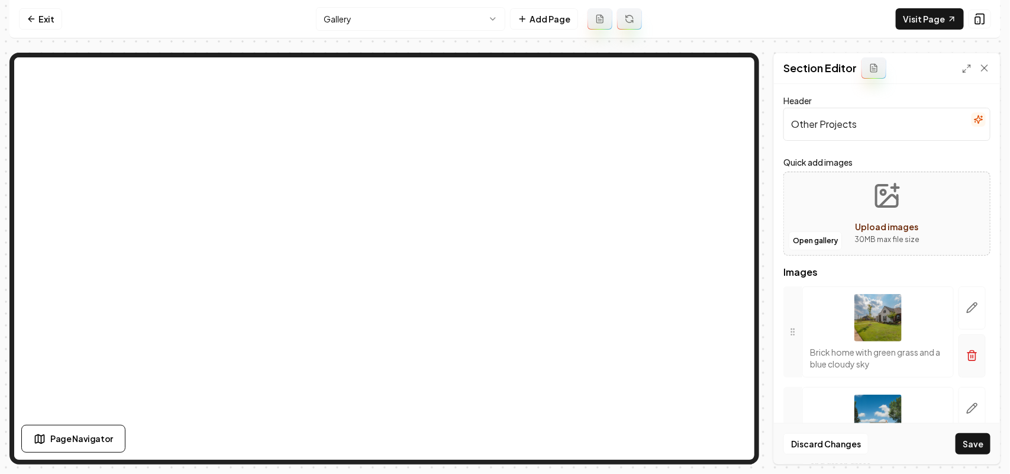
type input "Other Projects"
click at [492, 373] on button "button" at bounding box center [972, 355] width 27 height 43
click at [492, 367] on button "button" at bounding box center [972, 355] width 27 height 43
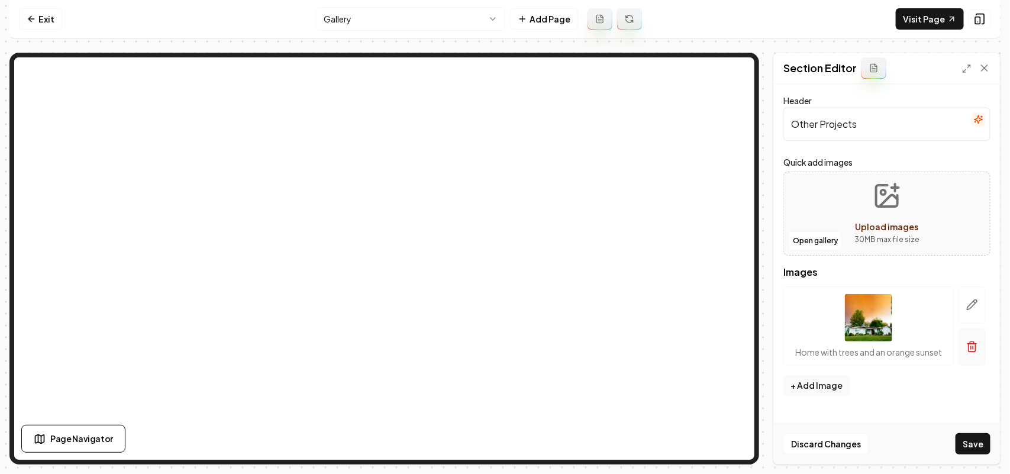
click at [492, 359] on button "button" at bounding box center [972, 346] width 27 height 37
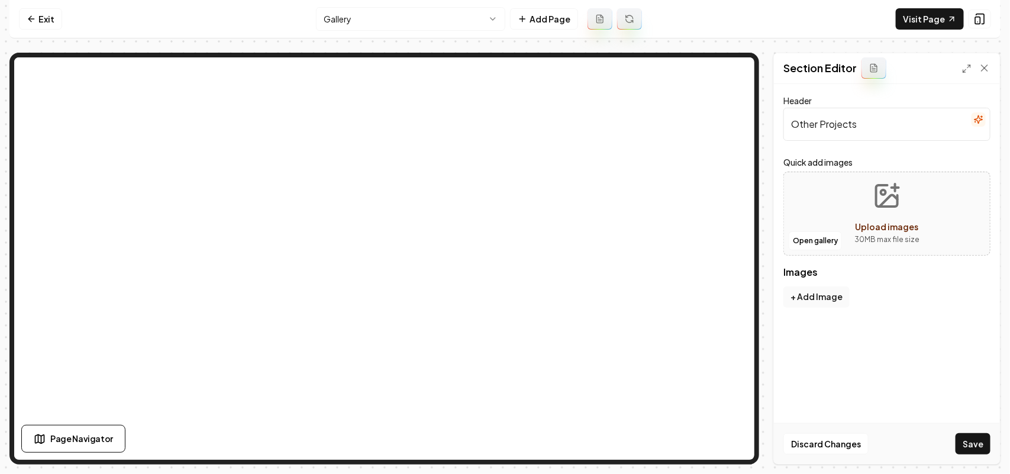
click at [492, 250] on div "Open gallery Upload images 30 MB max file size" at bounding box center [887, 214] width 207 height 84
type input "**********"
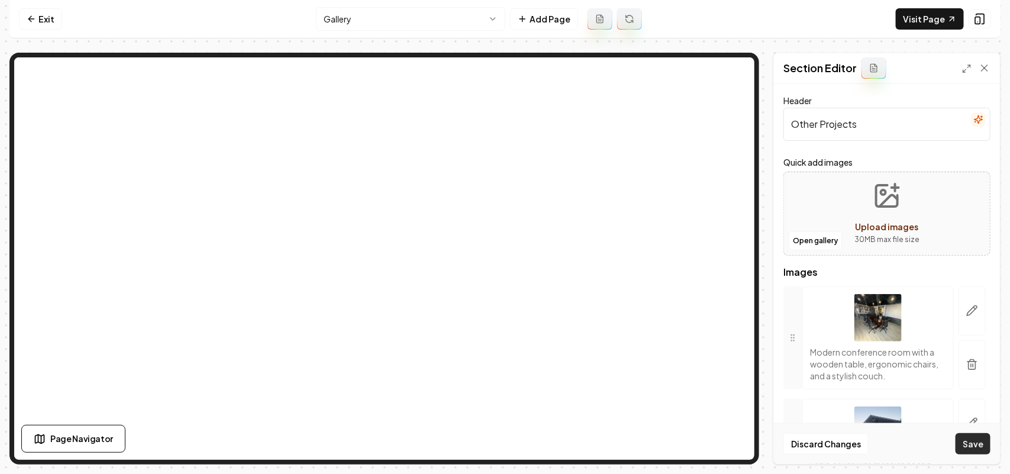
click at [492, 448] on button "Save" at bounding box center [973, 443] width 35 height 21
click at [56, 19] on link "Exit" at bounding box center [40, 18] width 43 height 21
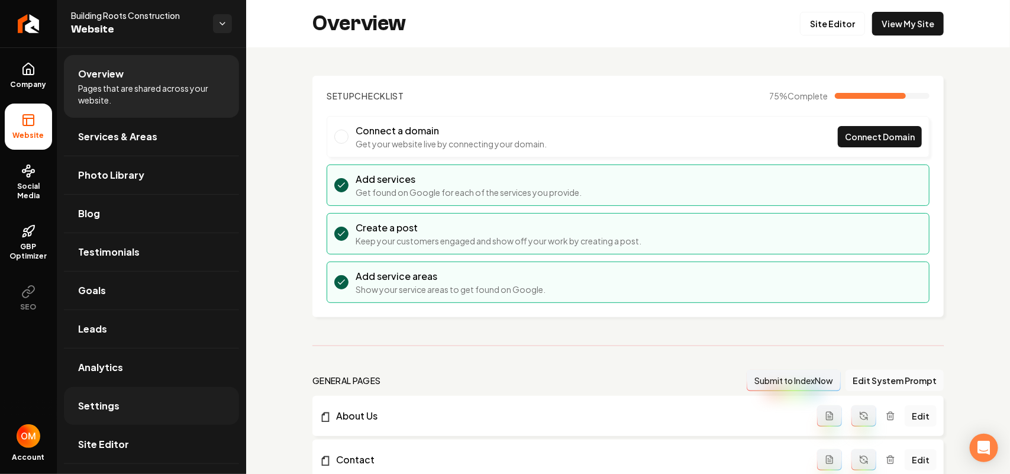
click at [139, 409] on link "Settings" at bounding box center [151, 406] width 175 height 38
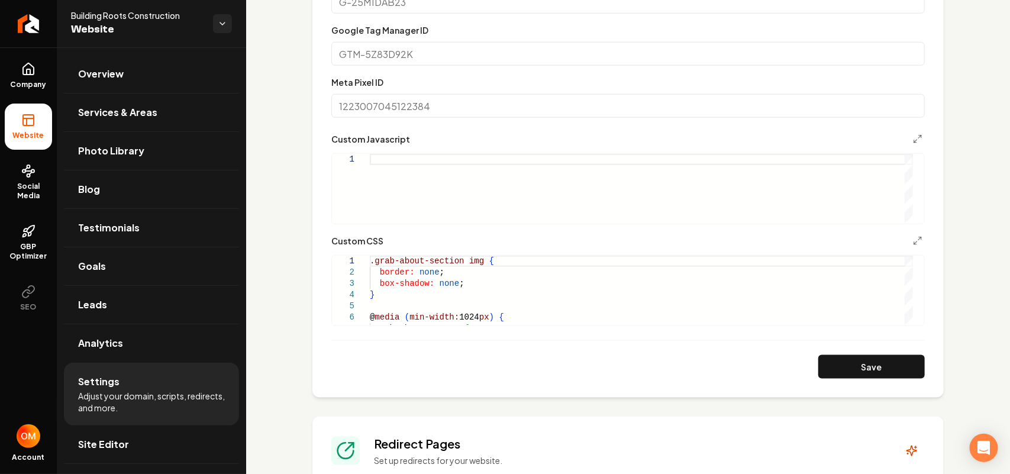
scroll to position [454, 0]
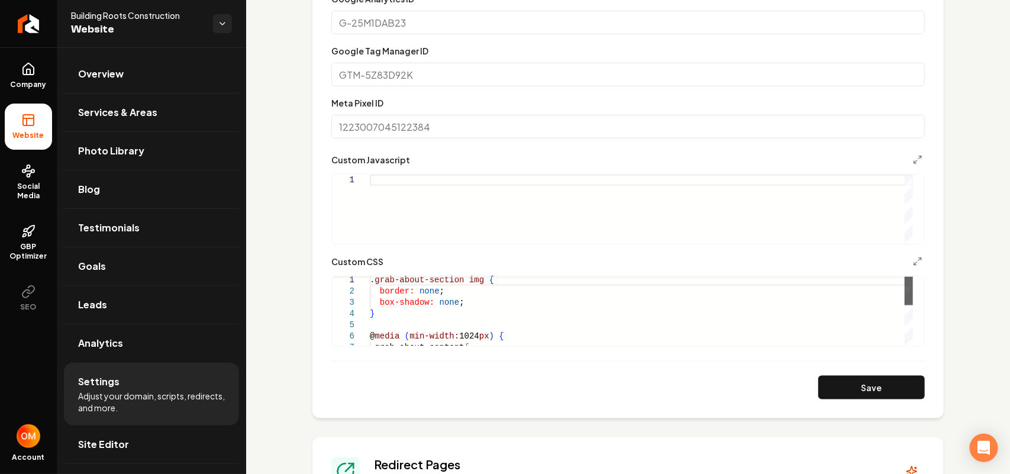
click at [492, 305] on div "Main content area" at bounding box center [909, 291] width 8 height 28
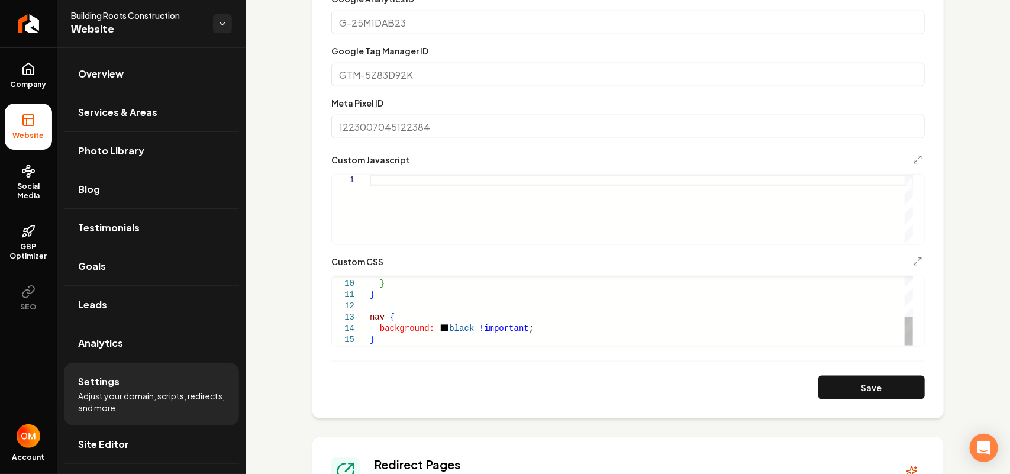
click at [422, 331] on div "padding-top: 0 ; } } nav { background: black !important ; }" at bounding box center [641, 261] width 543 height 169
click at [416, 338] on div "padding-top: 0 ; } } nav { background: black !important ; }" at bounding box center [641, 261] width 543 height 169
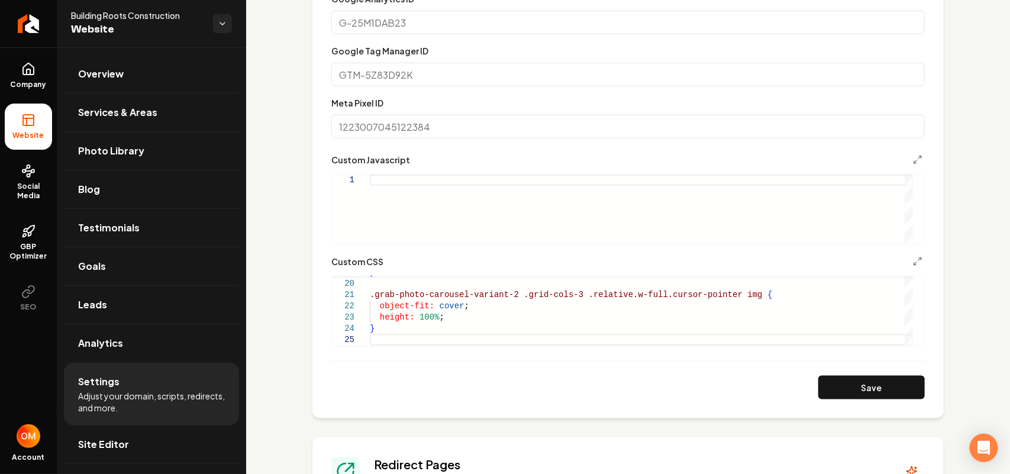
click at [492, 395] on button "Save" at bounding box center [871, 388] width 107 height 24
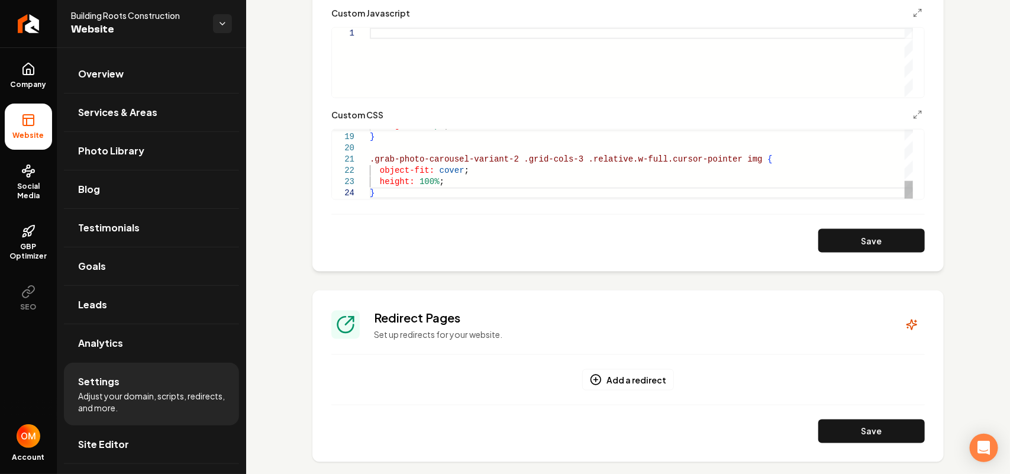
scroll to position [454, 0]
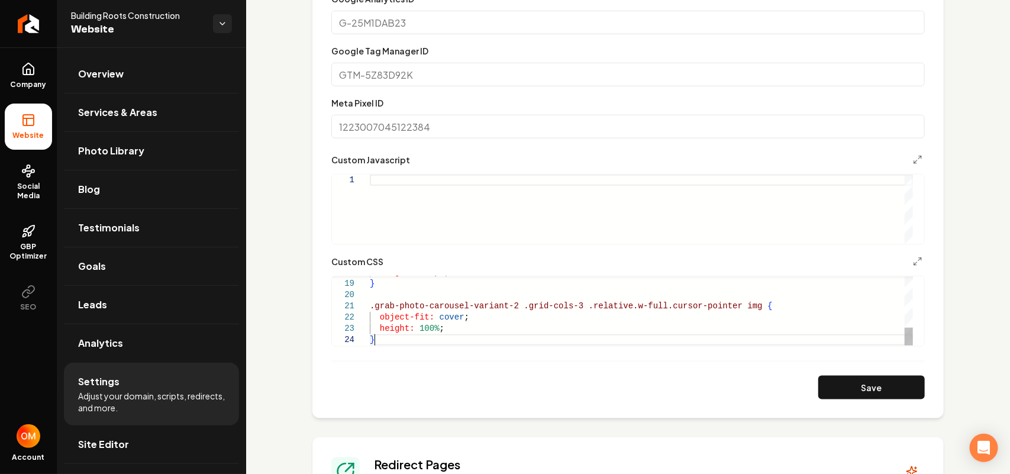
click at [382, 341] on div "} .grab-photo-carousel-variant-2 .grid-cols-3 .relative.w-full.cursor-pointer i…" at bounding box center [641, 211] width 543 height 270
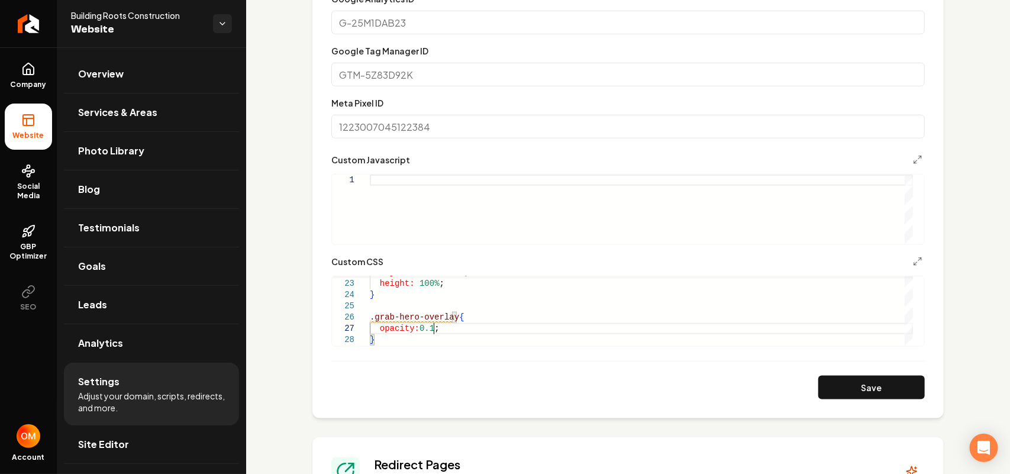
scroll to position [68, 63]
click at [492, 391] on button "Save" at bounding box center [871, 388] width 107 height 24
click at [433, 327] on div "object-fit: cover ; height: 100% ; } .grab-hero-overlay { opacity: 0.1 ; }" at bounding box center [641, 188] width 543 height 315
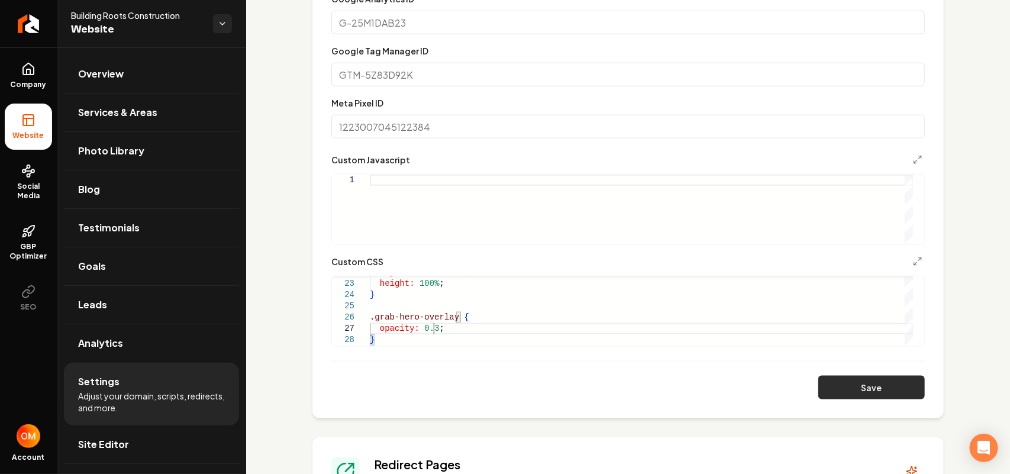
type textarea "**********"
click at [492, 377] on button "Save" at bounding box center [871, 388] width 107 height 24
click at [163, 63] on link "Overview" at bounding box center [151, 74] width 175 height 38
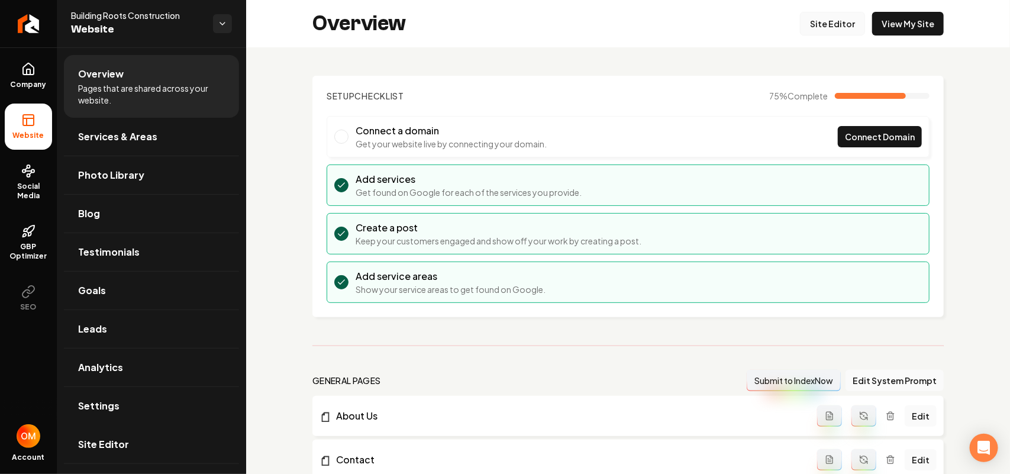
click at [492, 27] on link "Site Editor" at bounding box center [832, 24] width 65 height 24
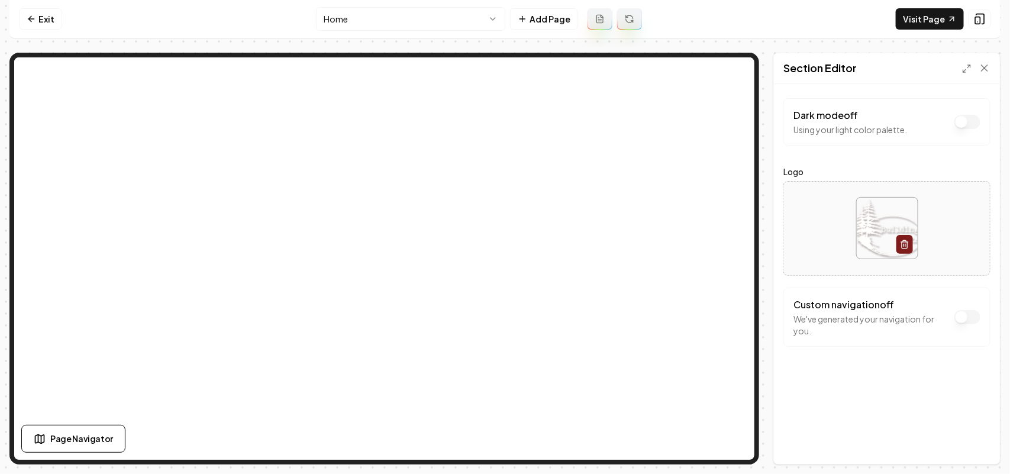
click at [492, 314] on div "Custom navigation off We've generated your navigation for you." at bounding box center [887, 317] width 207 height 59
click at [492, 129] on button "Dark mode off" at bounding box center [968, 122] width 26 height 14
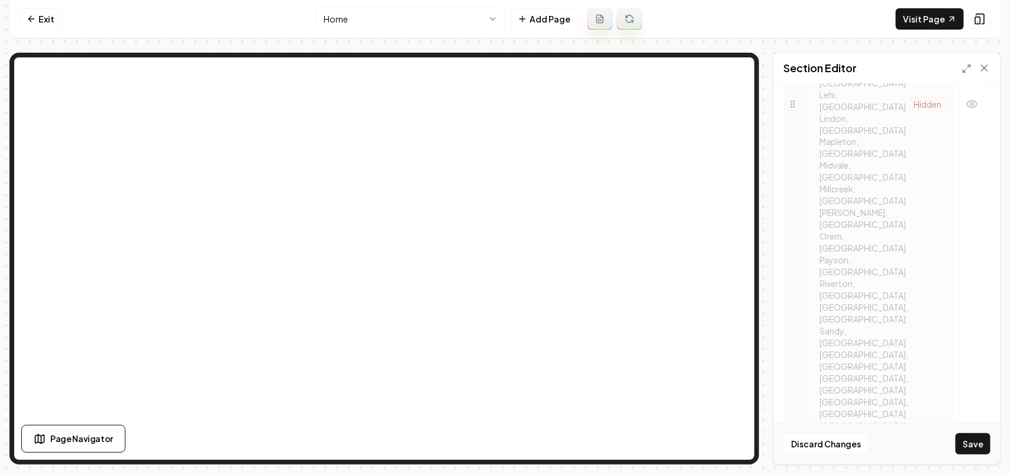
scroll to position [963, 0]
drag, startPoint x: 793, startPoint y: 227, endPoint x: 793, endPoint y: 267, distance: 40.2
drag, startPoint x: 800, startPoint y: 158, endPoint x: 834, endPoint y: 285, distance: 131.8
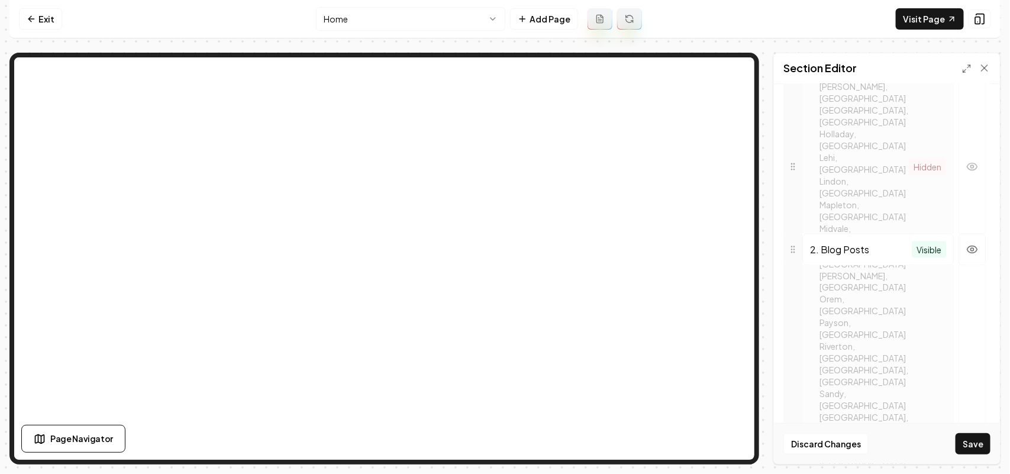
drag, startPoint x: 798, startPoint y: 180, endPoint x: 814, endPoint y: 250, distance: 71.8
click at [492, 369] on icon "button" at bounding box center [972, 375] width 12 height 12
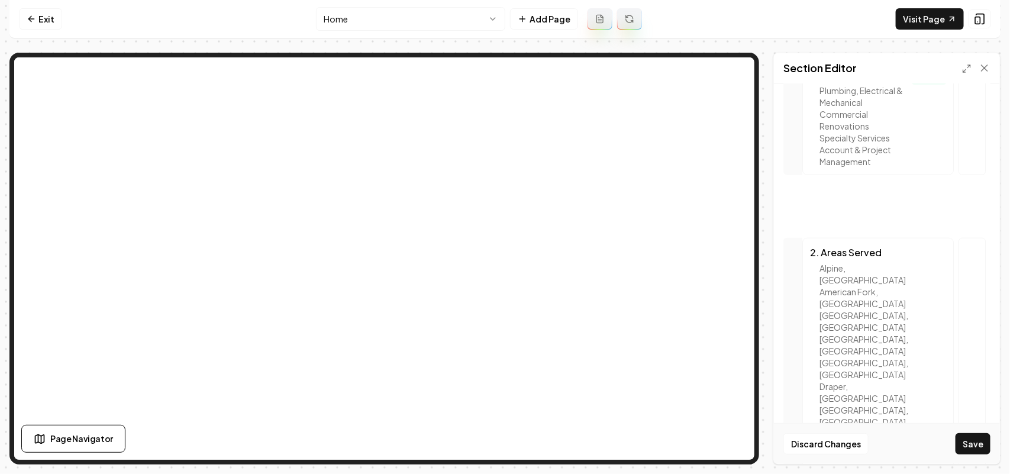
scroll to position [400, 0]
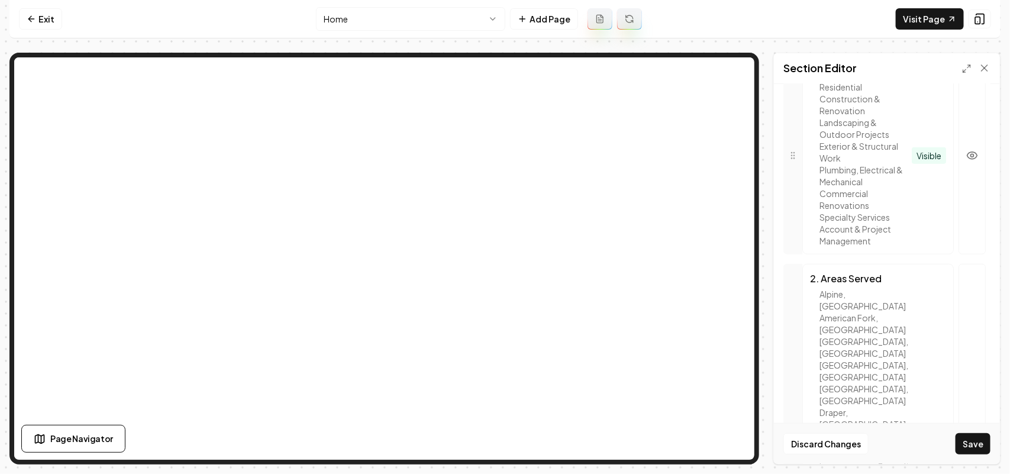
drag, startPoint x: 794, startPoint y: 341, endPoint x: 805, endPoint y: 240, distance: 101.8
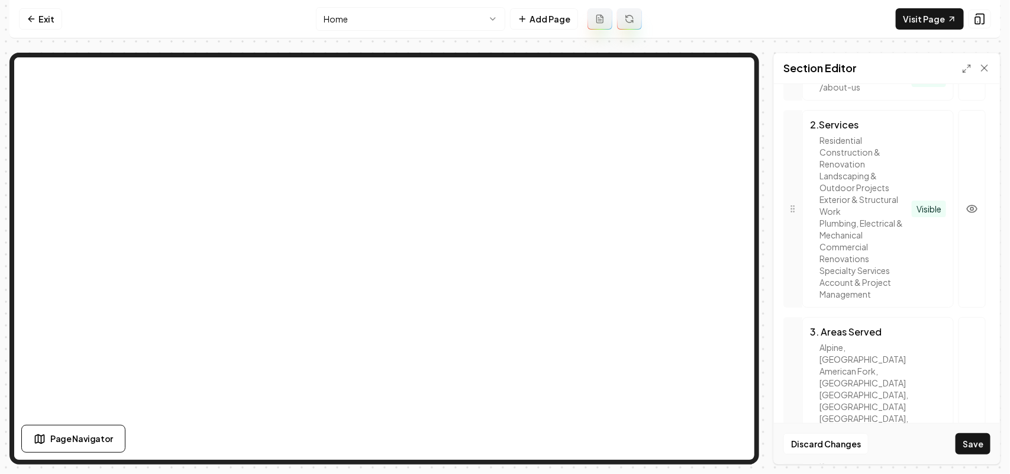
click at [492, 240] on div "2 . Services Residential Construction & Renovation Landscaping & Outdoor Projec…" at bounding box center [877, 209] width 151 height 198
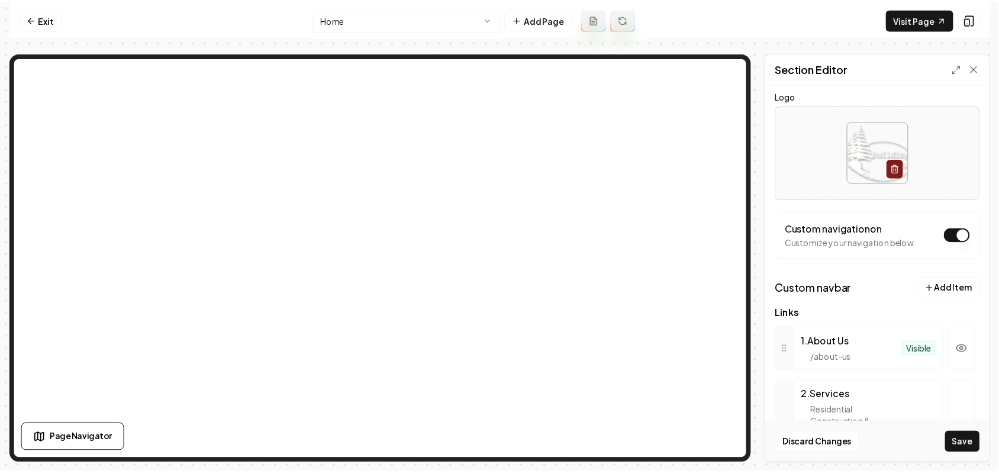
scroll to position [51, 0]
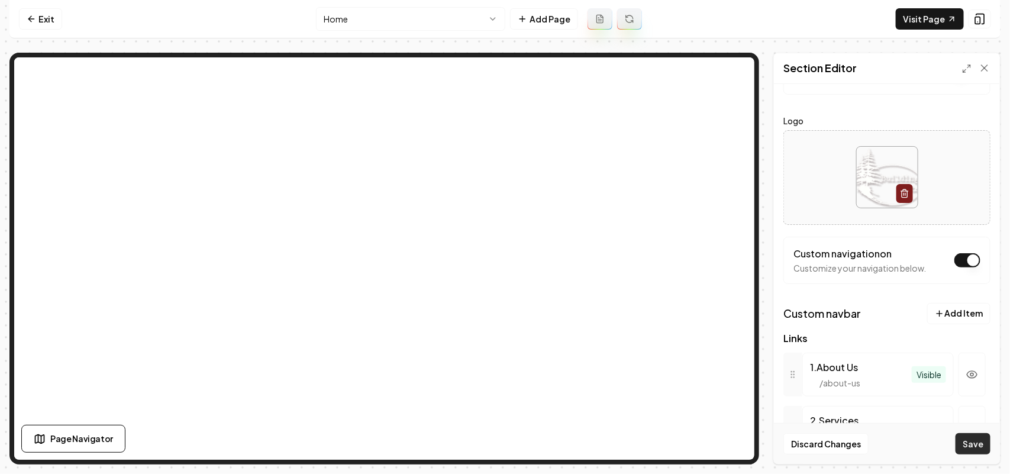
click at [492, 443] on button "Save" at bounding box center [973, 443] width 35 height 21
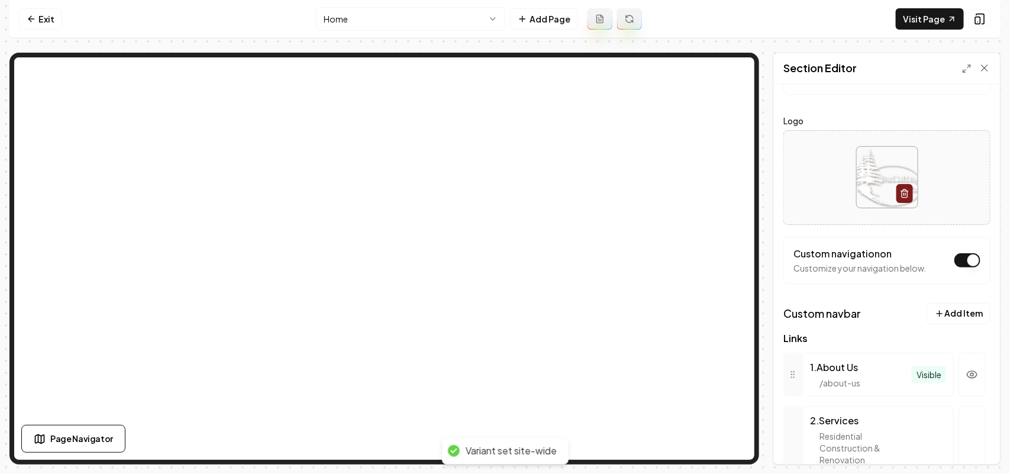
click at [392, 21] on html "Computer Required This feature is only available on a computer. Please switch t…" at bounding box center [505, 237] width 1010 height 474
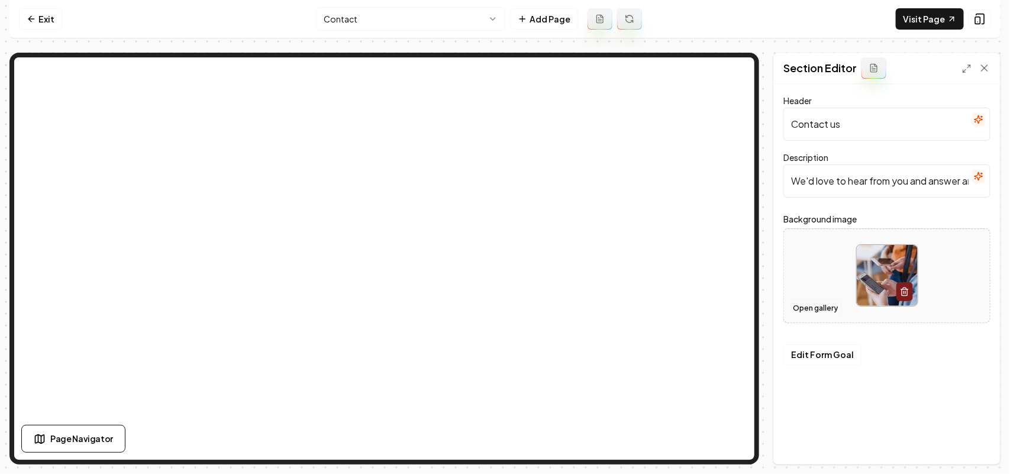
click at [492, 306] on button "Open gallery" at bounding box center [815, 308] width 53 height 19
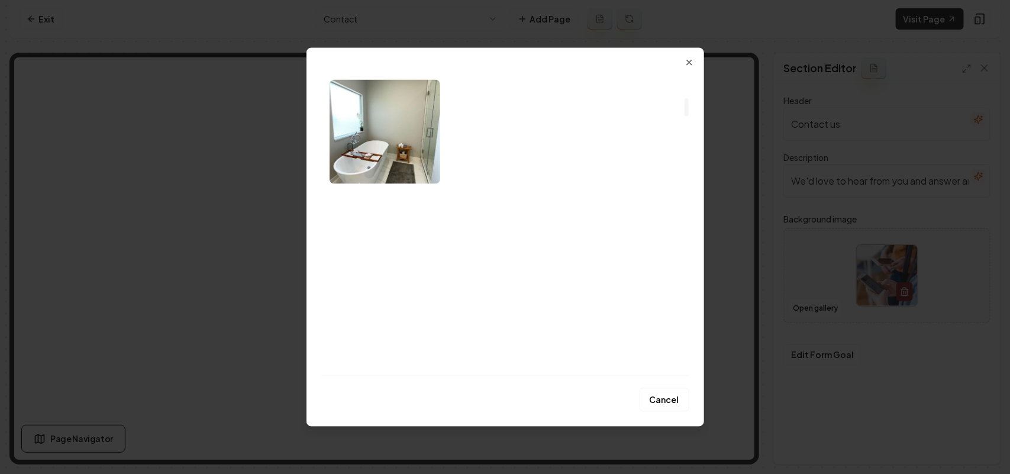
scroll to position [444, 0]
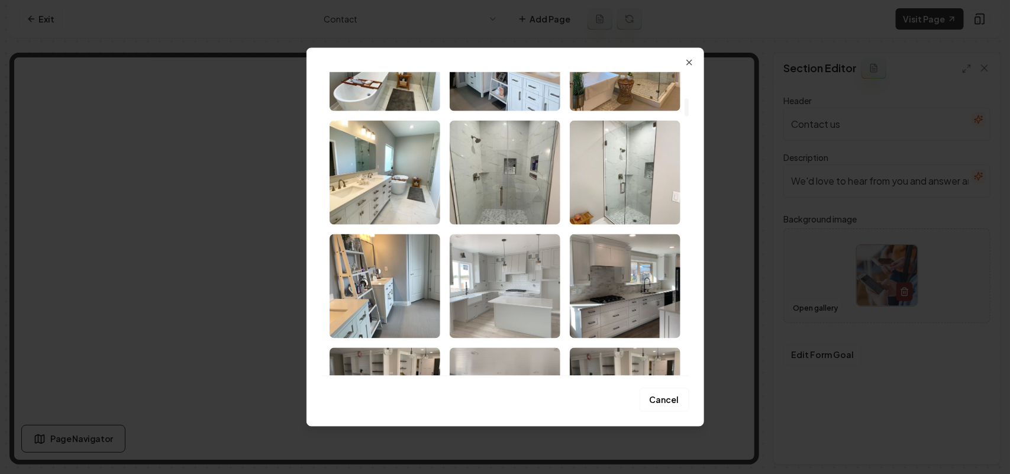
click at [492, 288] on img "Select image image_68a3d0ab5c7cd75eb801c0b7.jpeg" at bounding box center [505, 286] width 111 height 104
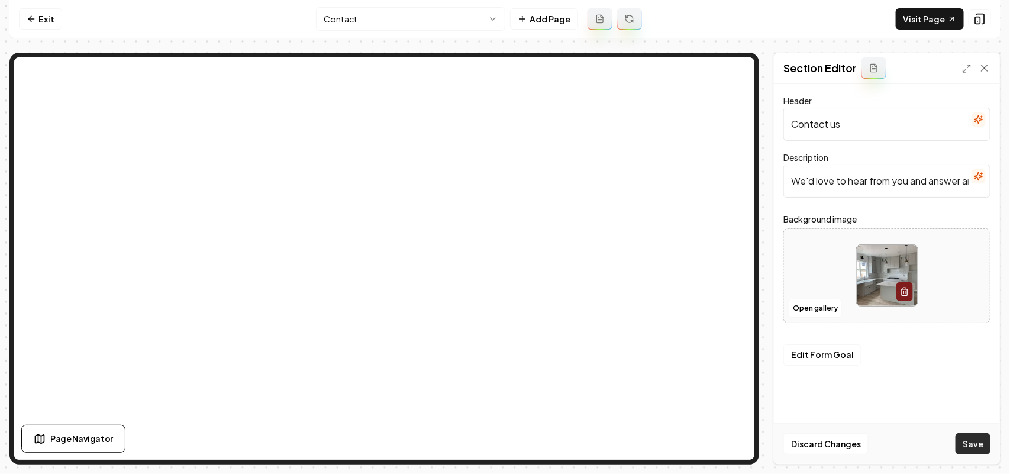
click at [492, 438] on button "Save" at bounding box center [973, 443] width 35 height 21
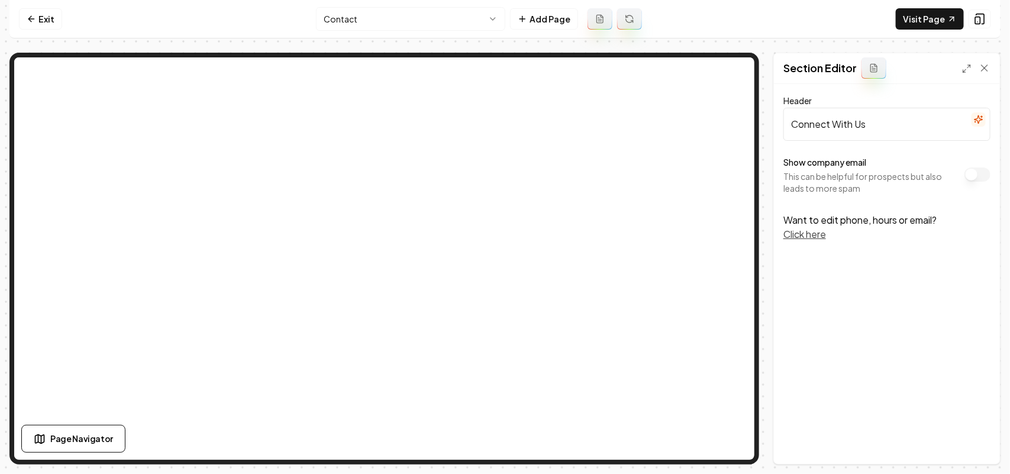
click at [492, 179] on button "Show company email" at bounding box center [978, 174] width 26 height 14
click at [492, 438] on button "Save" at bounding box center [973, 443] width 35 height 21
click at [31, 24] on link "Exit" at bounding box center [40, 18] width 43 height 21
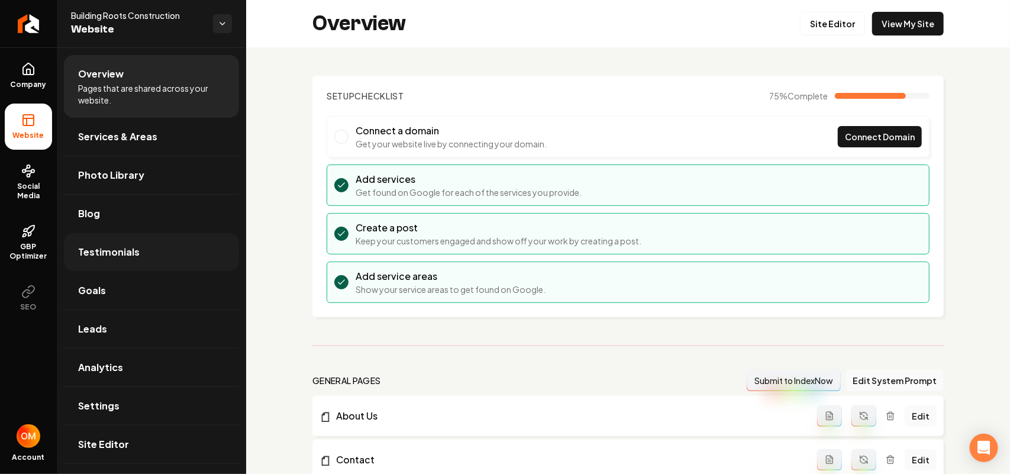
click at [143, 253] on link "Testimonials" at bounding box center [151, 252] width 175 height 38
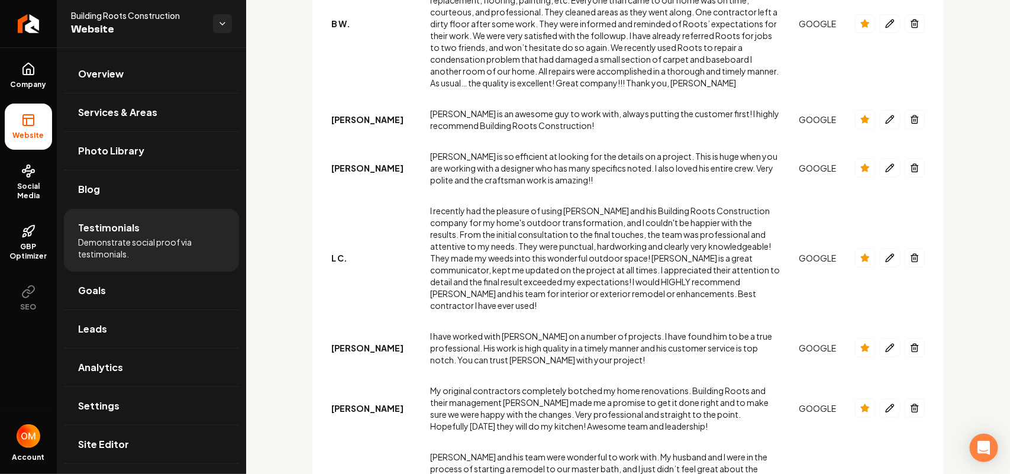
scroll to position [74, 0]
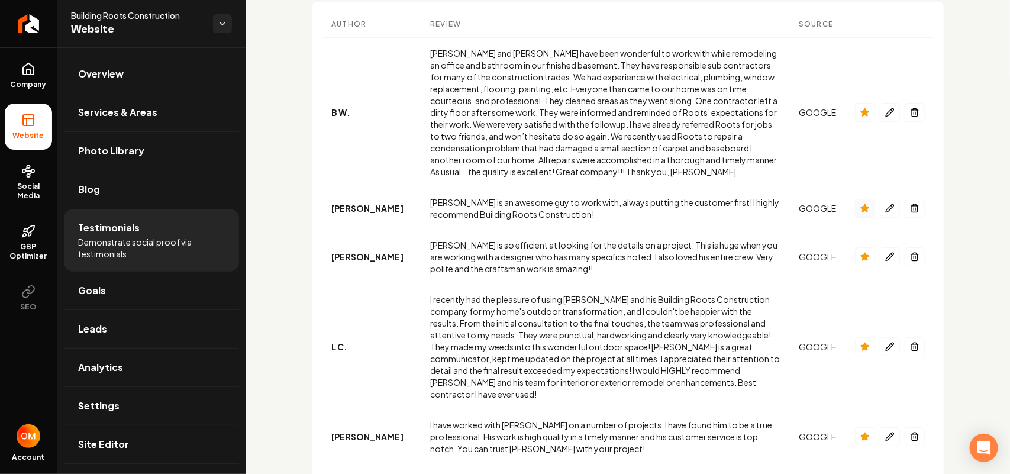
click at [492, 204] on icon "Main content area" at bounding box center [865, 208] width 8 height 8
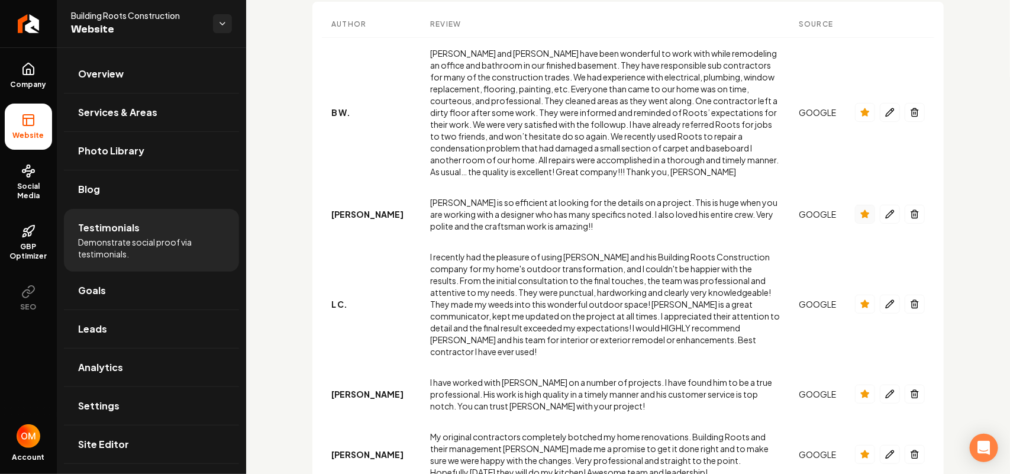
click at [492, 205] on button "Main content area" at bounding box center [865, 214] width 20 height 19
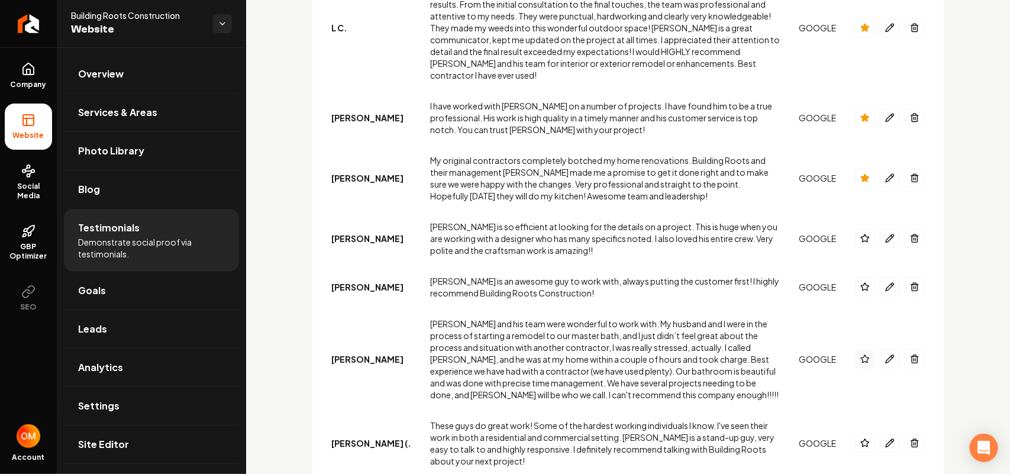
click at [492, 350] on button "Main content area" at bounding box center [865, 359] width 20 height 19
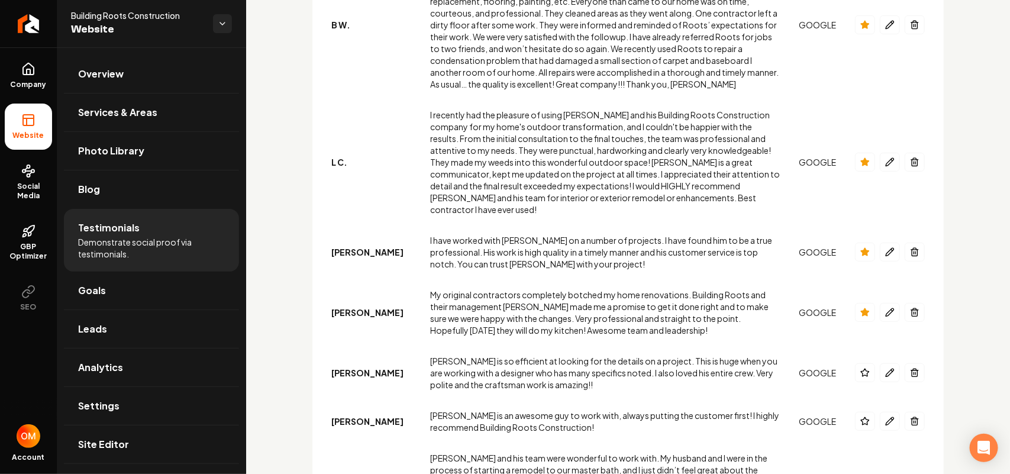
scroll to position [148, 0]
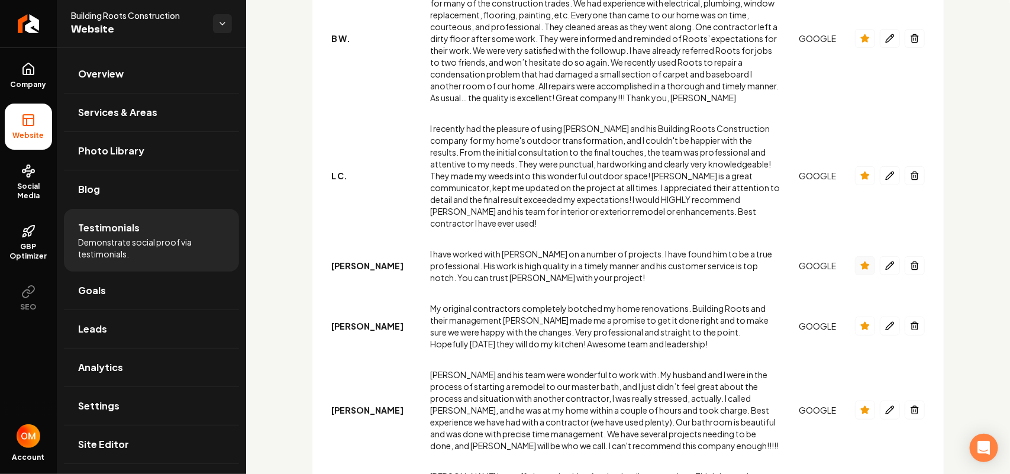
click at [492, 262] on icon "Main content area" at bounding box center [865, 266] width 8 height 8
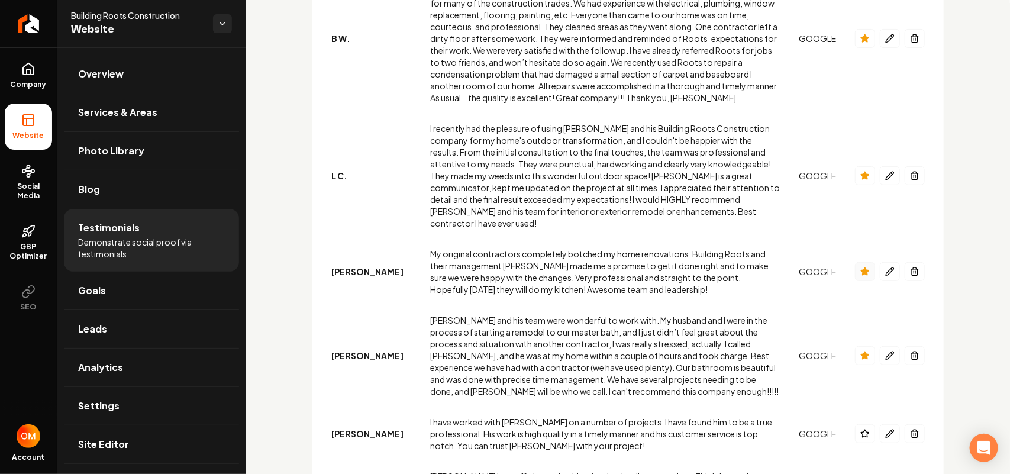
click at [492, 267] on icon "Main content area" at bounding box center [864, 271] width 9 height 9
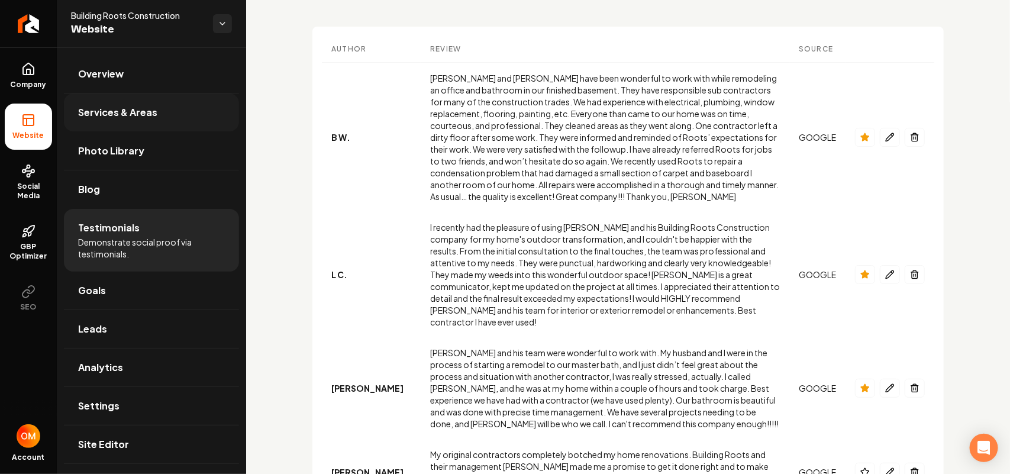
scroll to position [0, 0]
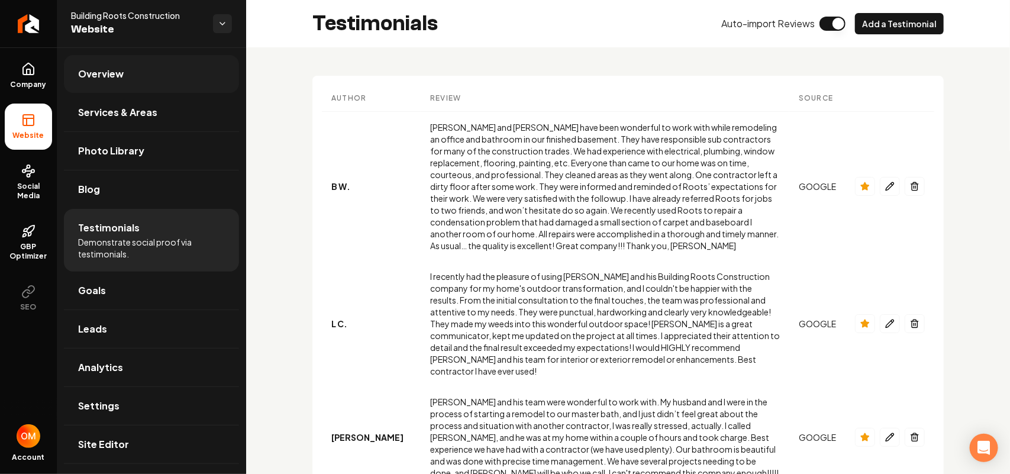
click at [135, 68] on link "Overview" at bounding box center [151, 74] width 175 height 38
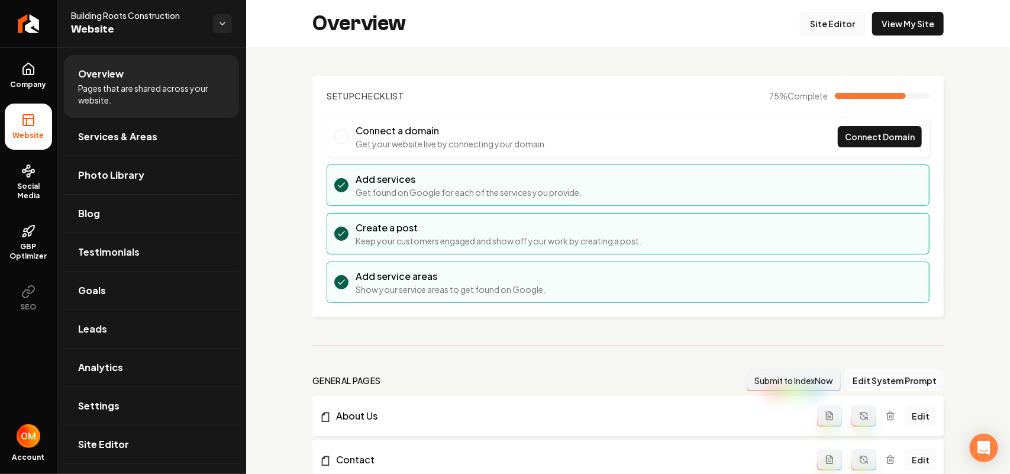
click at [492, 19] on link "Site Editor" at bounding box center [832, 24] width 65 height 24
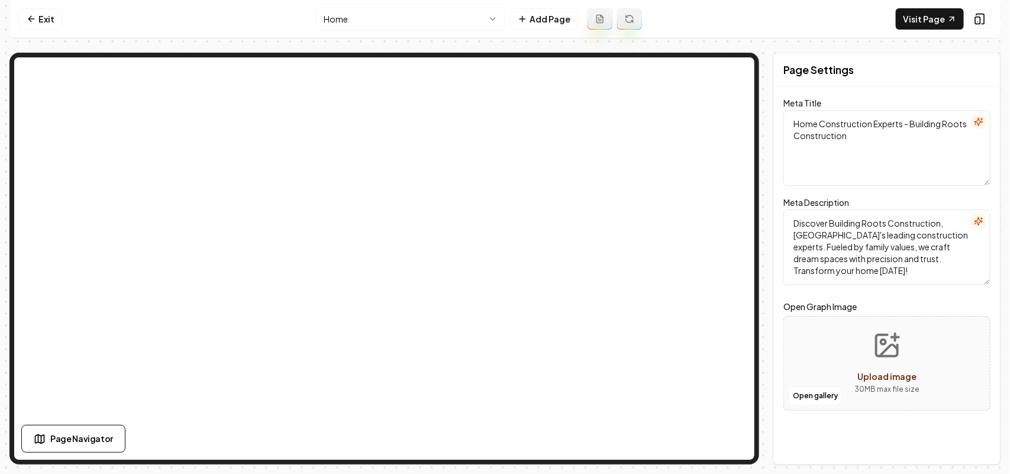
click at [341, 15] on html "Computer Required This feature is only available on a computer. Please switch t…" at bounding box center [505, 237] width 1010 height 474
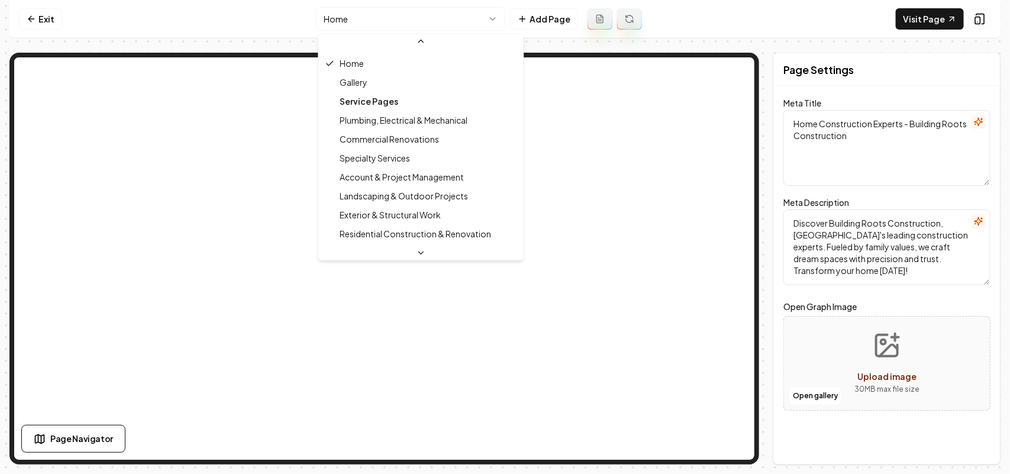
scroll to position [74, 0]
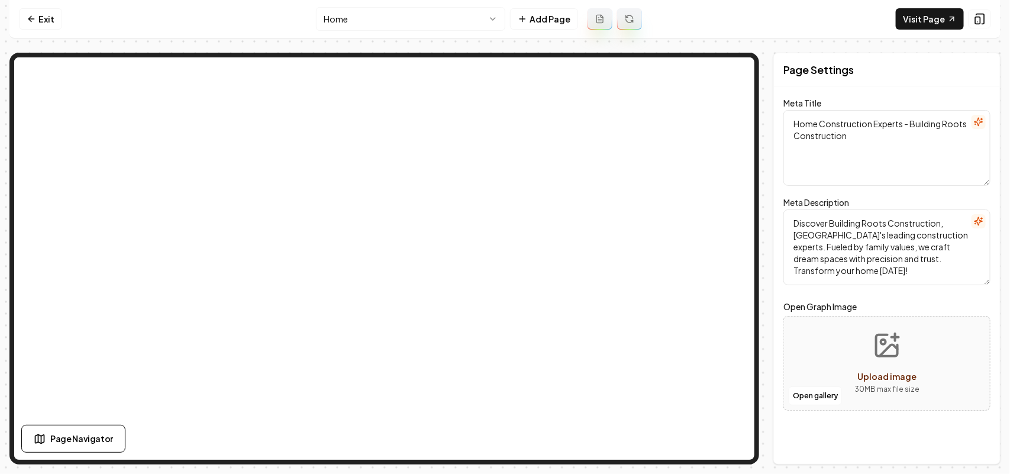
click at [385, 19] on html "Computer Required This feature is only available on a computer. Please switch t…" at bounding box center [505, 237] width 1010 height 474
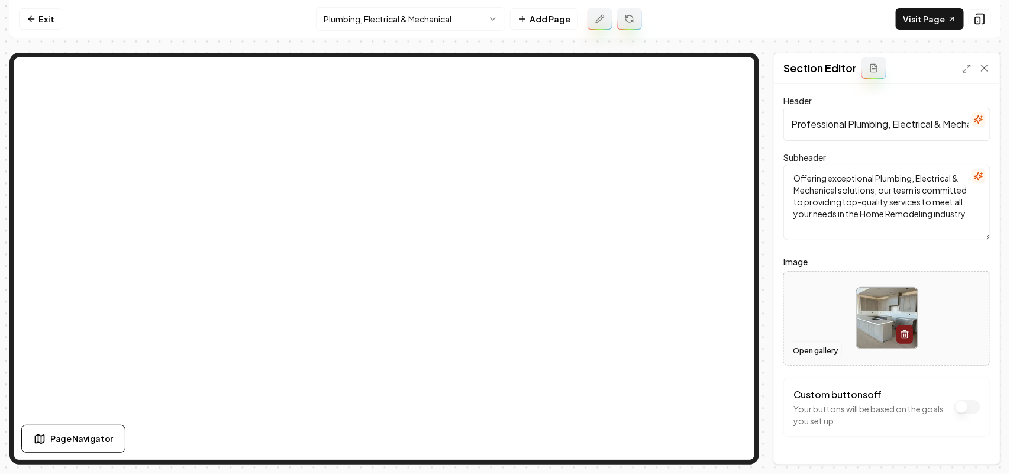
click at [492, 352] on button "Open gallery" at bounding box center [815, 350] width 53 height 19
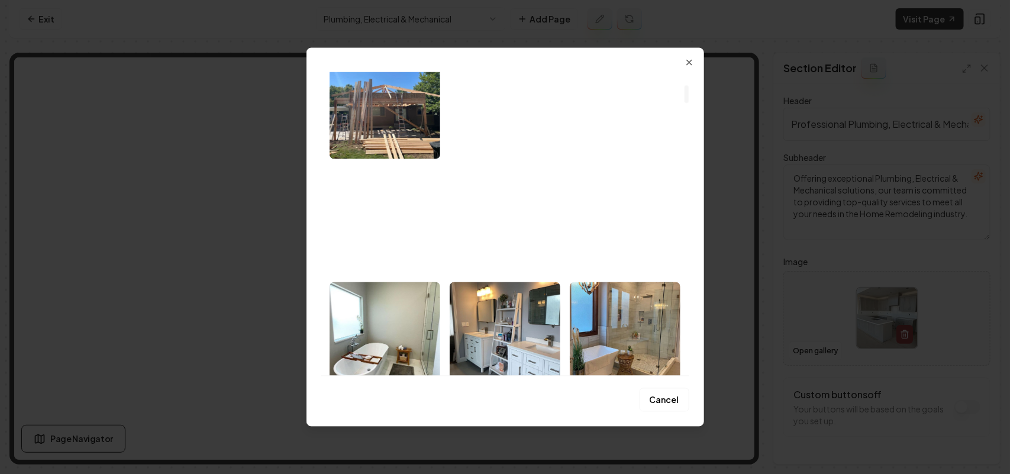
scroll to position [296, 0]
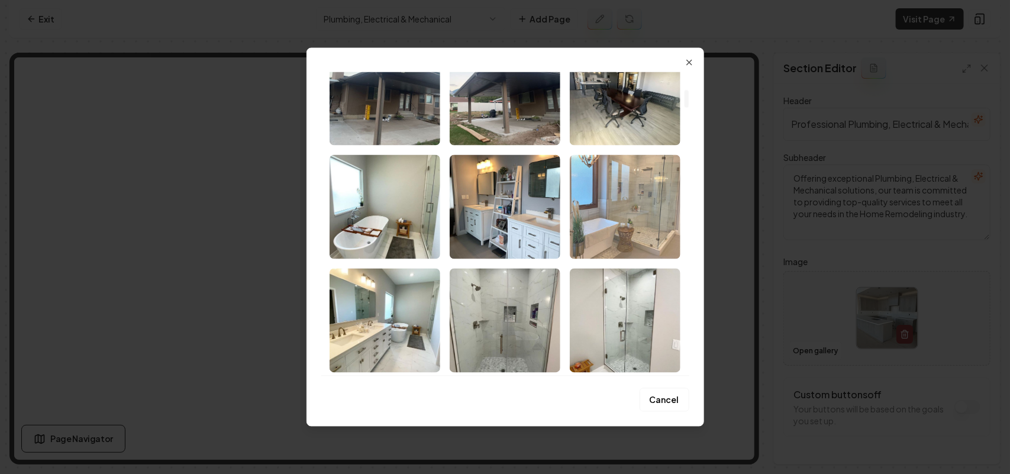
click at [492, 199] on img "Select image image_68a3d0d65c7cd75eb802490e.jpeg" at bounding box center [625, 206] width 111 height 104
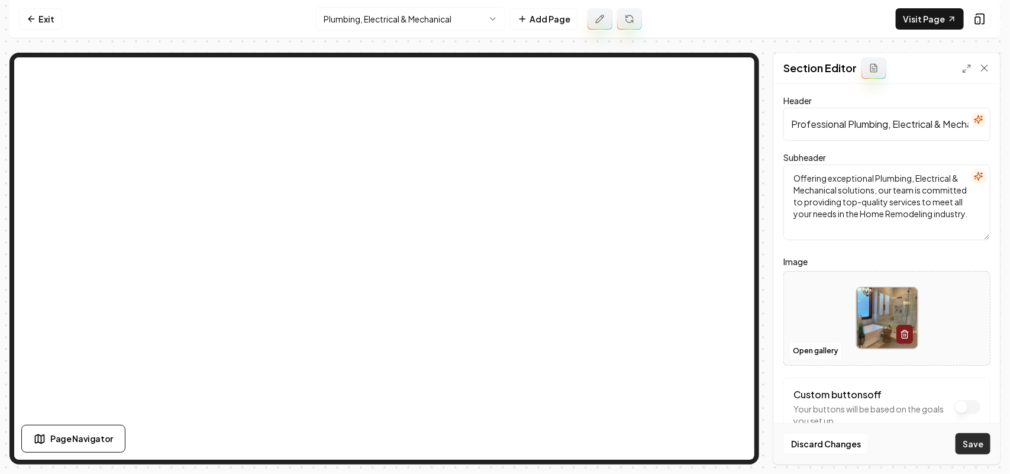
click at [492, 437] on button "Save" at bounding box center [973, 443] width 35 height 21
click at [492, 344] on button "Open gallery" at bounding box center [815, 350] width 53 height 19
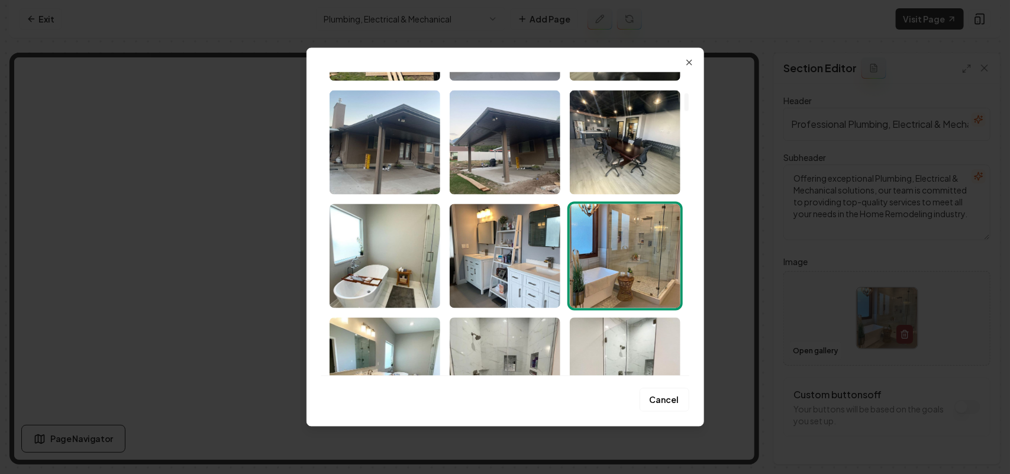
scroll to position [370, 0]
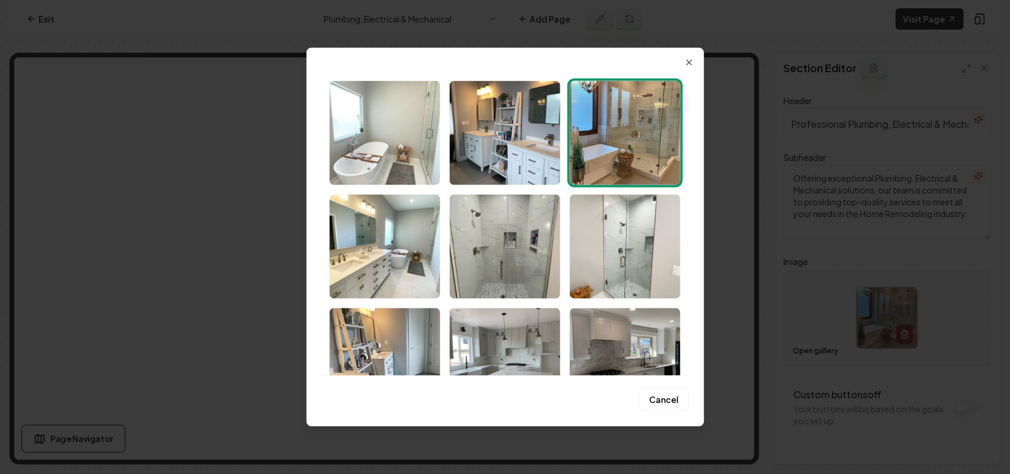
click at [373, 152] on img "Select image image_68a3d0d65c7cd75eb80249b0.jpeg" at bounding box center [385, 132] width 111 height 104
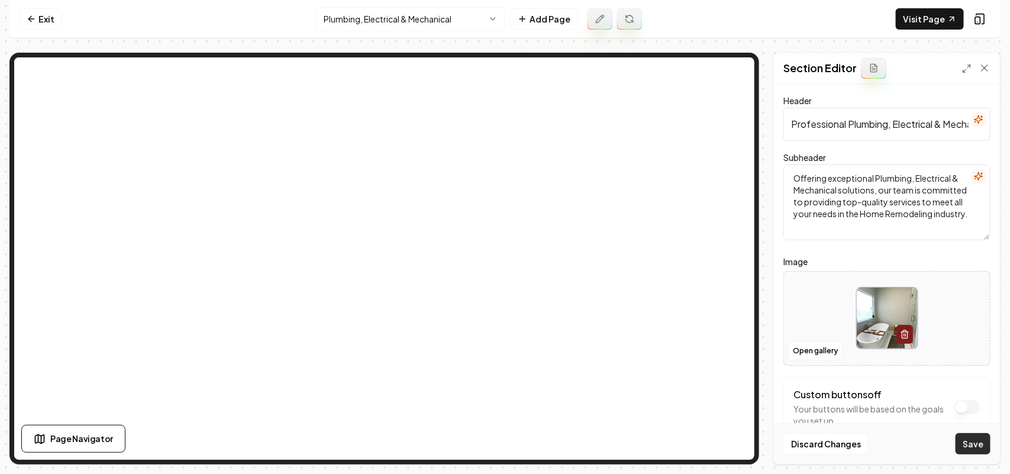
click at [492, 452] on button "Save" at bounding box center [973, 443] width 35 height 21
click at [492, 347] on button "Open gallery" at bounding box center [815, 350] width 53 height 19
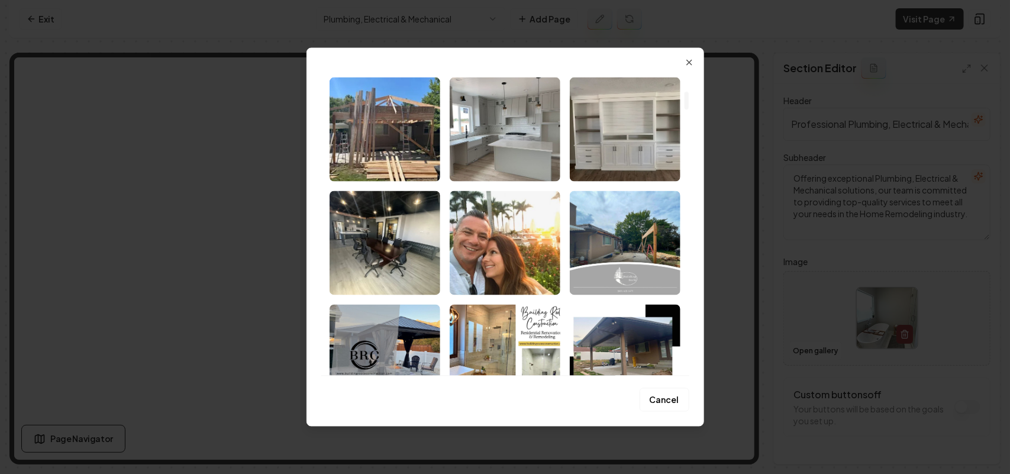
scroll to position [4842, 0]
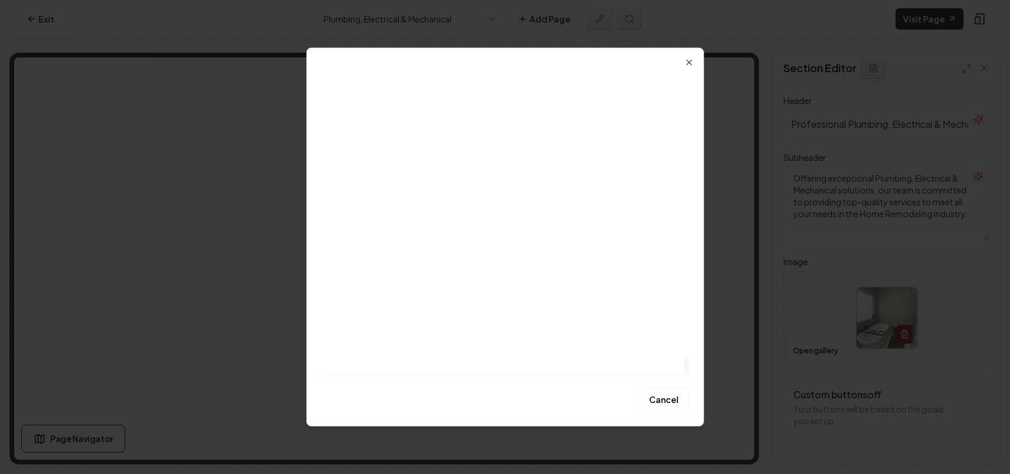
drag, startPoint x: 687, startPoint y: 84, endPoint x: 685, endPoint y: 405, distance: 321.3
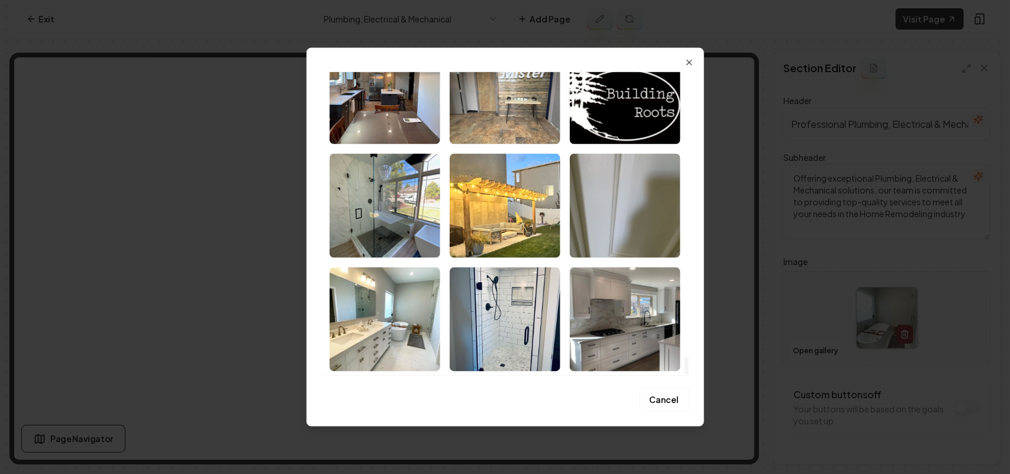
click at [492, 375] on div at bounding box center [687, 366] width 4 height 18
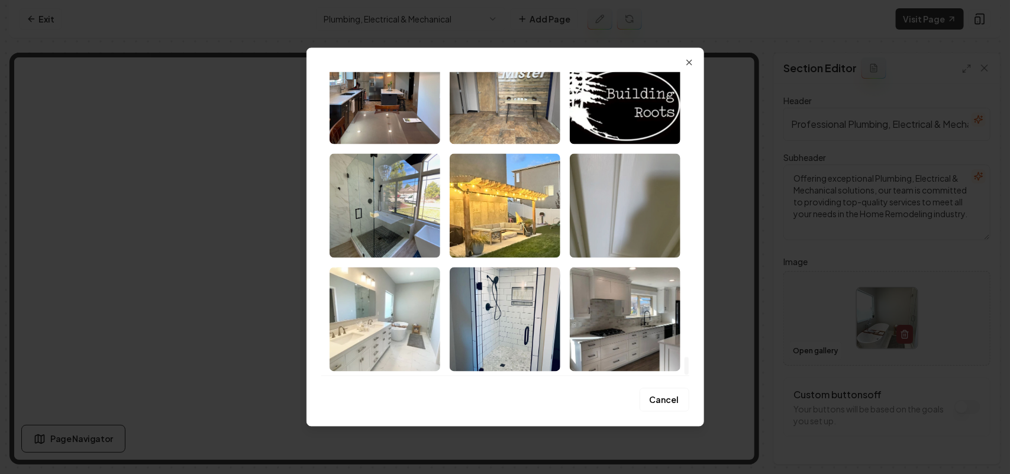
click at [388, 321] on img "Select image image_68a3c99f5c7cd75eb8d40473.jpeg" at bounding box center [385, 319] width 111 height 104
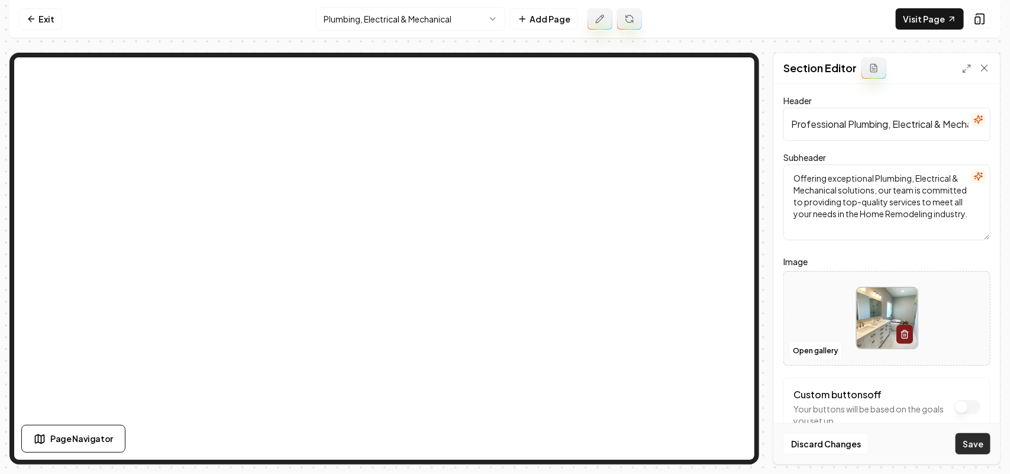
click at [492, 439] on button "Save" at bounding box center [973, 443] width 35 height 21
click at [492, 354] on button "Open gallery" at bounding box center [815, 350] width 53 height 19
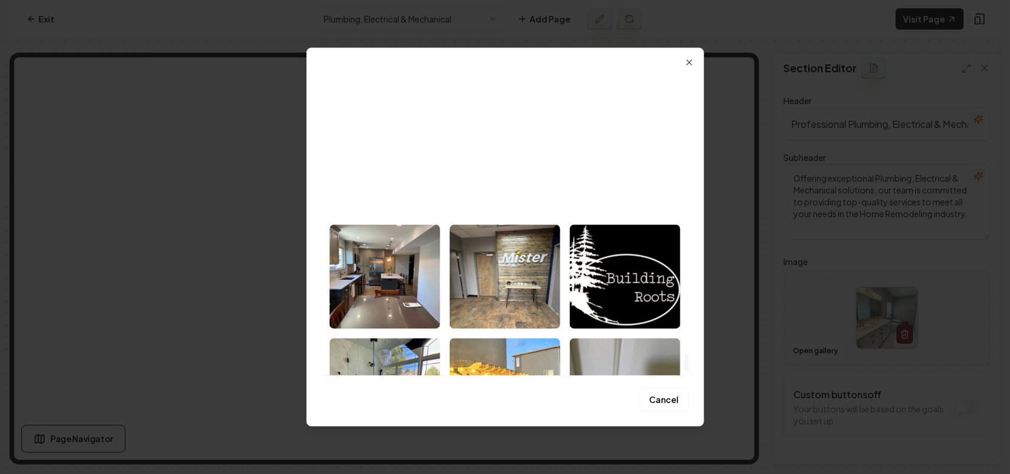
scroll to position [4809, 0]
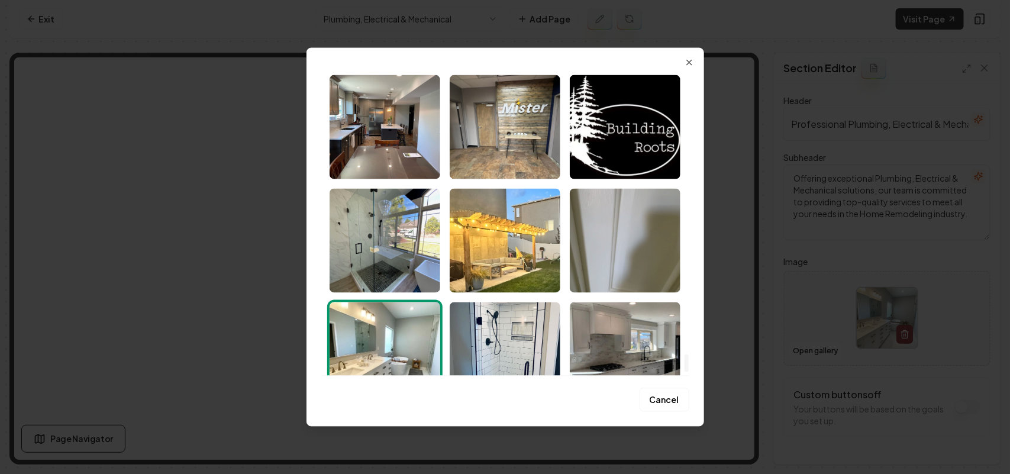
drag, startPoint x: 687, startPoint y: 86, endPoint x: 688, endPoint y: 367, distance: 281.7
click at [492, 368] on div at bounding box center [687, 363] width 4 height 18
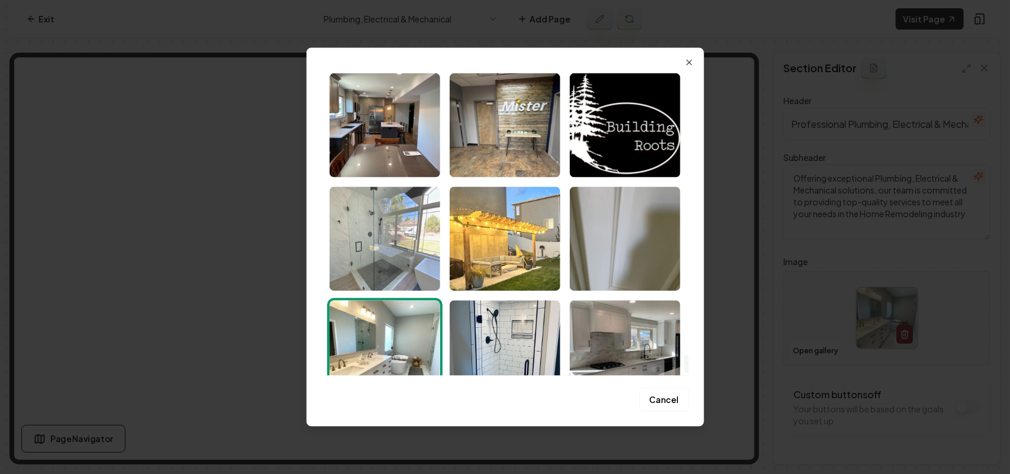
click at [408, 256] on img "Select image image_68a3c99f5c7cd75eb8d404a9.jpeg" at bounding box center [385, 238] width 111 height 104
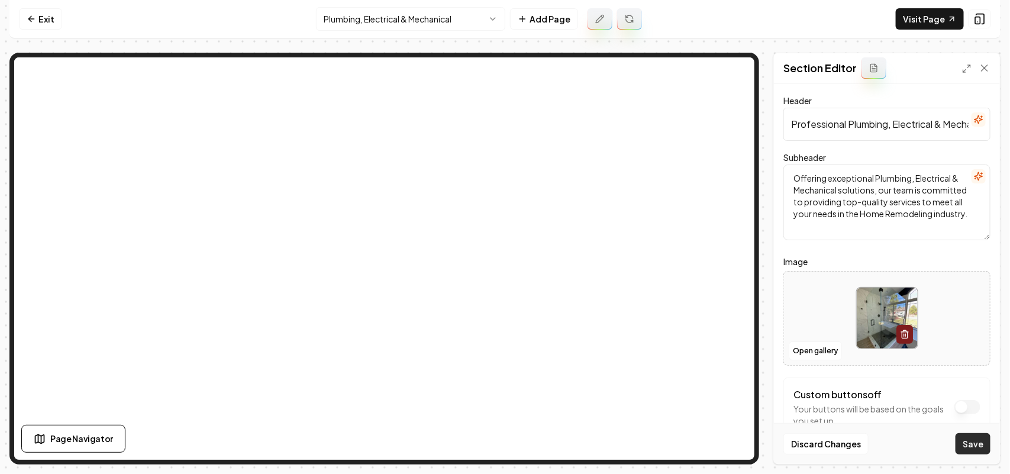
click at [492, 441] on button "Save" at bounding box center [973, 443] width 35 height 21
click at [492, 348] on button "Open gallery" at bounding box center [815, 350] width 53 height 19
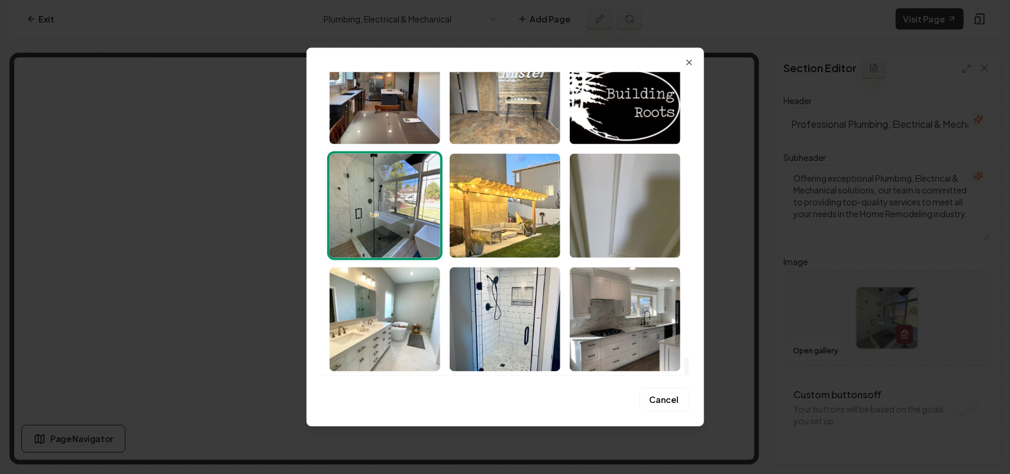
drag, startPoint x: 694, startPoint y: 134, endPoint x: 729, endPoint y: 389, distance: 256.9
click at [492, 375] on div at bounding box center [687, 366] width 4 height 18
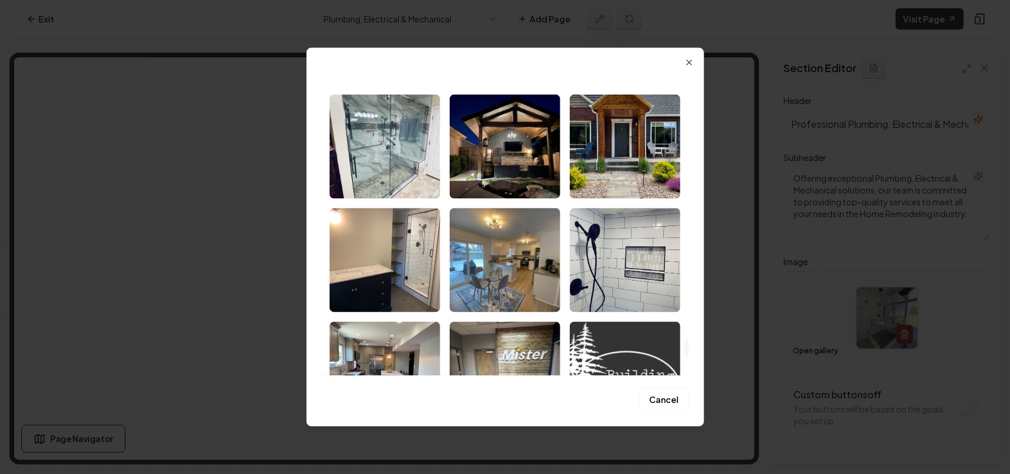
scroll to position [4546, 0]
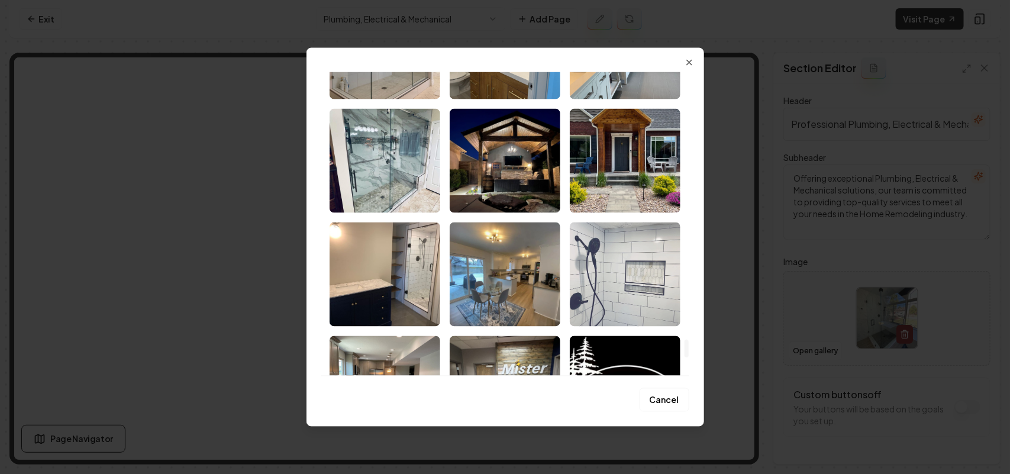
click at [492, 284] on img "Select image image_68a3c99f5c7cd75eb8d404b2.jpeg" at bounding box center [625, 274] width 111 height 104
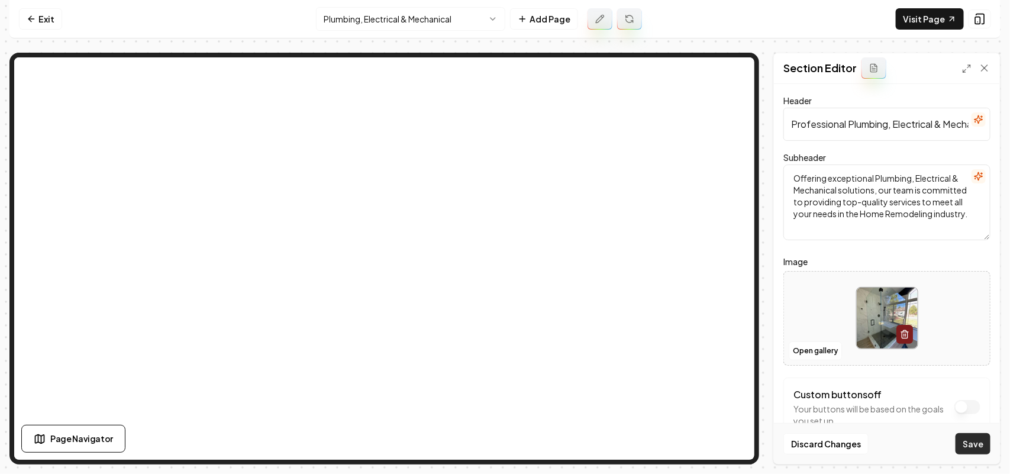
click at [492, 440] on button "Save" at bounding box center [973, 443] width 35 height 21
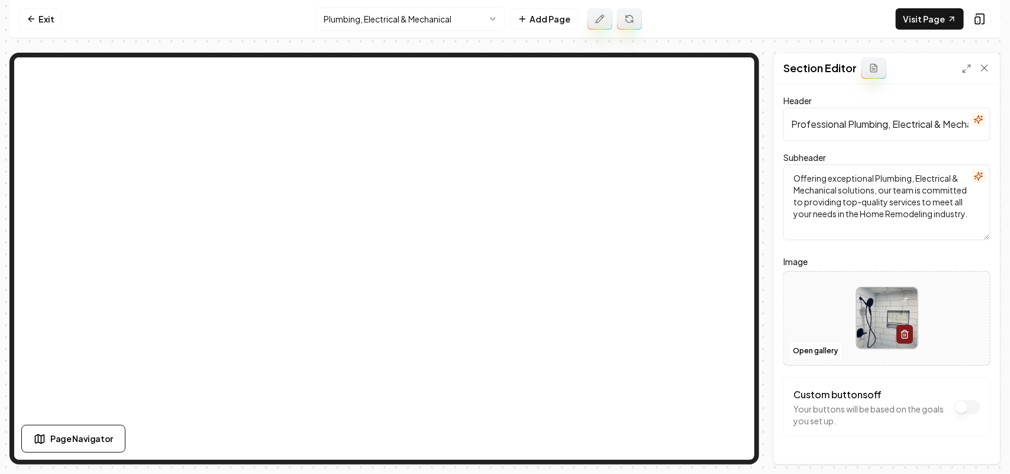
click at [374, 25] on html "Computer Required This feature is only available on a computer. Please switch t…" at bounding box center [505, 237] width 1010 height 474
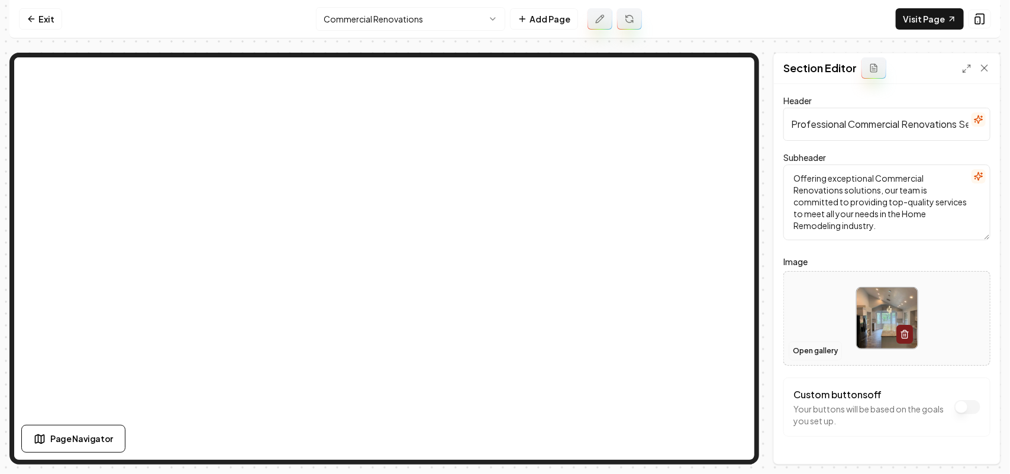
click at [492, 350] on button "Open gallery" at bounding box center [815, 350] width 53 height 19
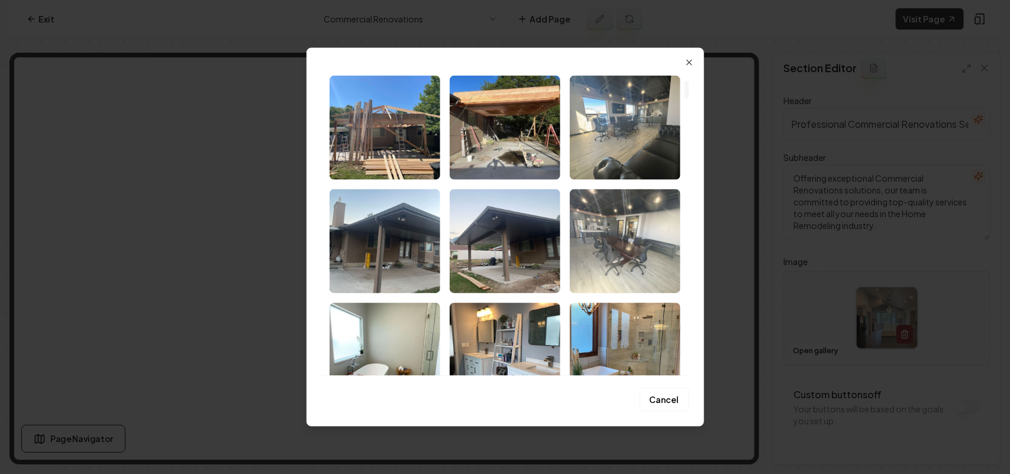
scroll to position [74, 0]
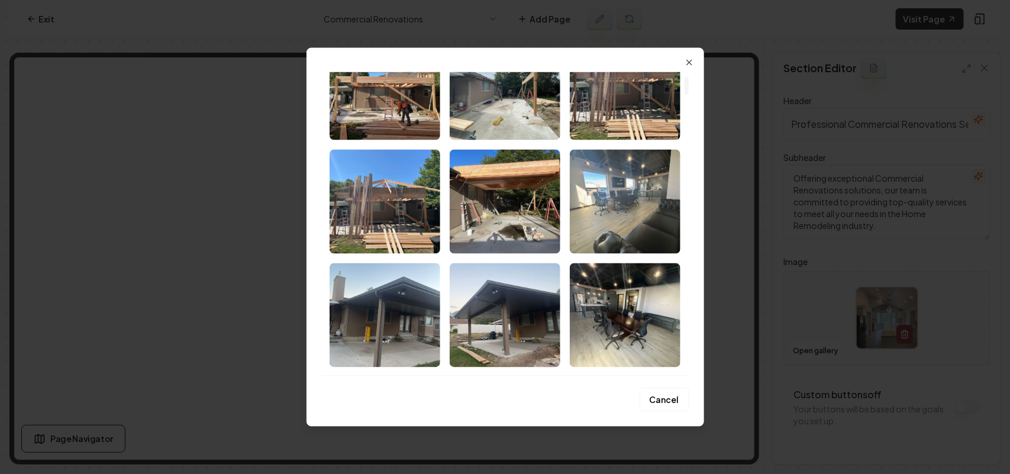
click at [492, 333] on img "Select image image_68a3d1075c7cd75eb8034332.jpeg" at bounding box center [625, 315] width 111 height 104
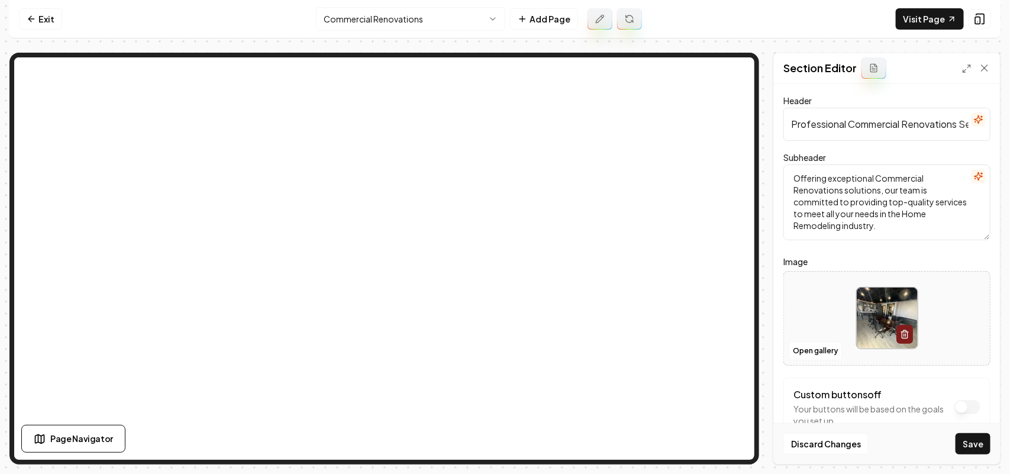
click at [492, 450] on button "Save" at bounding box center [973, 443] width 35 height 21
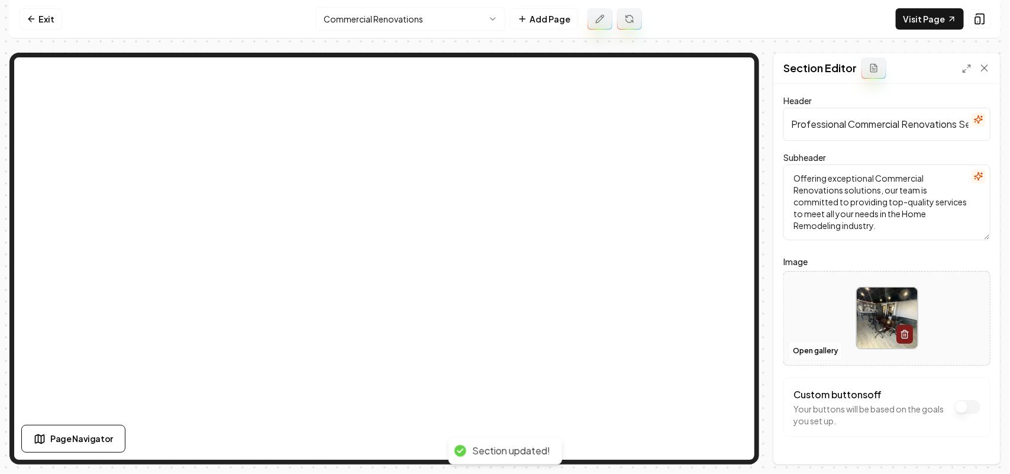
click at [446, 22] on html "Computer Required This feature is only available on a computer. Please switch t…" at bounding box center [505, 237] width 1010 height 474
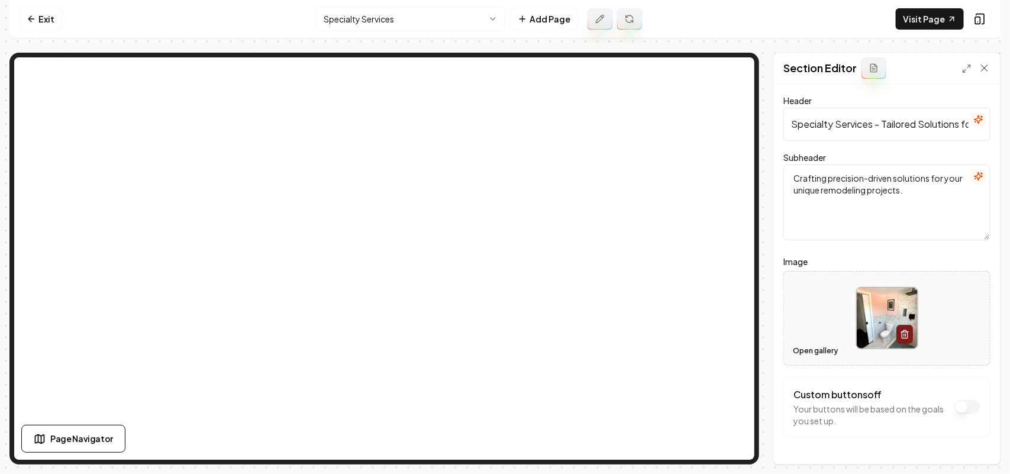
click at [492, 344] on button "Open gallery" at bounding box center [815, 350] width 53 height 19
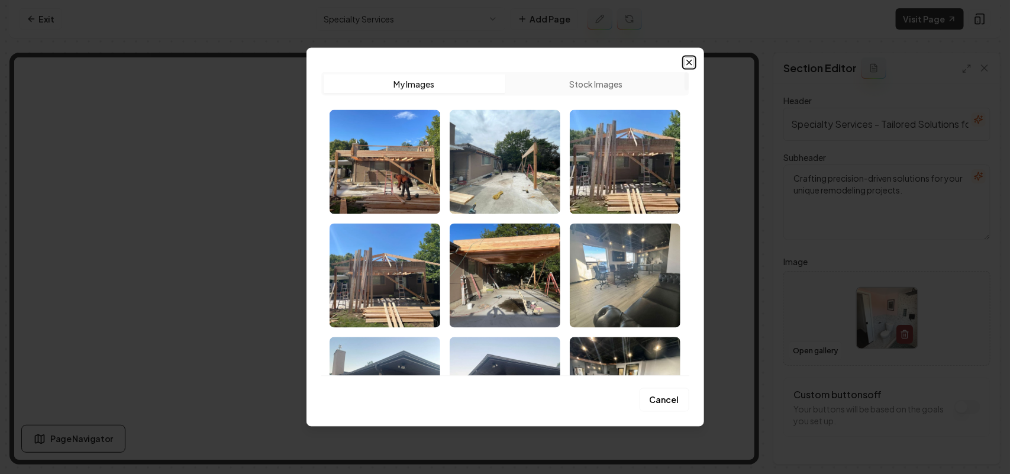
click at [492, 66] on icon "button" at bounding box center [689, 61] width 9 height 9
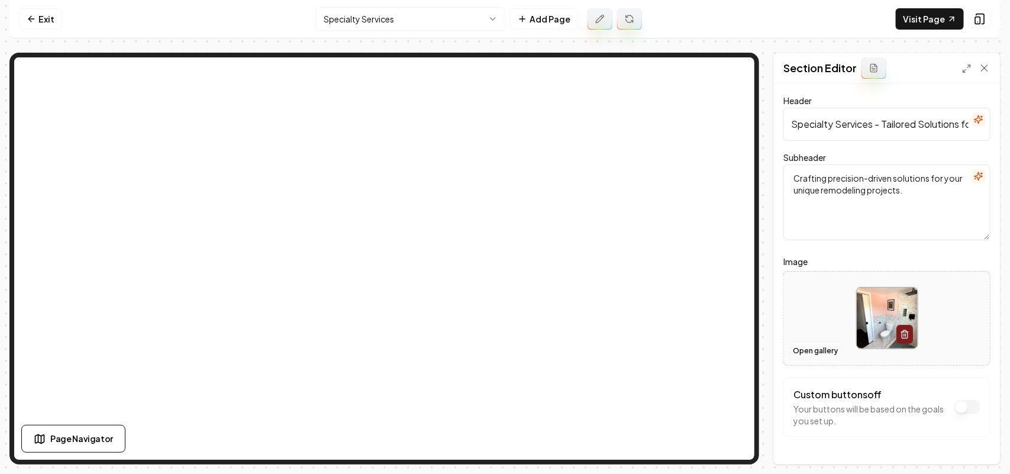
click at [492, 347] on button "Open gallery" at bounding box center [815, 350] width 53 height 19
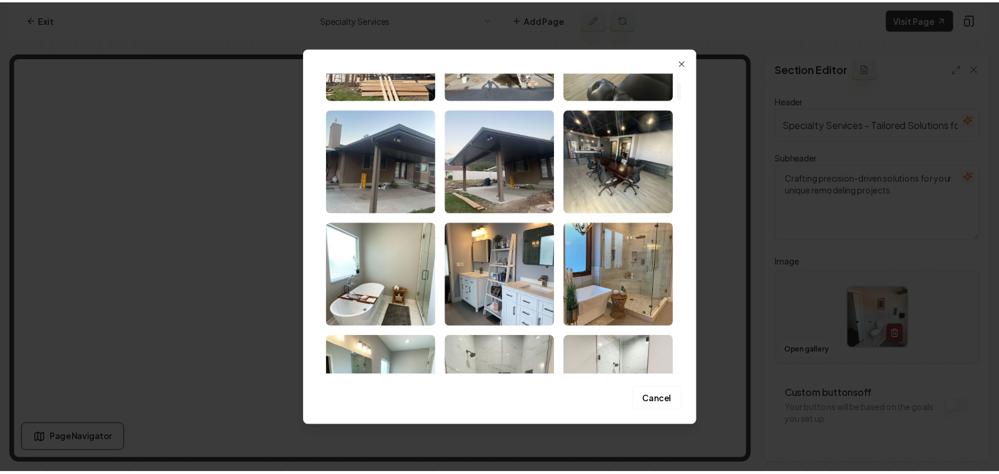
scroll to position [148, 0]
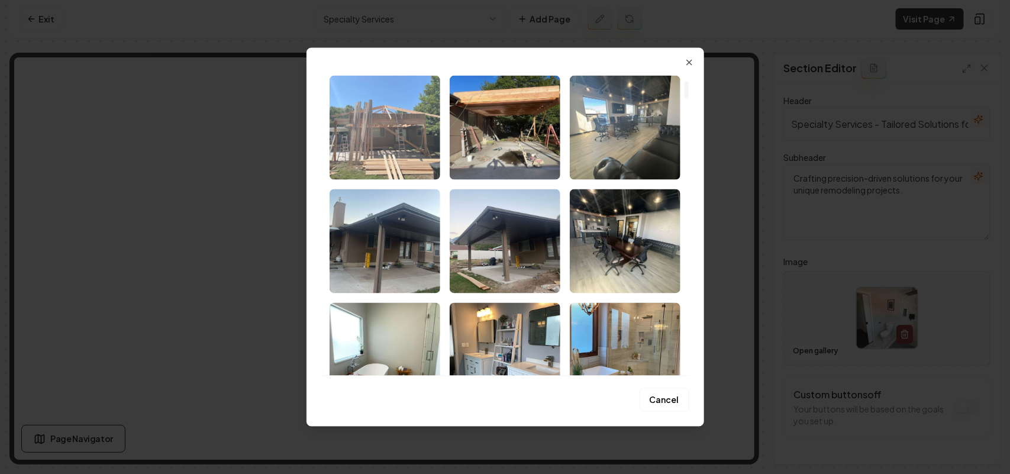
click at [394, 138] on img "Select image image_68a3d1075c7cd75eb803440f.jpeg" at bounding box center [385, 127] width 111 height 104
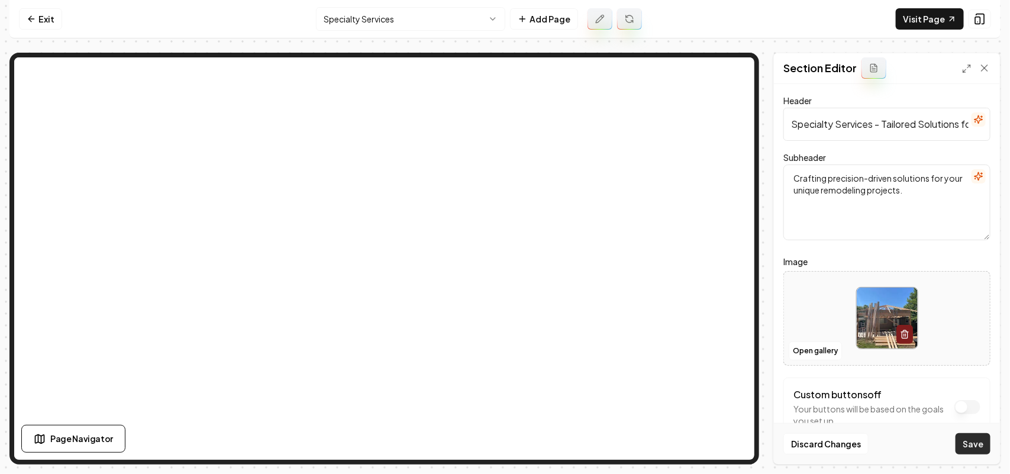
click at [492, 439] on button "Save" at bounding box center [973, 443] width 35 height 21
drag, startPoint x: 449, startPoint y: 34, endPoint x: 443, endPoint y: 24, distance: 11.2
click at [447, 34] on nav "Exit Specialty Services Add Page Visit Page" at bounding box center [504, 19] width 991 height 38
click at [443, 24] on html "Computer Required This feature is only available on a computer. Please switch t…" at bounding box center [505, 237] width 1010 height 474
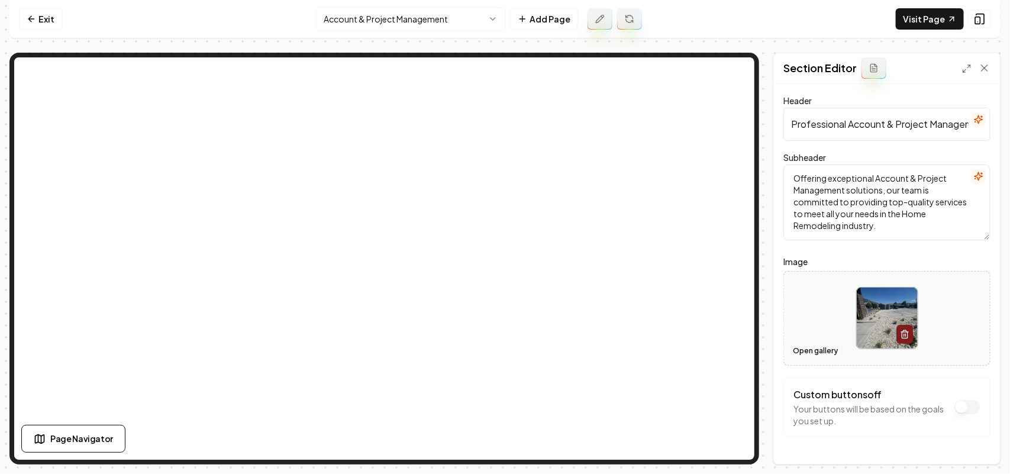
click at [492, 351] on button "Open gallery" at bounding box center [815, 350] width 53 height 19
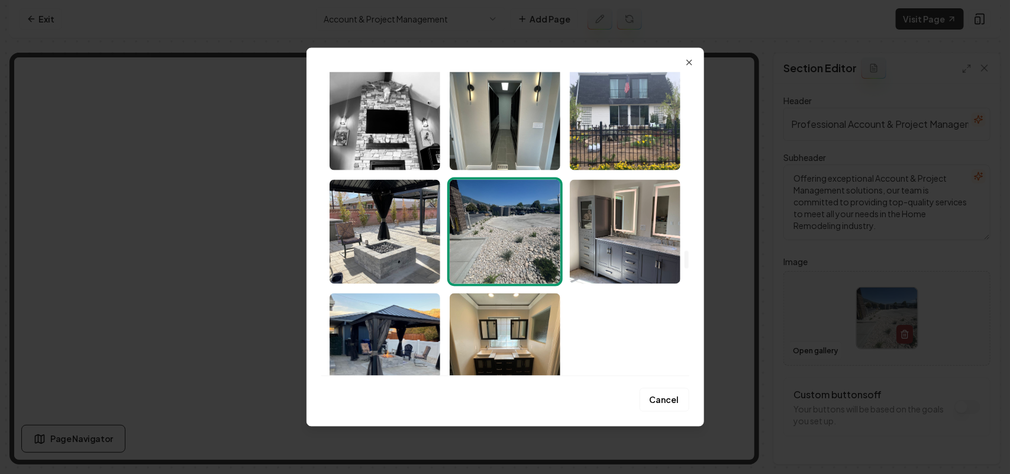
scroll to position [3033, 0]
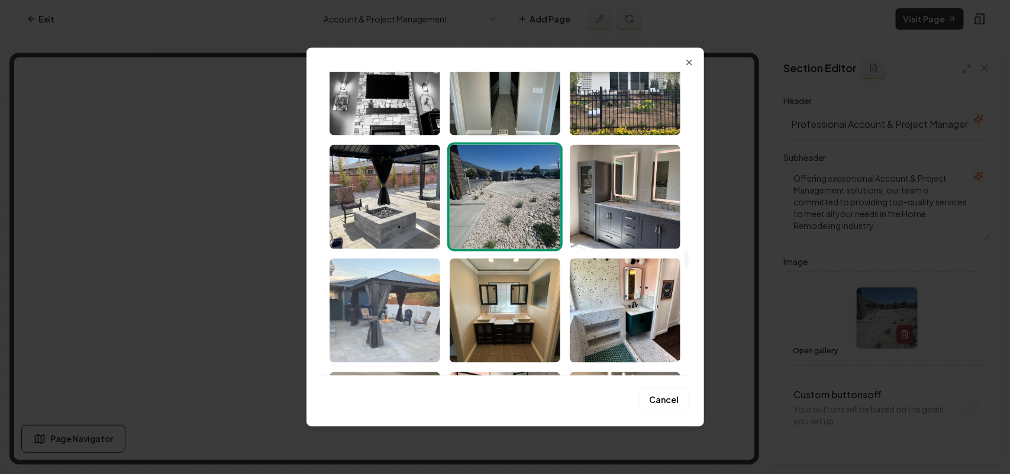
click at [396, 302] on img "Select image image_68a3c9a45c7cd75eb8d41978.jpeg" at bounding box center [385, 310] width 111 height 104
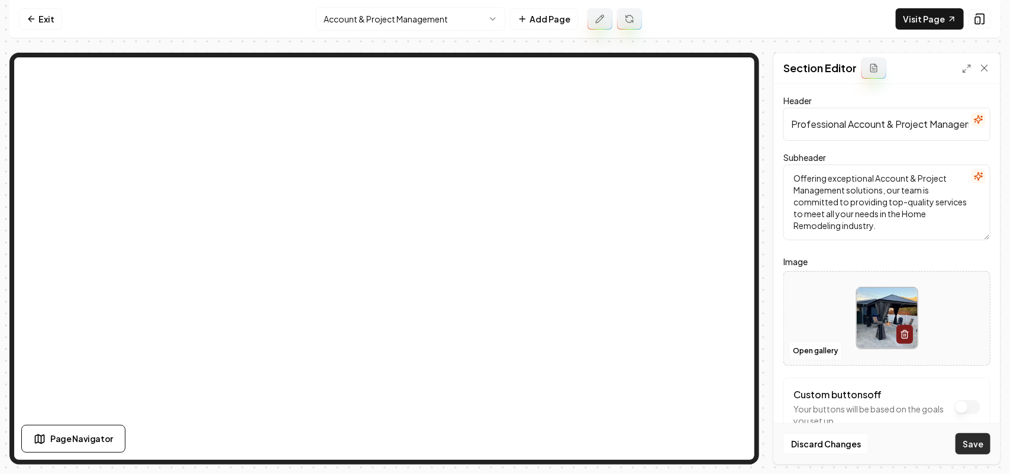
click at [492, 436] on button "Save" at bounding box center [973, 443] width 35 height 21
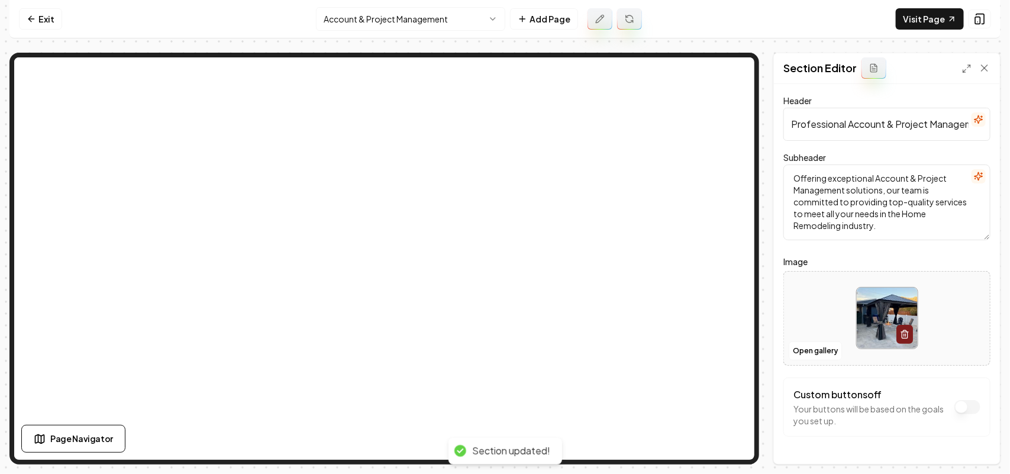
click at [405, 22] on html "Computer Required This feature is only available on a computer. Please switch t…" at bounding box center [505, 237] width 1010 height 474
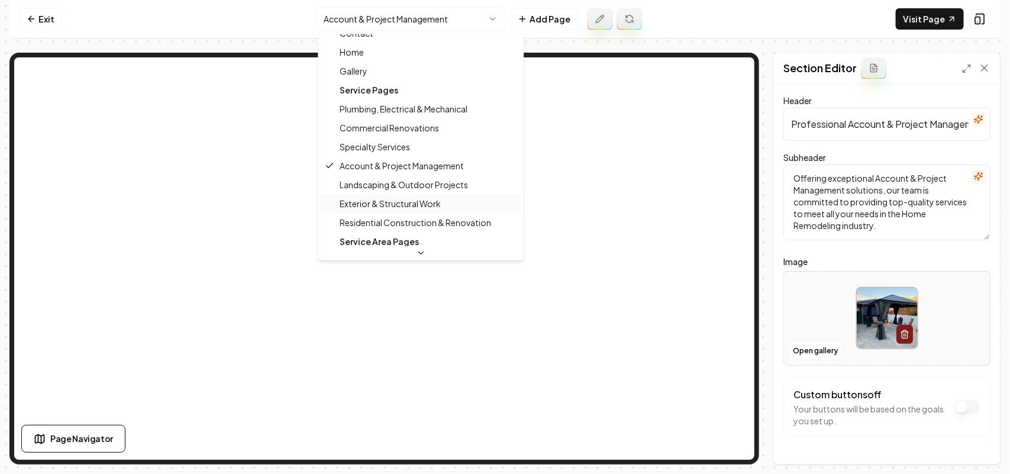
scroll to position [74, 0]
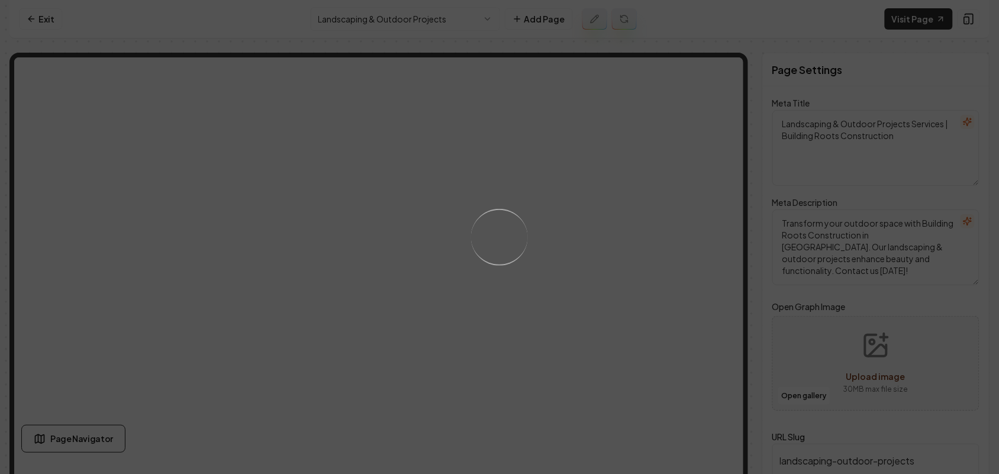
click at [492, 288] on div "Loading..." at bounding box center [499, 237] width 999 height 474
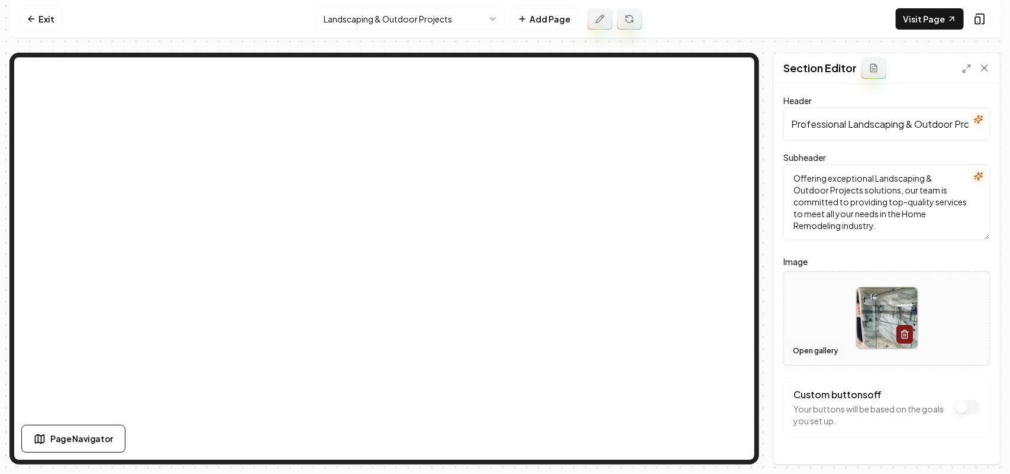
click at [492, 347] on button "Open gallery" at bounding box center [815, 350] width 53 height 19
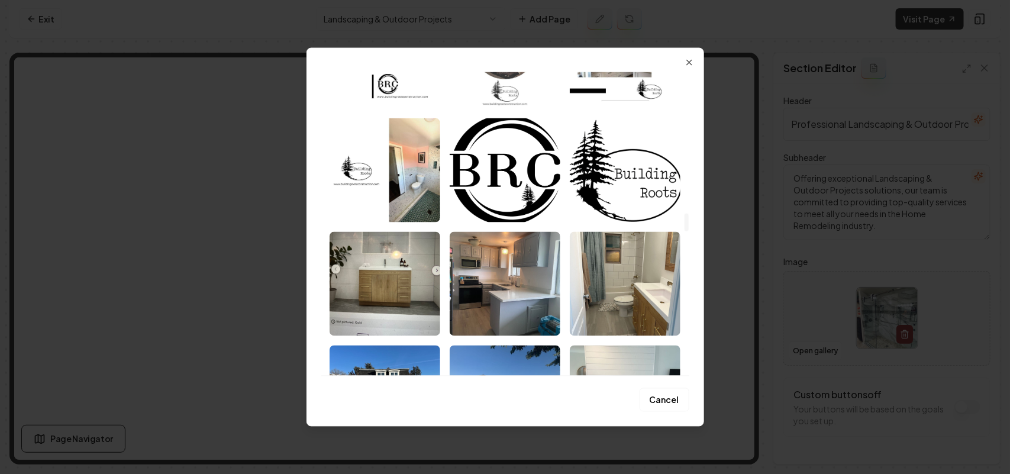
scroll to position [2885, 0]
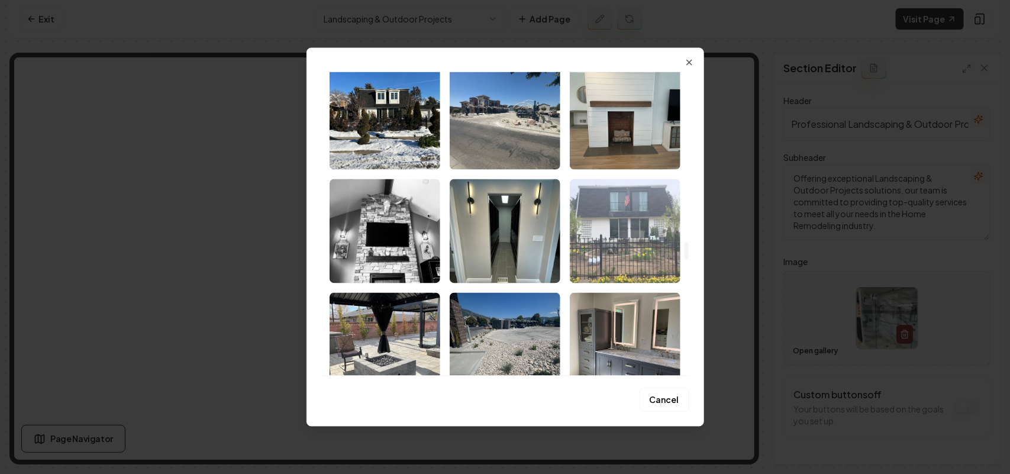
click at [492, 270] on img "Select image image_68a3c9a45c7cd75eb8d41a5e.jpeg" at bounding box center [625, 231] width 111 height 104
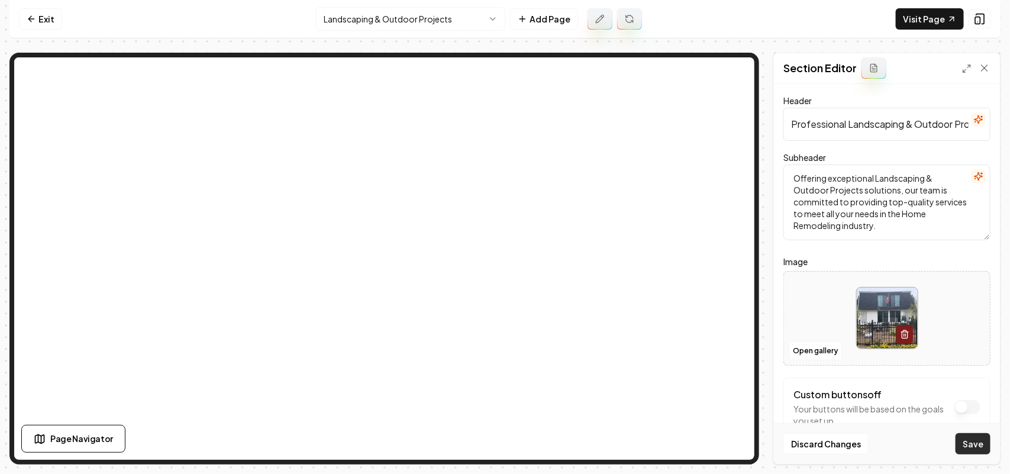
click at [492, 441] on button "Save" at bounding box center [973, 443] width 35 height 21
click at [410, 19] on html "Computer Required This feature is only available on a computer. Please switch t…" at bounding box center [505, 237] width 1010 height 474
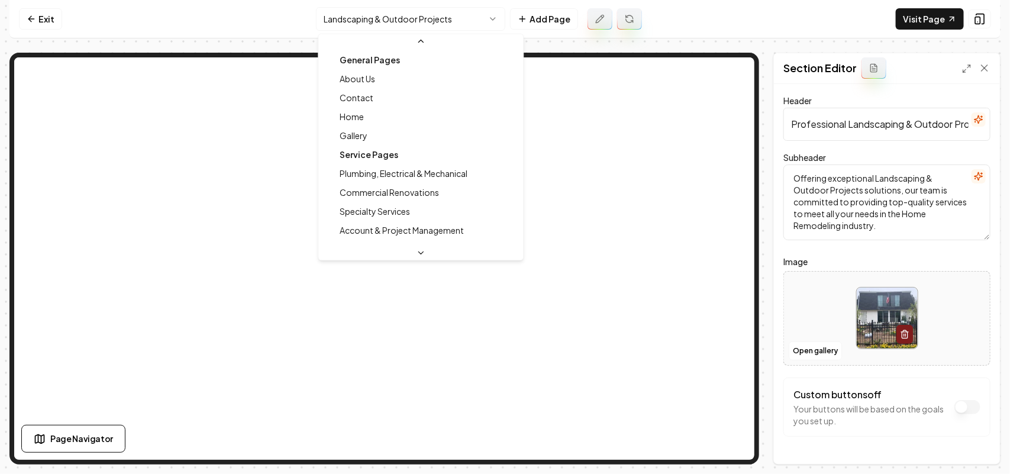
scroll to position [74, 0]
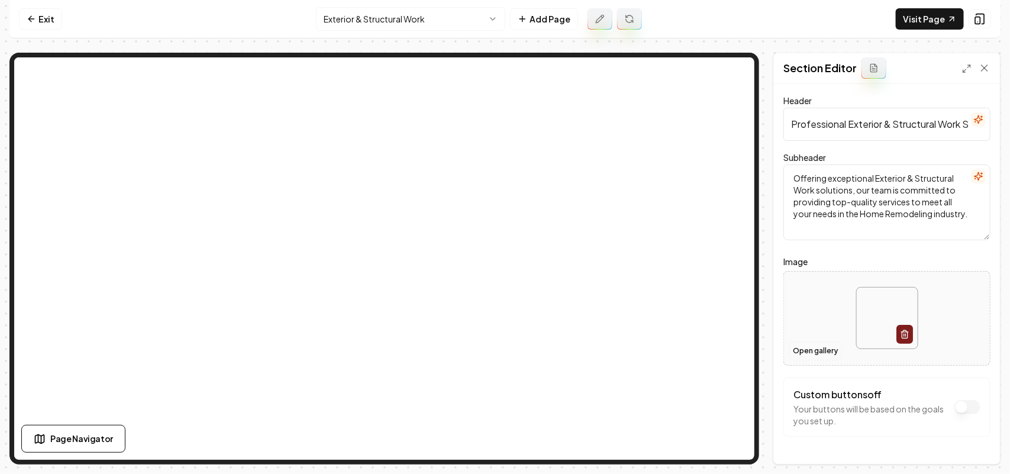
click at [492, 350] on button "Open gallery" at bounding box center [815, 350] width 53 height 19
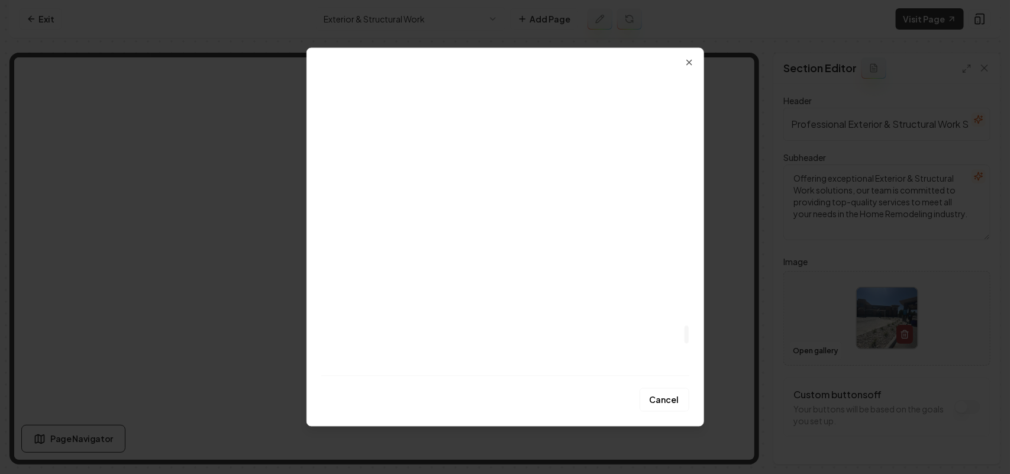
scroll to position [4586, 0]
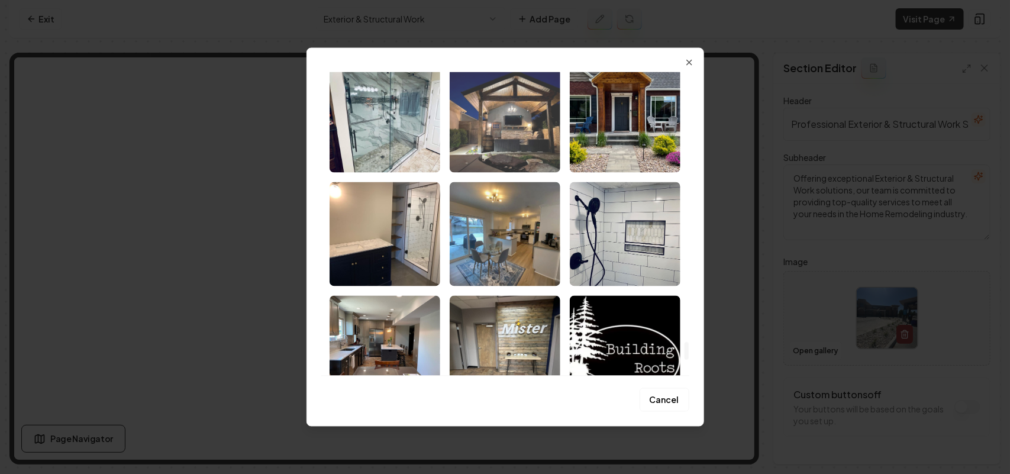
click at [492, 138] on img "Select image image_68a3c9a05c7cd75eb8d405ae.jpeg" at bounding box center [505, 120] width 111 height 104
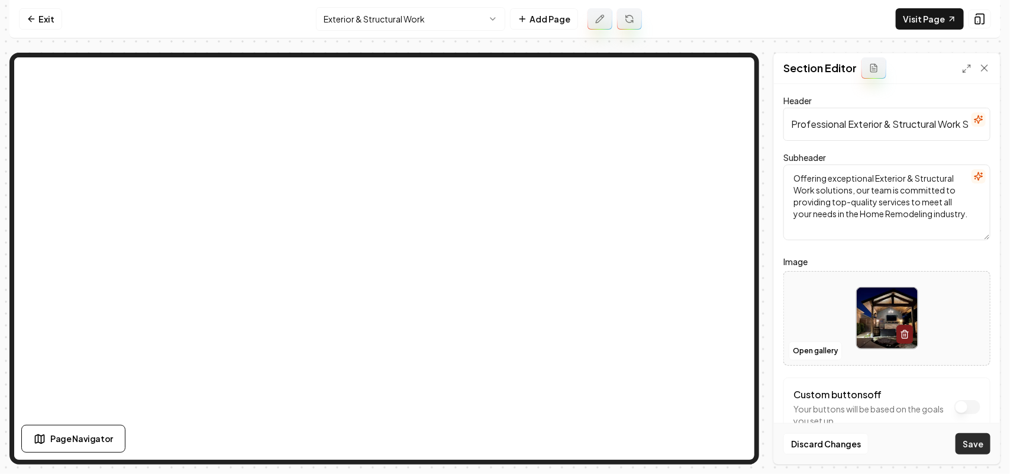
click at [492, 444] on button "Save" at bounding box center [973, 443] width 35 height 21
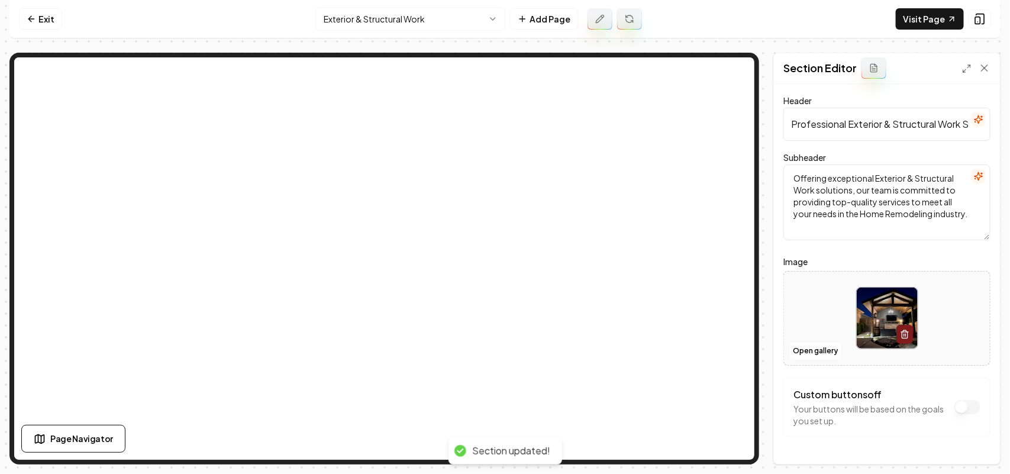
click at [411, 16] on html "Computer Required This feature is only available on a computer. Please switch t…" at bounding box center [505, 237] width 1010 height 474
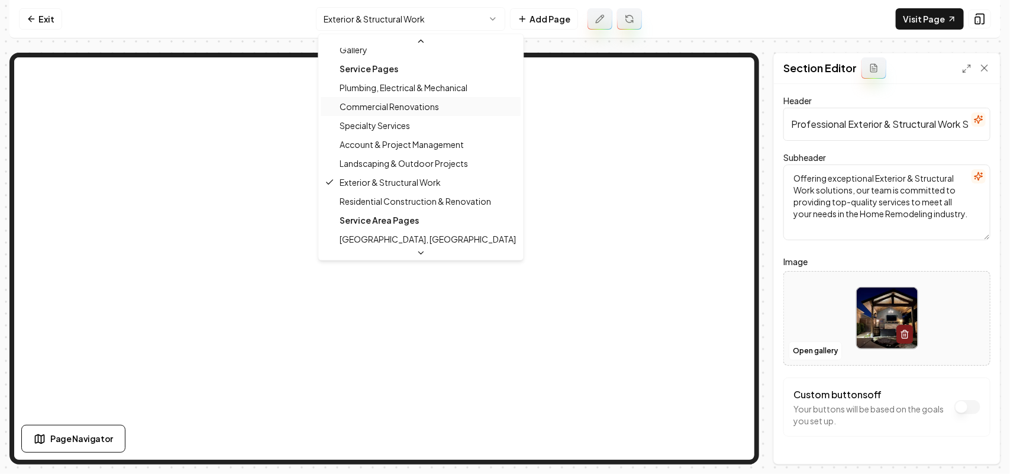
scroll to position [105, 0]
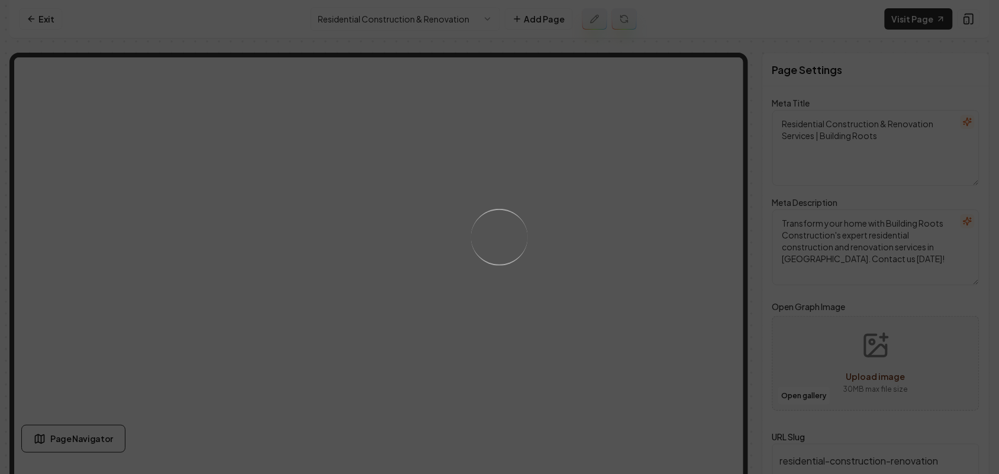
click at [492, 296] on div "Loading..." at bounding box center [499, 237] width 999 height 474
click at [492, 317] on div "Loading..." at bounding box center [499, 237] width 999 height 474
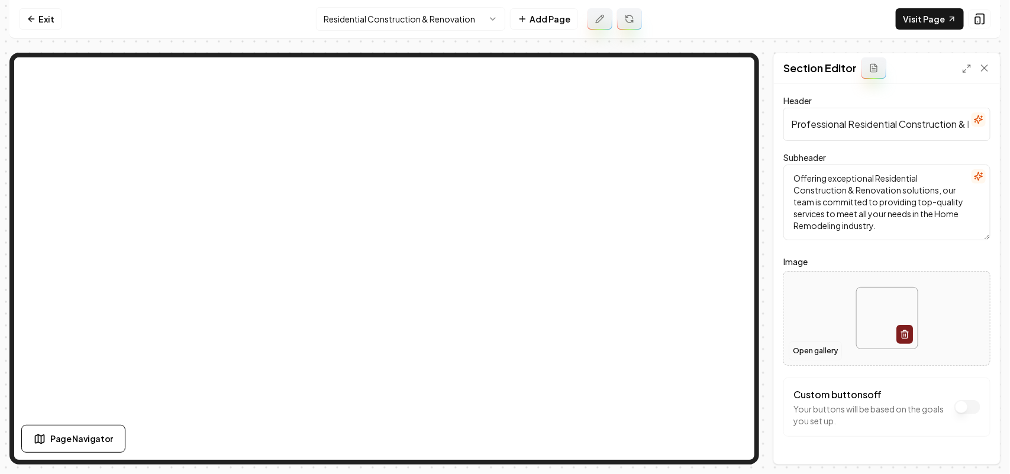
click at [492, 352] on button "Open gallery" at bounding box center [815, 350] width 53 height 19
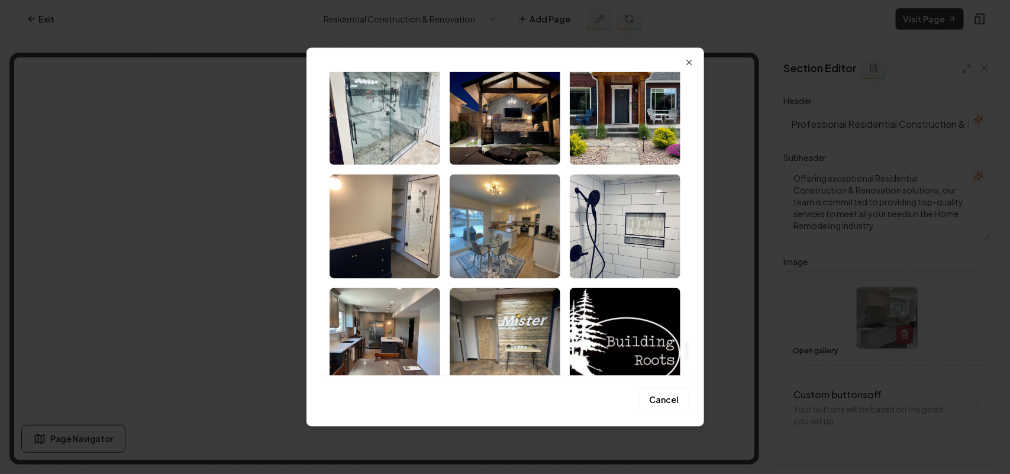
scroll to position [4842, 0]
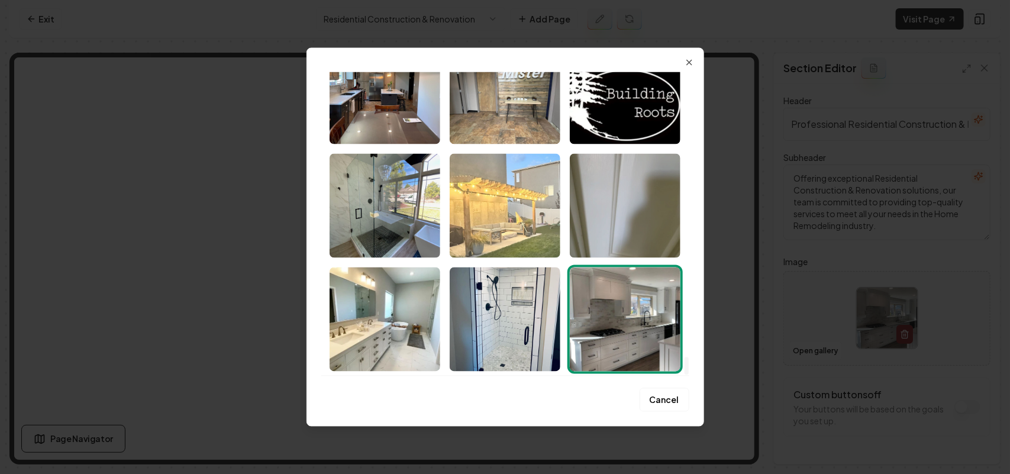
click at [492, 225] on img "Select image image_68a3c99f5c7cd75eb8d4046e.jpeg" at bounding box center [505, 205] width 111 height 104
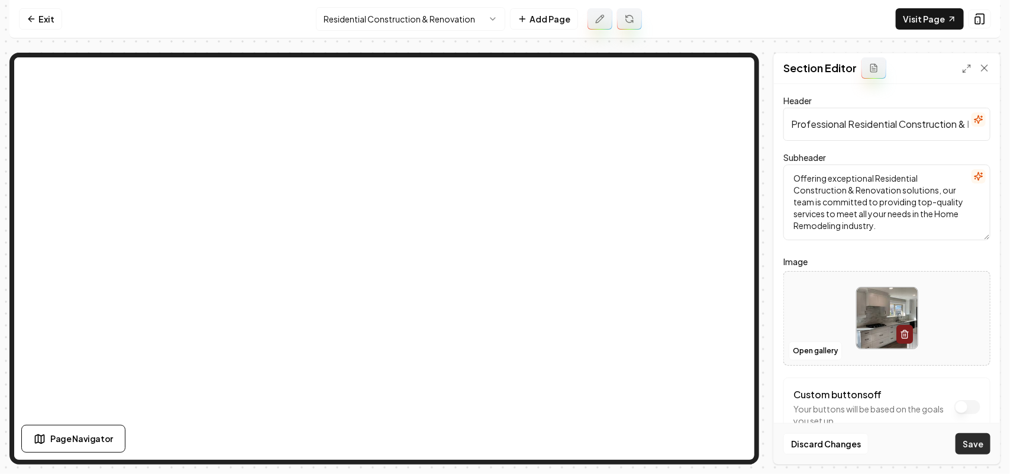
click at [492, 446] on button "Save" at bounding box center [973, 443] width 35 height 21
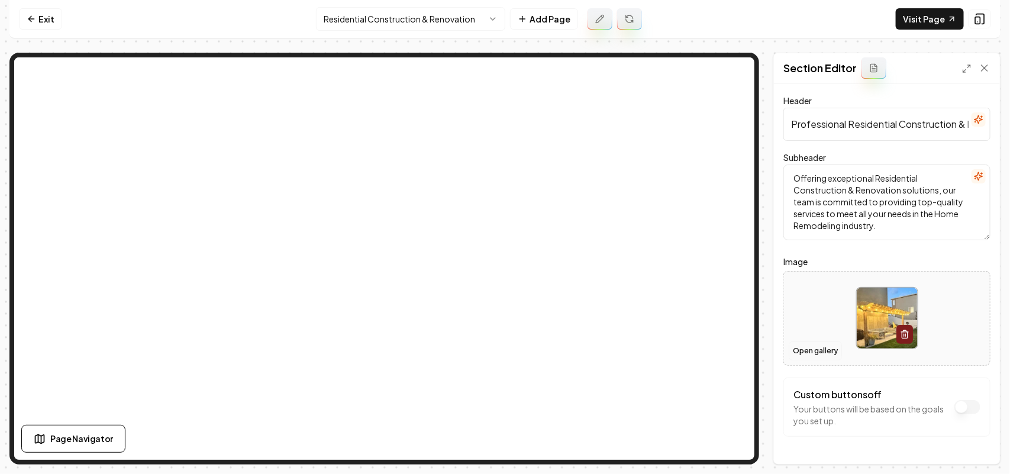
click at [492, 346] on button "Open gallery" at bounding box center [815, 350] width 53 height 19
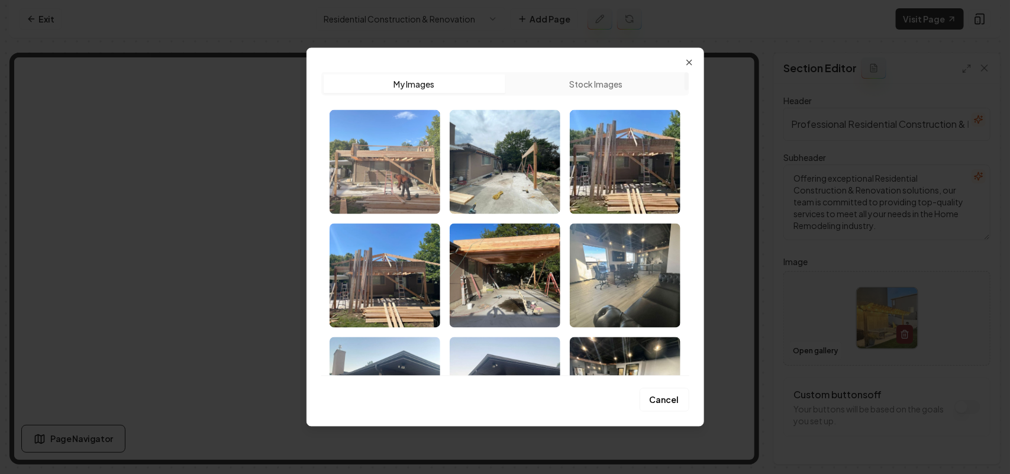
click at [402, 185] on img "Select image image_68a3d1075c7cd75eb803443b.jpeg" at bounding box center [385, 161] width 111 height 104
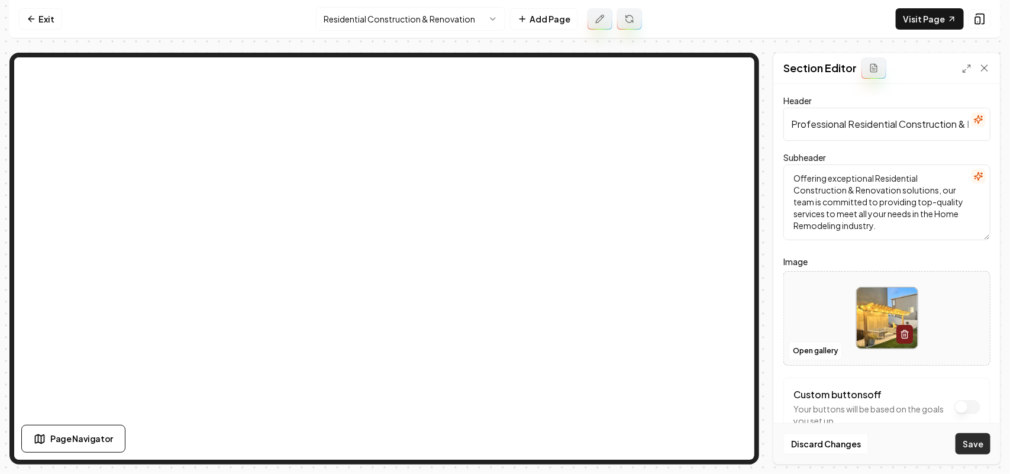
click at [492, 437] on button "Save" at bounding box center [973, 443] width 35 height 21
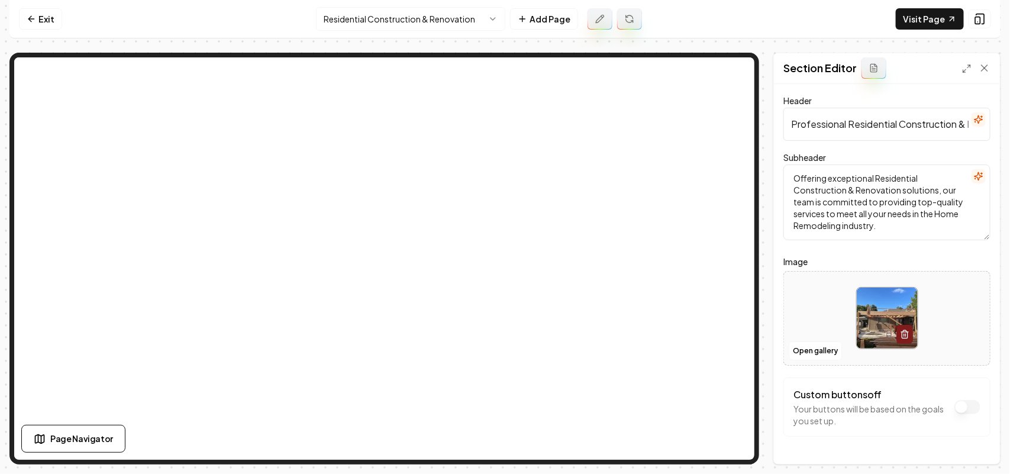
click at [426, 8] on html "Computer Required This feature is only available on a computer. Please switch t…" at bounding box center [505, 237] width 1010 height 474
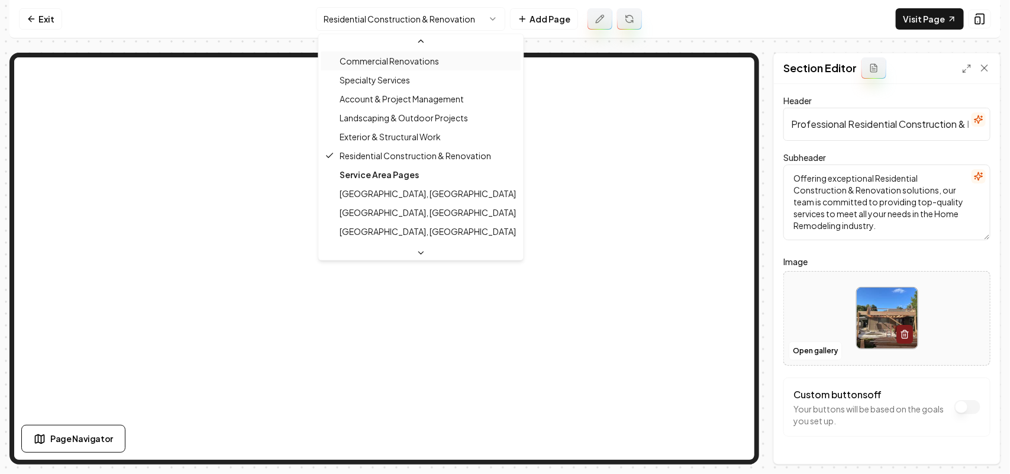
scroll to position [199, 0]
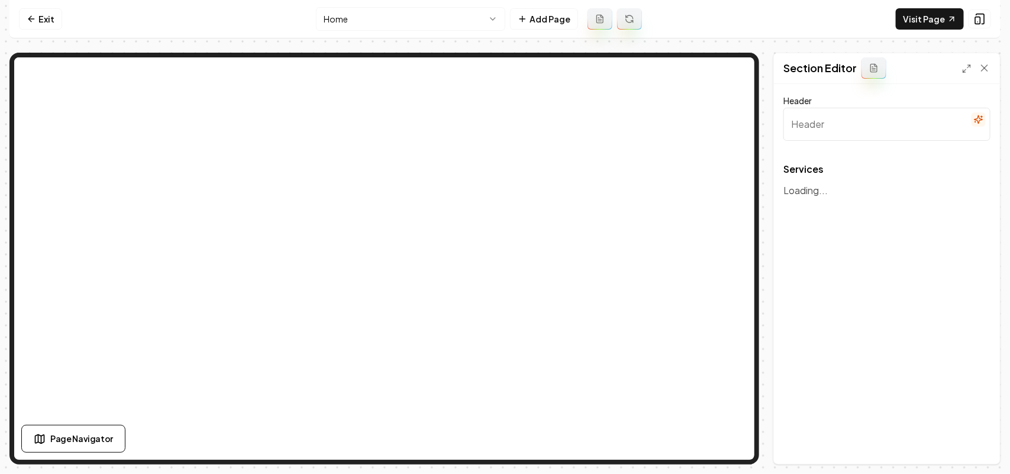
type input "Crafting Inspiring Spaces"
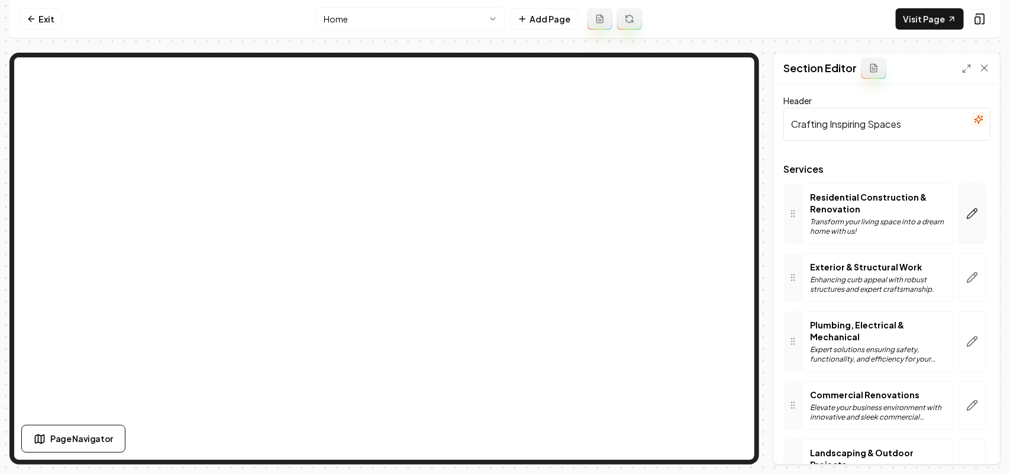
click at [966, 212] on icon "button" at bounding box center [972, 214] width 12 height 12
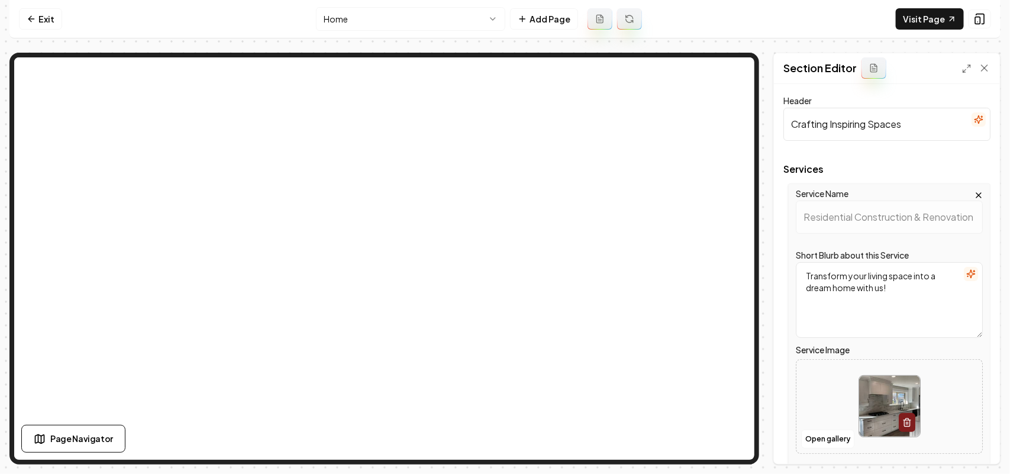
scroll to position [222, 0]
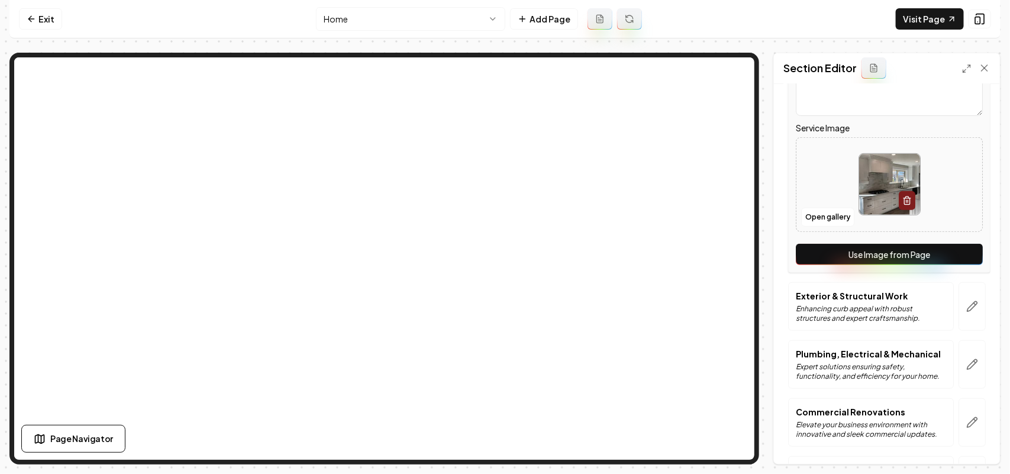
click at [947, 256] on button "Use Image from Page" at bounding box center [889, 254] width 187 height 21
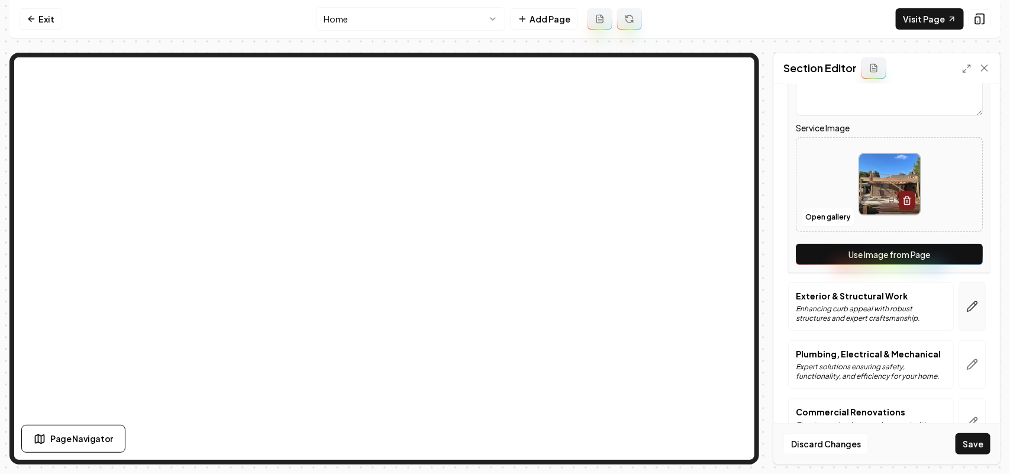
click at [959, 292] on button "button" at bounding box center [972, 306] width 27 height 49
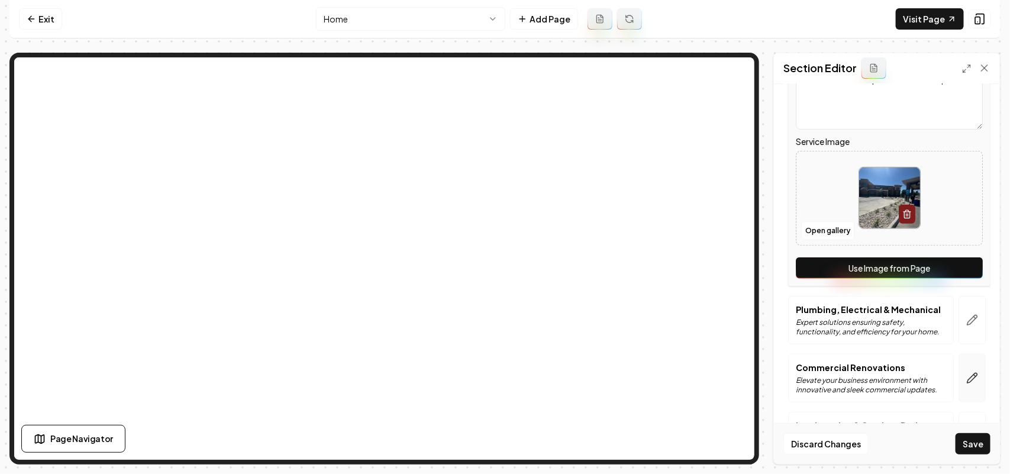
scroll to position [444, 0]
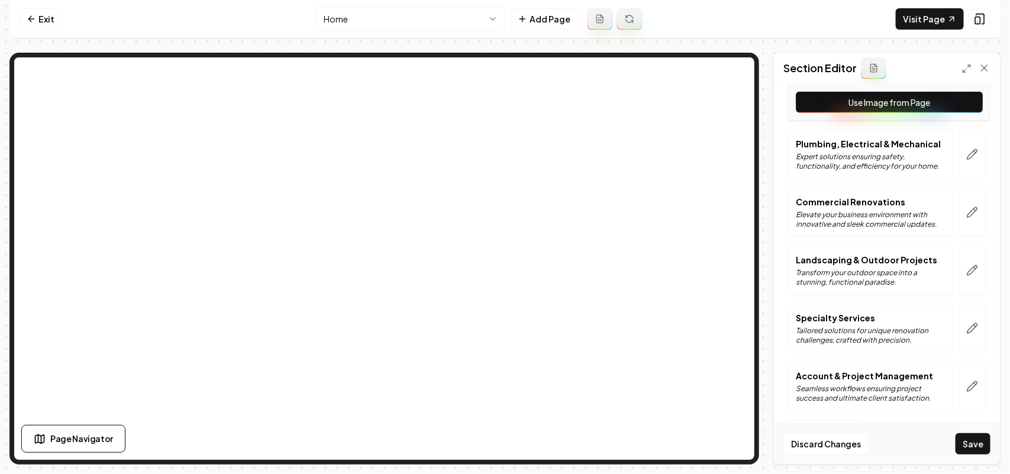
click at [951, 109] on button "Use Image from Page" at bounding box center [889, 102] width 187 height 21
click at [959, 155] on button "button" at bounding box center [972, 154] width 27 height 49
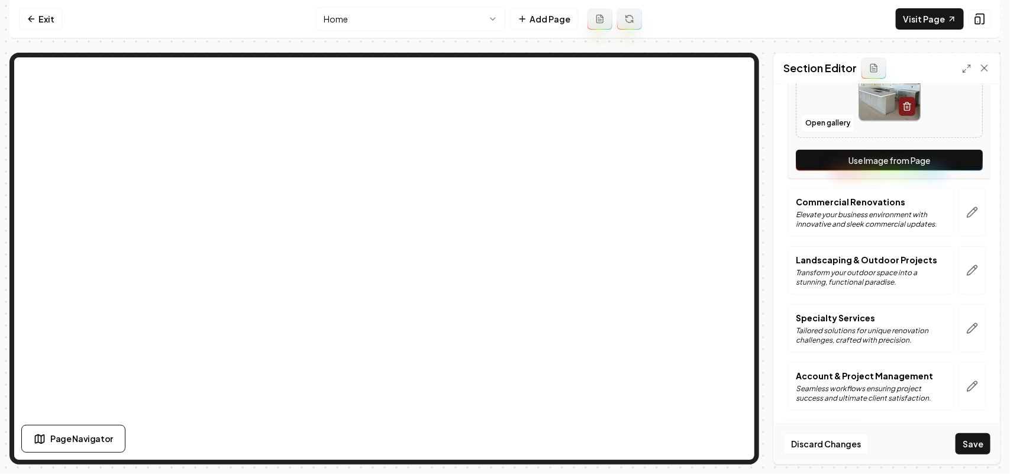
click at [953, 162] on button "Use Image from Page" at bounding box center [889, 160] width 187 height 21
click at [966, 207] on icon "button" at bounding box center [972, 213] width 12 height 12
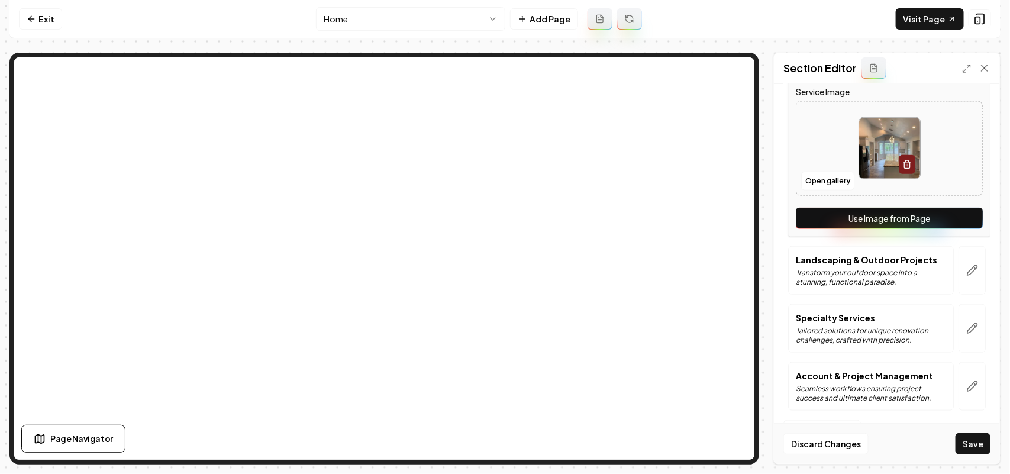
click at [959, 230] on div "Service Name Commercial Renovations Short Blurb about this Service Elevate your…" at bounding box center [889, 80] width 202 height 311
click at [959, 225] on button "Use Image from Page" at bounding box center [889, 218] width 187 height 21
click at [966, 273] on icon "button" at bounding box center [972, 271] width 12 height 12
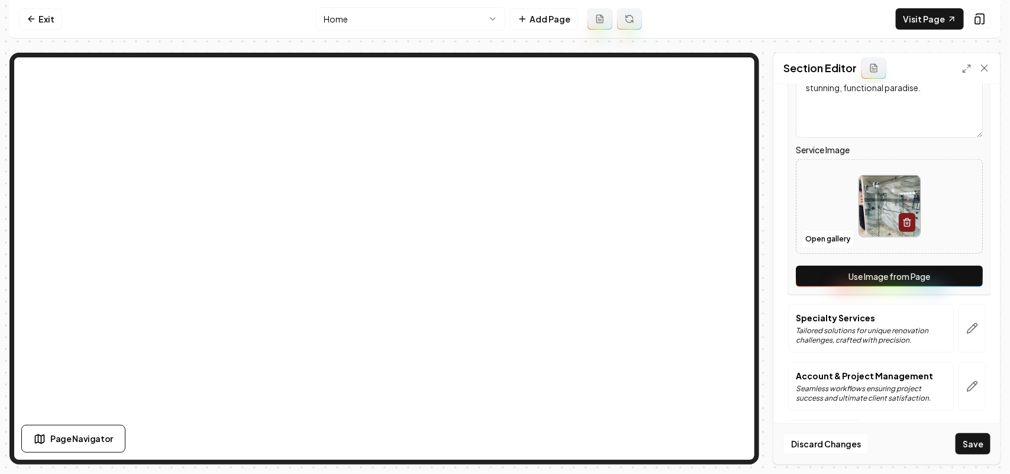
click at [959, 288] on div "Service Name Landscaping & Outdoor Projects Short Blurb about this Service Tran…" at bounding box center [889, 138] width 202 height 311
click at [957, 280] on button "Use Image from Page" at bounding box center [889, 276] width 187 height 21
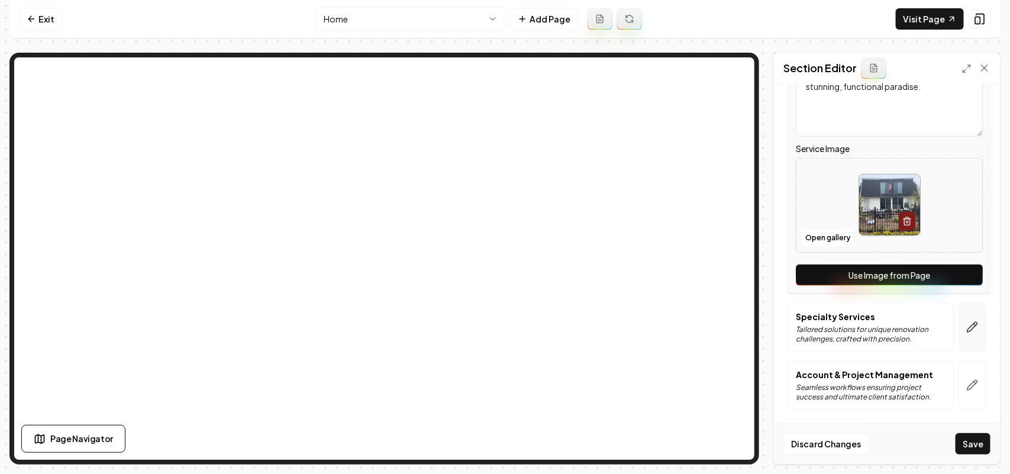
click at [968, 324] on icon "button" at bounding box center [973, 327] width 10 height 10
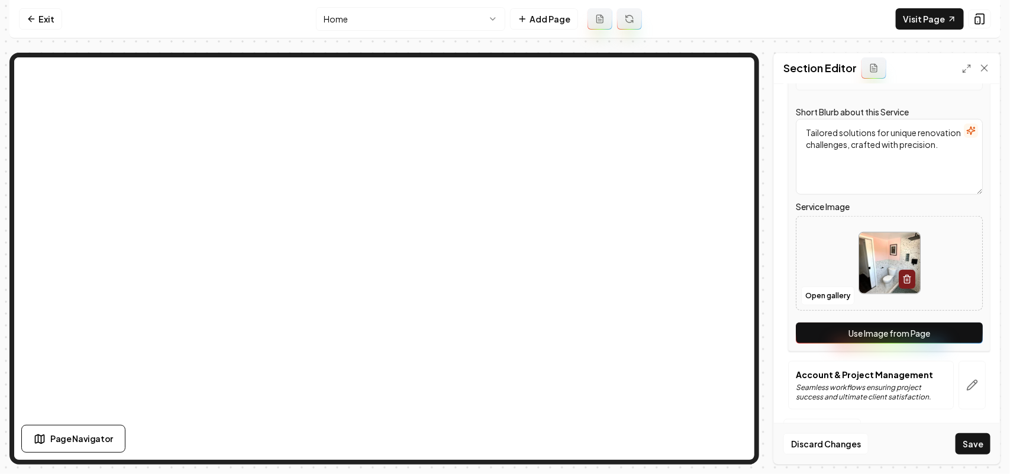
click at [962, 327] on button "Use Image from Page" at bounding box center [889, 333] width 187 height 21
click at [968, 386] on icon "button" at bounding box center [973, 385] width 10 height 10
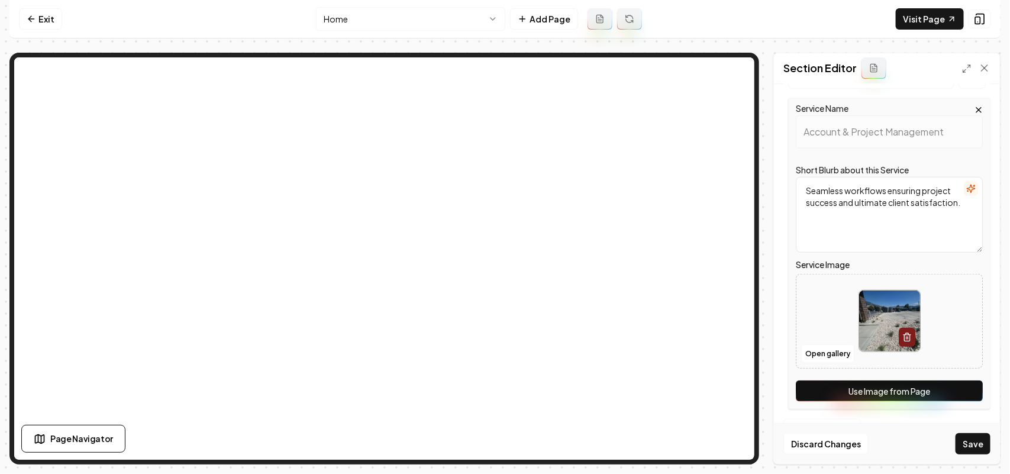
click at [957, 388] on button "Use Image from Page" at bounding box center [889, 391] width 187 height 21
click at [969, 447] on button "Save" at bounding box center [973, 443] width 35 height 21
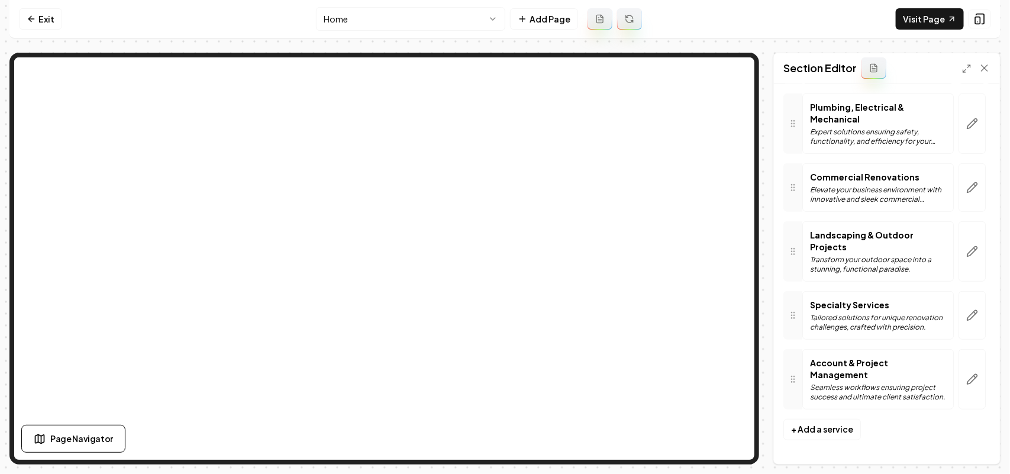
scroll to position [0, 0]
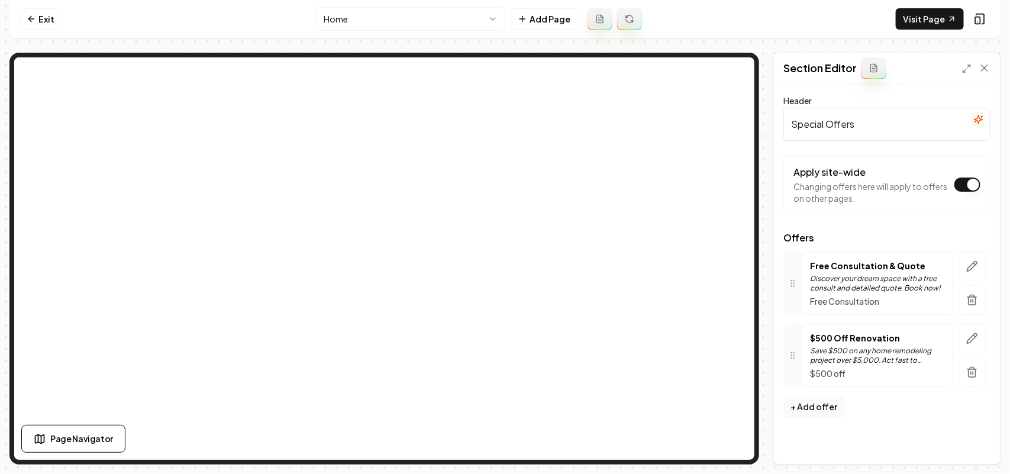
drag, startPoint x: 978, startPoint y: 374, endPoint x: 973, endPoint y: 347, distance: 27.0
click at [978, 375] on icon "button" at bounding box center [972, 372] width 12 height 12
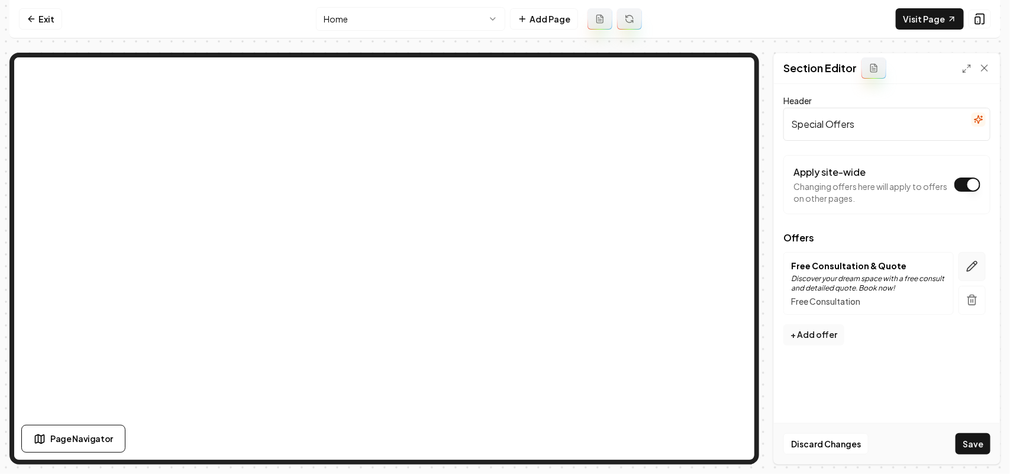
click at [971, 270] on icon "button" at bounding box center [972, 266] width 12 height 12
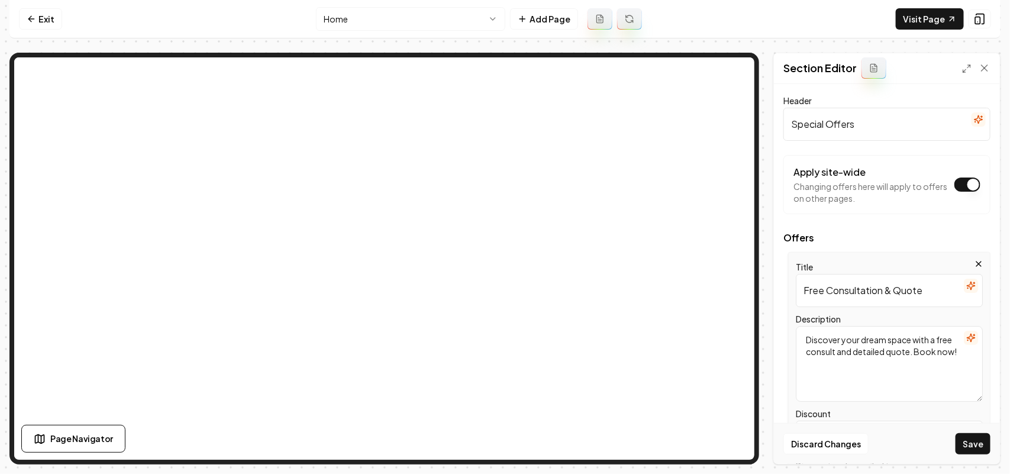
drag, startPoint x: 919, startPoint y: 288, endPoint x: 740, endPoint y: 279, distance: 179.6
click at [521, 204] on div "Page Settings Section Editor Header Special Offers Apply site-wide Changing off…" at bounding box center [504, 259] width 991 height 412
paste input "Honoring Service: Discounts for Seniors, Military & First Responders!"
type input "Honoring Service: Discounts for Seniors, Military & First Responders!"
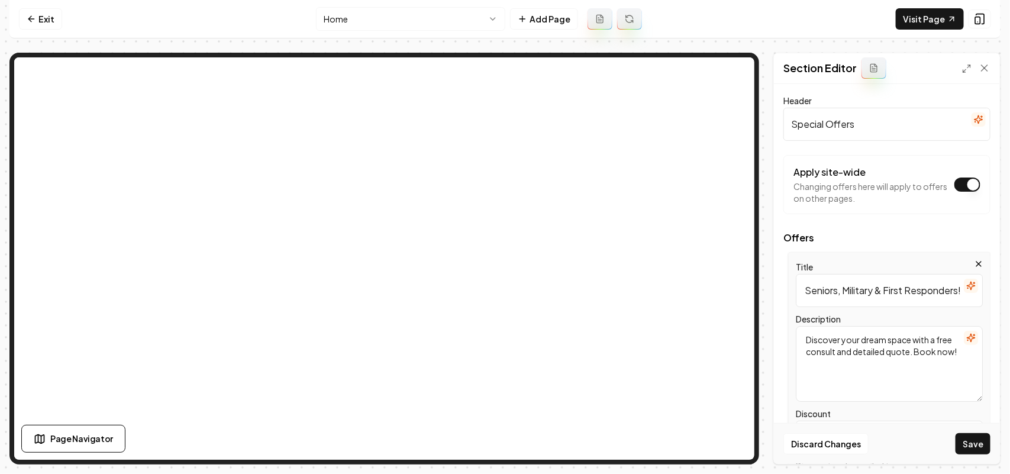
click at [964, 339] on button "button" at bounding box center [971, 338] width 14 height 14
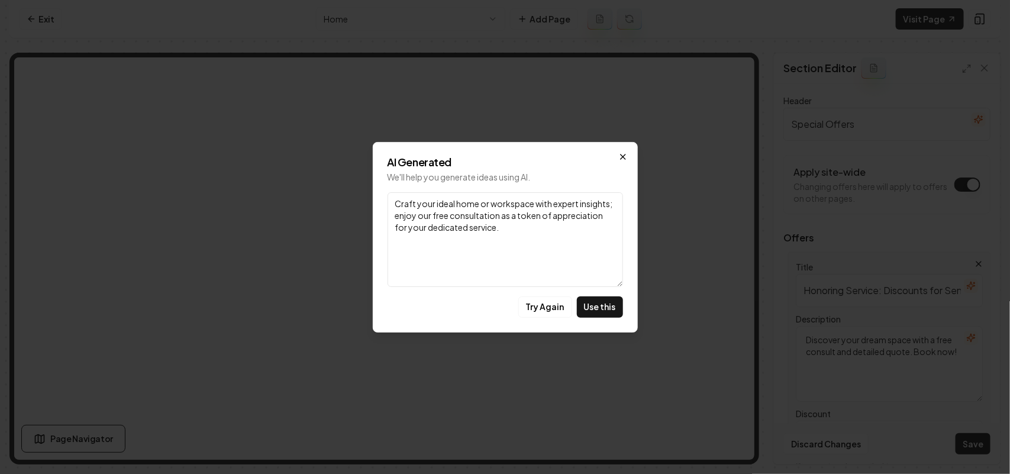
click at [625, 159] on icon "button" at bounding box center [623, 156] width 5 height 5
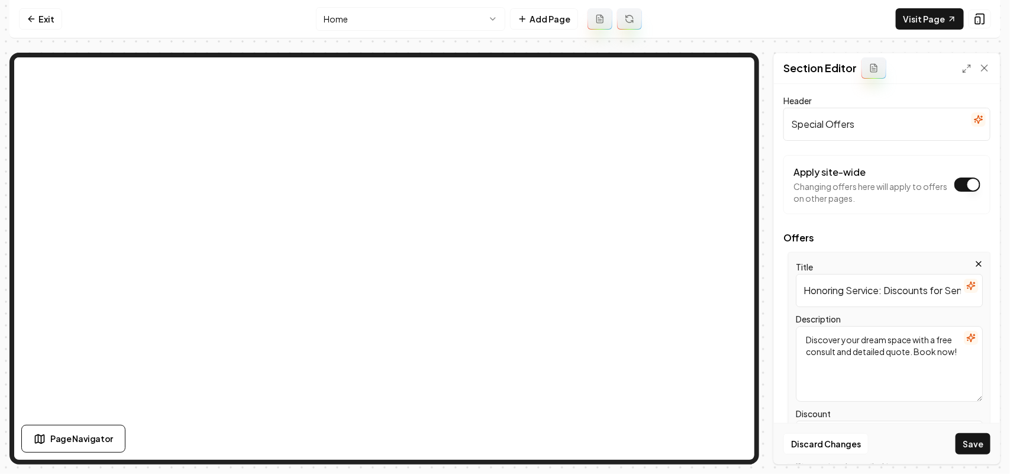
drag, startPoint x: 873, startPoint y: 388, endPoint x: 749, endPoint y: 327, distance: 138.7
click at [665, 215] on div "Page Settings Section Editor Header Special Offers Apply site-wide Changing off…" at bounding box center [504, 259] width 991 height 412
paste textarea "Honoring Service: Discounts for Seniors, Military & First Responders!"
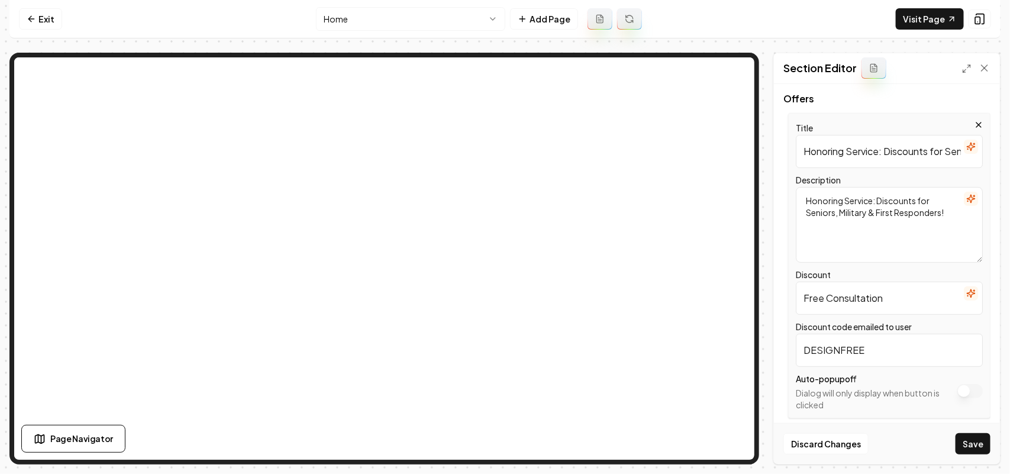
scroll to position [148, 0]
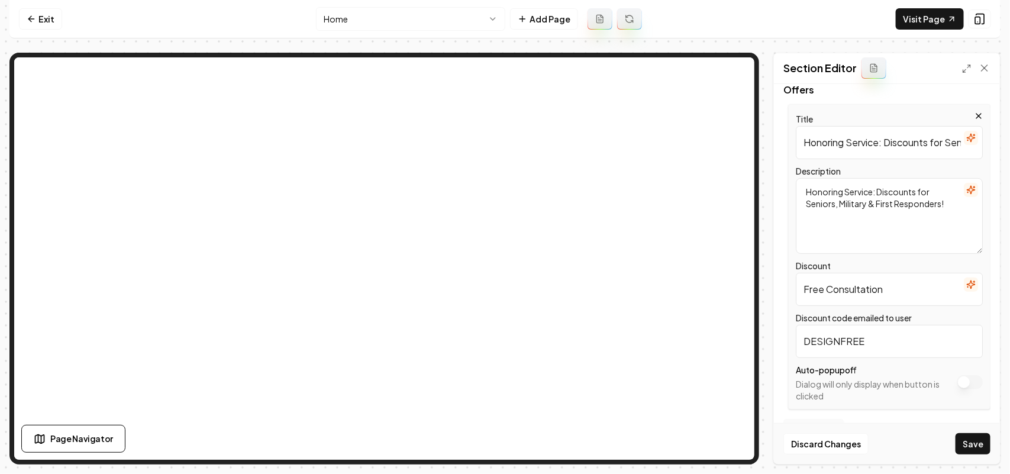
type textarea "Honoring Service: Discounts for Seniors, Military & First Responders!"
drag, startPoint x: 913, startPoint y: 296, endPoint x: 749, endPoint y: 296, distance: 163.9
click at [701, 238] on div "Page Settings Section Editor Header Special Offers Apply site-wide Changing off…" at bounding box center [504, 259] width 991 height 412
type input "Contact Us"
drag, startPoint x: 906, startPoint y: 342, endPoint x: 756, endPoint y: 341, distance: 149.7
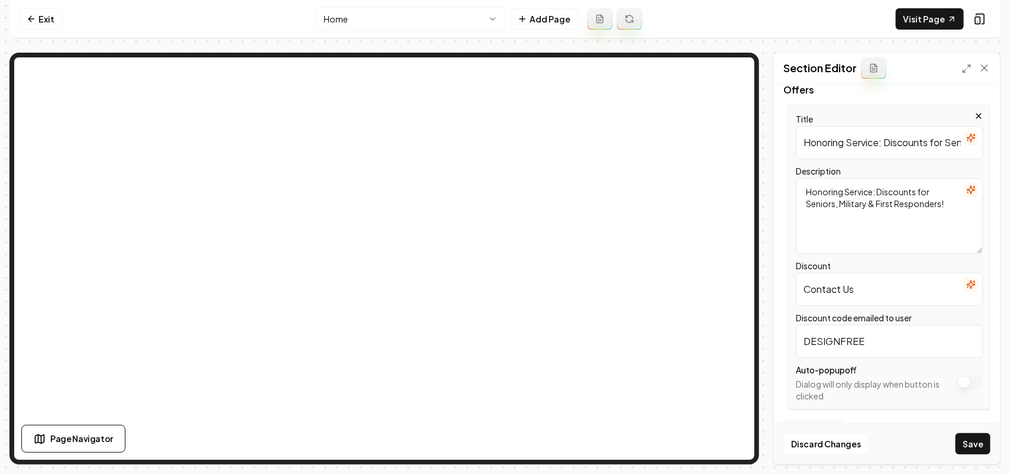
click at [756, 341] on div "Page Settings Section Editor Header Special Offers Apply site-wide Changing off…" at bounding box center [504, 259] width 991 height 412
type input "HONORSAVE"
click at [978, 439] on button "Save" at bounding box center [973, 443] width 35 height 21
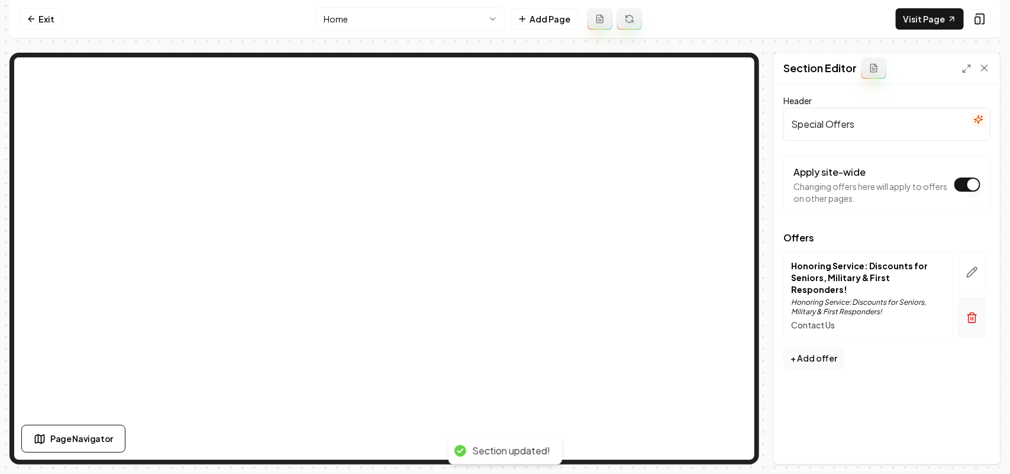
scroll to position [0, 0]
click at [973, 266] on icon "button" at bounding box center [972, 272] width 12 height 12
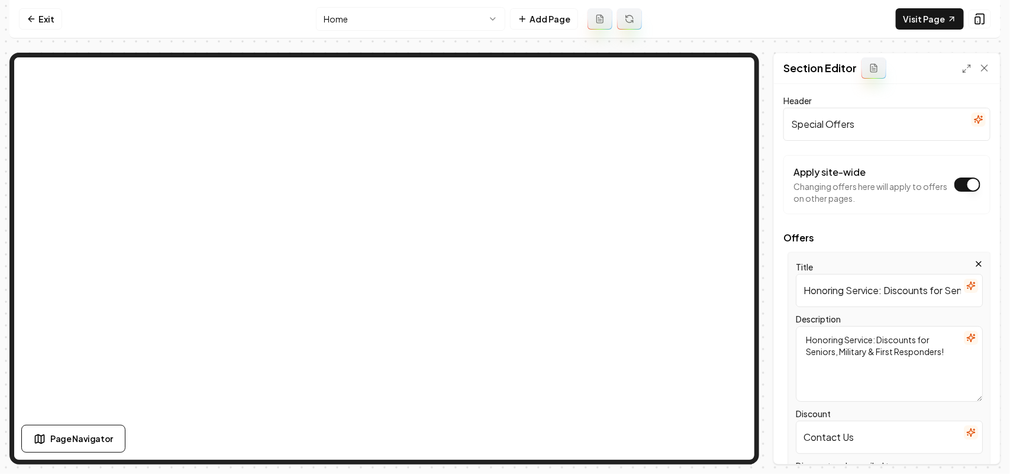
click at [966, 336] on icon "button" at bounding box center [970, 337] width 9 height 9
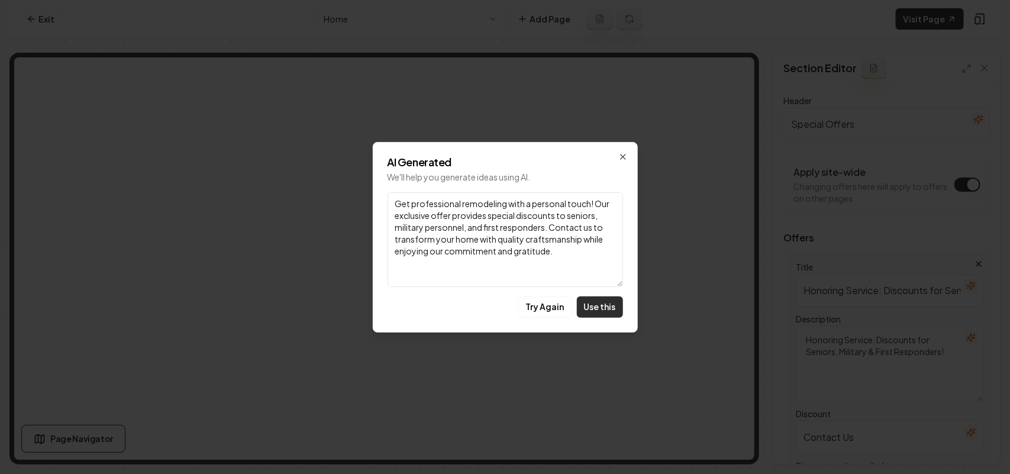
click at [601, 307] on button "Use this" at bounding box center [600, 306] width 46 height 21
type textarea "Get professional remodeling with a personal touch! Our exclusive offer provides…"
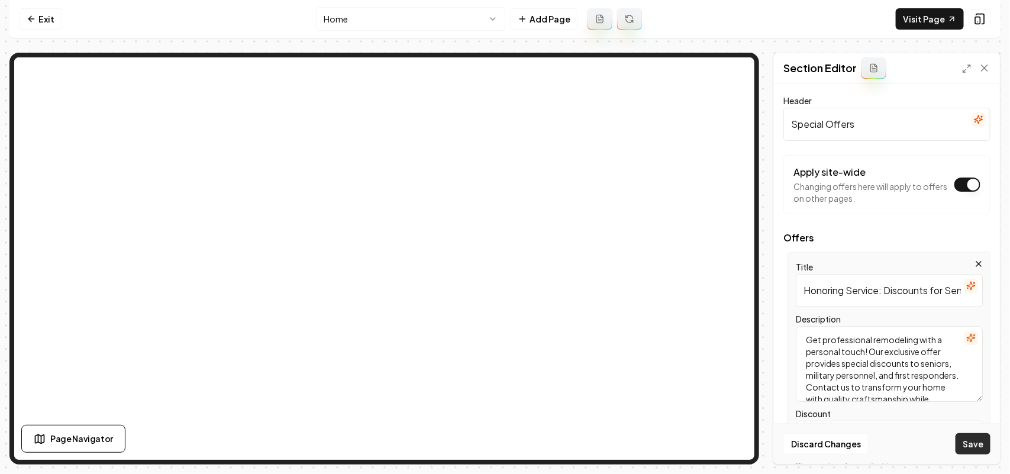
click at [971, 442] on button "Save" at bounding box center [973, 443] width 35 height 21
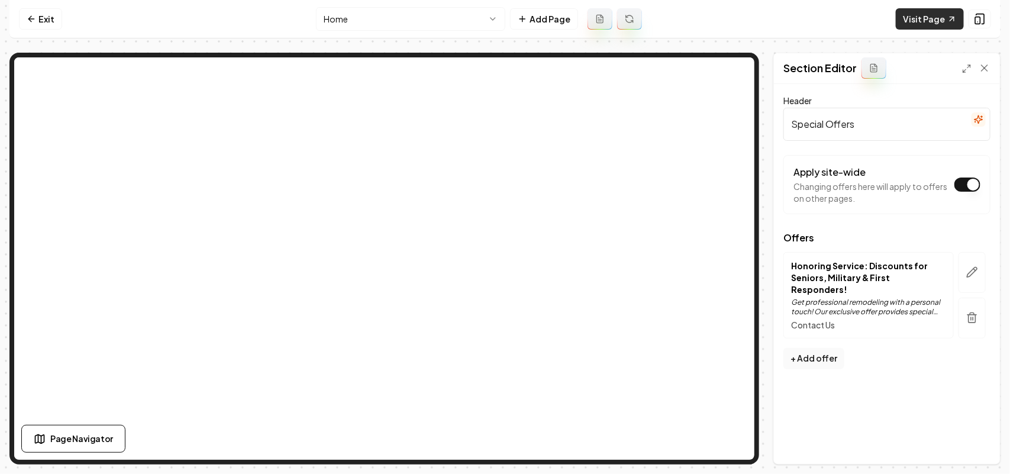
click at [922, 11] on link "Visit Page" at bounding box center [930, 18] width 68 height 21
click at [50, 17] on link "Exit" at bounding box center [40, 18] width 43 height 21
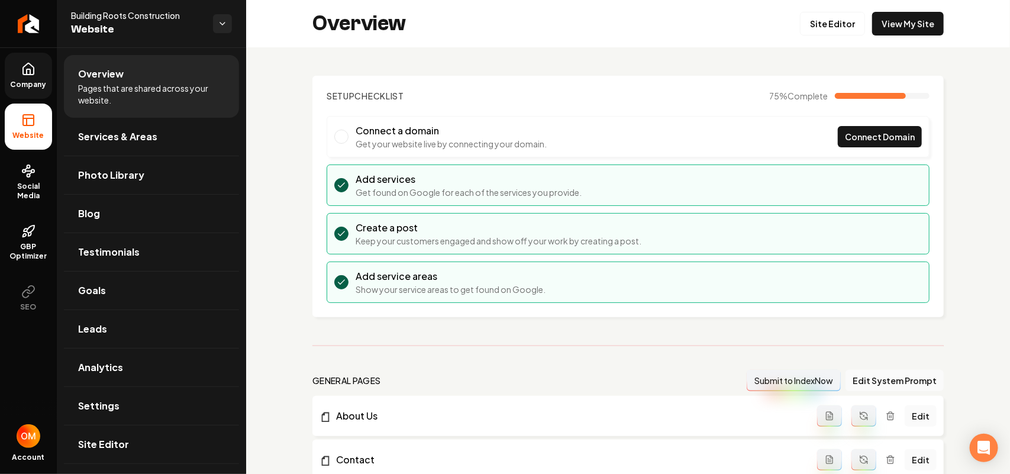
click at [40, 64] on link "Company" at bounding box center [28, 76] width 47 height 46
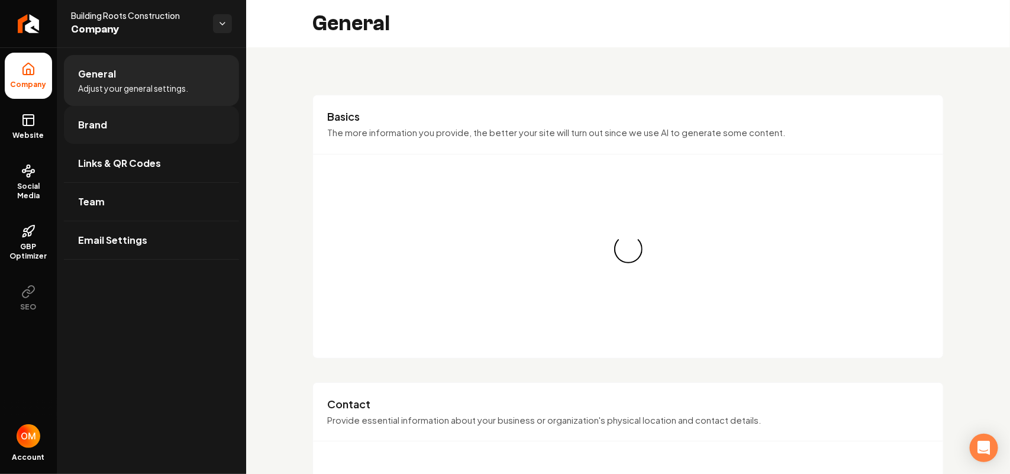
click at [108, 131] on link "Brand" at bounding box center [151, 125] width 175 height 38
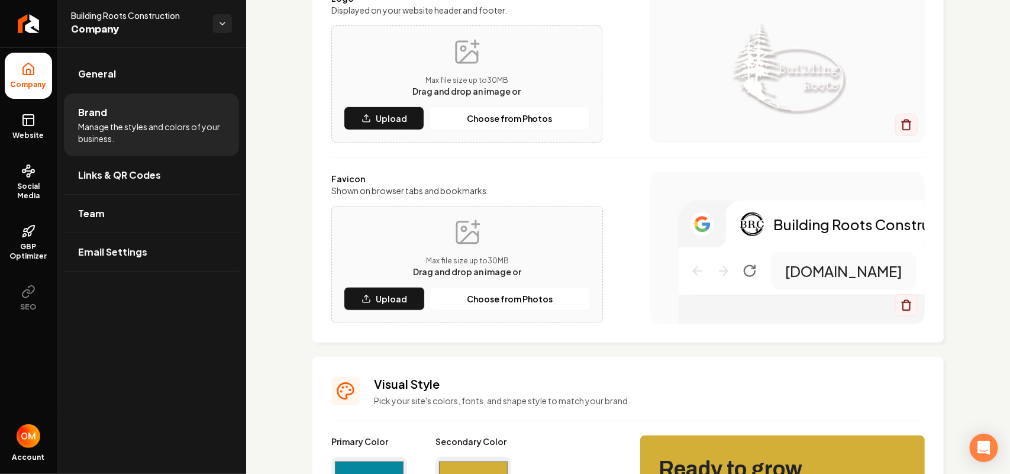
scroll to position [296, 0]
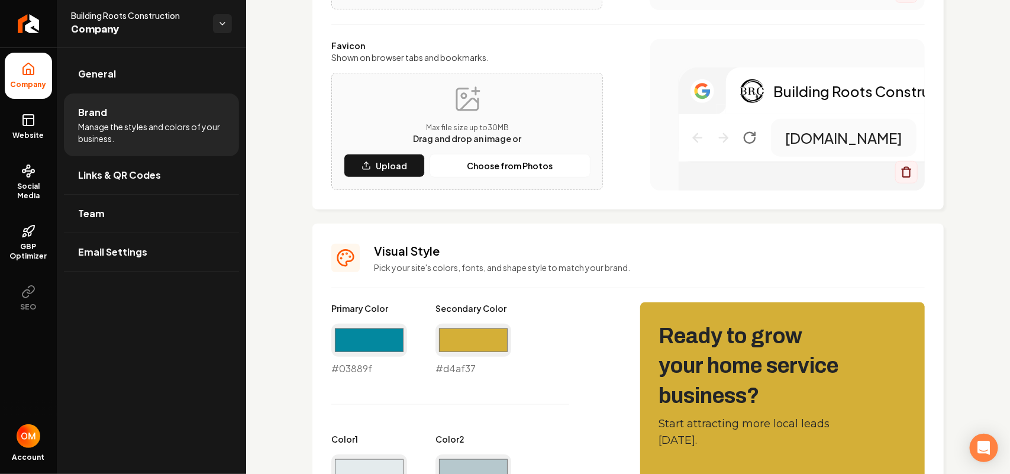
click at [469, 362] on div "#d4af37 #d4af37" at bounding box center [474, 350] width 76 height 52
copy div "#d4af37"
click at [37, 122] on link "Website" at bounding box center [28, 127] width 47 height 46
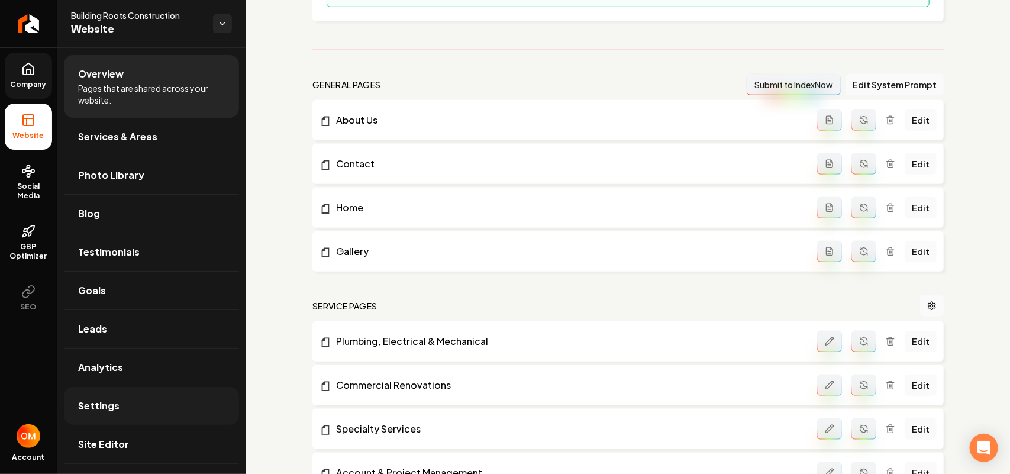
click at [124, 409] on link "Settings" at bounding box center [151, 406] width 175 height 38
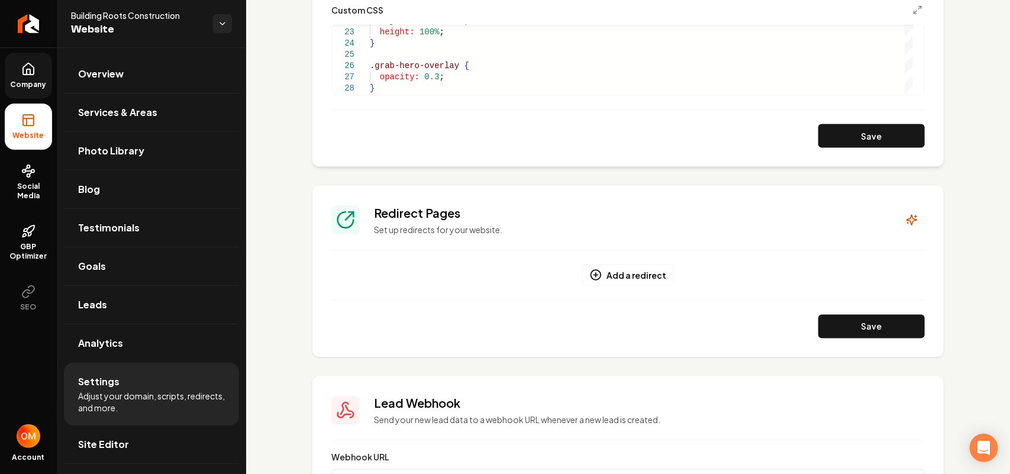
scroll to position [592, 0]
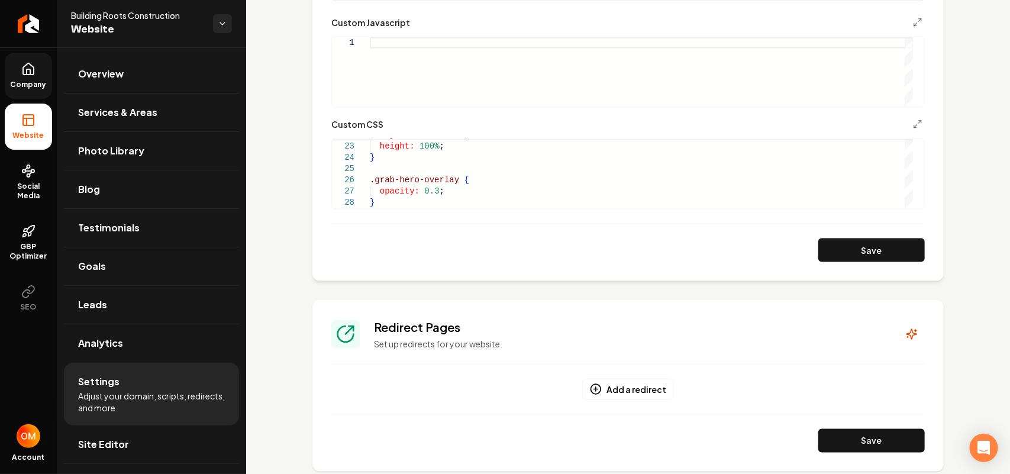
click at [402, 214] on form "**********" at bounding box center [628, 58] width 594 height 408
click at [401, 207] on div "object-fit: cover ; height: 100% ; } .grab-hero-overlay { opacity: 0.3 ; }" at bounding box center [641, 50] width 543 height 315
type textarea "**********"
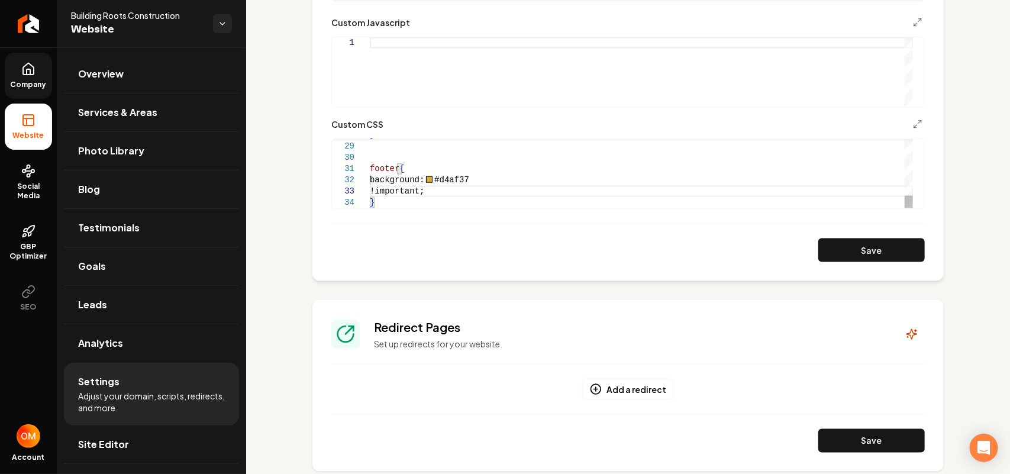
click at [515, 173] on div "} footer { background: #d4af37 !important; }" at bounding box center [641, 17] width 543 height 382
click at [527, 191] on div "} footer { background: #d4af37 !important; }" at bounding box center [641, 17] width 543 height 382
click at [496, 194] on div "} footer { background: #d4af37 !important; } opacity: 0.3 ;" at bounding box center [641, 22] width 543 height 371
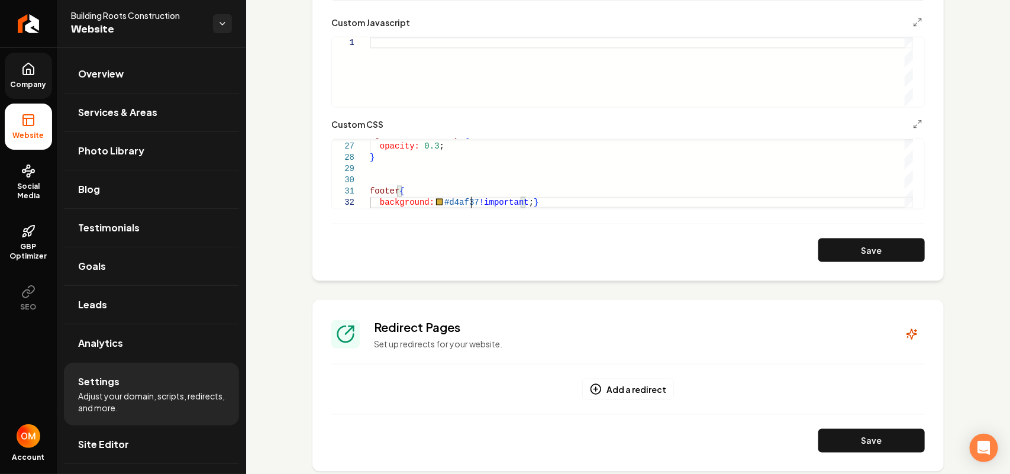
scroll to position [21, 48]
click at [878, 244] on button "Save" at bounding box center [871, 250] width 107 height 24
click at [397, 194] on div "} footer { background: #d4af37 !important ; opacity: 0.3 ; .grab-hero-overlay {" at bounding box center [641, 34] width 543 height 371
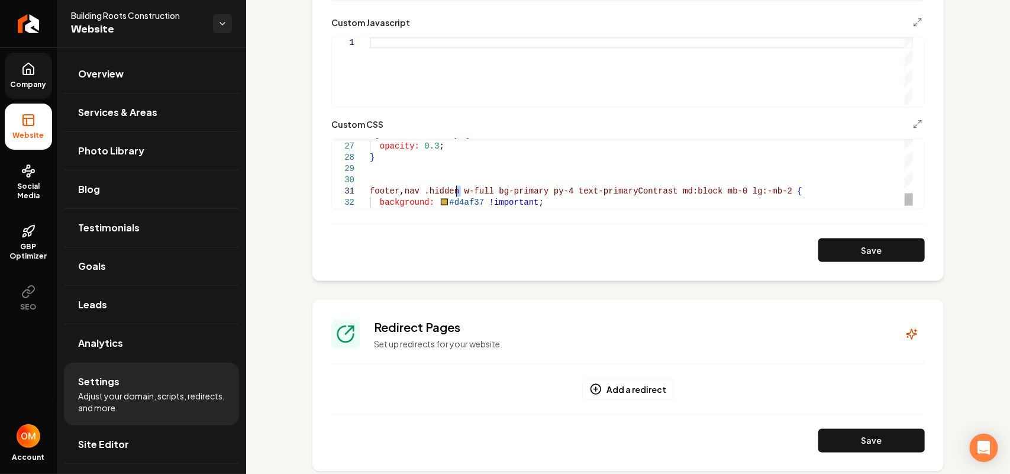
drag, startPoint x: 462, startPoint y: 187, endPoint x: 456, endPoint y: 188, distance: 6.0
click at [456, 188] on div "} footer , nav .hidden w-full bg-primary py-4 text-primaryContrast md:block mb-…" at bounding box center [641, 34] width 543 height 371
click at [492, 189] on div "} footer , nav .hidden.w-full bg-primary py-4 text-primaryContrast md:block mb-…" at bounding box center [641, 34] width 543 height 371
drag, startPoint x: 539, startPoint y: 192, endPoint x: 560, endPoint y: 189, distance: 22.1
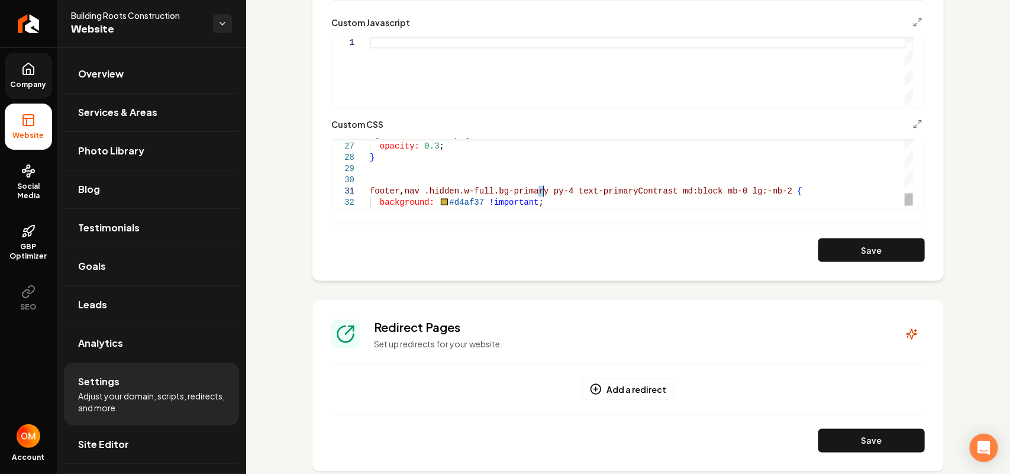
click at [543, 192] on div "} footer , nav .hidden.w-full.bg-primary py-4 text-primaryContrast md:block mb-…" at bounding box center [641, 34] width 543 height 371
click at [567, 191] on div "} footer , nav .hidden.w-full.bg-primary.py-4 text-primaryContrast md:block mb-…" at bounding box center [641, 34] width 543 height 371
drag, startPoint x: 663, startPoint y: 191, endPoint x: 765, endPoint y: 191, distance: 101.2
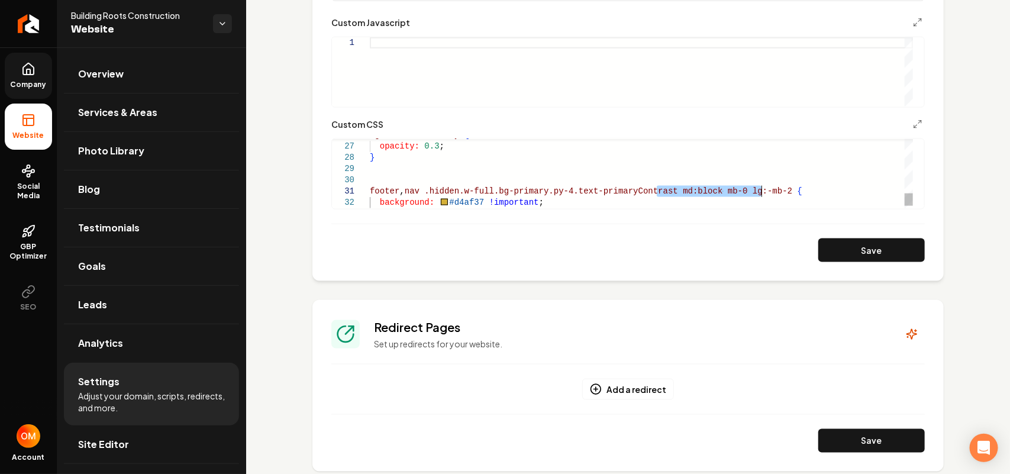
click at [765, 191] on div "} footer , nav .hidden.w-full.bg-primary.py-4.text-primaryContras t md:block mb…" at bounding box center [641, 34] width 543 height 371
click at [859, 244] on button "Save" at bounding box center [871, 250] width 107 height 24
type textarea "**********"
click at [96, 75] on span "Overview" at bounding box center [101, 74] width 46 height 14
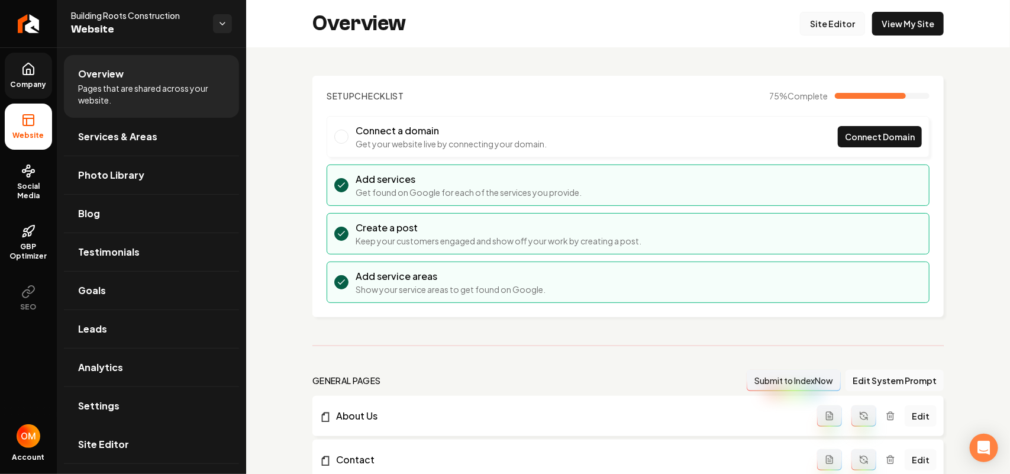
click at [830, 28] on link "Site Editor" at bounding box center [832, 24] width 65 height 24
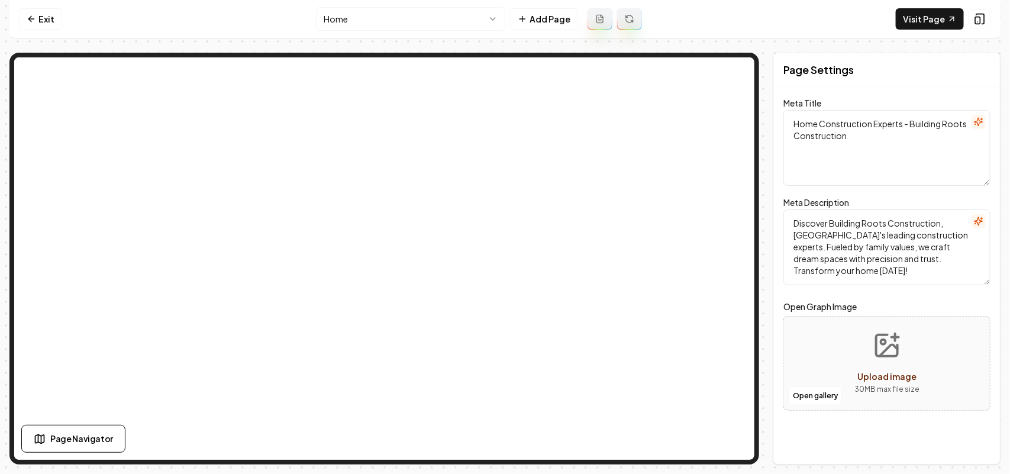
click at [410, 9] on html "Computer Required This feature is only available on a computer. Please switch t…" at bounding box center [505, 237] width 1010 height 474
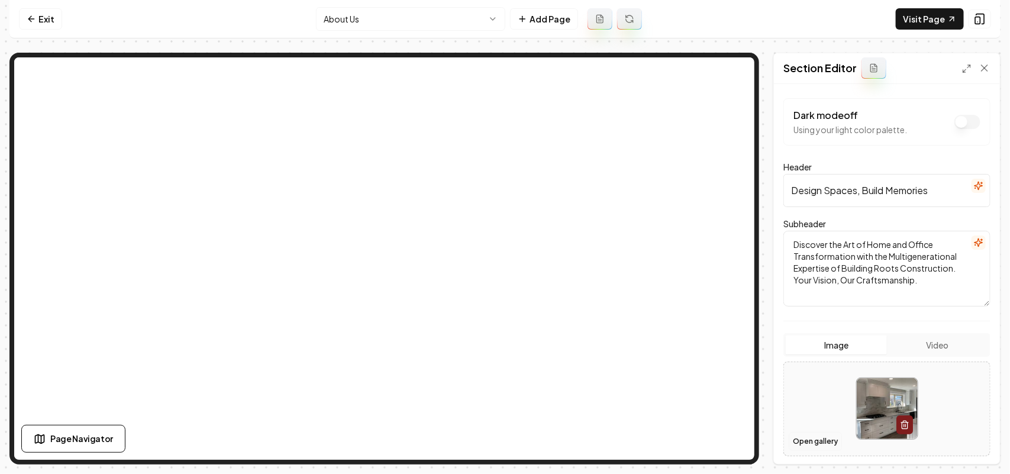
click at [815, 439] on button "Open gallery" at bounding box center [815, 441] width 53 height 19
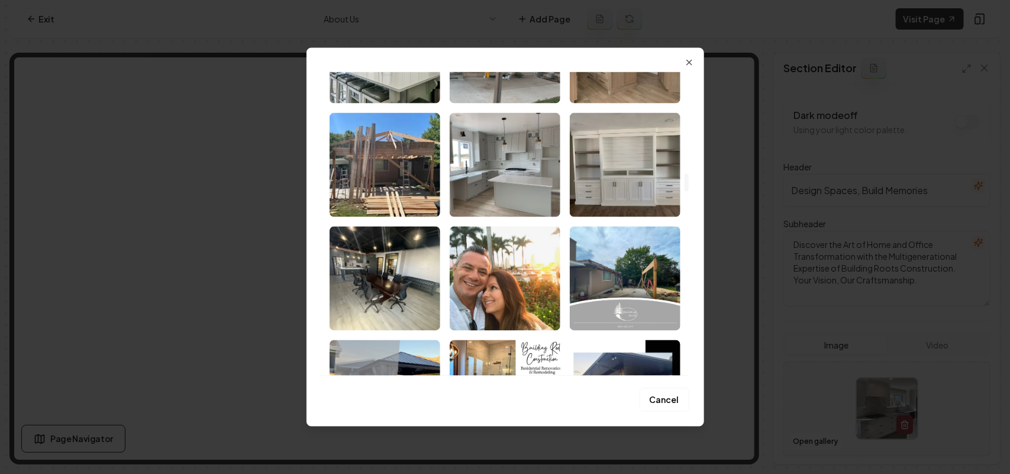
scroll to position [1923, 0]
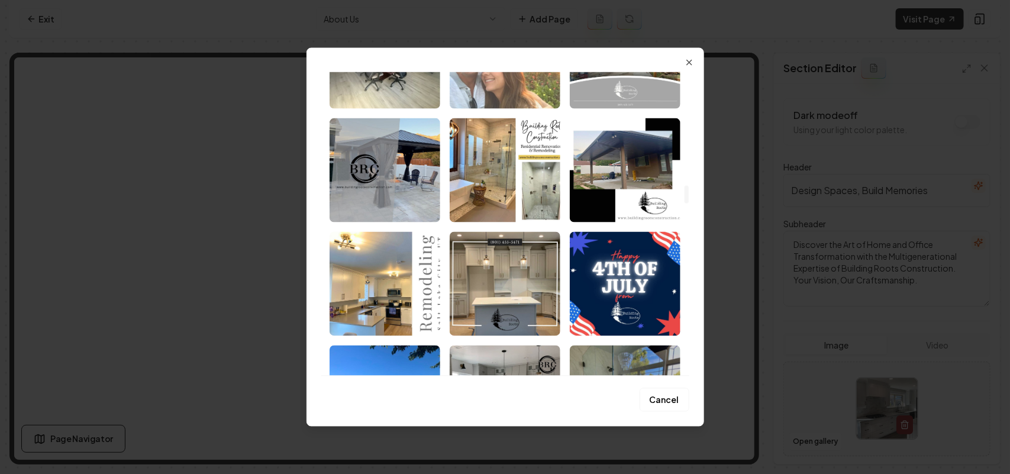
click at [518, 105] on img "Select image image_68a3cdc95c7cd75eb8ea82c9.jpeg" at bounding box center [505, 56] width 111 height 104
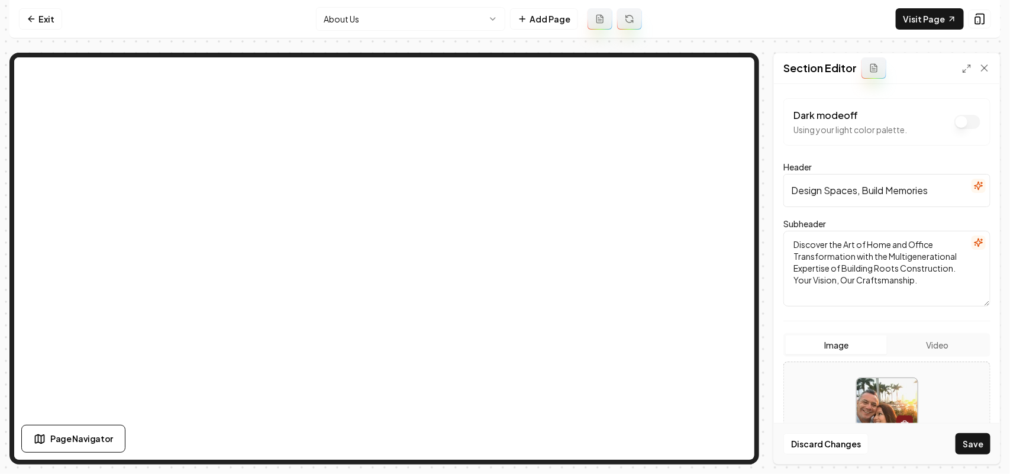
click at [983, 444] on button "Save" at bounding box center [973, 443] width 35 height 21
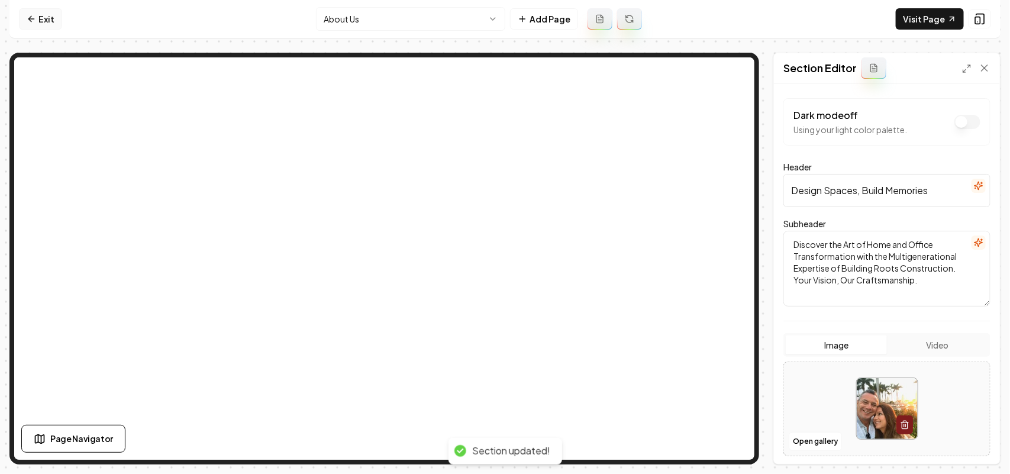
click at [49, 15] on link "Exit" at bounding box center [40, 18] width 43 height 21
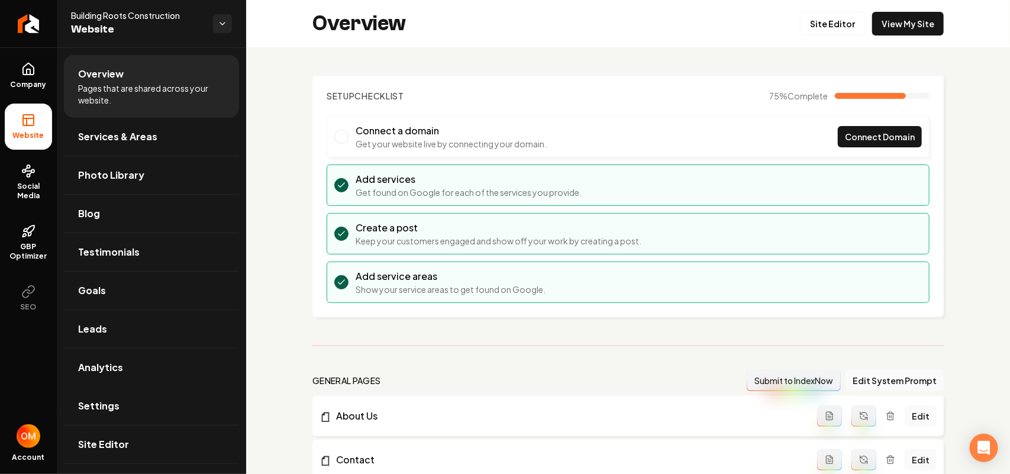
drag, startPoint x: 153, startPoint y: 416, endPoint x: 595, endPoint y: 335, distance: 450.0
click at [154, 416] on link "Settings" at bounding box center [151, 406] width 175 height 38
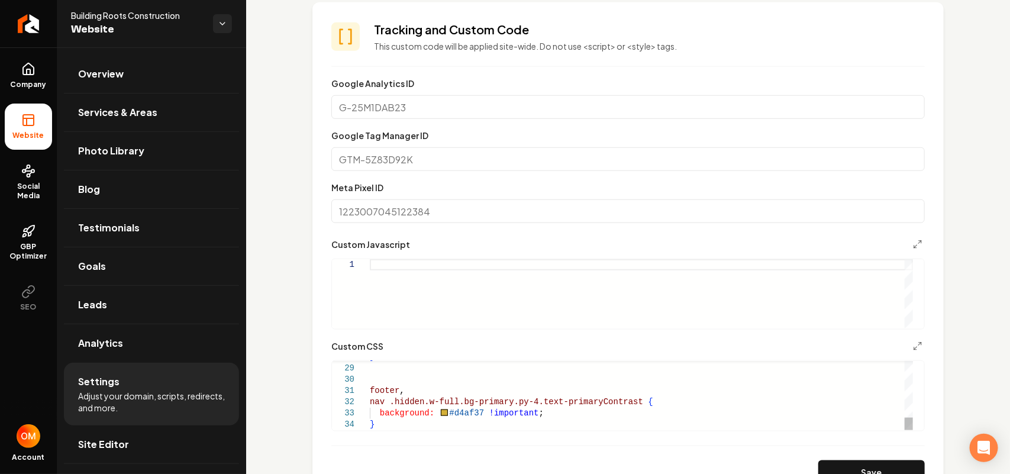
scroll to position [740, 0]
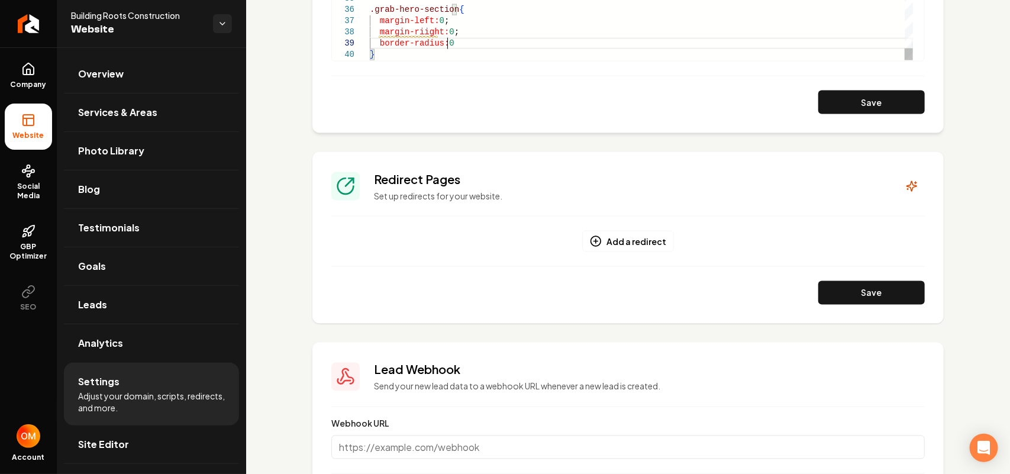
scroll to position [90, 80]
click at [853, 99] on button "Save" at bounding box center [871, 103] width 107 height 24
type textarea "**********"
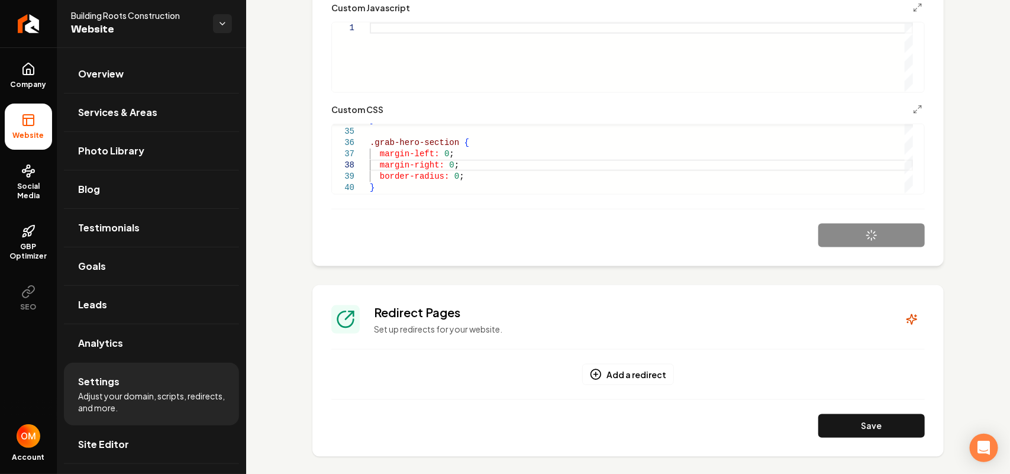
scroll to position [444, 0]
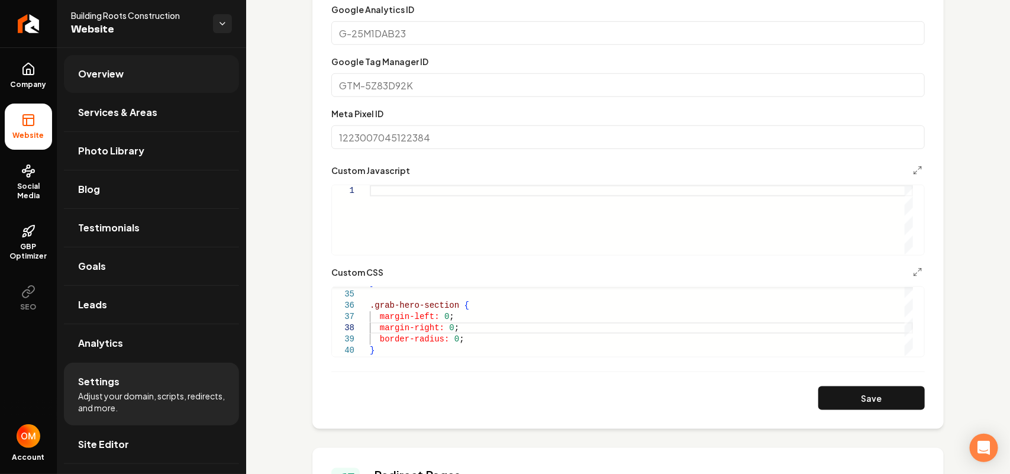
click at [137, 63] on link "Overview" at bounding box center [151, 74] width 175 height 38
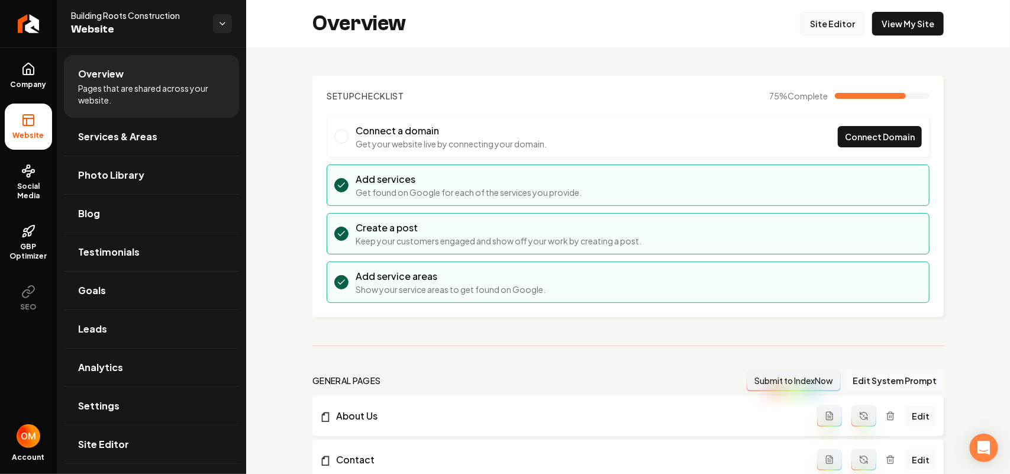
click at [821, 28] on link "Site Editor" at bounding box center [832, 24] width 65 height 24
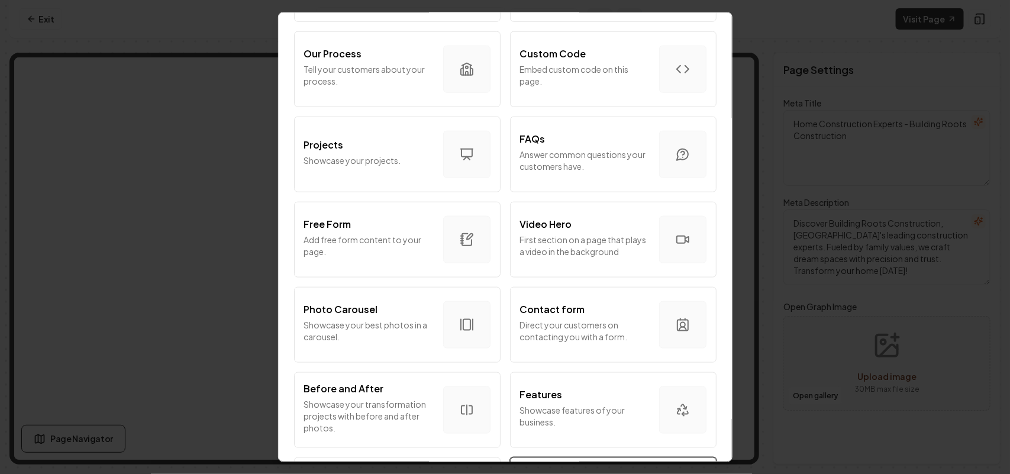
scroll to position [592, 0]
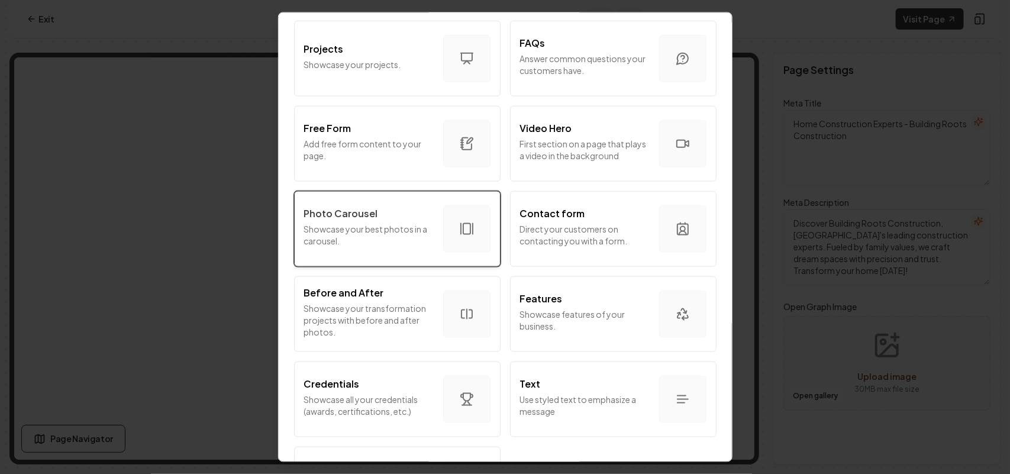
click at [412, 234] on p "Showcase your best photos in a carousel." at bounding box center [369, 235] width 130 height 24
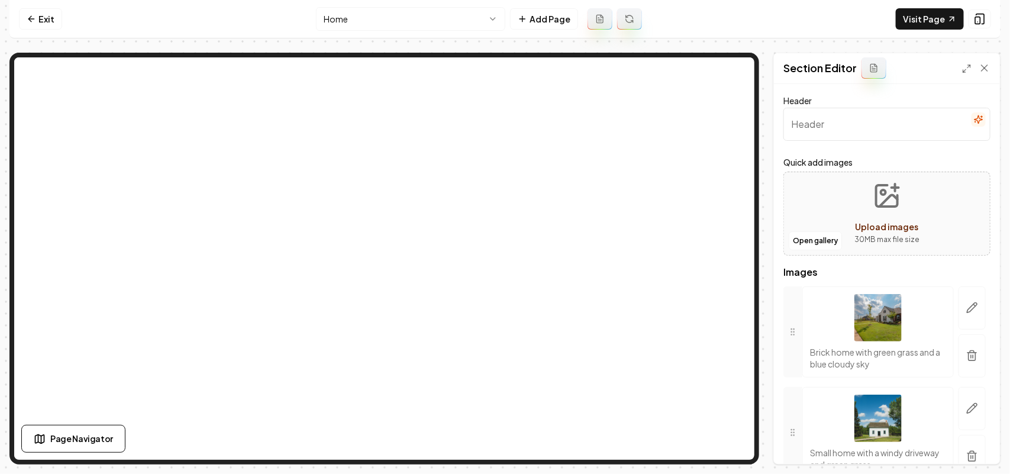
paste input "Our Work"
type input "Our Work"
click at [962, 344] on button "button" at bounding box center [972, 355] width 27 height 43
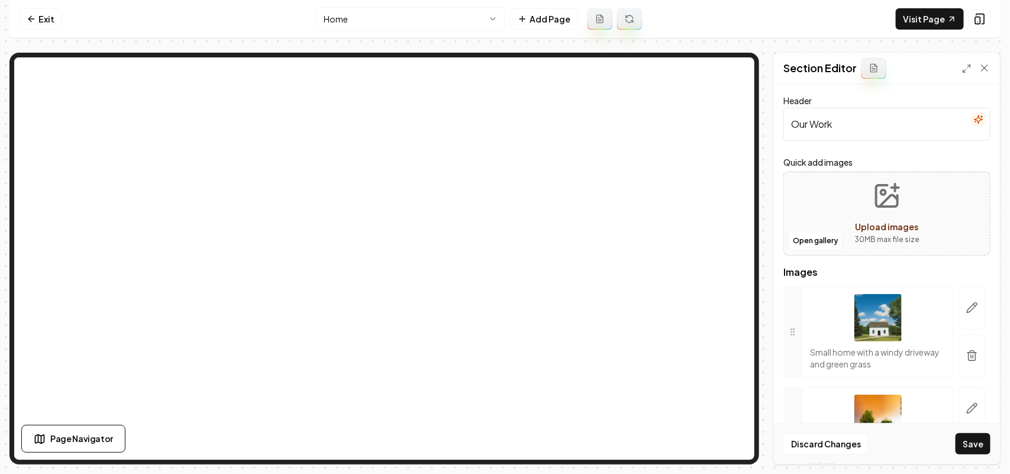
click at [962, 344] on button "button" at bounding box center [972, 355] width 27 height 43
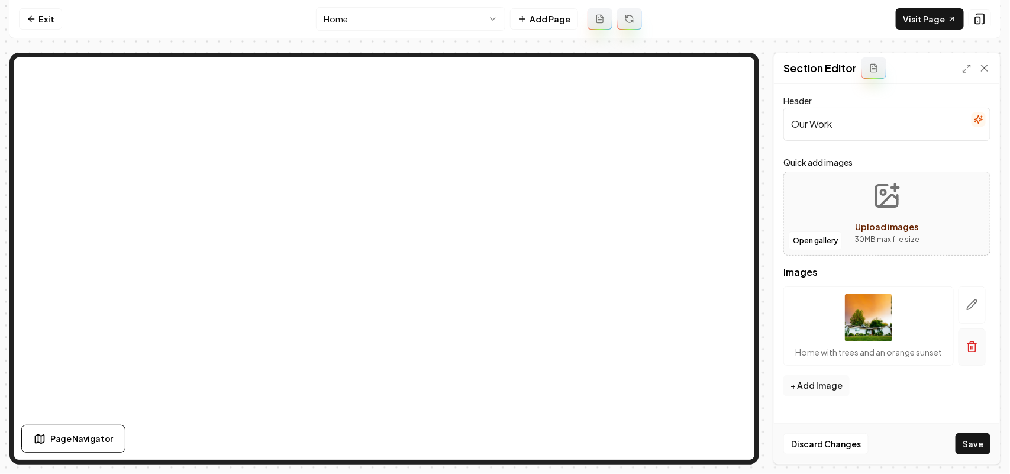
click at [968, 346] on icon "button" at bounding box center [972, 347] width 12 height 12
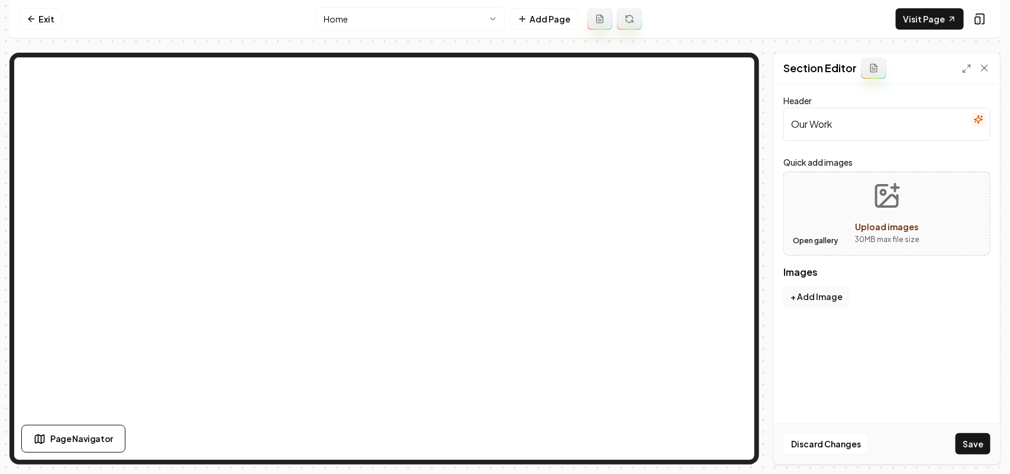
click at [815, 238] on button "Open gallery" at bounding box center [815, 240] width 53 height 19
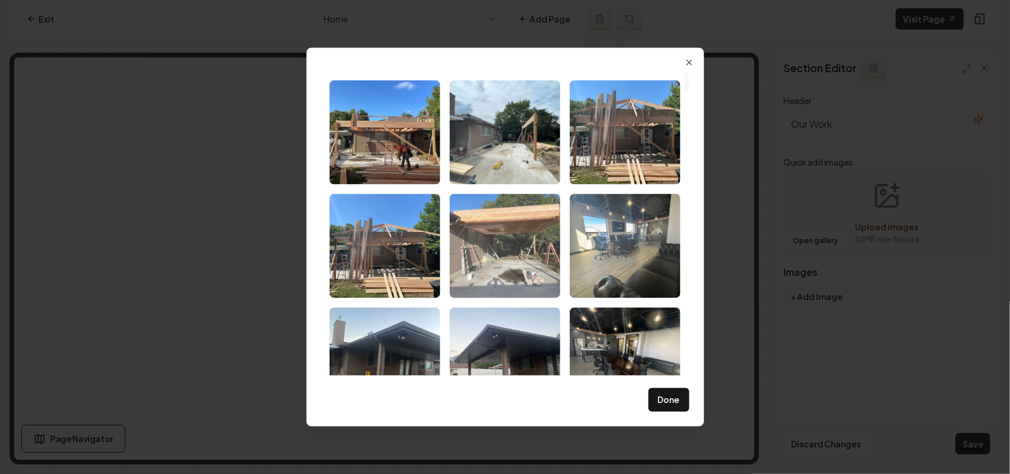
scroll to position [74, 0]
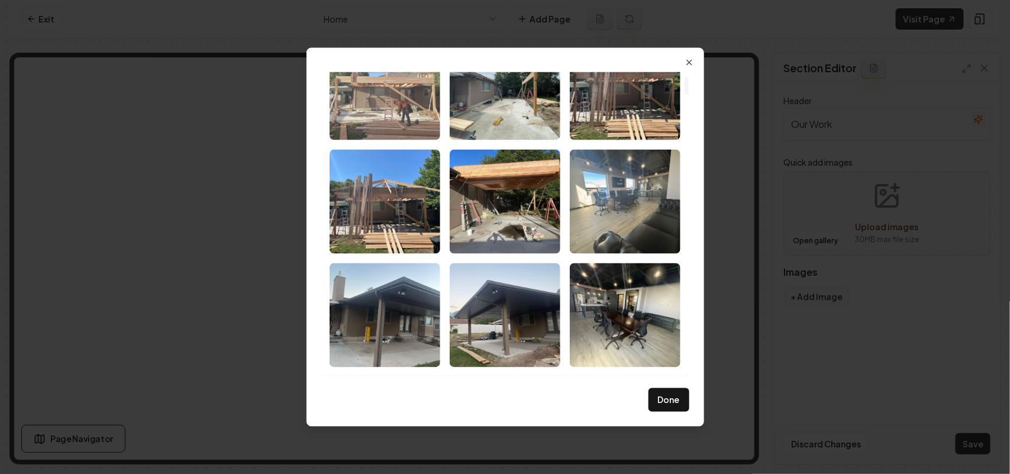
click at [419, 105] on img "Select image image_68a3d1075c7cd75eb803443b.jpeg" at bounding box center [385, 88] width 111 height 104
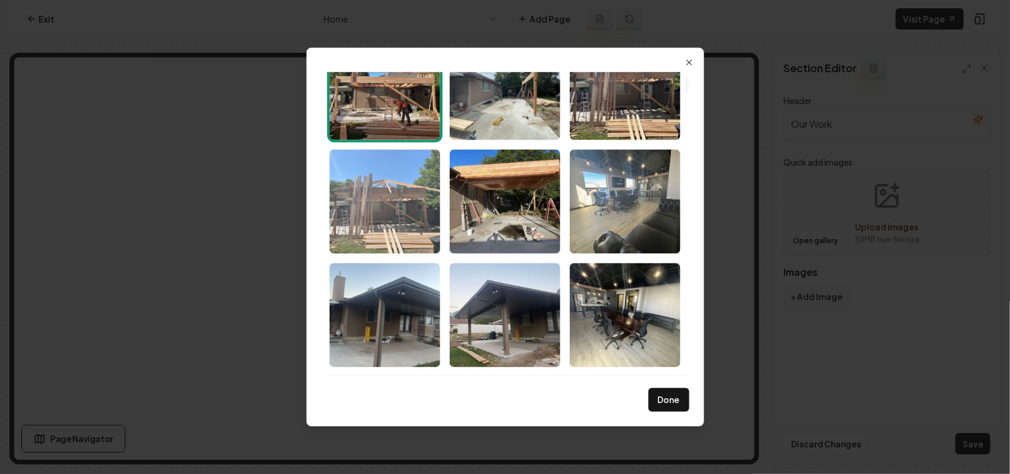
click at [404, 196] on img "Select image image_68a3d1075c7cd75eb803440f.jpeg" at bounding box center [385, 201] width 111 height 104
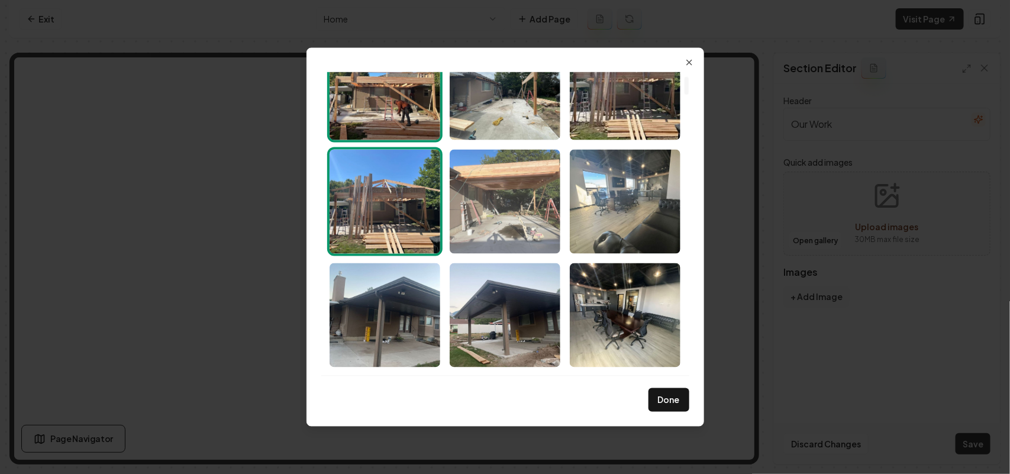
click at [476, 208] on img "Select image image_68a3d1075c7cd75eb80343e6.jpeg" at bounding box center [505, 201] width 111 height 104
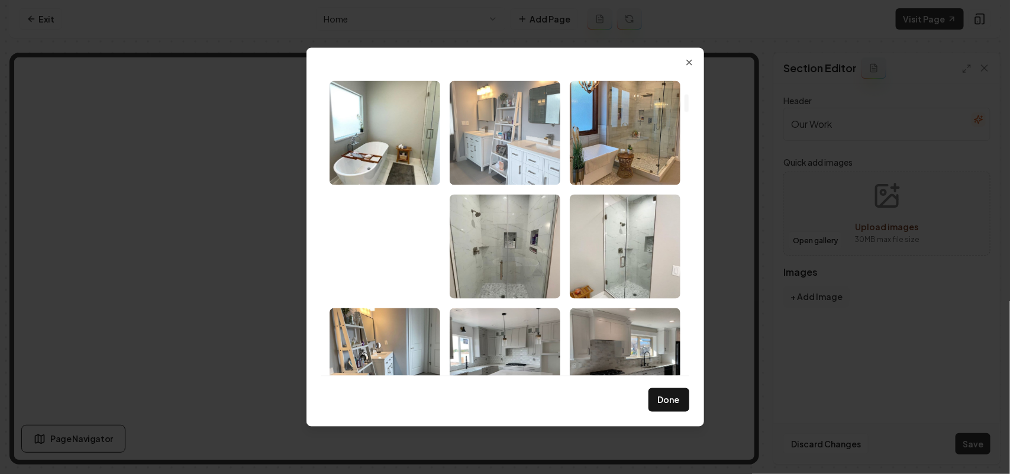
click at [510, 141] on img "Select image image_68a3d0d65c7cd75eb80249b7.jpeg" at bounding box center [505, 132] width 111 height 104
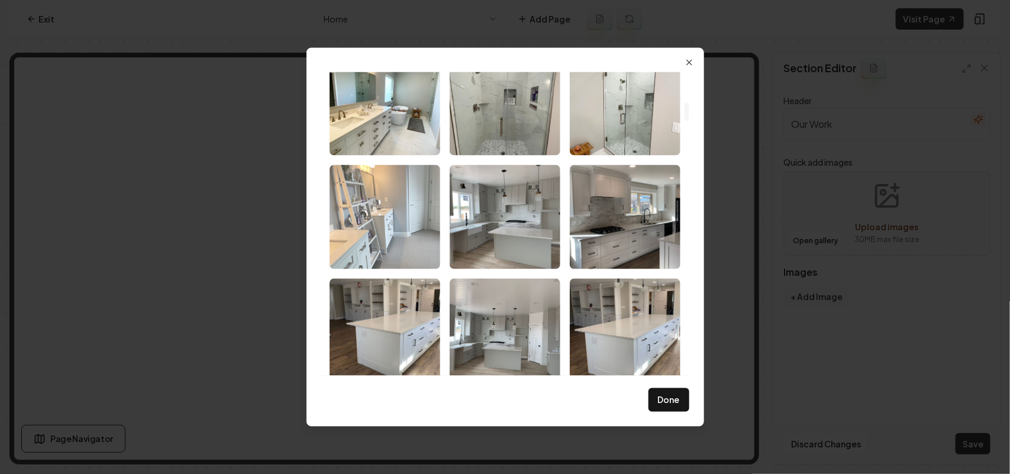
scroll to position [518, 0]
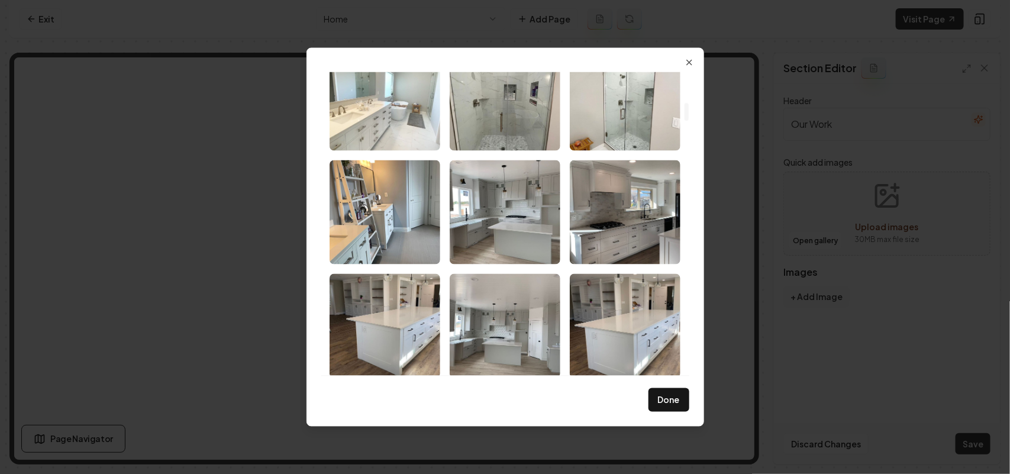
click at [392, 114] on img "Select image image_68a3d0d65c7cd75eb80249a2.jpeg" at bounding box center [385, 98] width 111 height 104
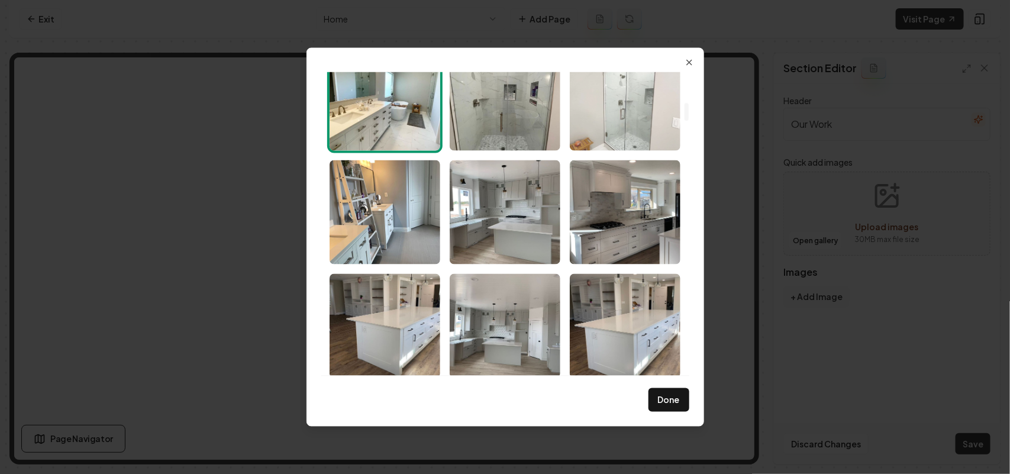
click at [604, 122] on img "Select image image_68a3d0d65c7cd75eb80248cd.jpeg" at bounding box center [625, 98] width 111 height 104
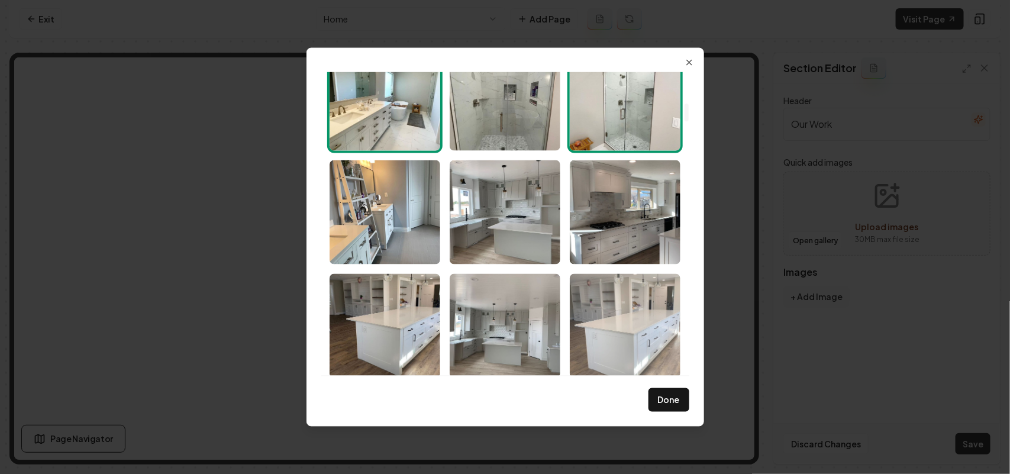
scroll to position [592, 0]
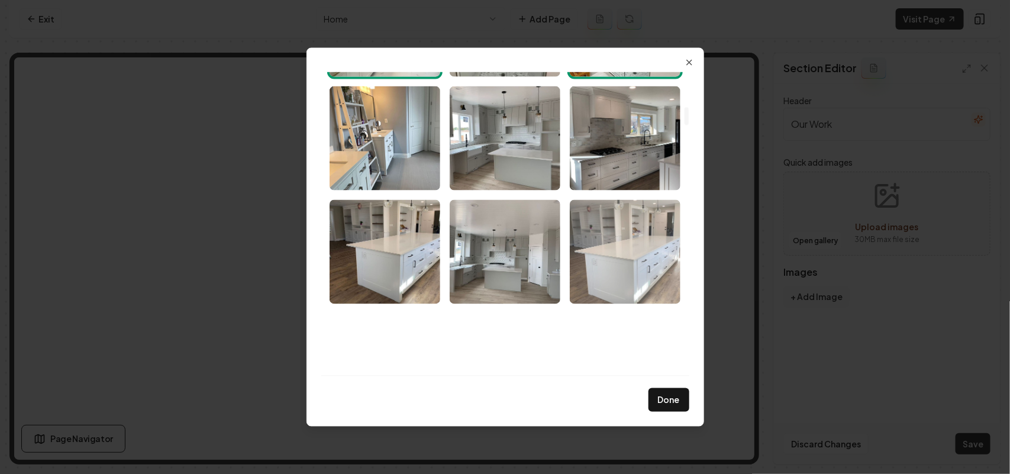
click at [630, 270] on img "Select image image_68a3d0ab5c7cd75eb801c0d4.jpeg" at bounding box center [625, 251] width 111 height 104
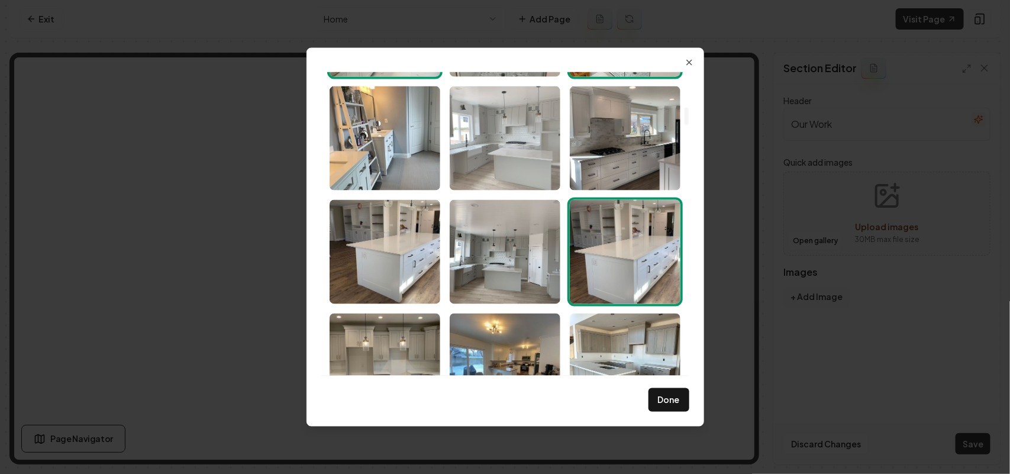
drag, startPoint x: 628, startPoint y: 153, endPoint x: 536, endPoint y: 148, distance: 91.8
click at [627, 153] on img "Select image image_68a3d0ab5c7cd75eb801c0b5.jpeg" at bounding box center [625, 138] width 111 height 104
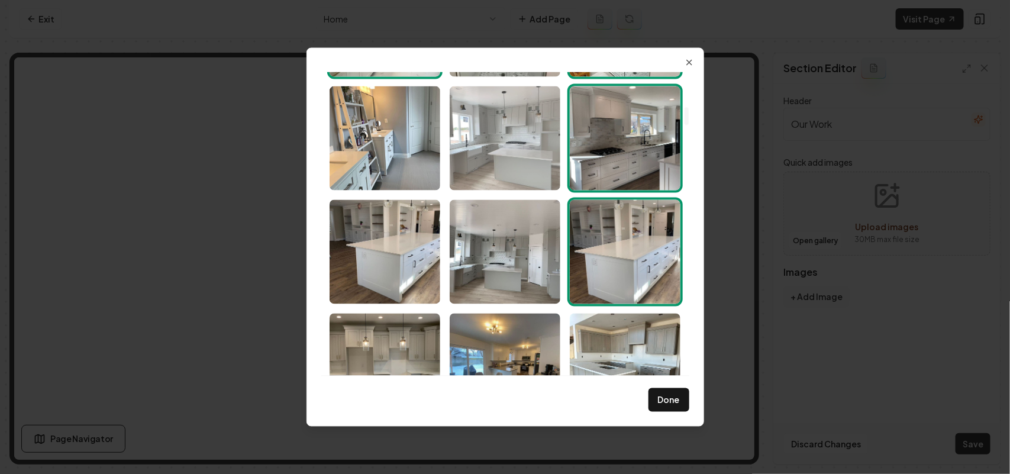
click at [521, 147] on img "Select image image_68a3d0ab5c7cd75eb801c0b7.jpeg" at bounding box center [505, 138] width 111 height 104
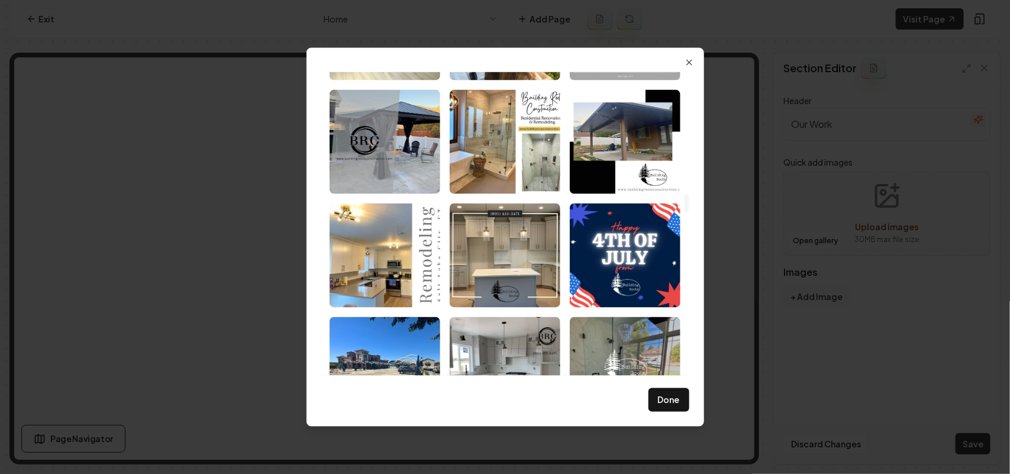
scroll to position [2071, 0]
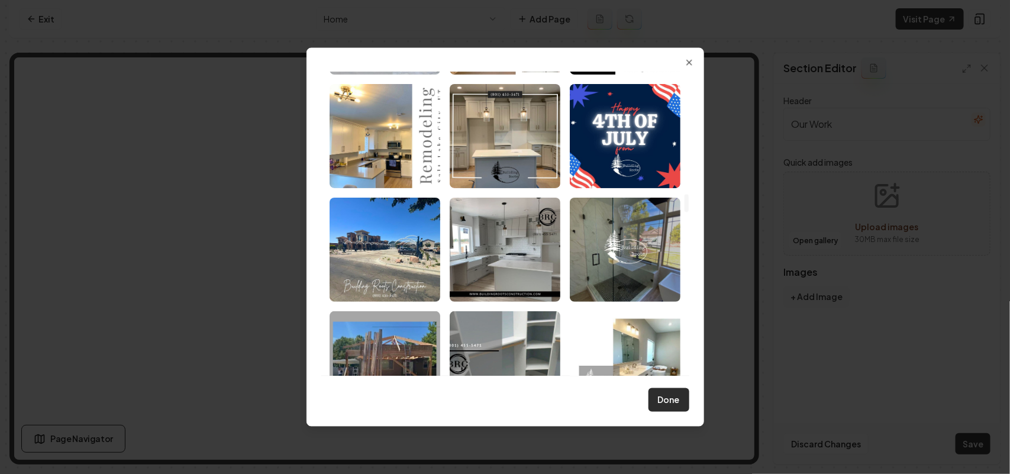
click at [669, 408] on button "Done" at bounding box center [669, 400] width 41 height 24
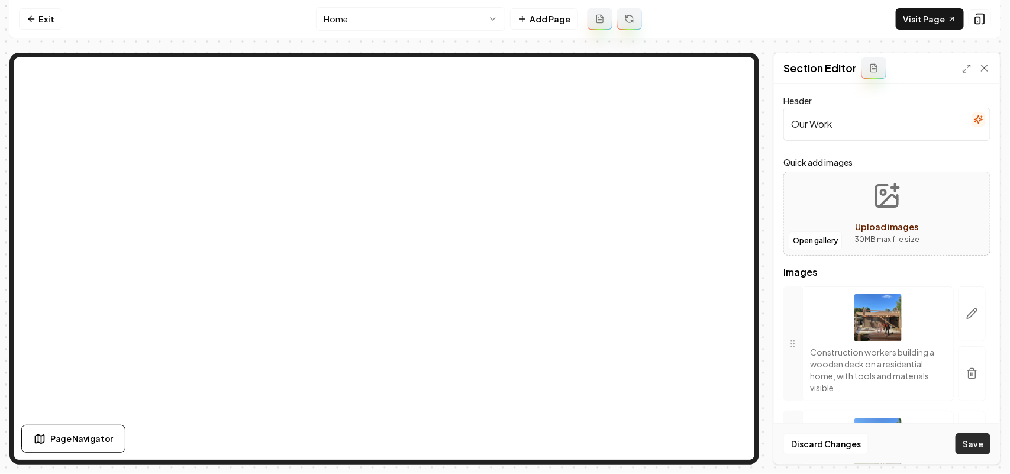
click at [976, 450] on button "Save" at bounding box center [973, 443] width 35 height 21
click at [49, 13] on link "Exit" at bounding box center [40, 18] width 43 height 21
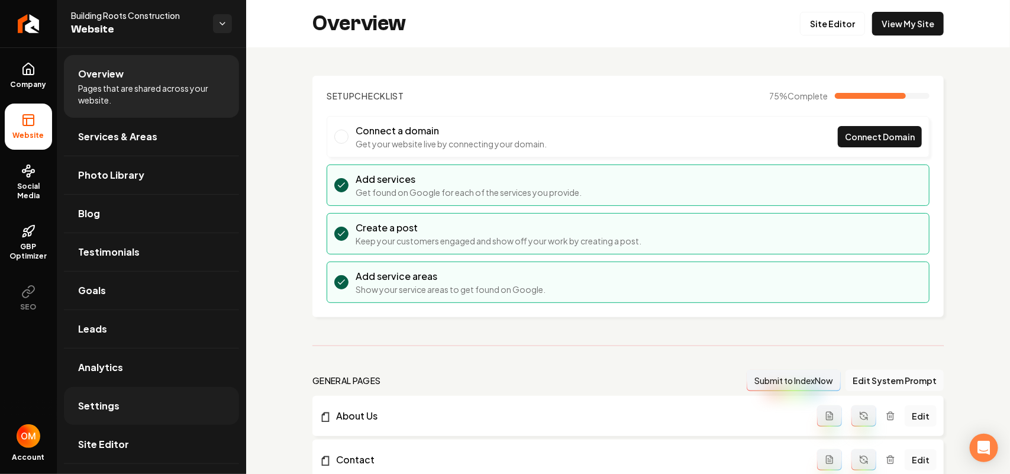
click at [149, 417] on link "Settings" at bounding box center [151, 406] width 175 height 38
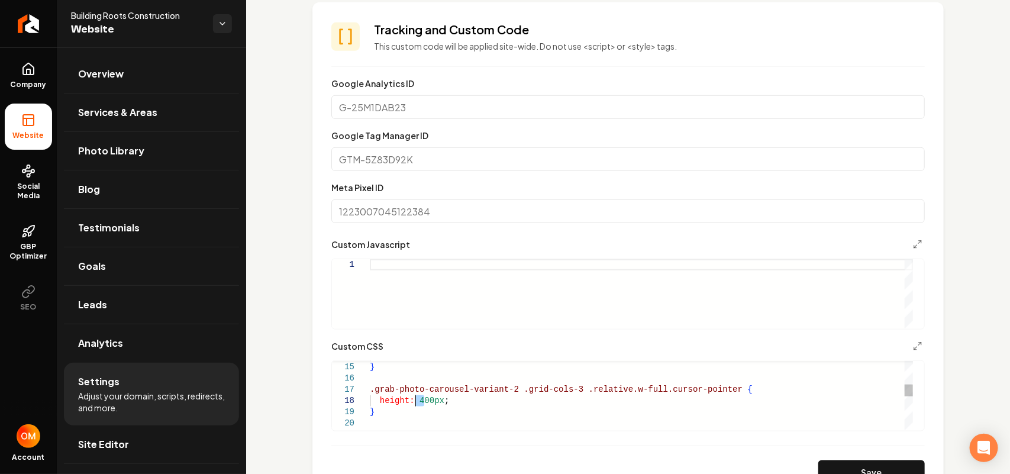
drag, startPoint x: 423, startPoint y: 402, endPoint x: 413, endPoint y: 400, distance: 10.3
click at [413, 400] on div "background: black !important ; } .grab-photo-carousel-variant-2 .grid-cols-3 .r…" at bounding box center [641, 429] width 543 height 450
type textarea "**********"
click at [830, 456] on form "**********" at bounding box center [628, 280] width 594 height 408
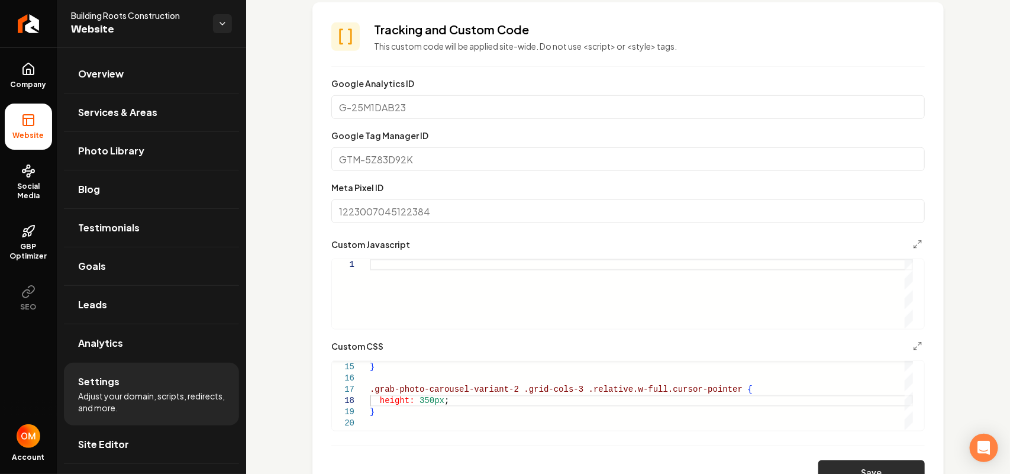
click at [831, 463] on button "Save" at bounding box center [871, 472] width 107 height 24
drag, startPoint x: 167, startPoint y: 92, endPoint x: 164, endPoint y: 86, distance: 6.9
click at [166, 92] on link "Overview" at bounding box center [151, 74] width 175 height 38
click at [159, 76] on li "Overview" at bounding box center [151, 74] width 175 height 38
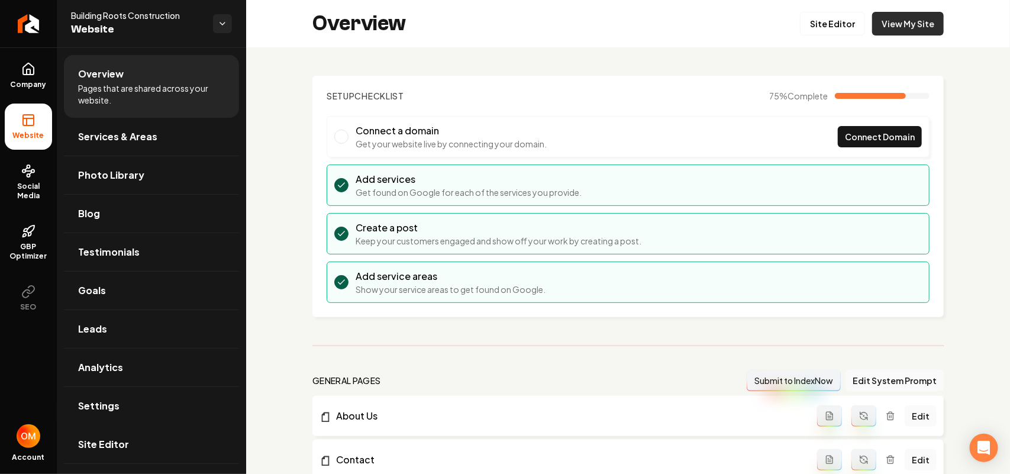
click at [879, 28] on link "View My Site" at bounding box center [908, 24] width 72 height 24
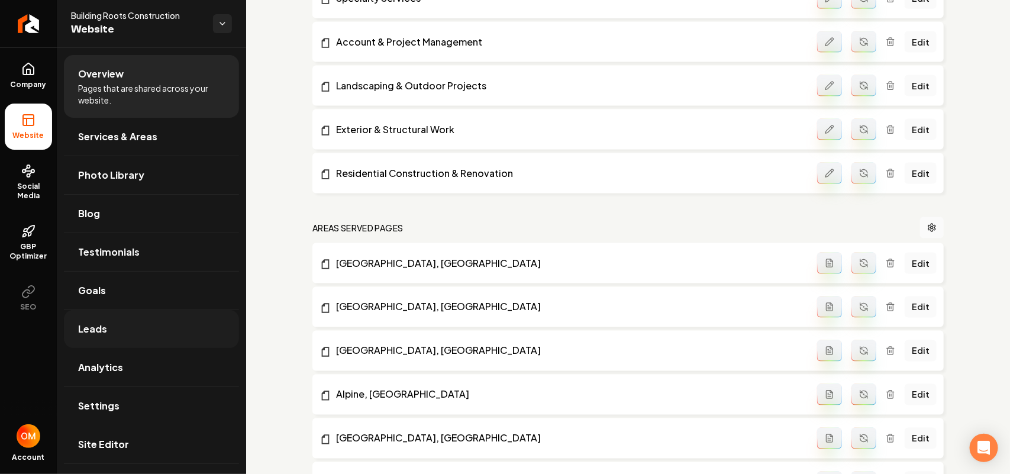
scroll to position [740, 0]
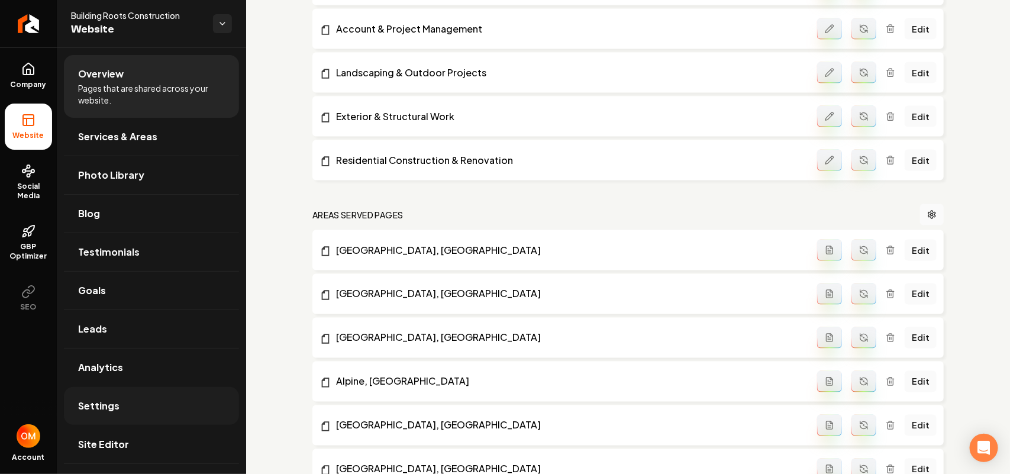
click at [127, 410] on link "Settings" at bounding box center [151, 406] width 175 height 38
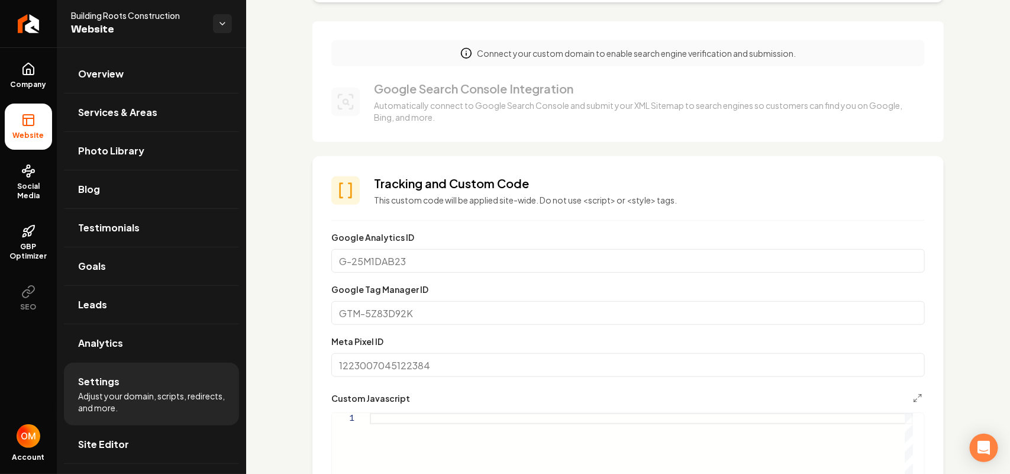
scroll to position [444, 0]
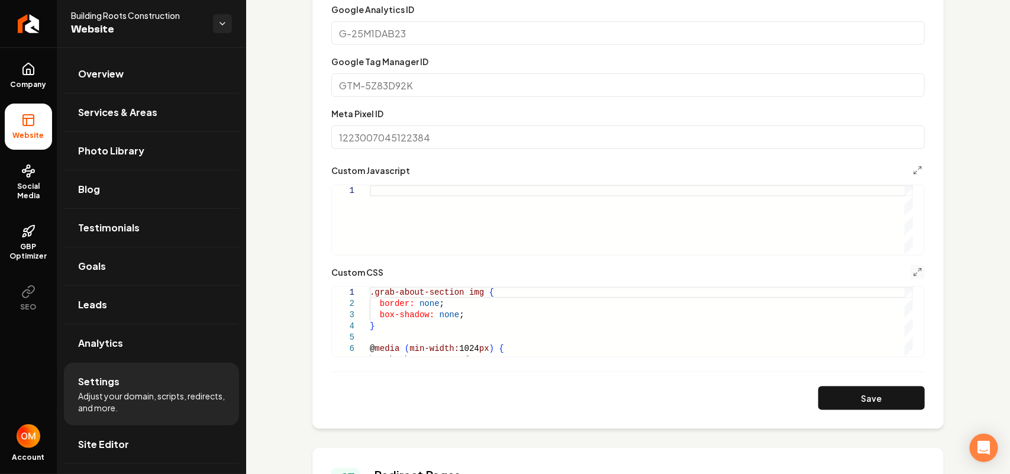
click at [911, 278] on button "Main content area" at bounding box center [918, 272] width 14 height 14
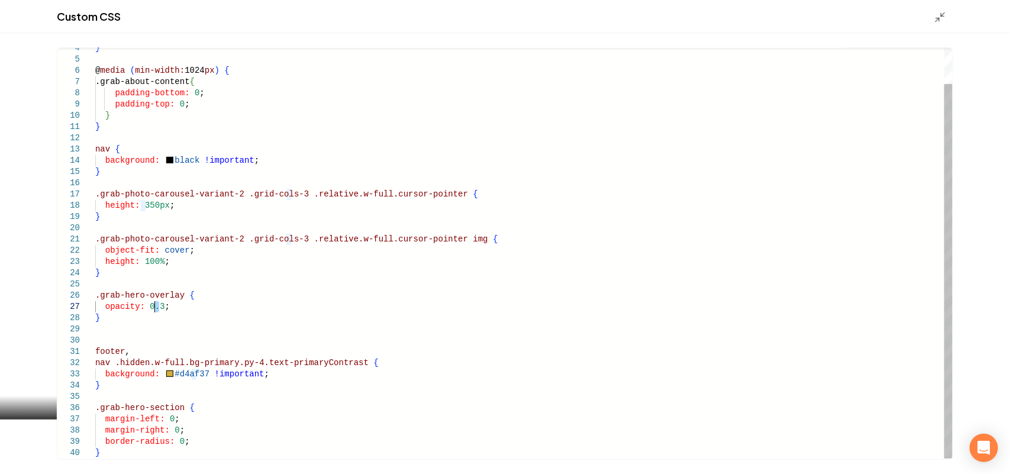
click at [156, 308] on div "} @ media ( min-width: 1024 px ) { .grab-about-content { padding-bottom: 0 ; pa…" at bounding box center [523, 234] width 857 height 450
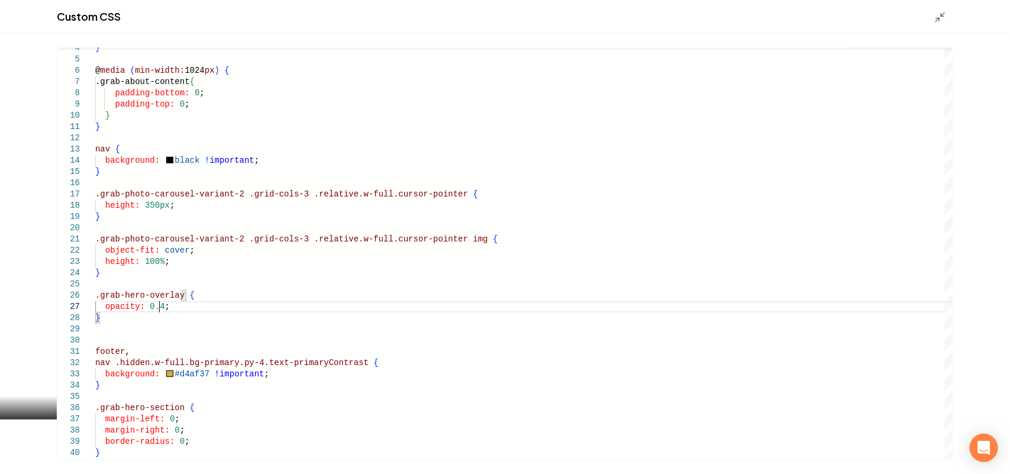
type textarea "**********"
click at [938, 18] on icon "Main content area" at bounding box center [940, 17] width 12 height 12
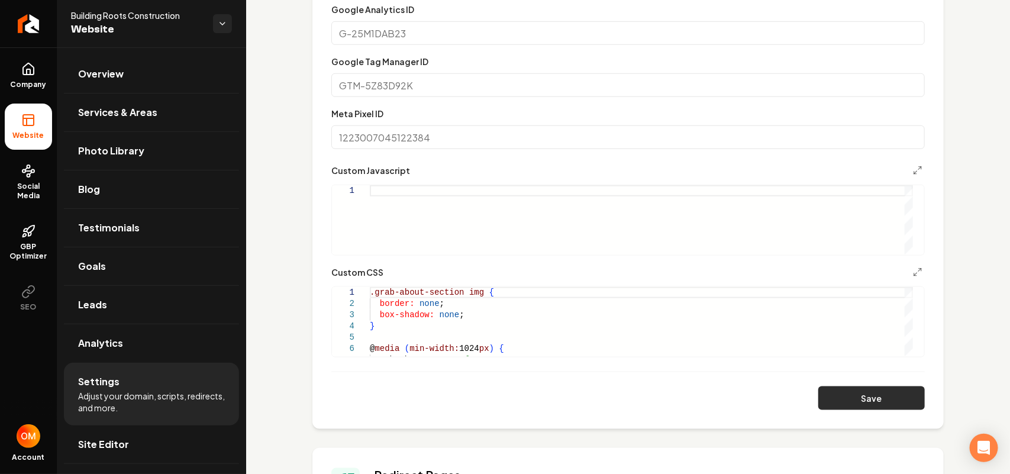
click at [863, 406] on button "Save" at bounding box center [871, 398] width 107 height 24
